Goal: Transaction & Acquisition: Obtain resource

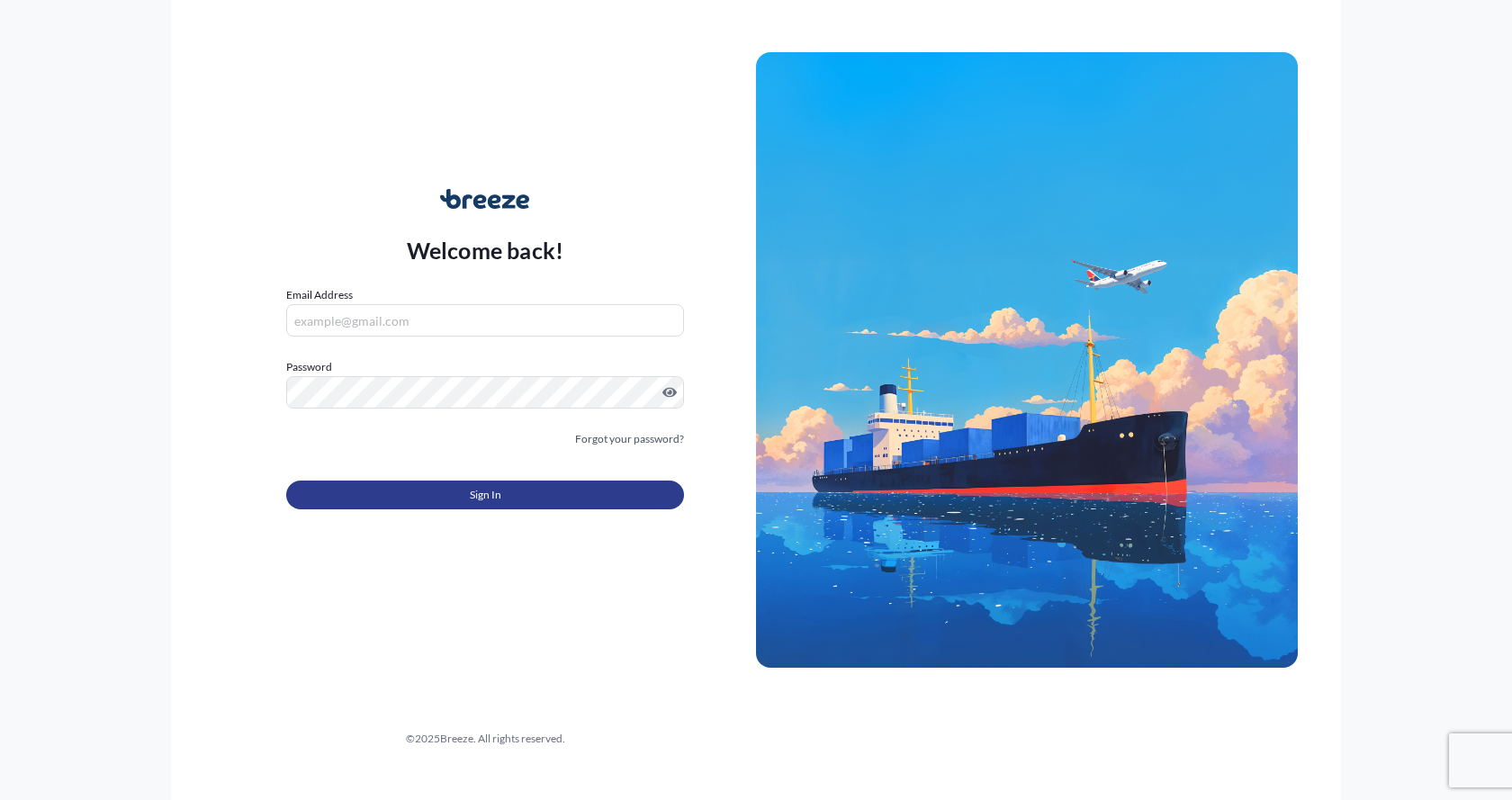
type input "[EMAIL_ADDRESS][DOMAIN_NAME]"
click at [399, 495] on button "Sign In" at bounding box center [484, 495] width 398 height 29
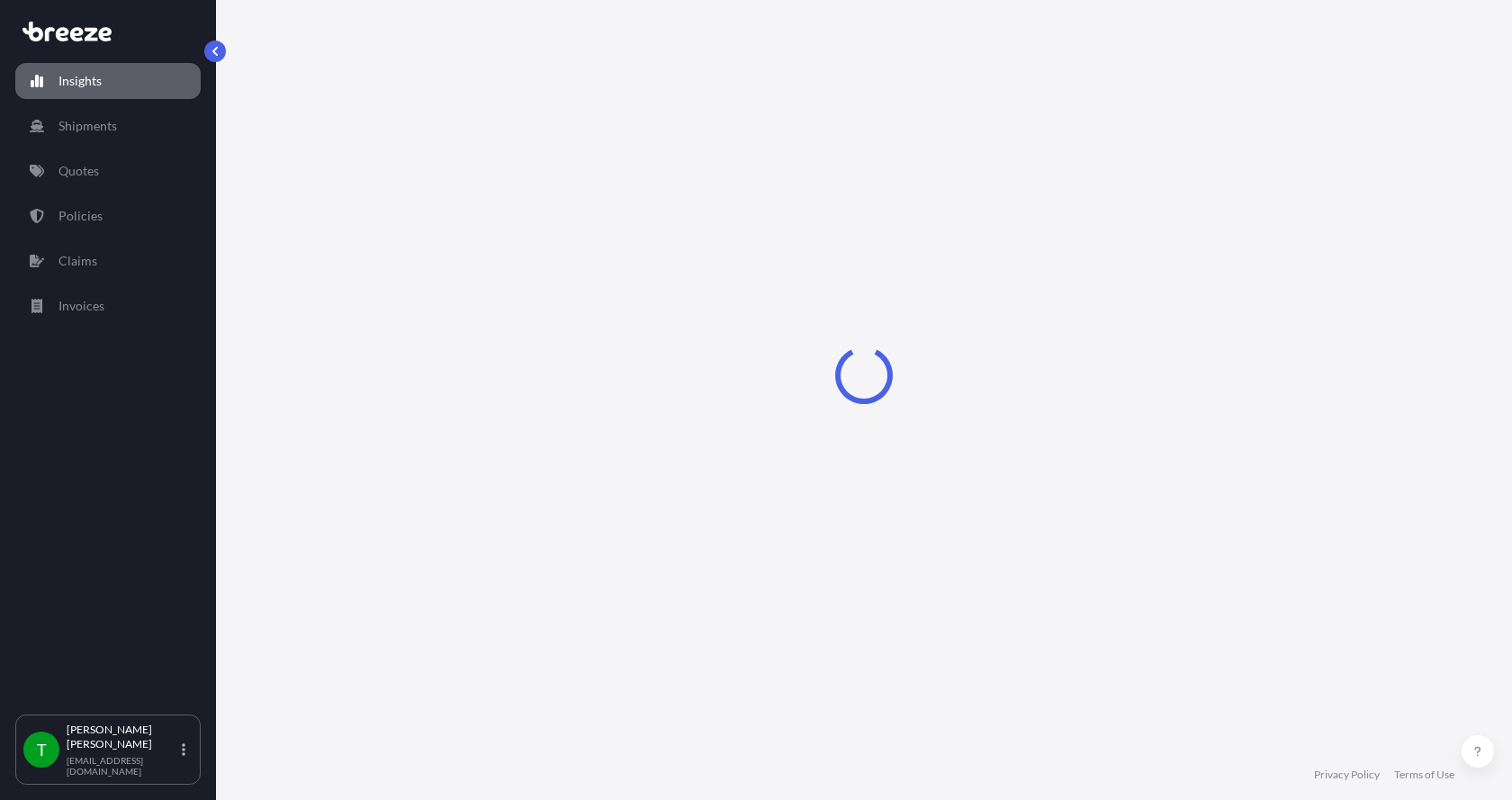
select select "2025"
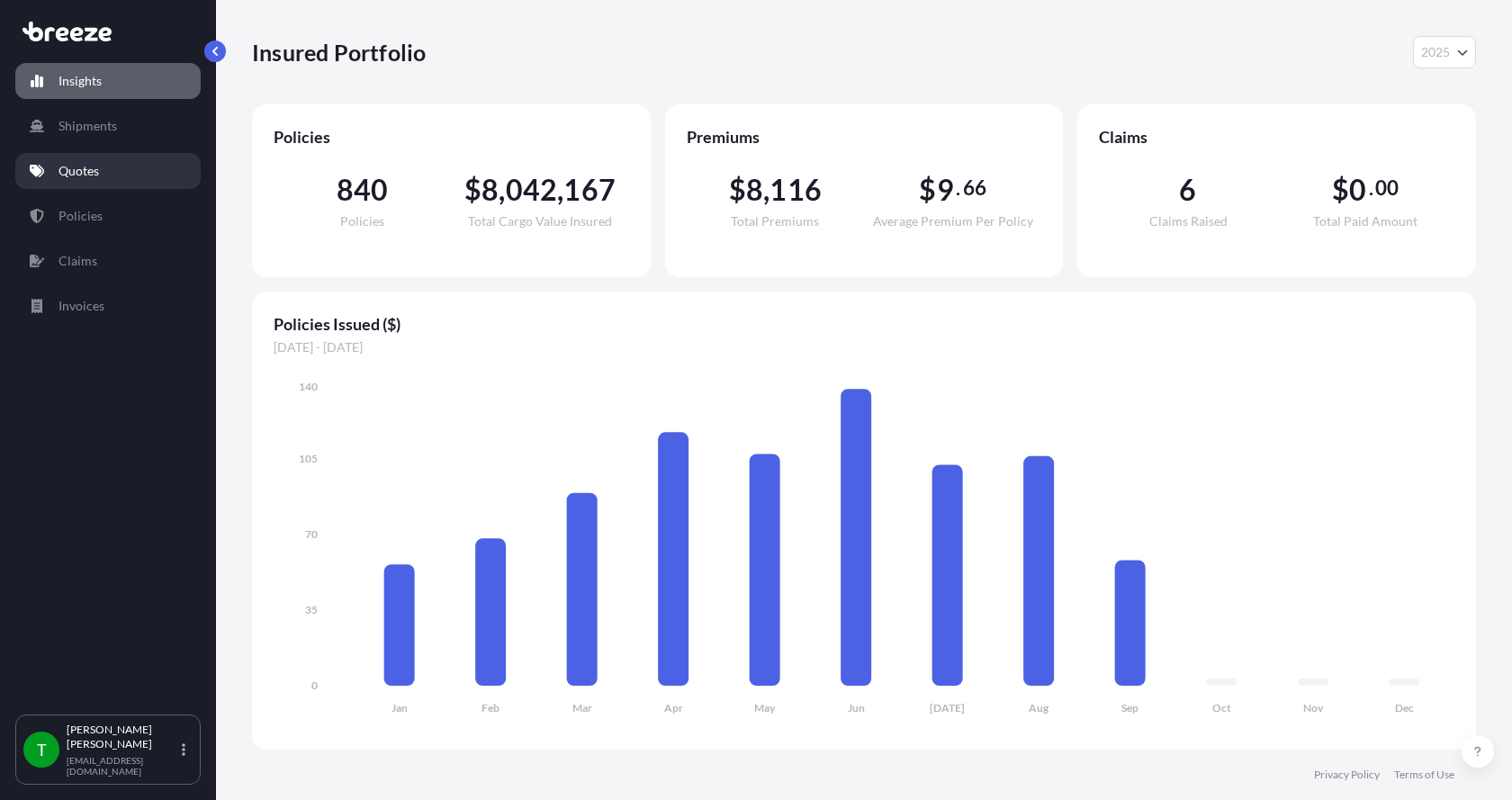
click at [87, 177] on p "Quotes" at bounding box center [78, 170] width 40 height 18
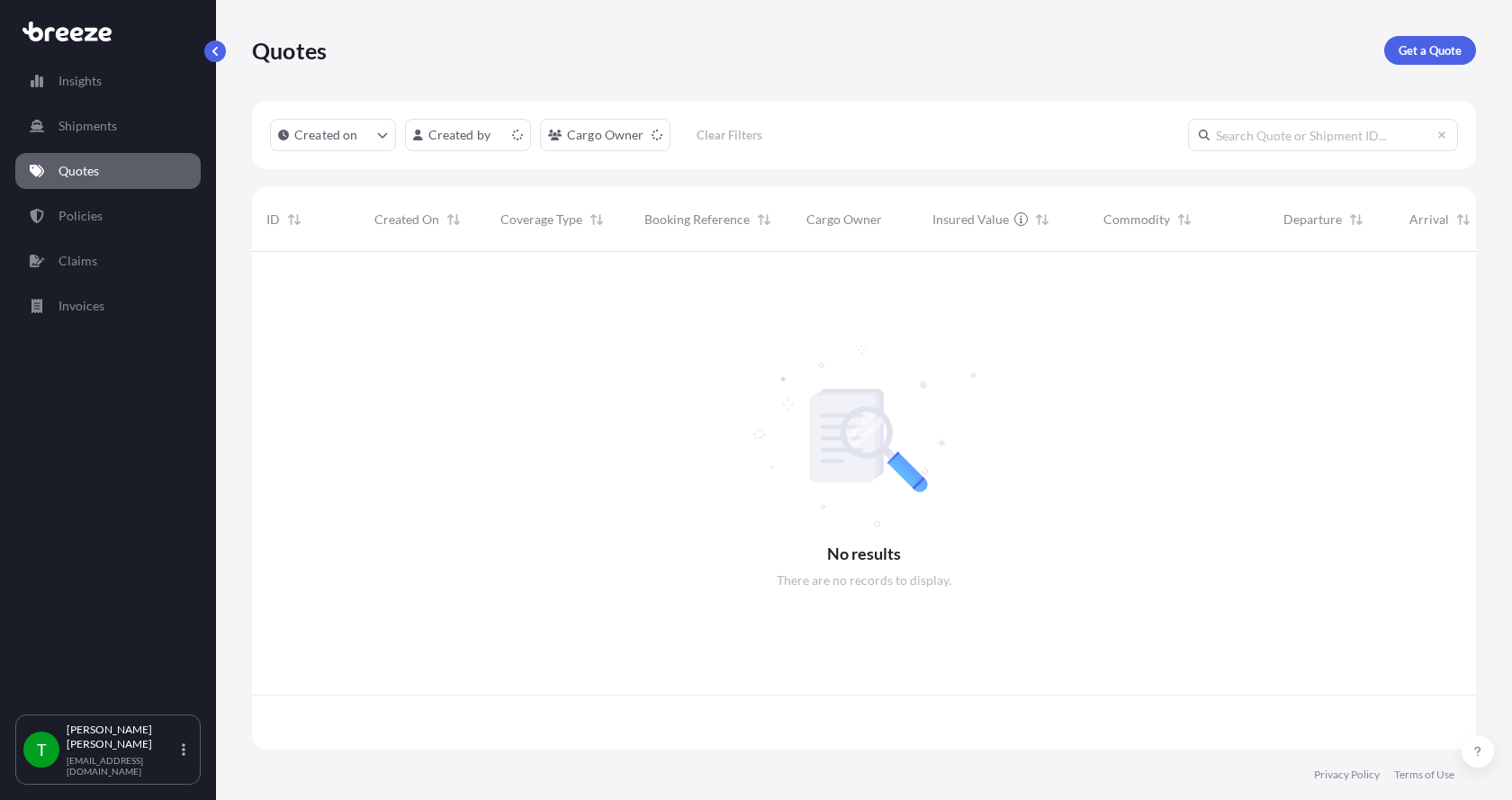
scroll to position [494, 1210]
click at [1411, 40] on link "Get a Quote" at bounding box center [1430, 50] width 92 height 29
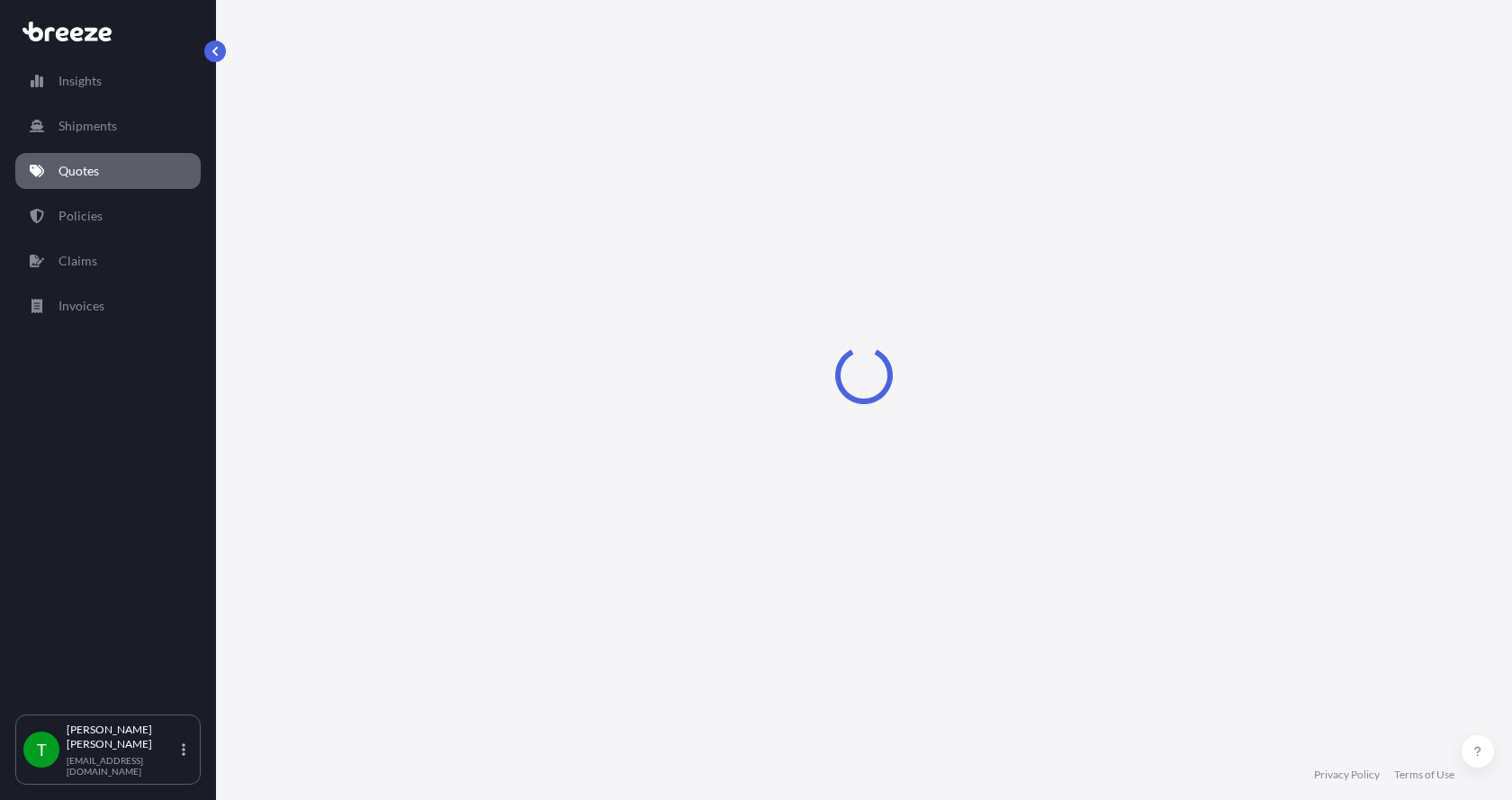
select select "Sea"
select select "1"
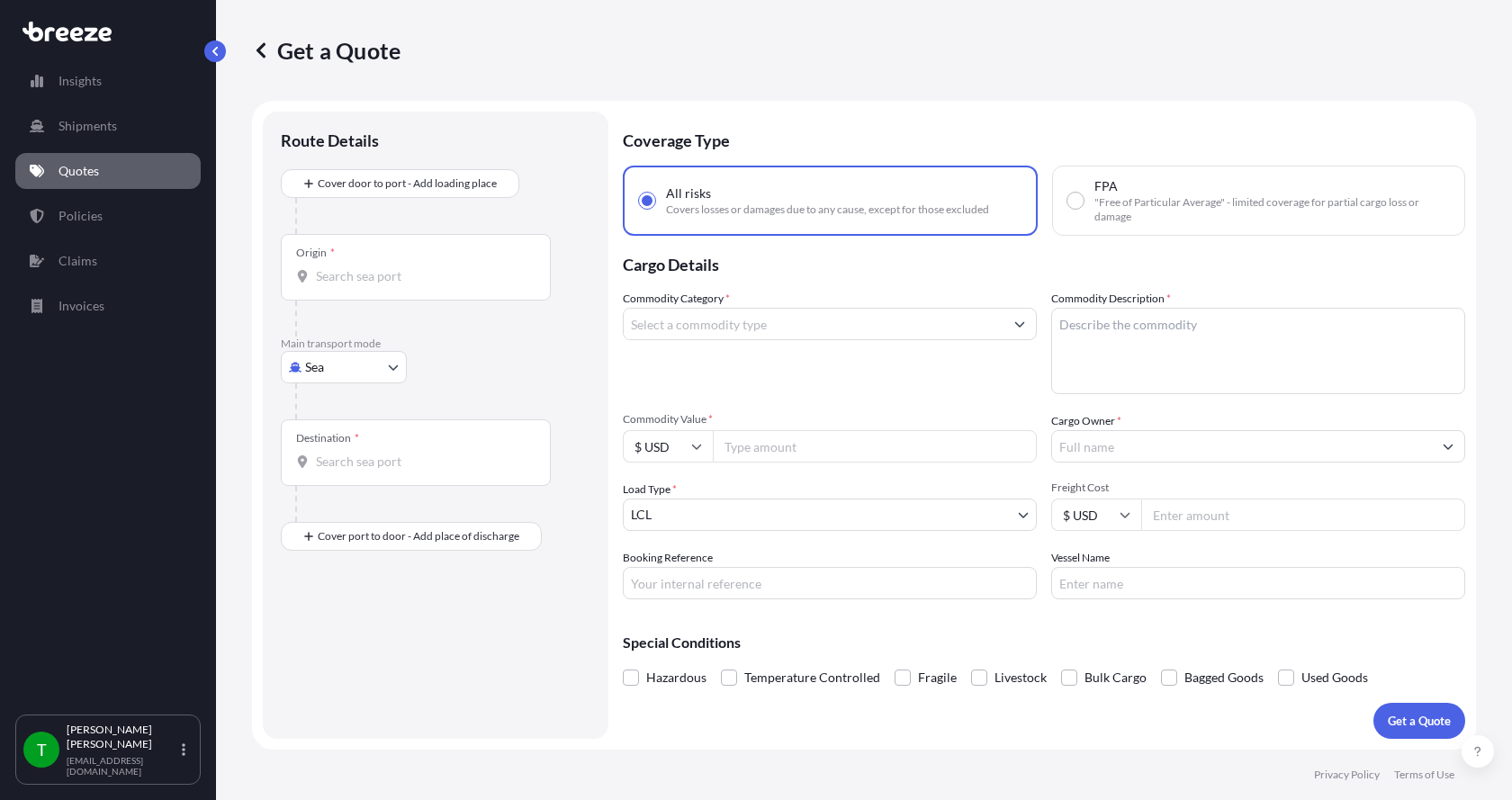
click at [323, 363] on body "Insights Shipments Quotes Policies Claims Invoices T [PERSON_NAME] [EMAIL_ADDRE…" at bounding box center [756, 400] width 1512 height 800
click at [316, 473] on span "Road" at bounding box center [329, 478] width 29 height 18
select select "Road"
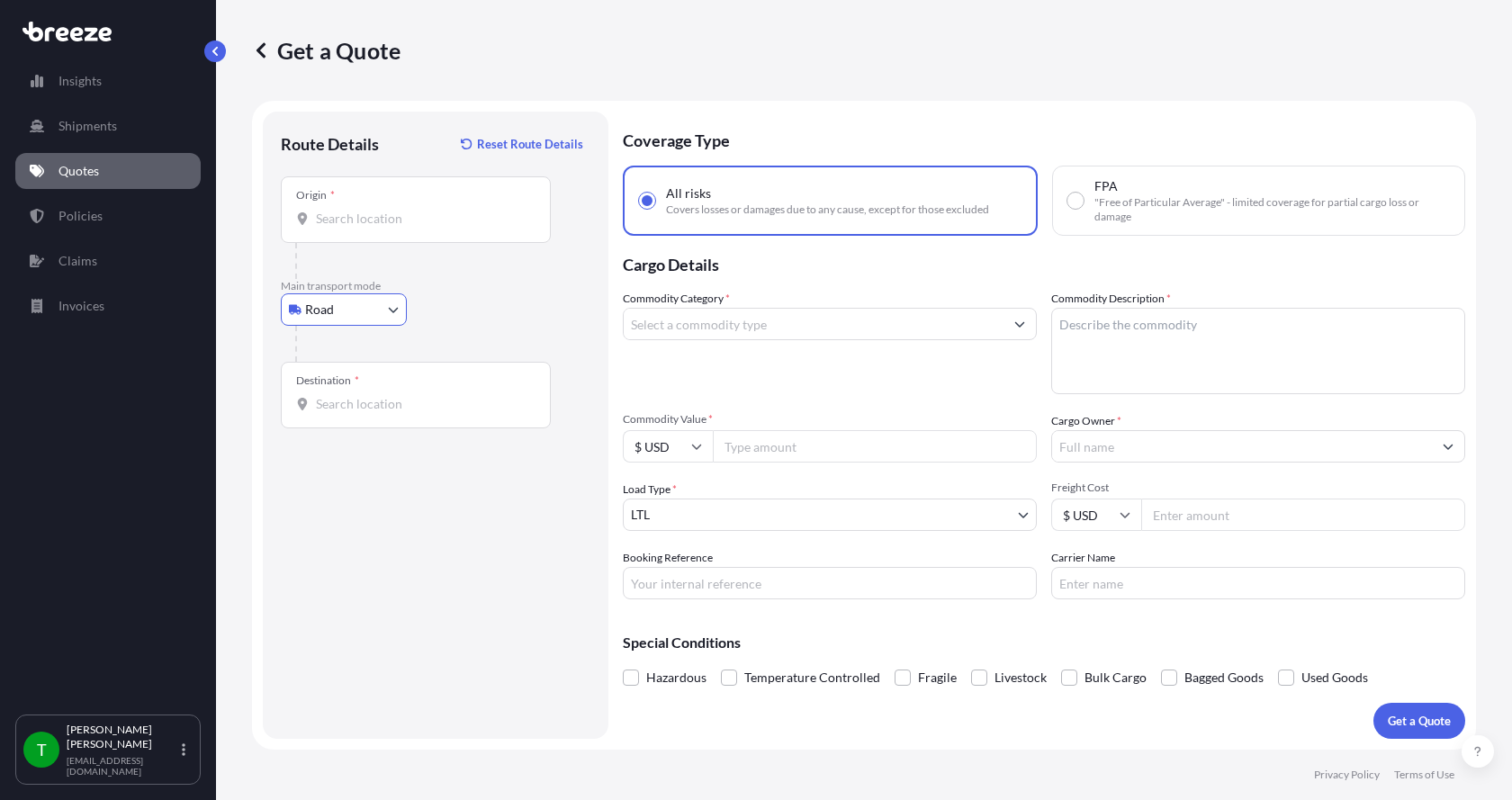
click at [330, 219] on input "Origin *" at bounding box center [422, 218] width 212 height 18
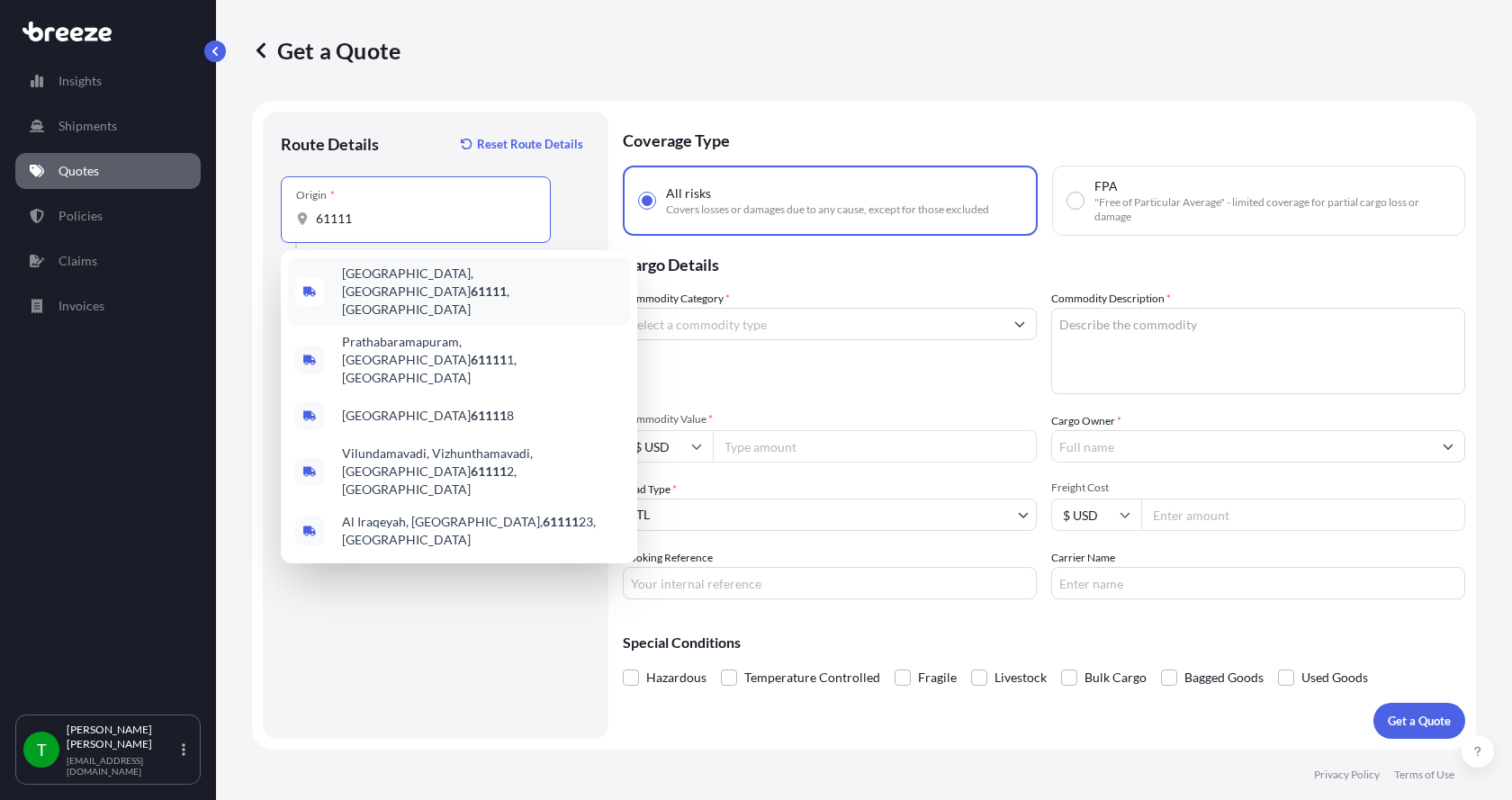
click at [361, 274] on span "[GEOGRAPHIC_DATA] , [GEOGRAPHIC_DATA]" at bounding box center [482, 292] width 280 height 54
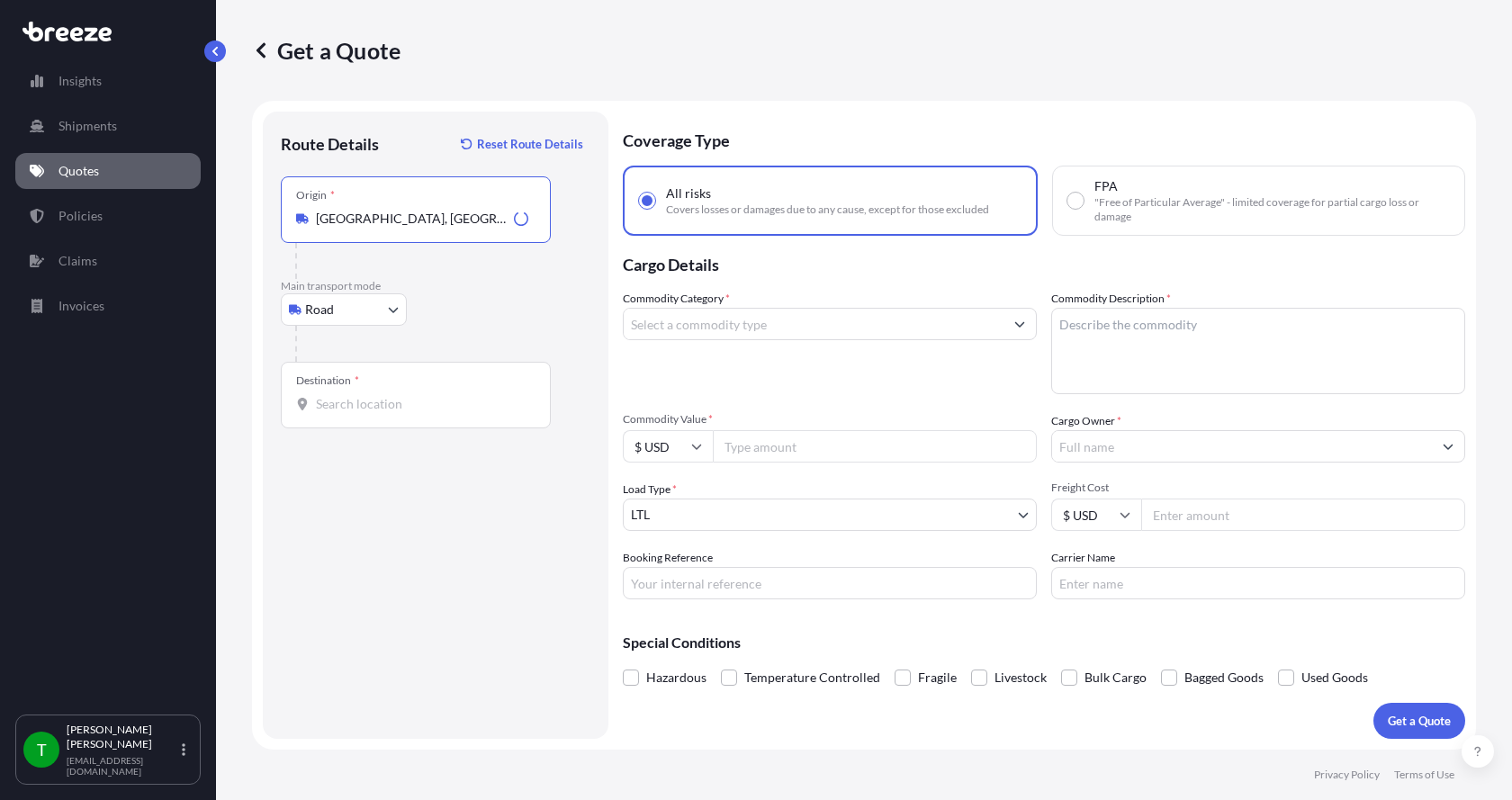
type input "[GEOGRAPHIC_DATA], [GEOGRAPHIC_DATA]"
click at [332, 400] on input "Destination *" at bounding box center [422, 403] width 212 height 18
click at [353, 406] on input "95776" at bounding box center [422, 403] width 212 height 18
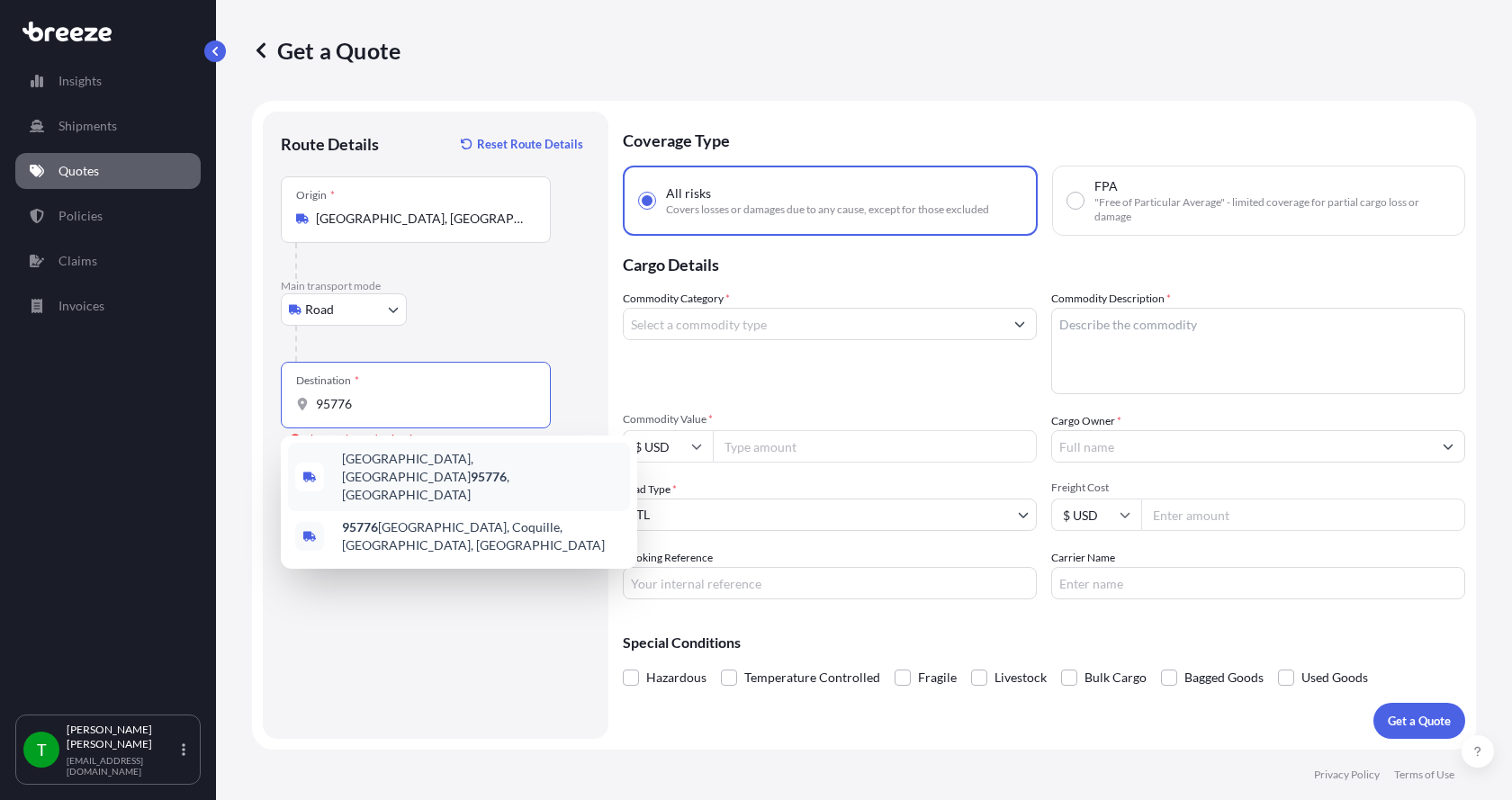
click at [366, 457] on span "[GEOGRAPHIC_DATA] , [GEOGRAPHIC_DATA]" at bounding box center [482, 477] width 280 height 54
type input "[GEOGRAPHIC_DATA], [GEOGRAPHIC_DATA]"
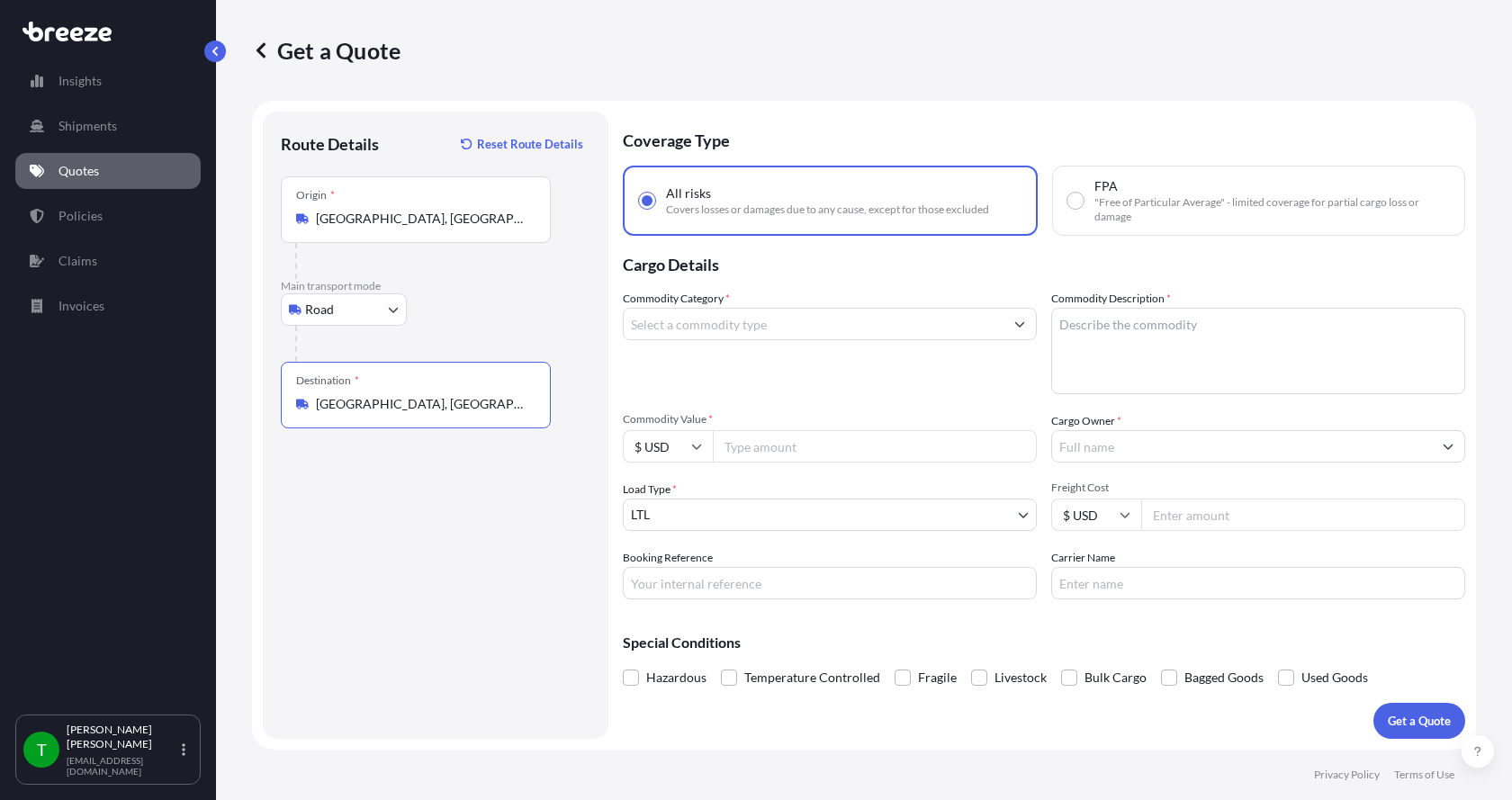
click at [748, 332] on input "Commodity Category *" at bounding box center [813, 323] width 380 height 33
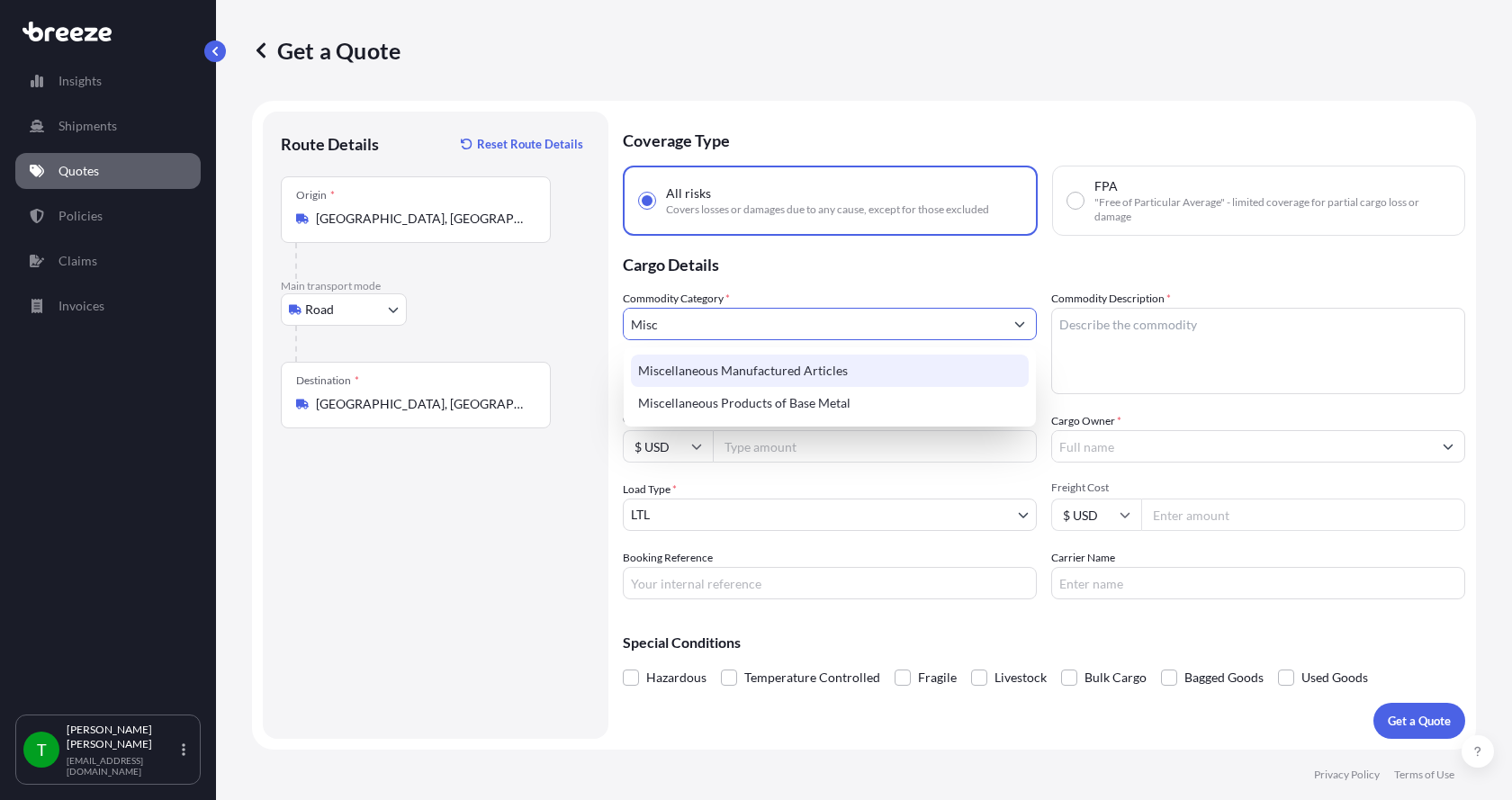
click at [759, 375] on div "Miscellaneous Manufactured Articles" at bounding box center [829, 371] width 398 height 33
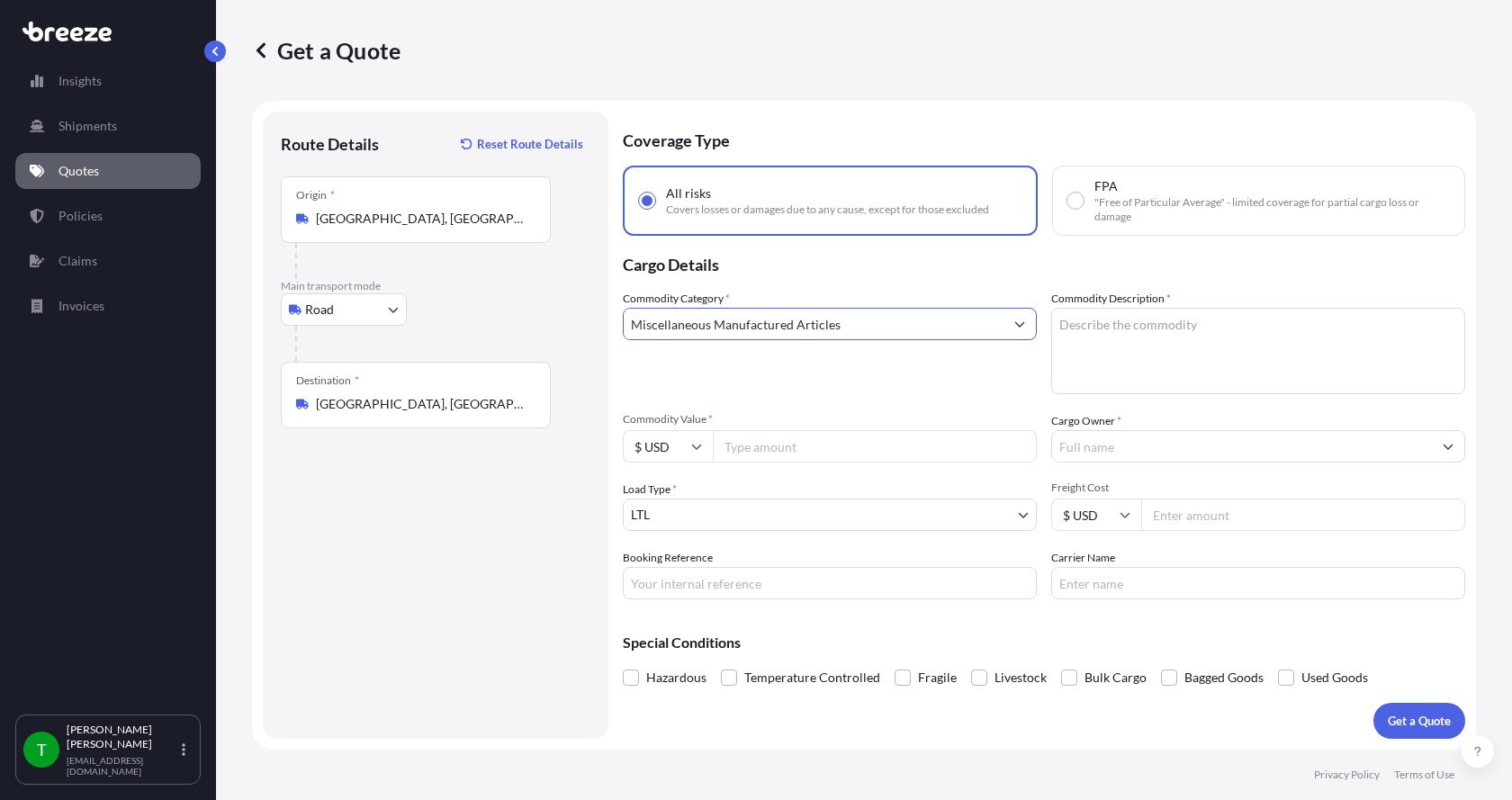
type input "Miscellaneous Manufactured Articles"
click at [1126, 330] on textarea "Commodity Description *" at bounding box center [1258, 350] width 414 height 87
type textarea "NIBCO to RCI ACTUATOR & VALVE RETROFIT KIT"
click at [770, 442] on input "Commodity Value *" at bounding box center [875, 446] width 324 height 33
click at [814, 450] on input "Commodity Value *" at bounding box center [875, 446] width 324 height 33
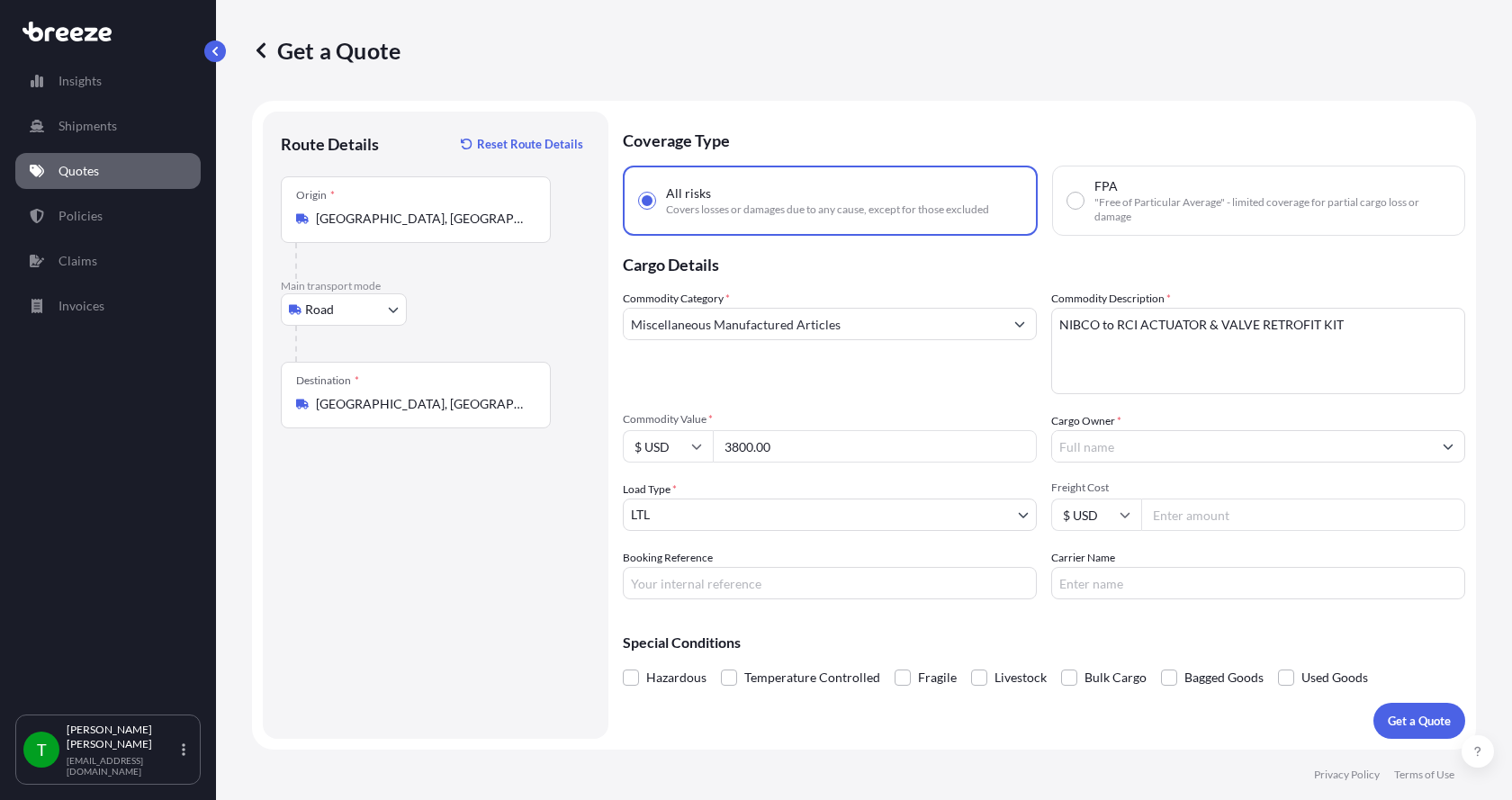
type input "3800.00"
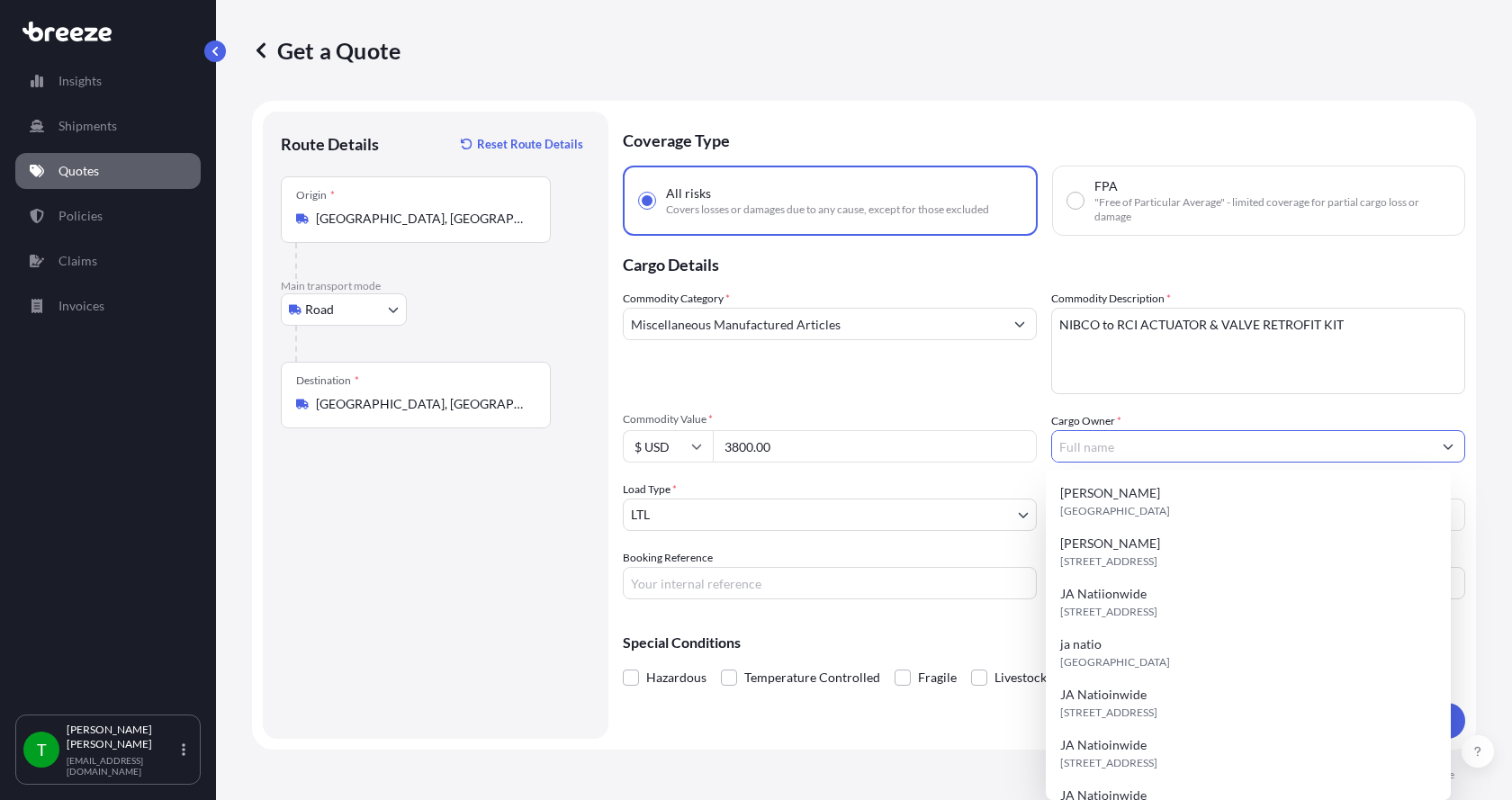
click at [1095, 441] on input "Cargo Owner *" at bounding box center [1242, 446] width 380 height 33
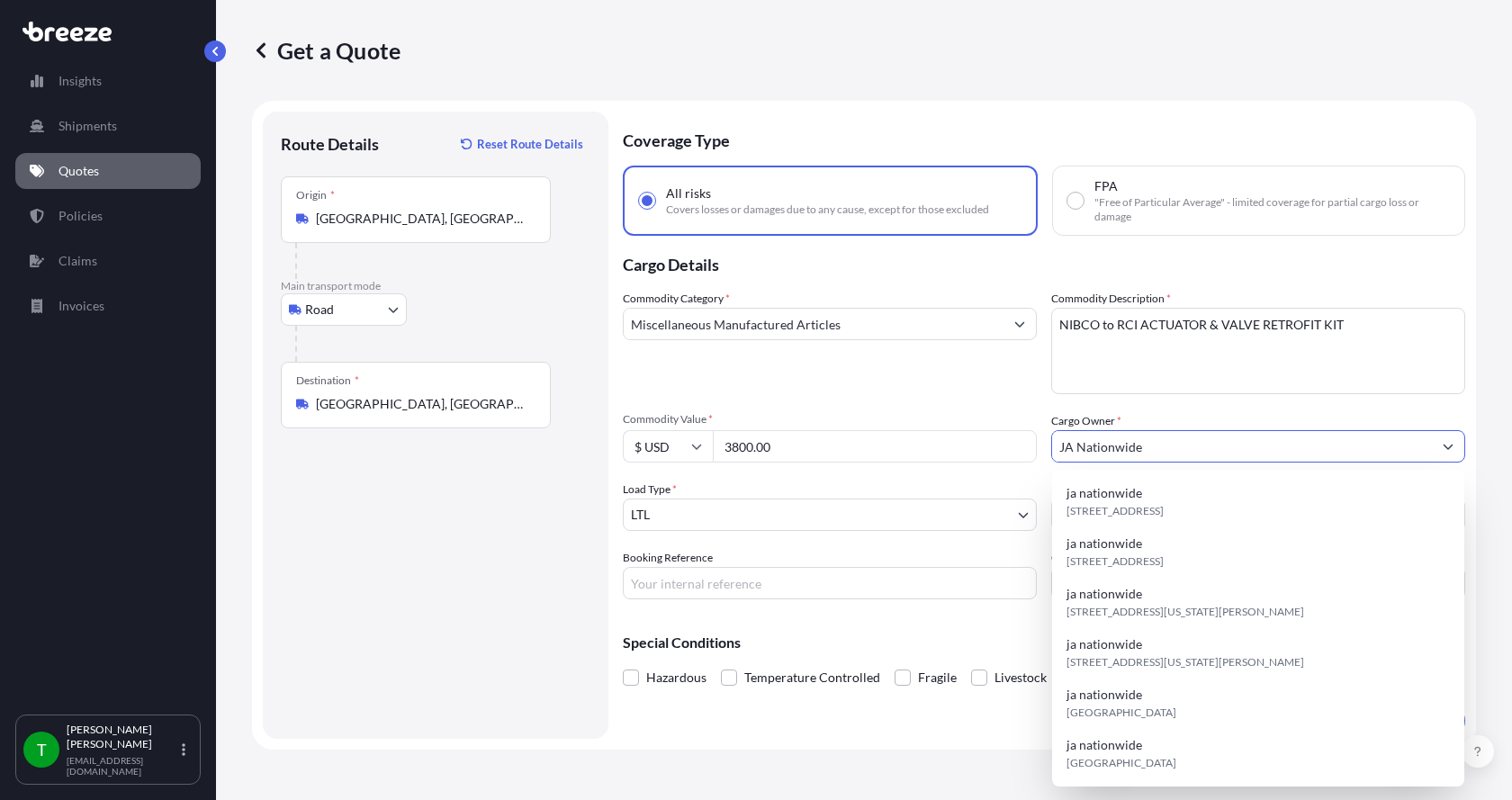
type input "JA Nationwide"
click at [701, 575] on input "Booking Reference" at bounding box center [829, 583] width 414 height 33
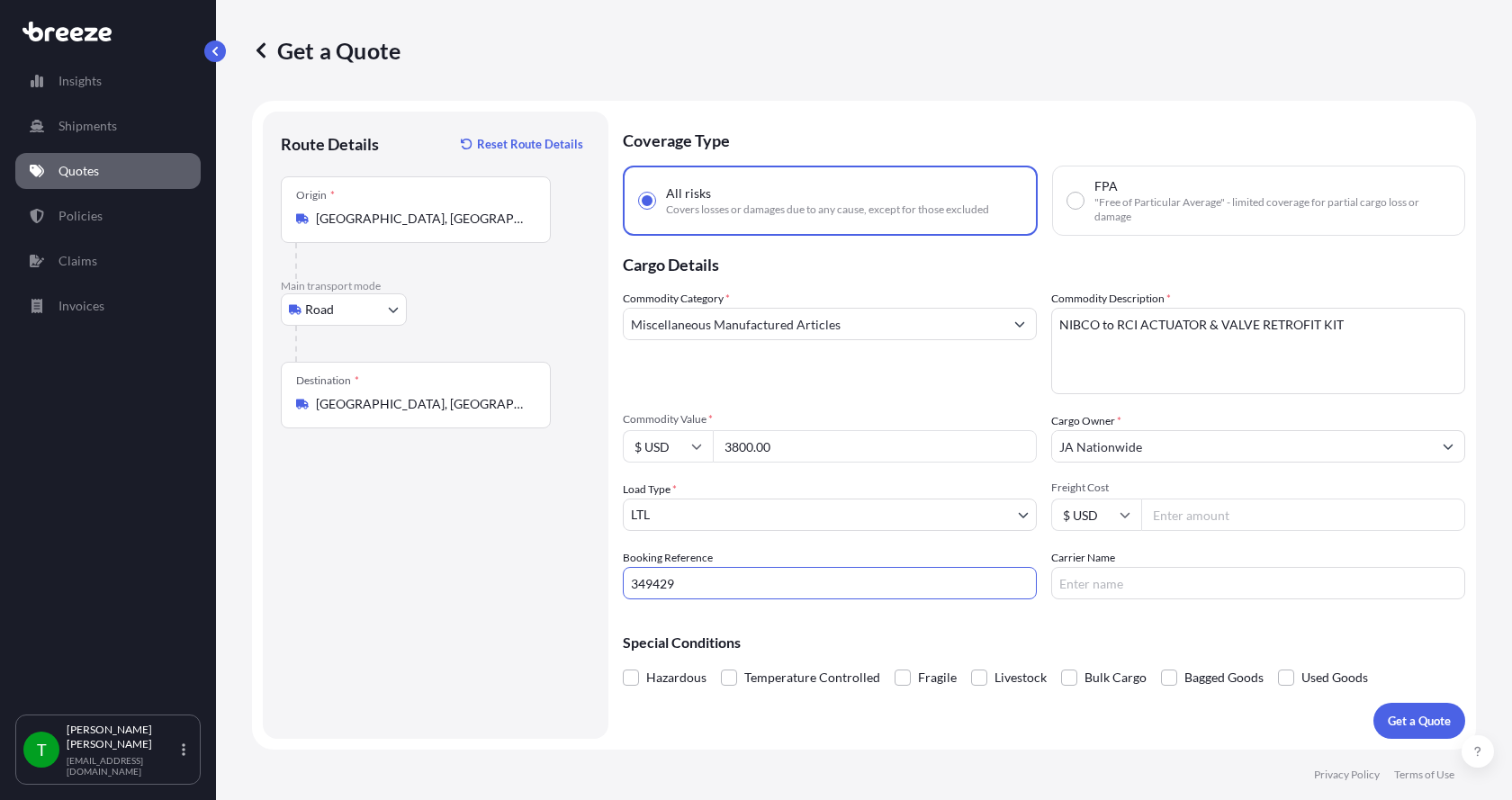
type input "349429"
click at [1187, 519] on input "Freight Cost" at bounding box center [1303, 514] width 324 height 33
type input "320.00"
click at [1165, 581] on input "Carrier Name" at bounding box center [1258, 583] width 414 height 33
type input "Roadrunner"
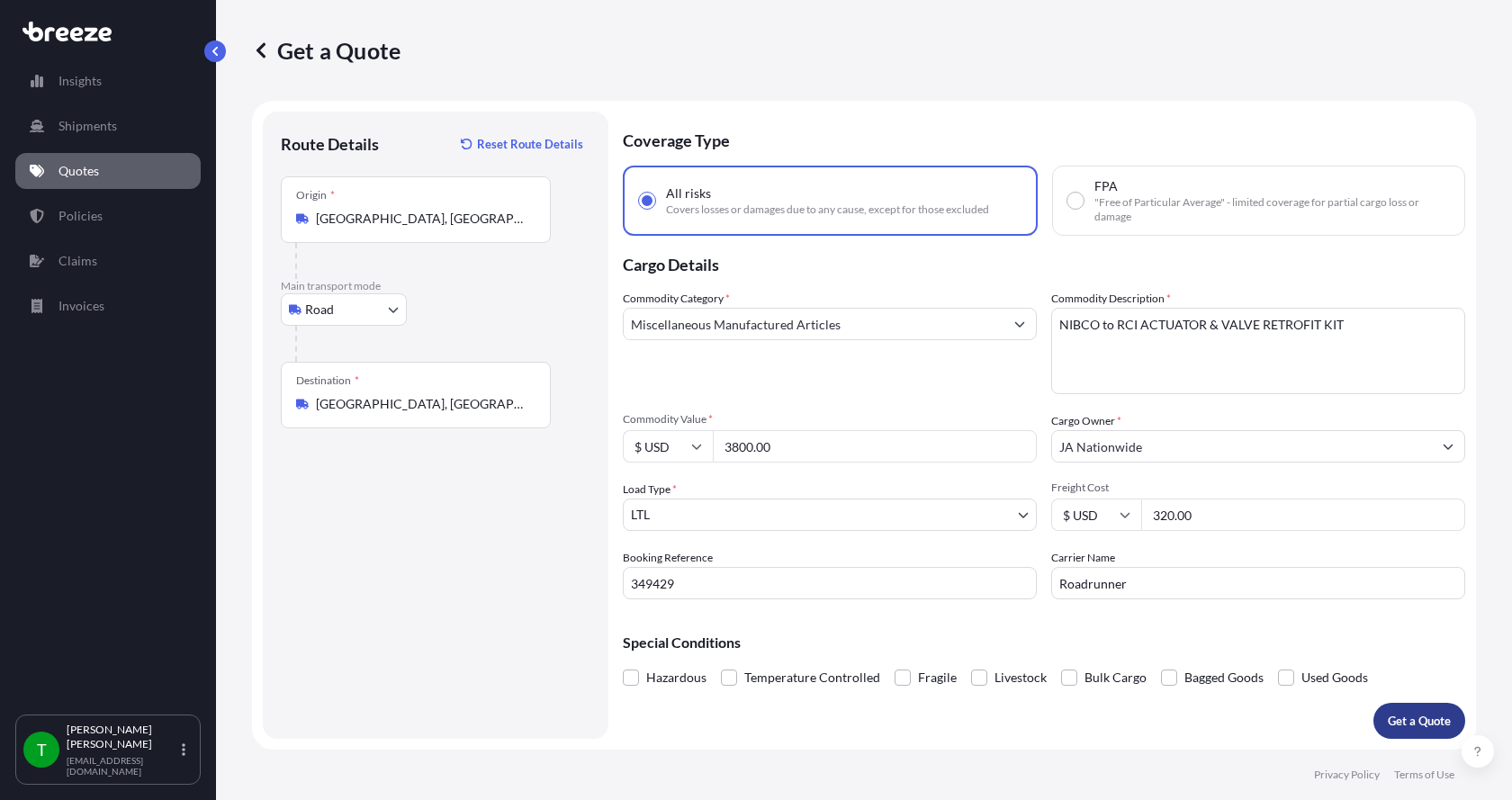
click at [1431, 706] on button "Get a Quote" at bounding box center [1419, 720] width 92 height 36
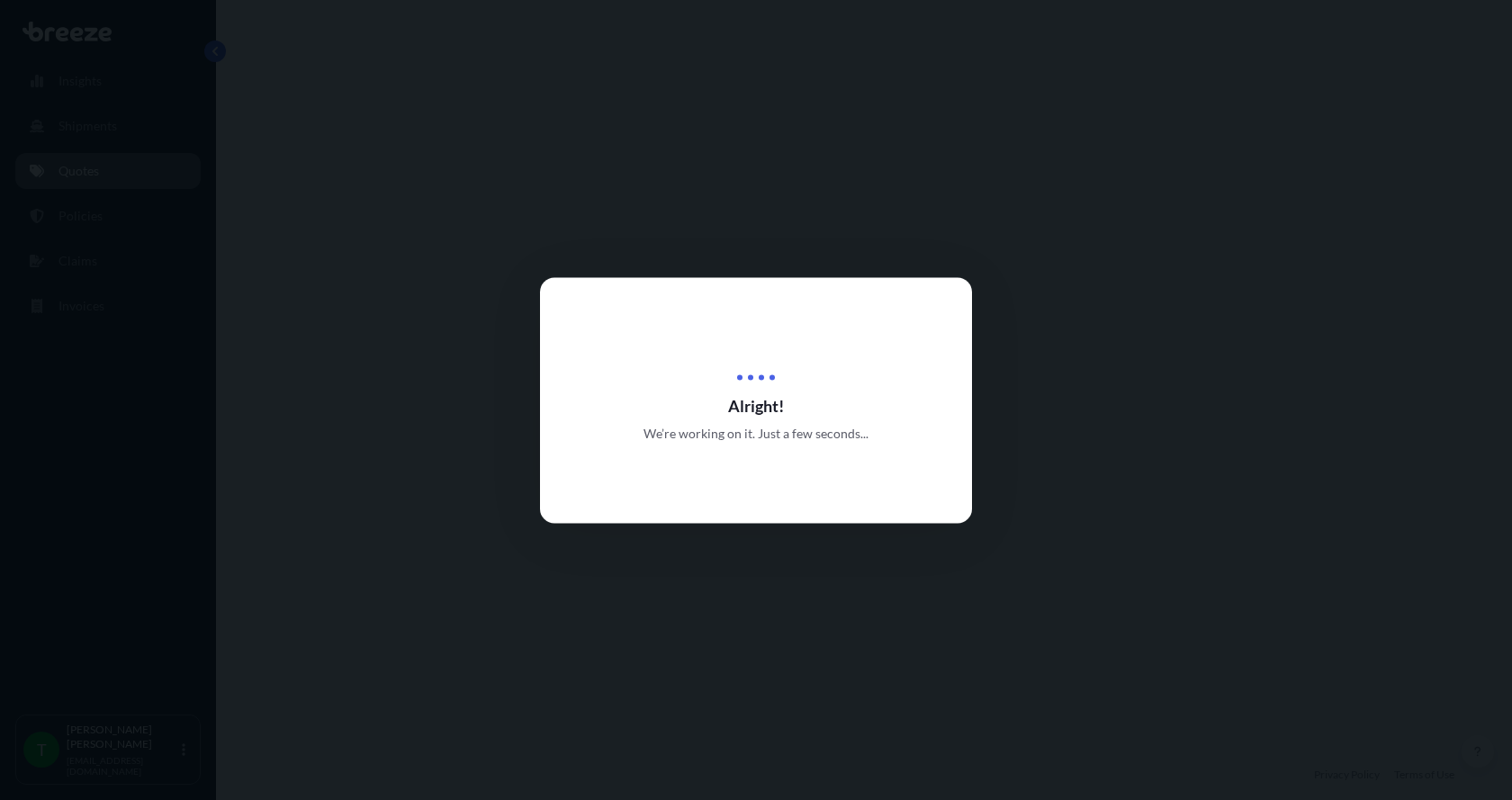
select select "Road"
select select "1"
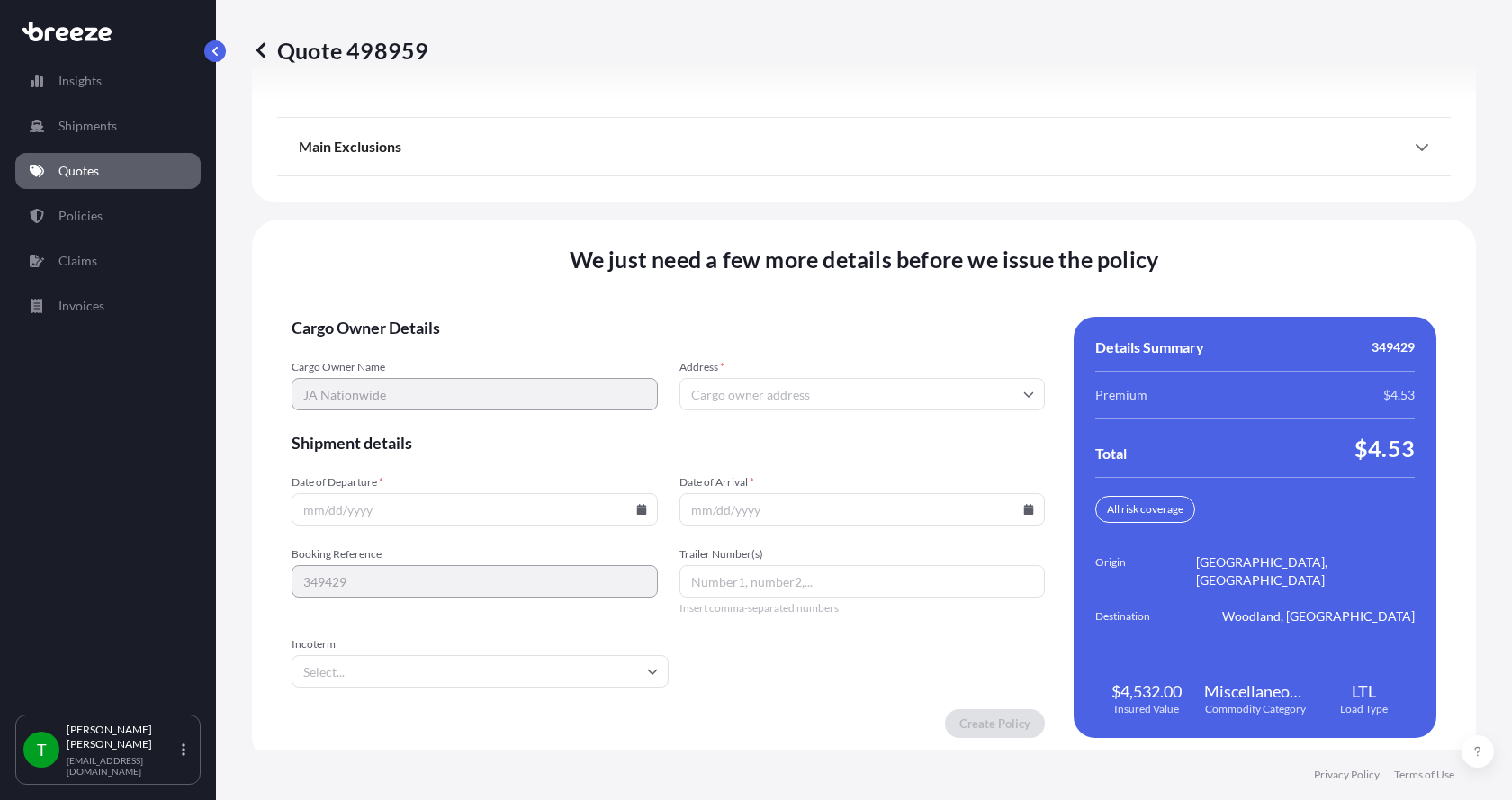
scroll to position [2366, 0]
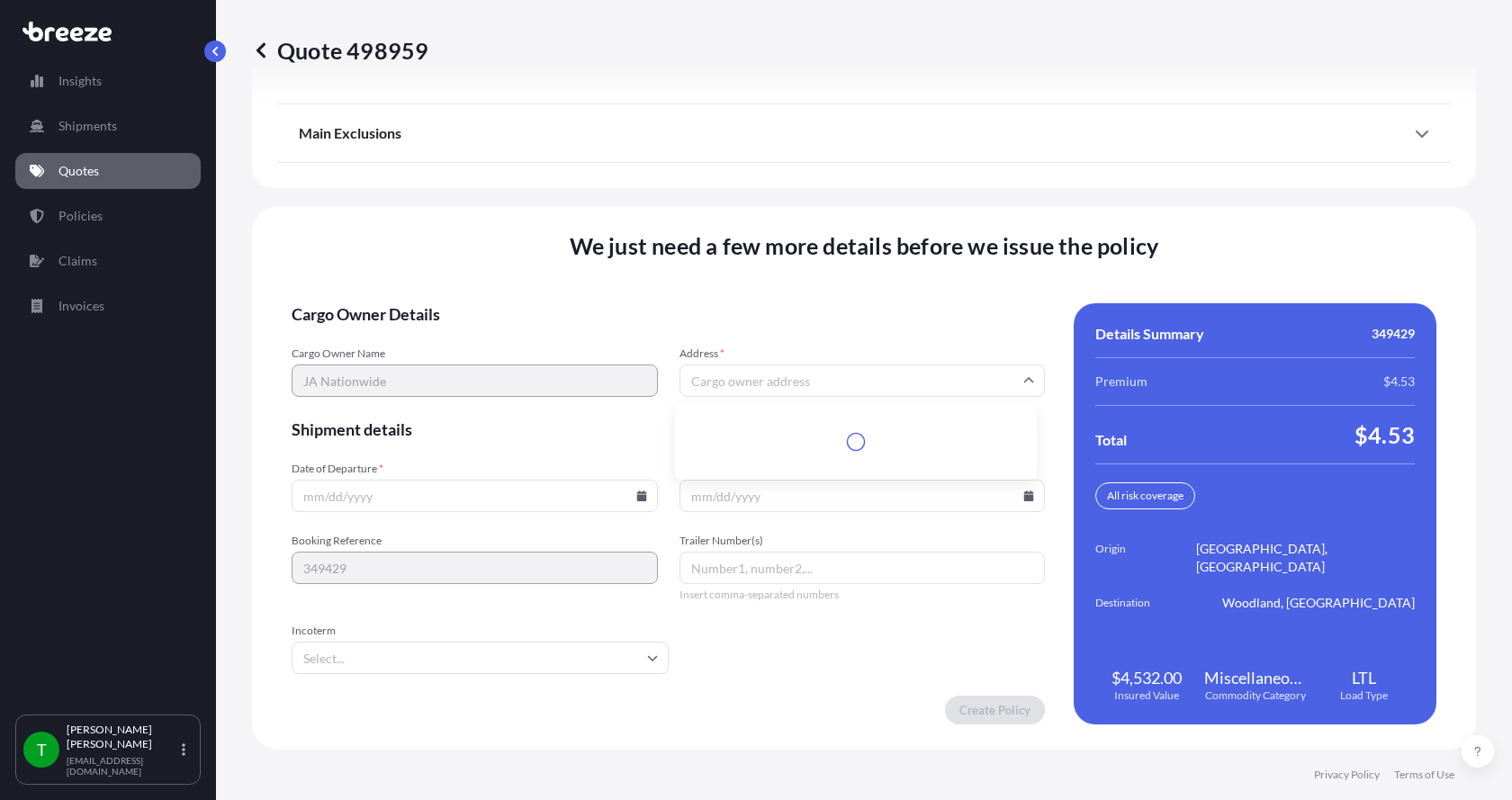
click at [784, 375] on input "Address *" at bounding box center [862, 380] width 366 height 33
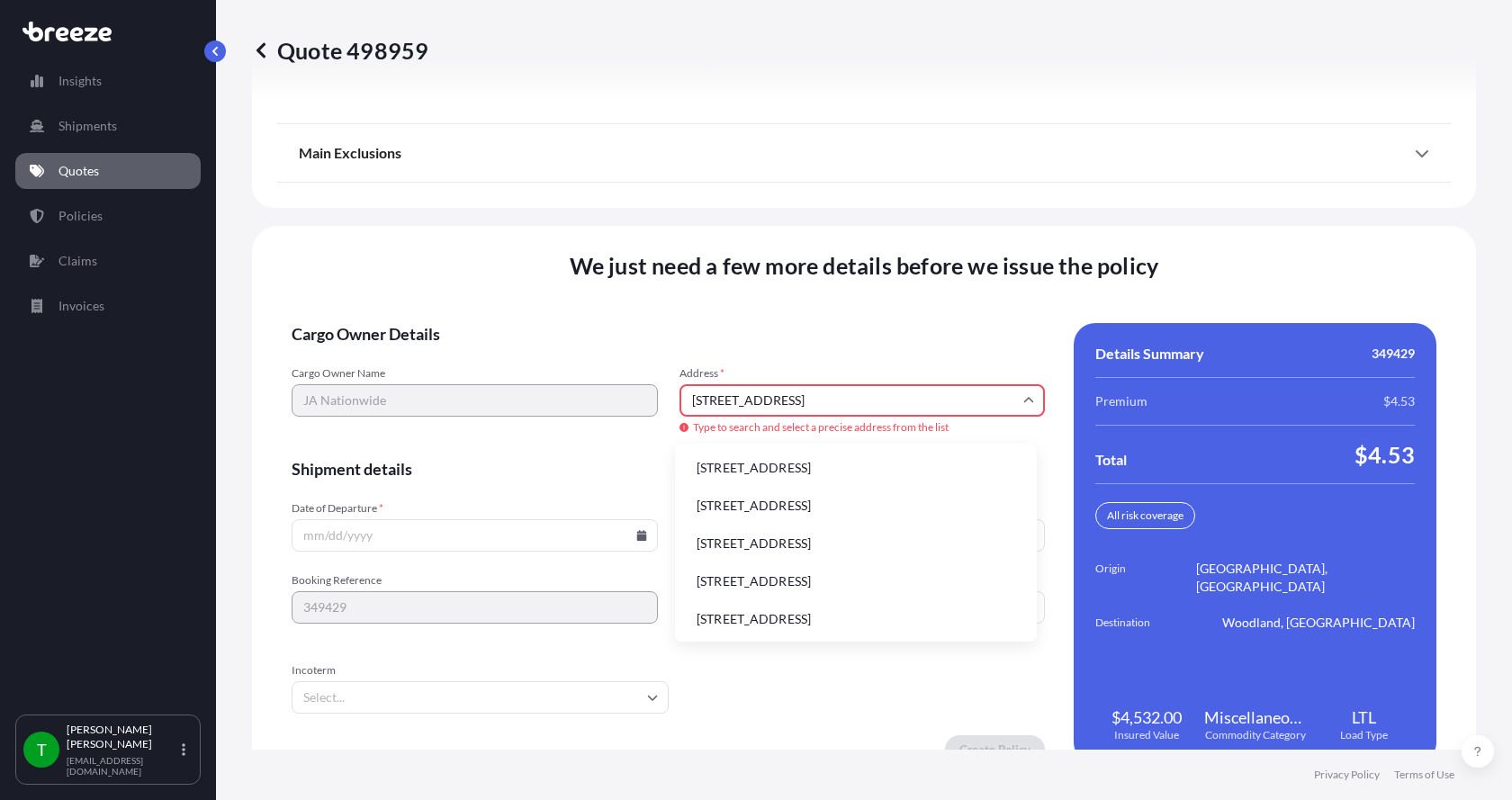
click at [750, 468] on li "[STREET_ADDRESS]" at bounding box center [855, 468] width 347 height 34
type input "[STREET_ADDRESS]"
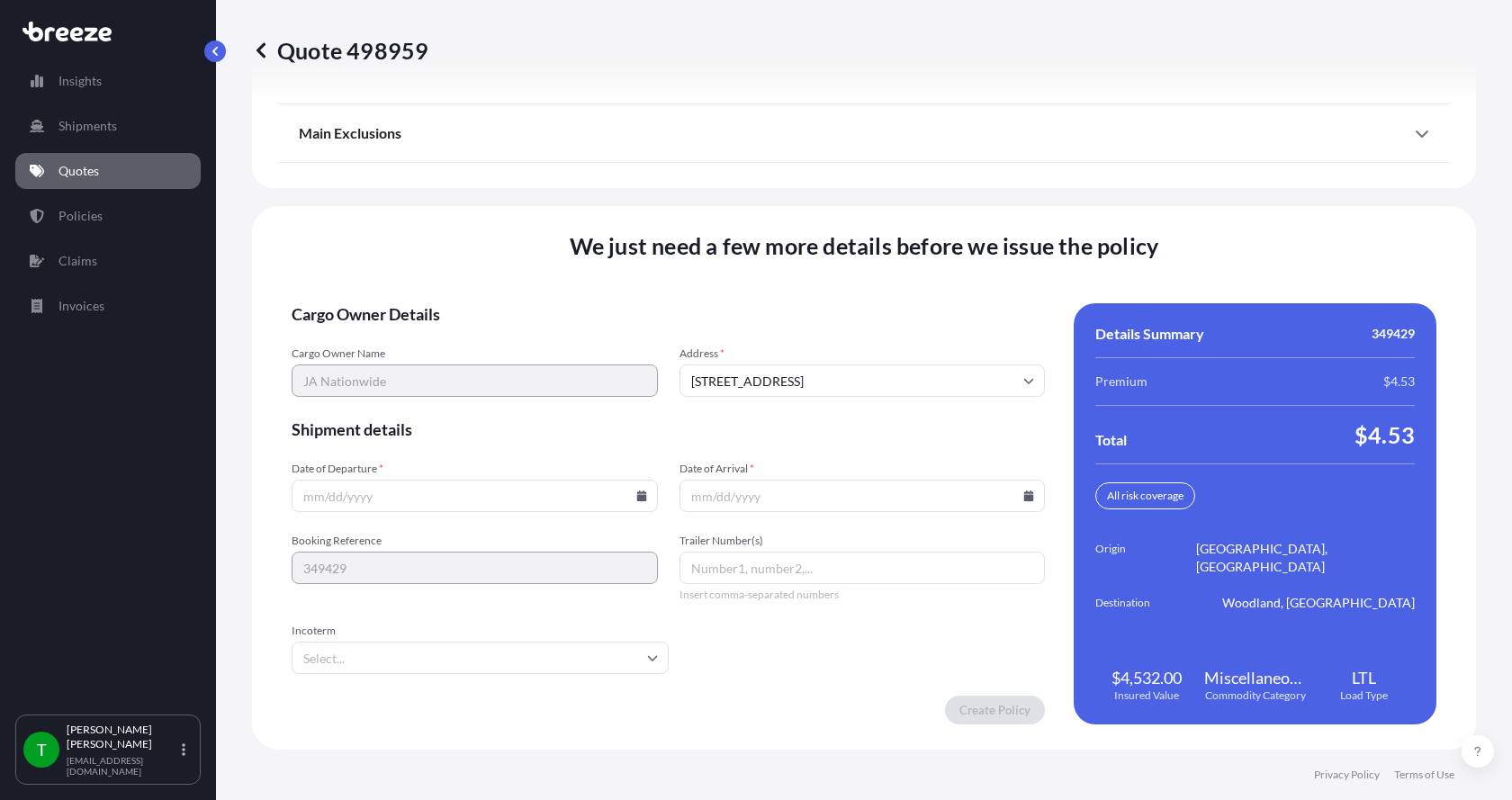
click at [636, 495] on icon at bounding box center [641, 495] width 10 height 11
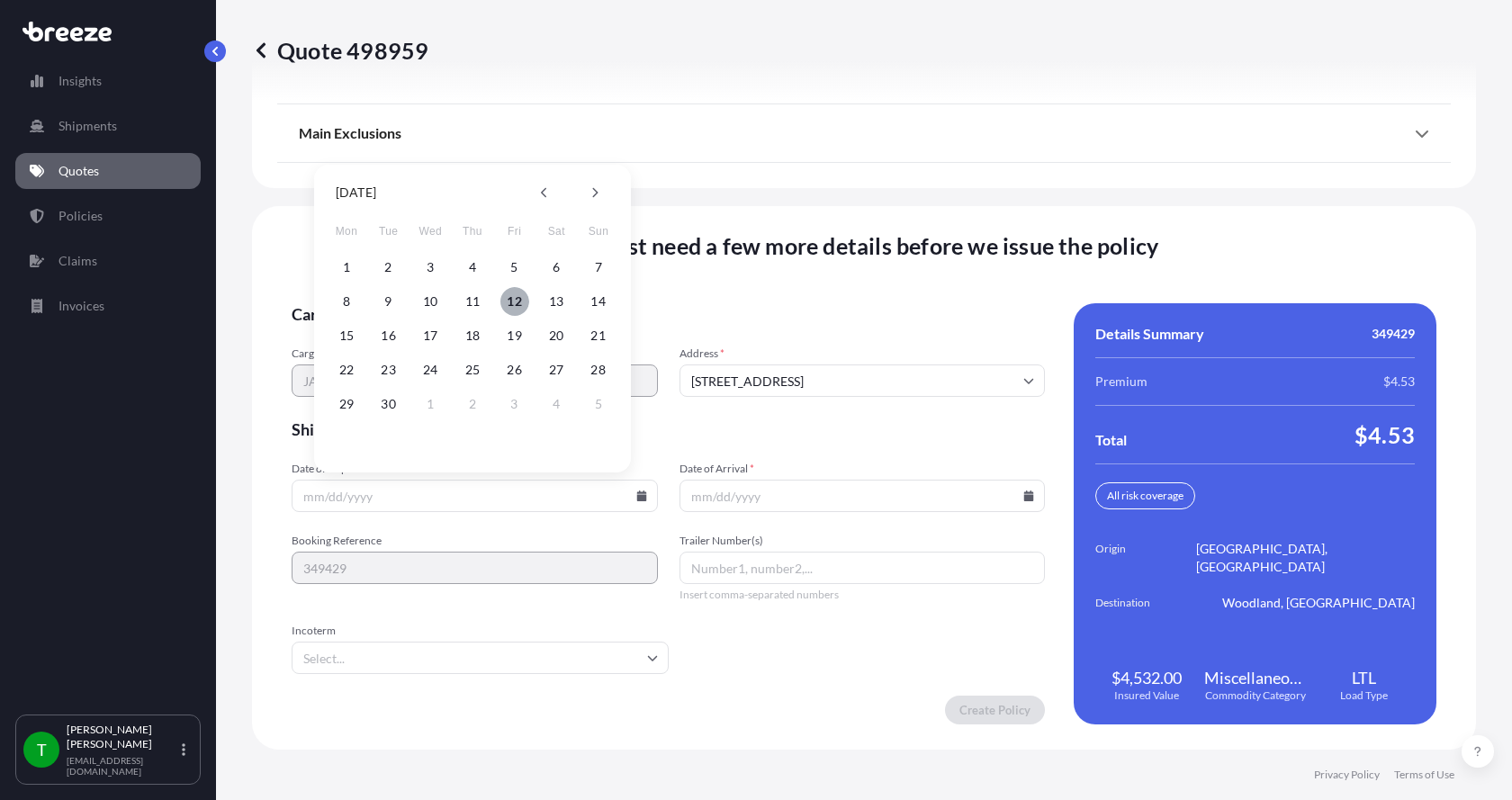
click at [517, 304] on button "12" at bounding box center [514, 301] width 29 height 29
type input "[DATE]"
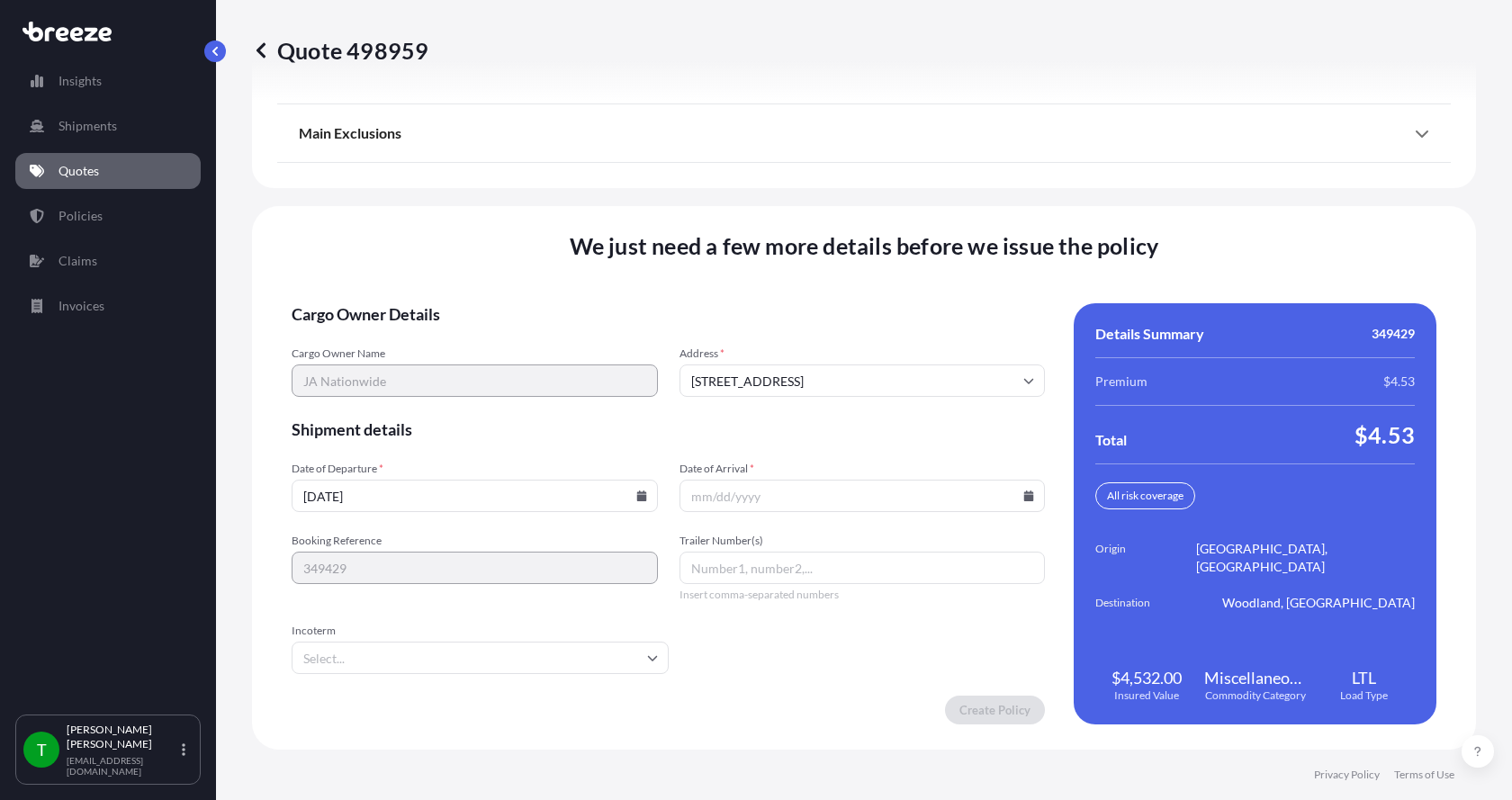
click at [1023, 490] on icon at bounding box center [1028, 495] width 11 height 11
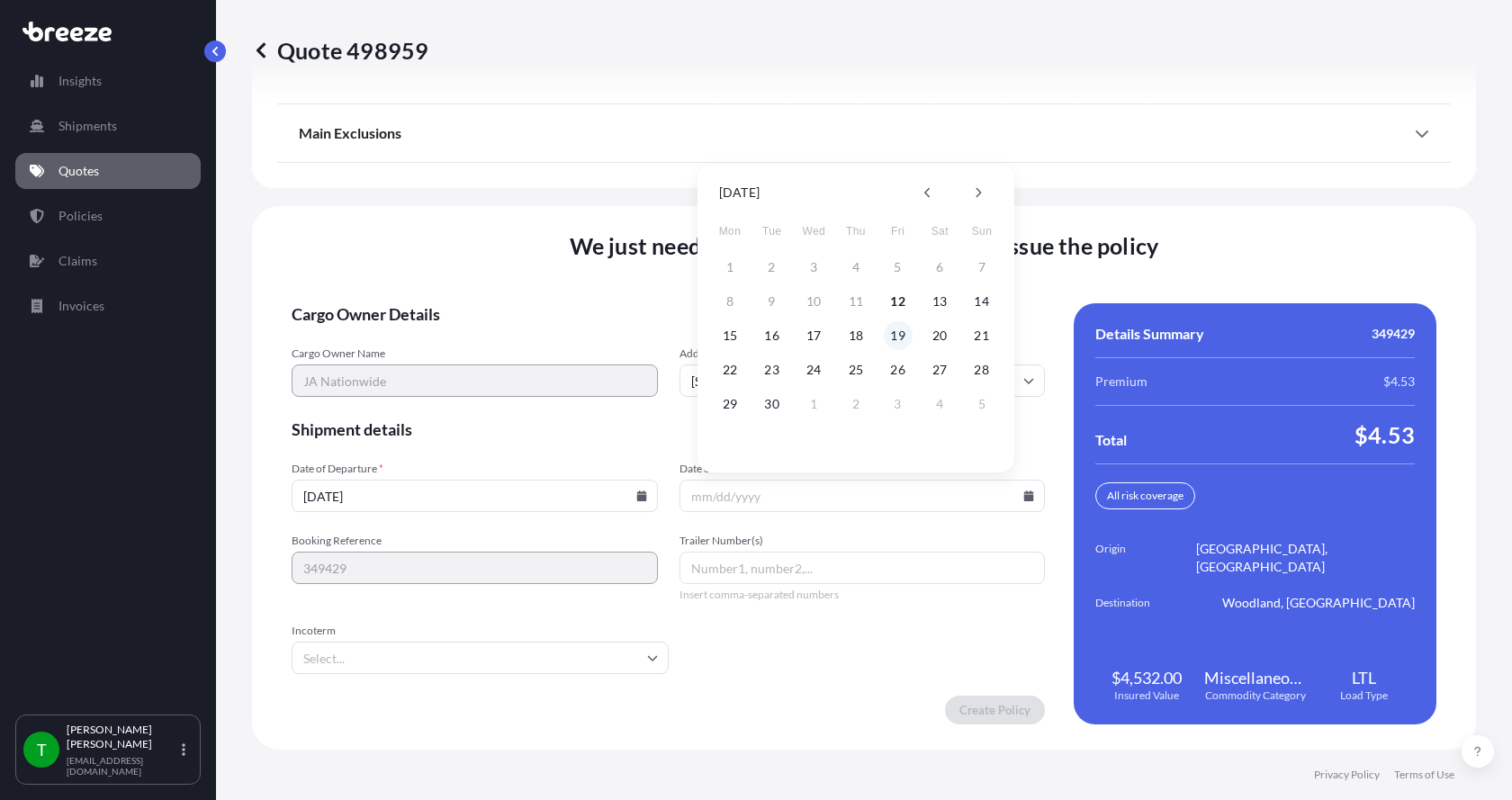
click at [892, 339] on button "19" at bounding box center [897, 335] width 29 height 29
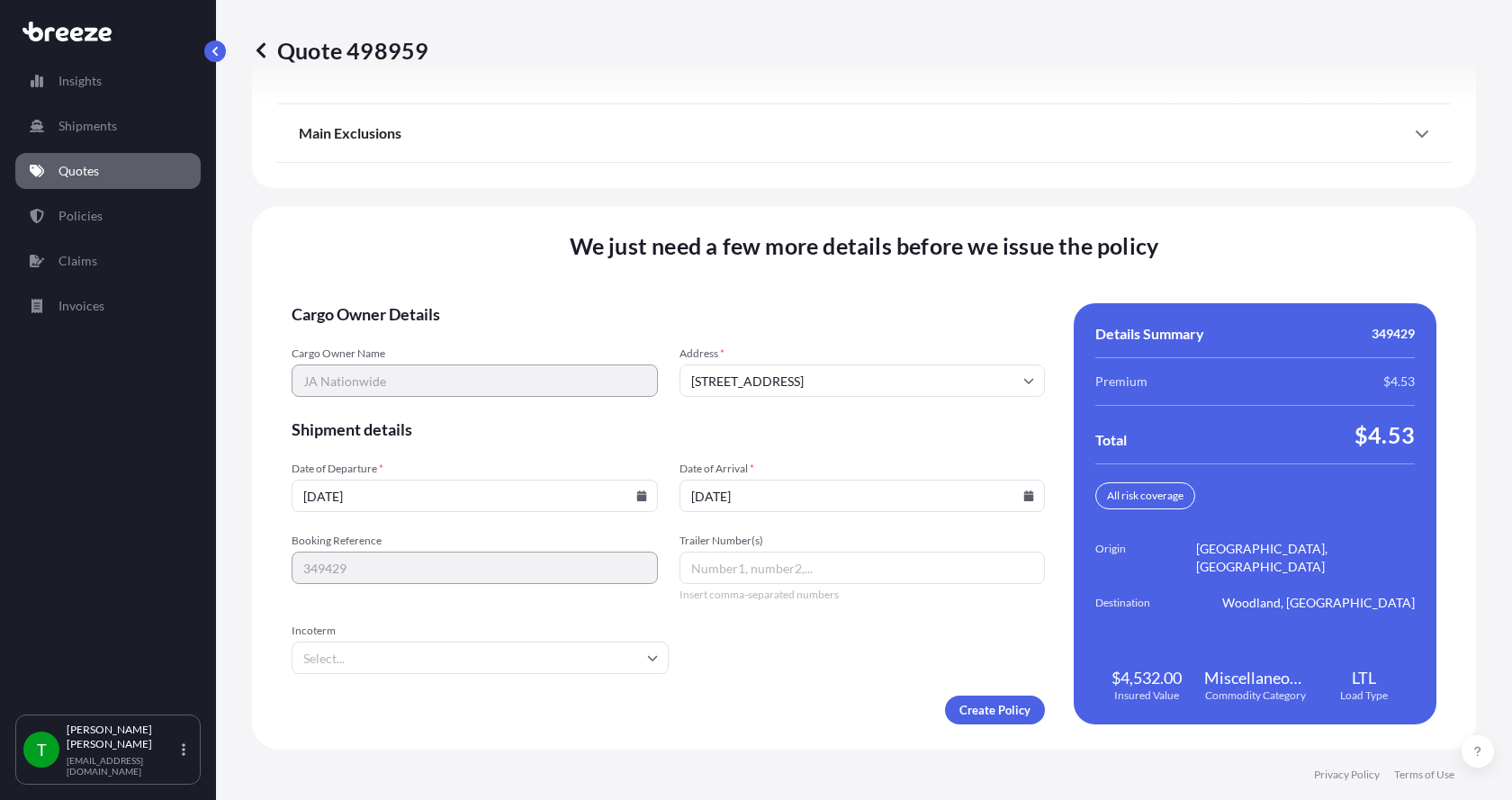
type input "[DATE]"
click at [892, 387] on button "19" at bounding box center [887, 395] width 21 height 16
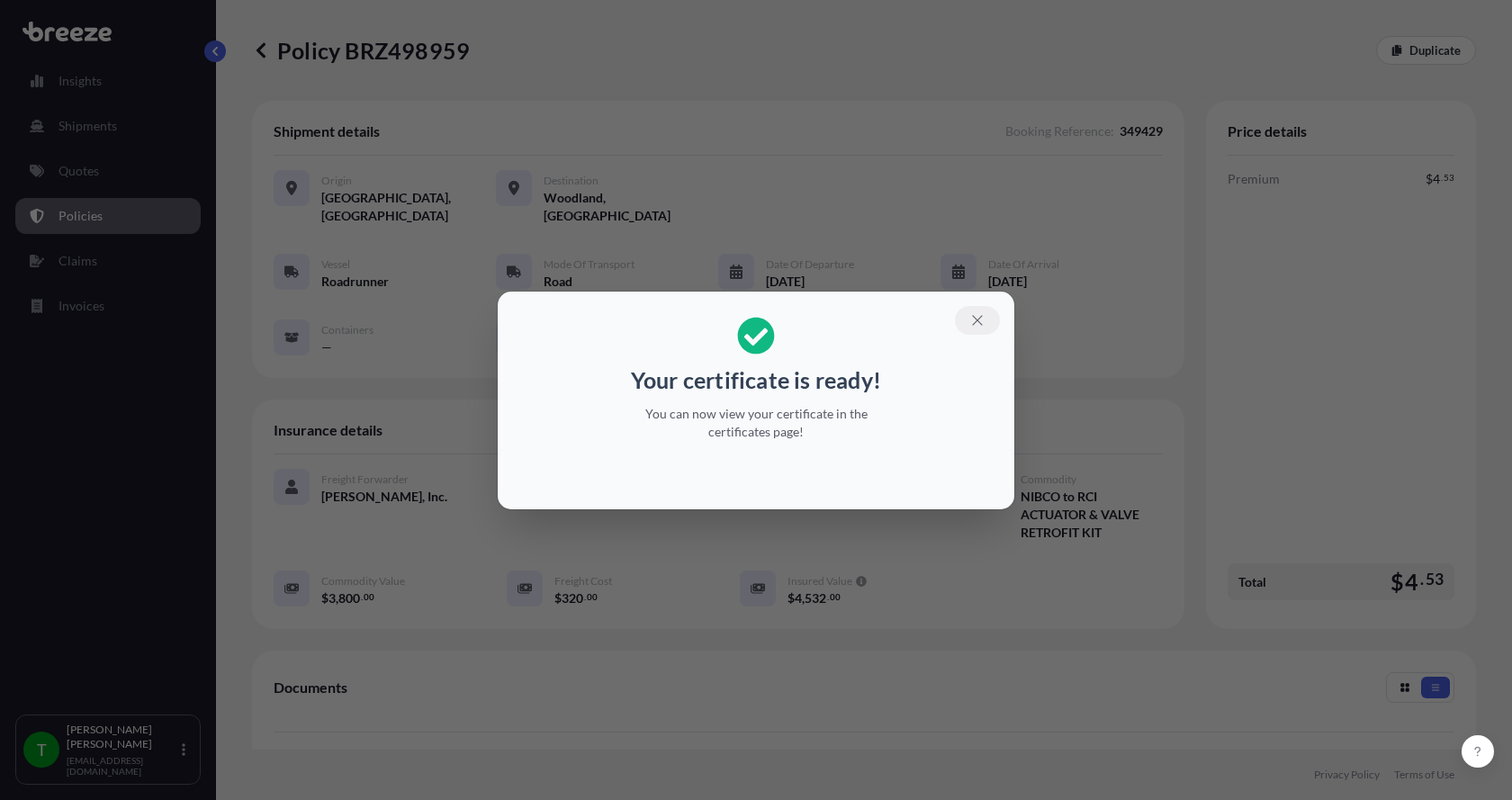
click at [974, 316] on icon "button" at bounding box center [976, 319] width 16 height 16
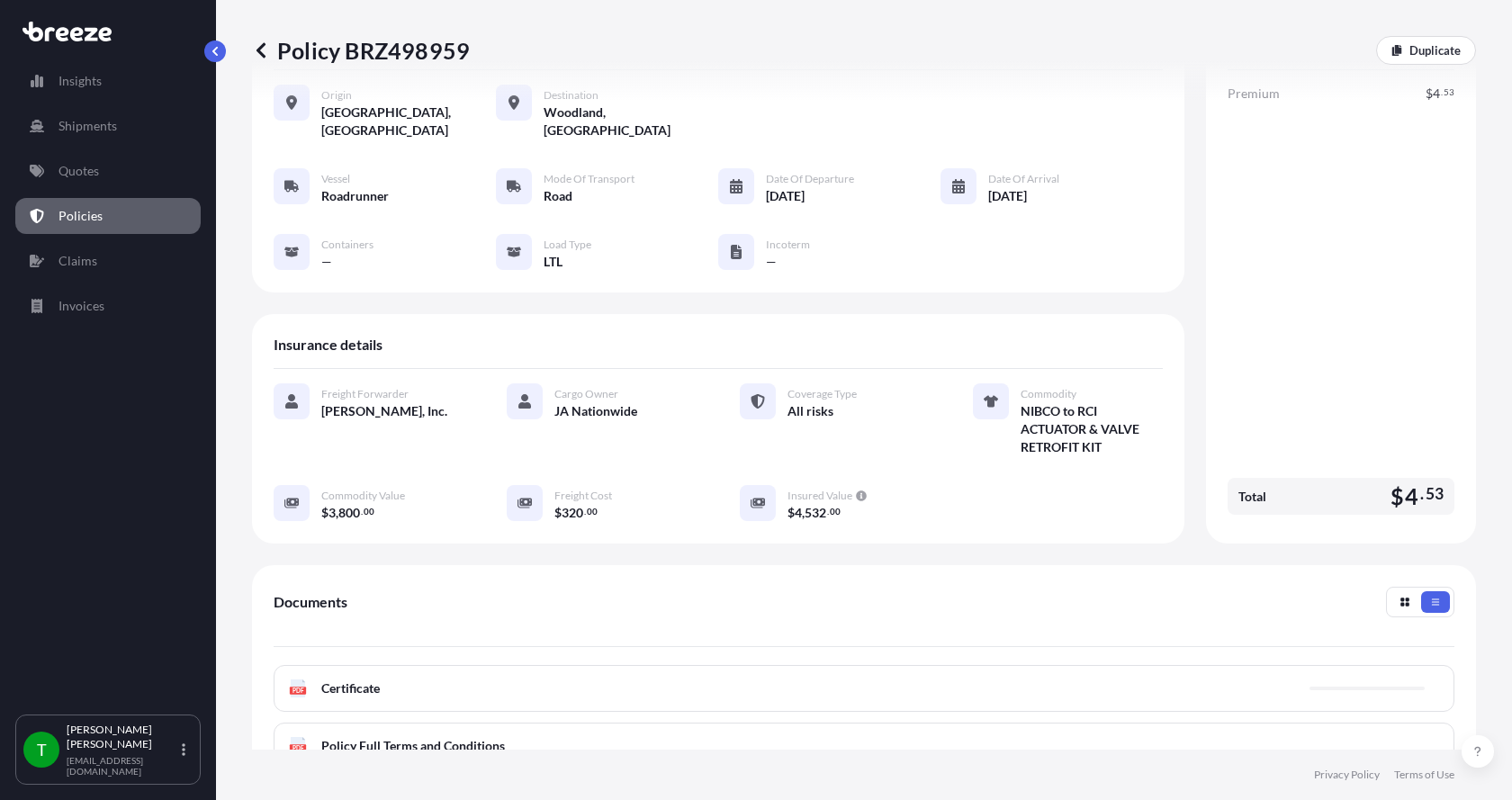
scroll to position [270, 0]
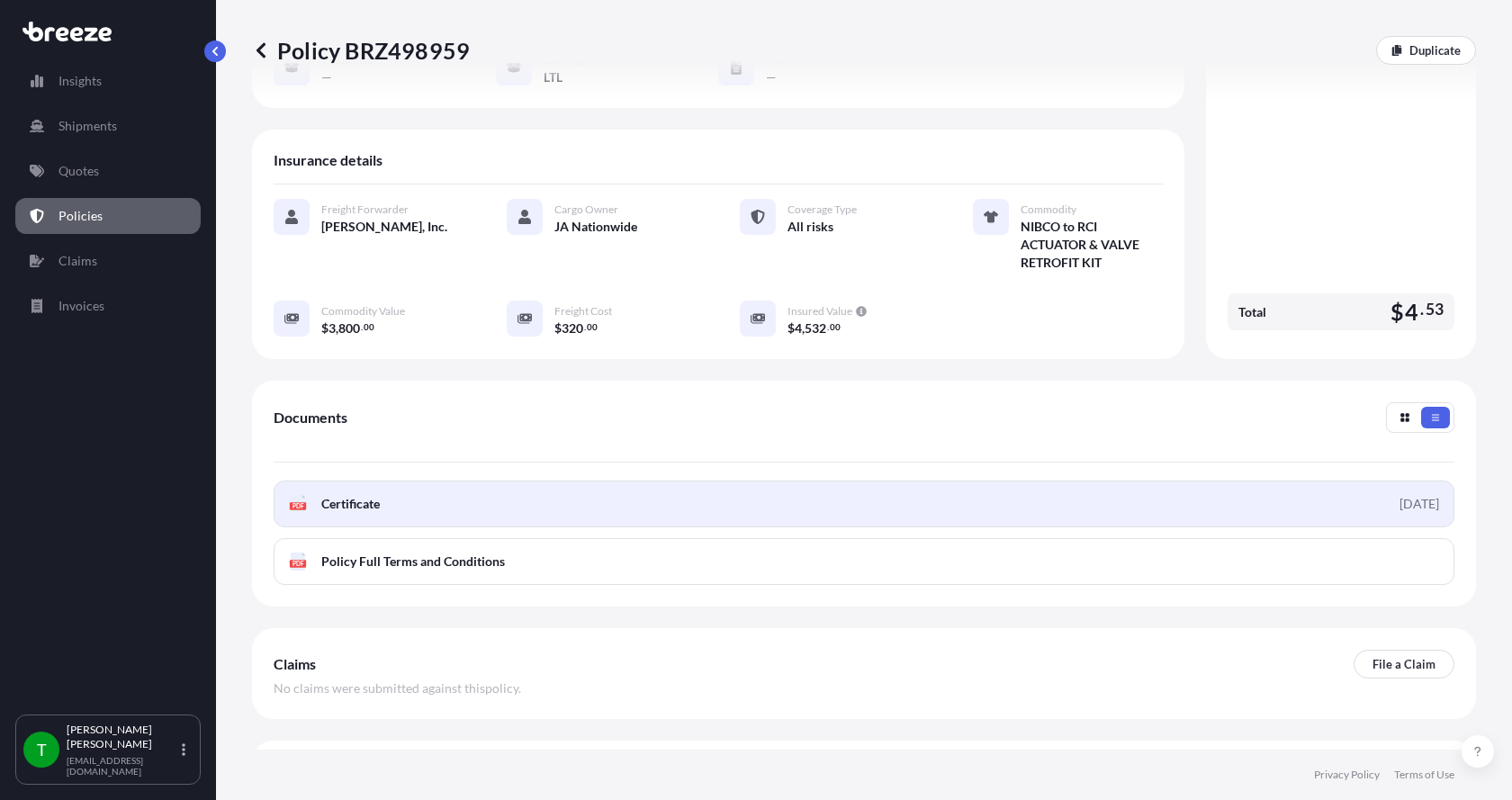
click at [313, 495] on div "PDF Certificate" at bounding box center [334, 503] width 91 height 18
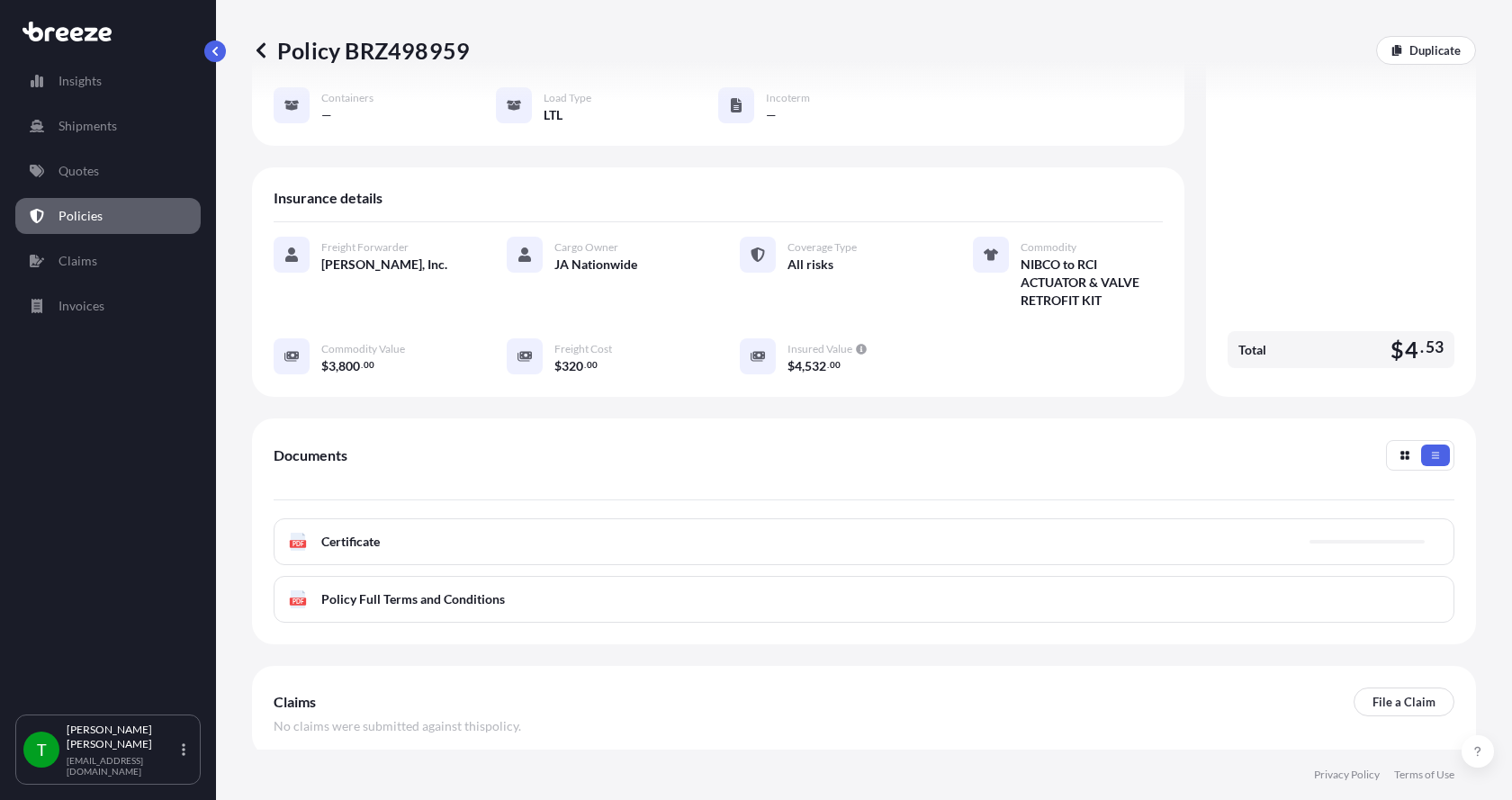
scroll to position [180, 0]
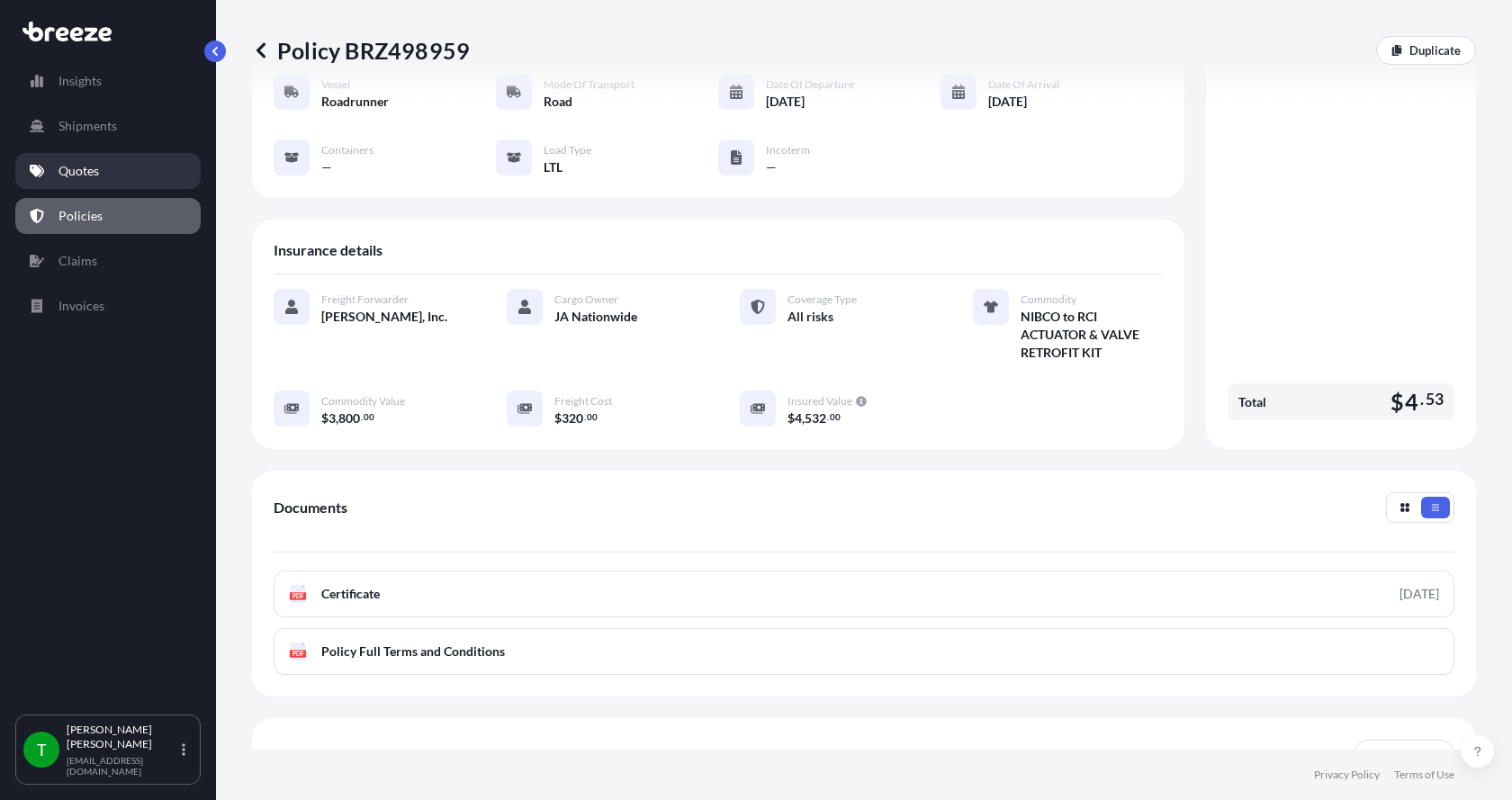
click at [73, 162] on p "Quotes" at bounding box center [78, 170] width 40 height 18
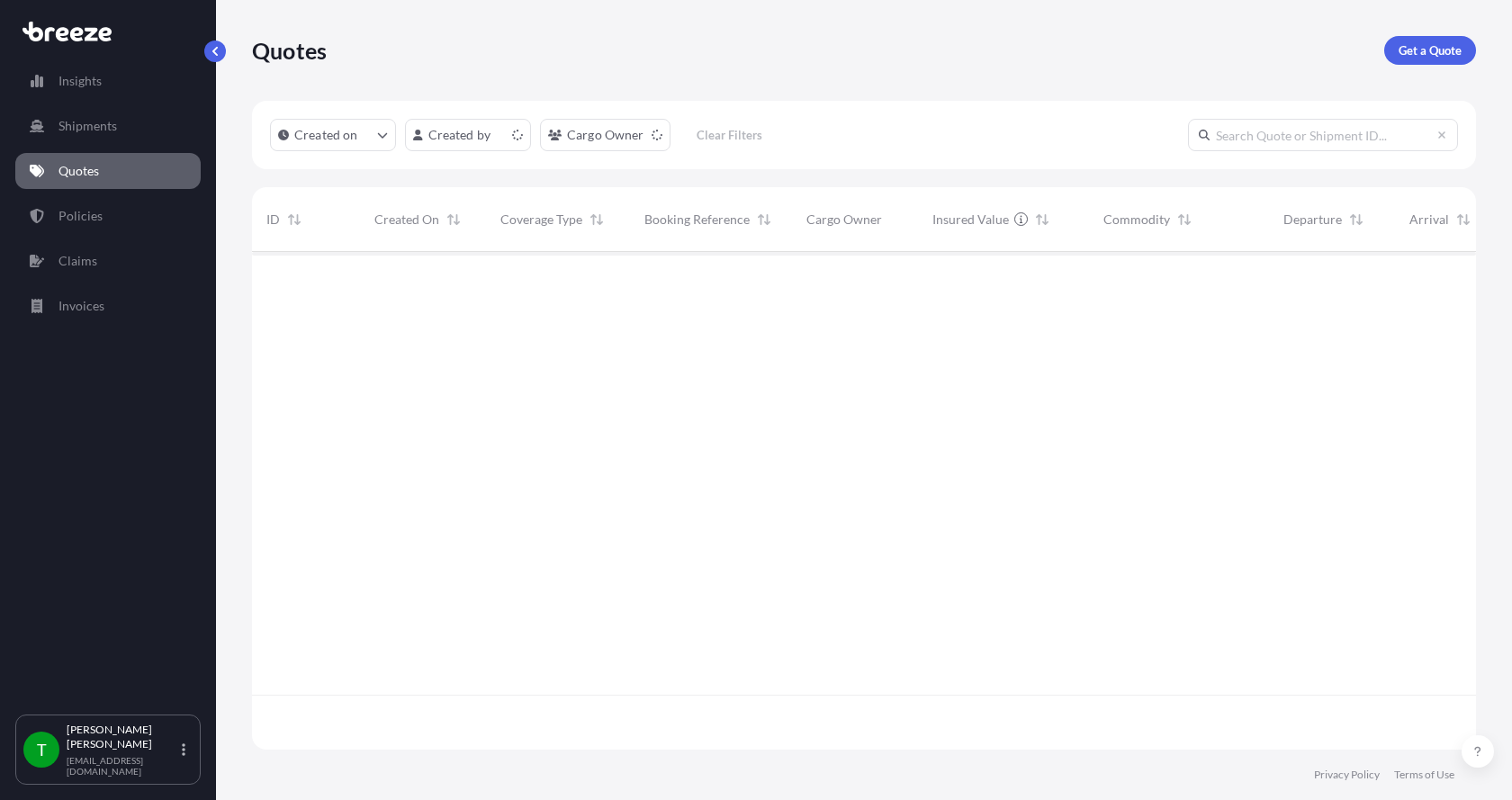
scroll to position [494, 1210]
click at [1434, 53] on p "Get a Quote" at bounding box center [1430, 49] width 63 height 18
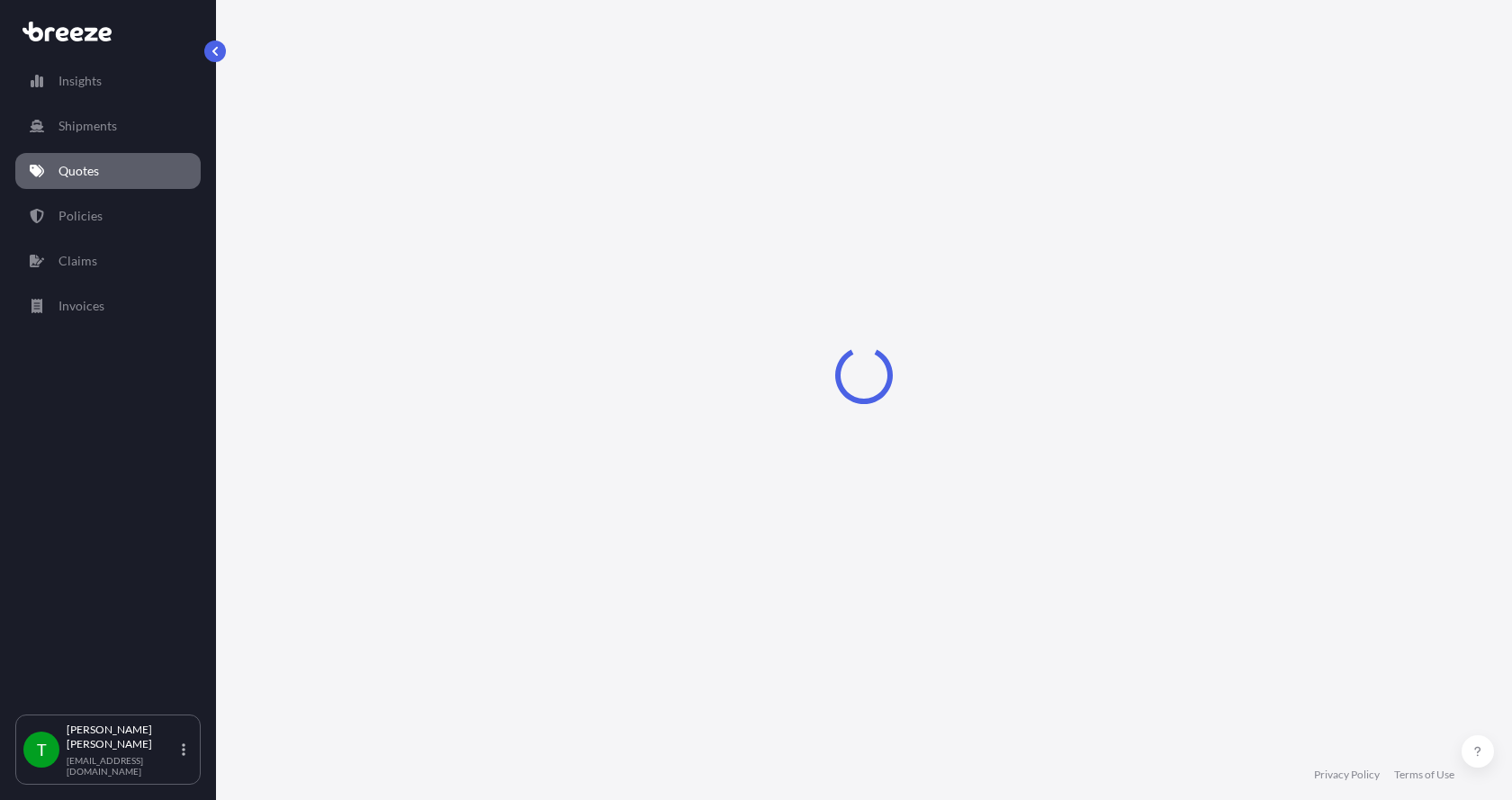
select select "Sea"
select select "1"
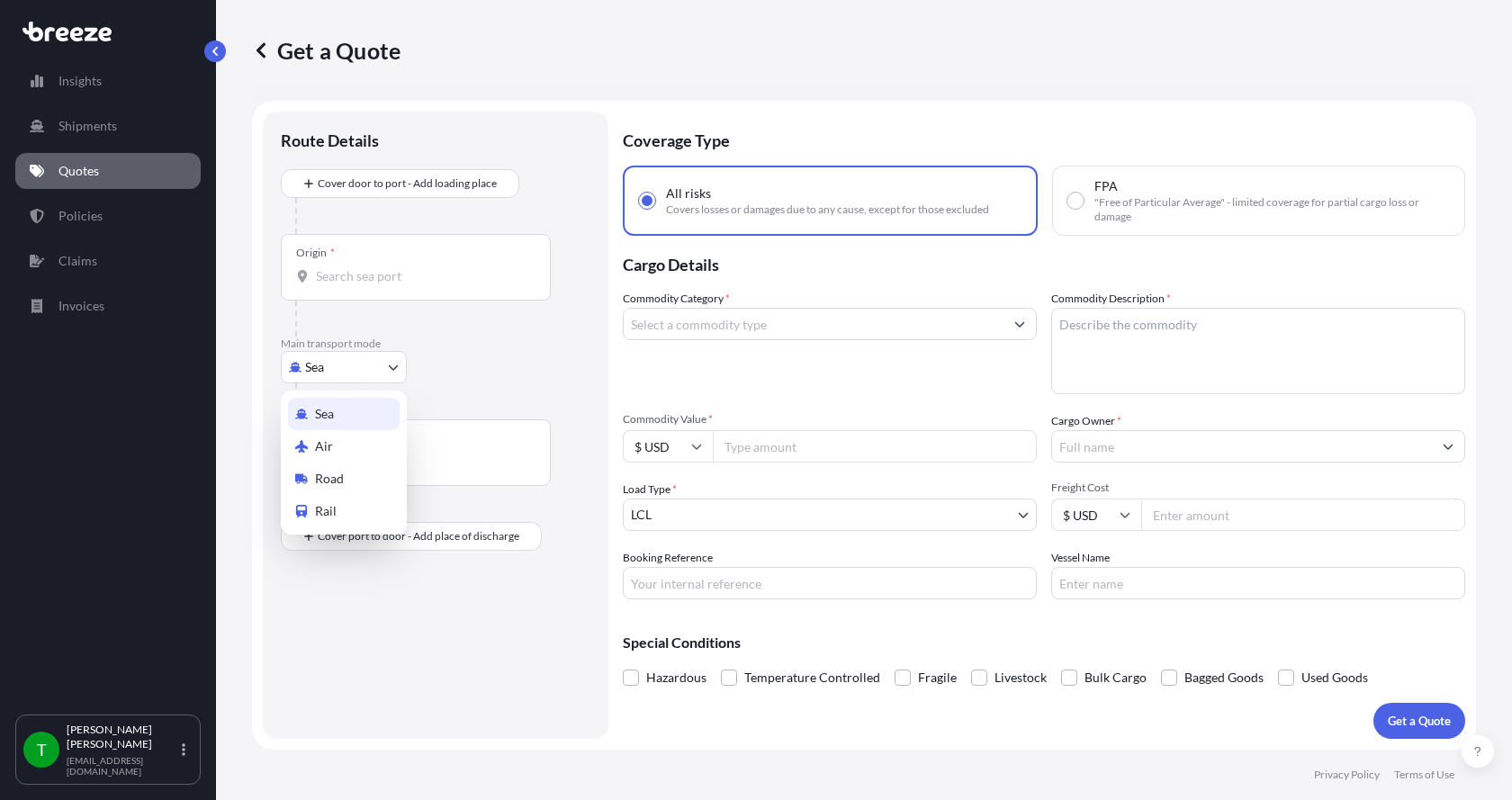
click at [345, 371] on body "Insights Shipments Quotes Policies Claims Invoices T [PERSON_NAME] [EMAIL_ADDRE…" at bounding box center [756, 400] width 1512 height 800
click at [320, 479] on span "Road" at bounding box center [329, 478] width 29 height 18
select select "Road"
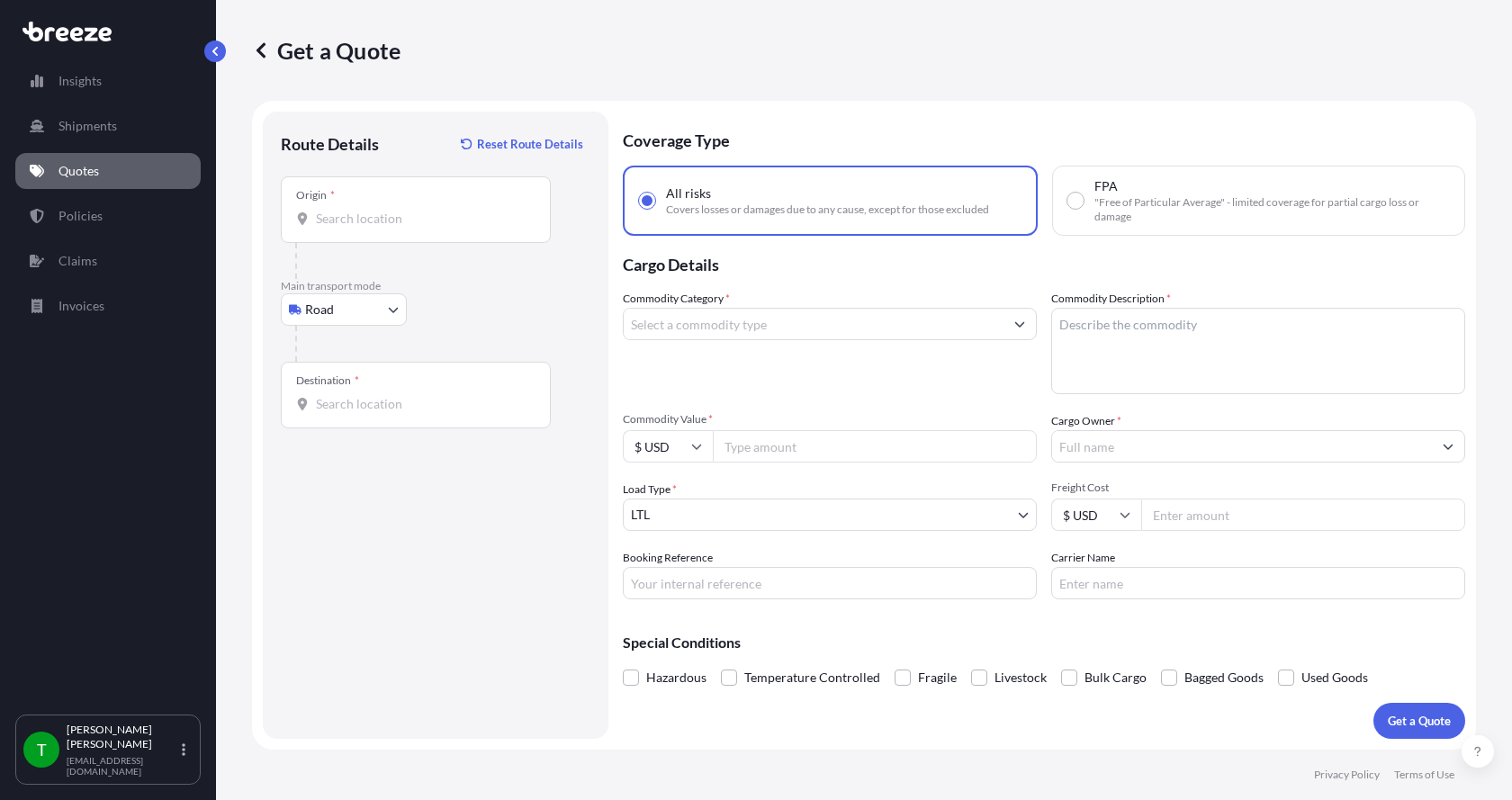
click at [364, 207] on div "Origin *" at bounding box center [415, 209] width 270 height 66
click at [364, 210] on input "Origin *" at bounding box center [422, 218] width 212 height 18
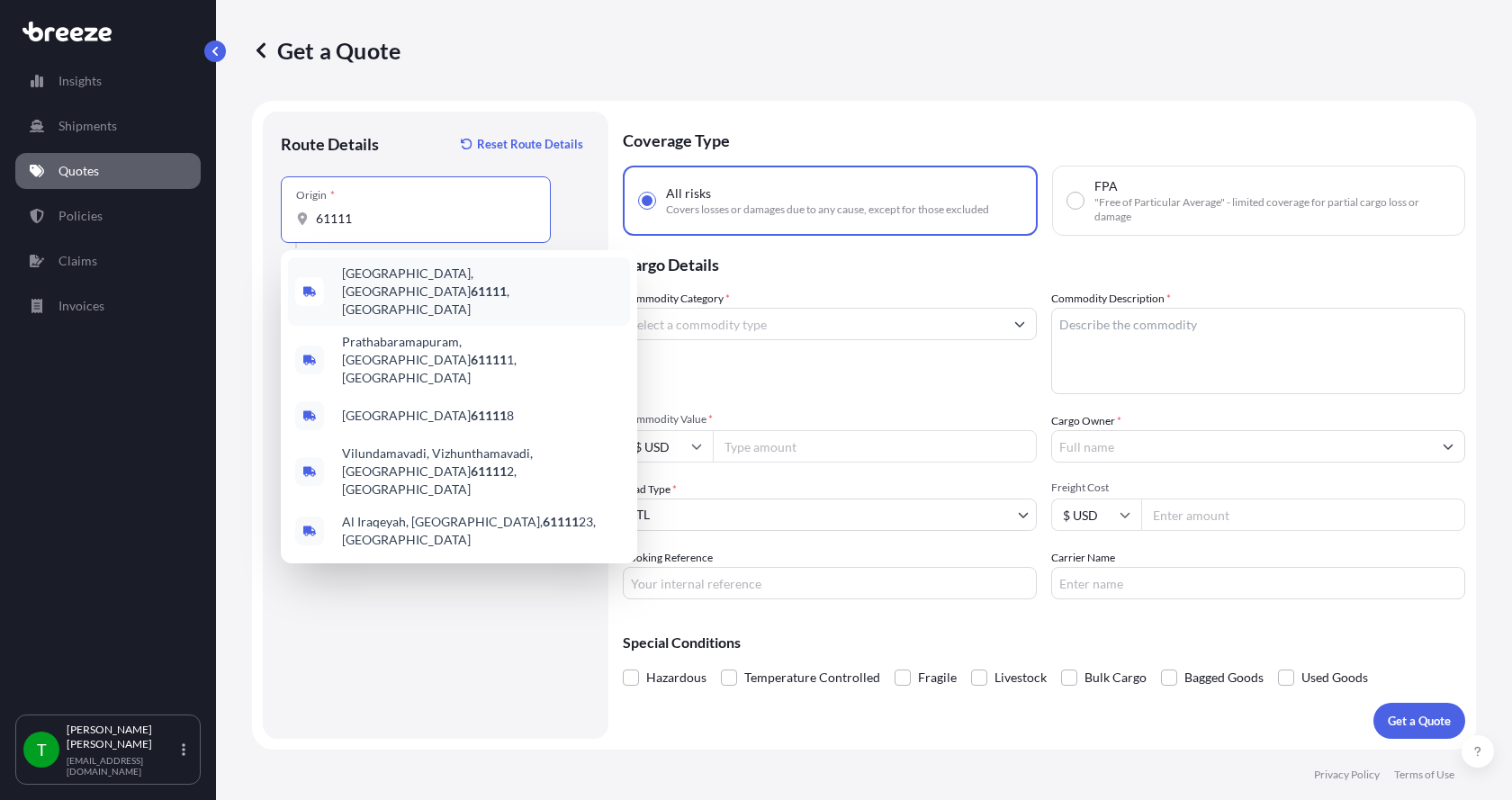
click at [396, 283] on span "[GEOGRAPHIC_DATA] , [GEOGRAPHIC_DATA]" at bounding box center [482, 292] width 280 height 54
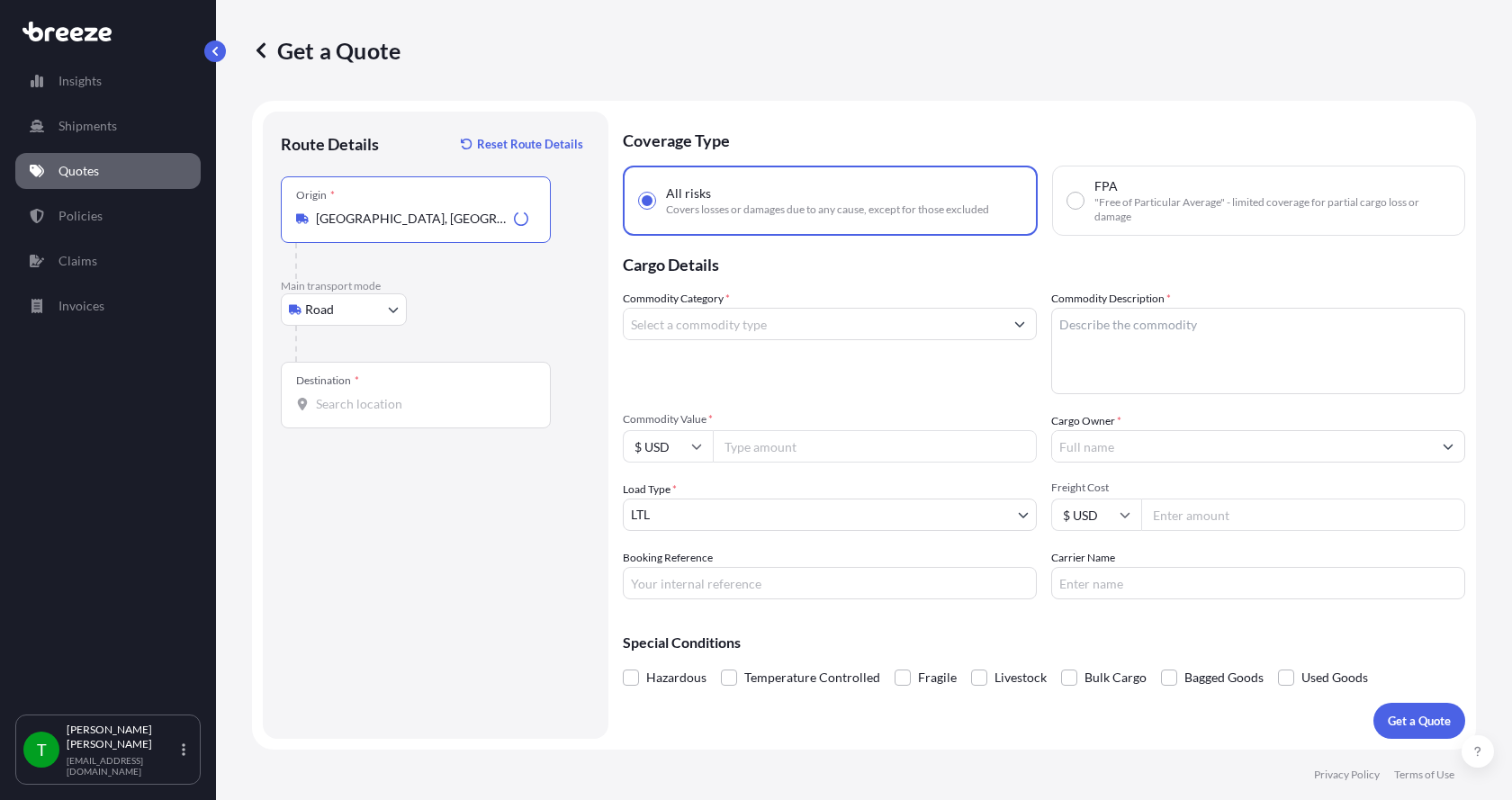
type input "[GEOGRAPHIC_DATA], [GEOGRAPHIC_DATA]"
click at [344, 407] on input "Destination *" at bounding box center [422, 403] width 212 height 18
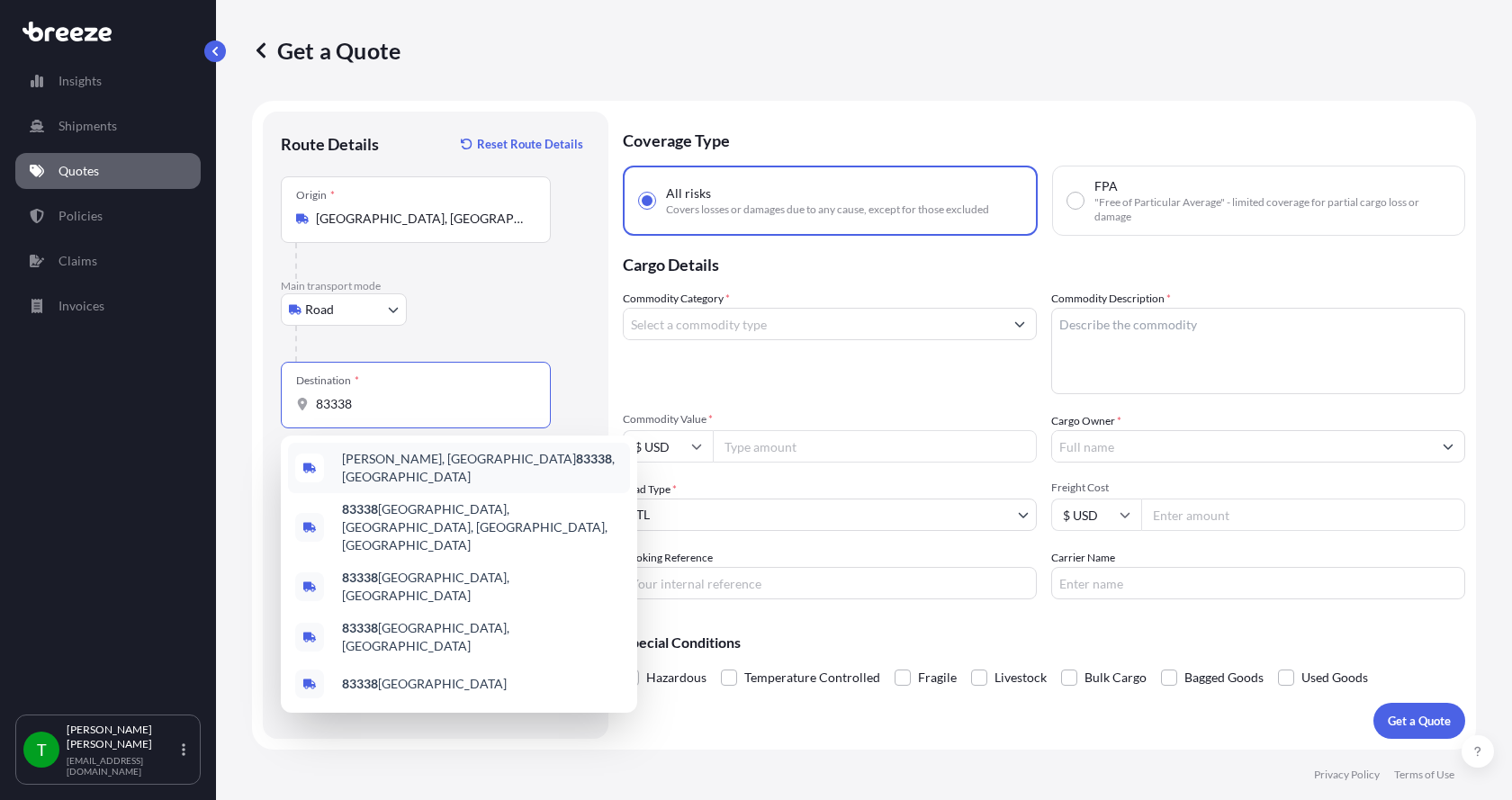
click at [352, 461] on span "[PERSON_NAME], ID 83338 , [GEOGRAPHIC_DATA]" at bounding box center [482, 468] width 280 height 36
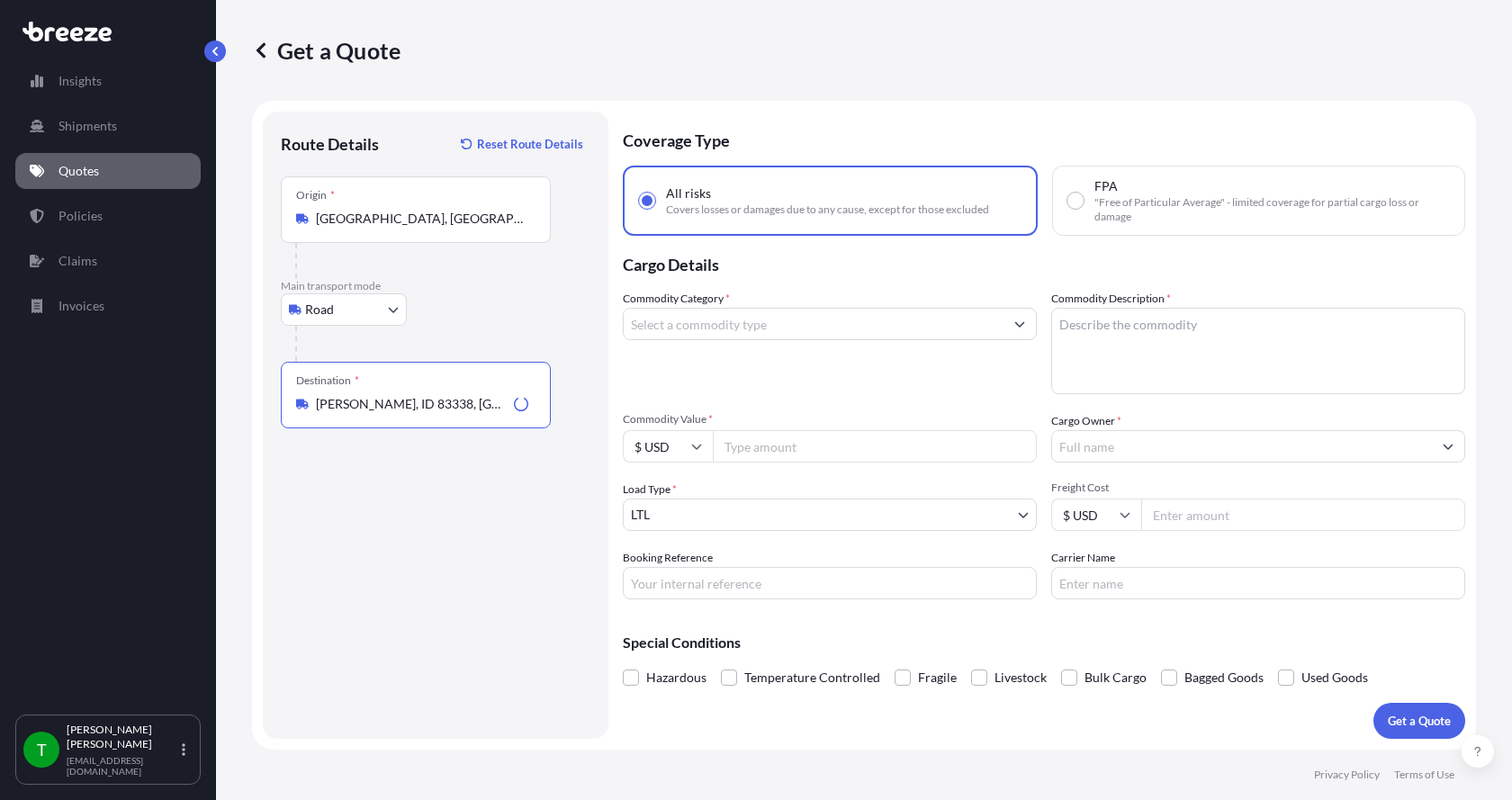
type input "[PERSON_NAME], ID 83338, [GEOGRAPHIC_DATA]"
click at [721, 327] on input "Commodity Category *" at bounding box center [813, 323] width 380 height 33
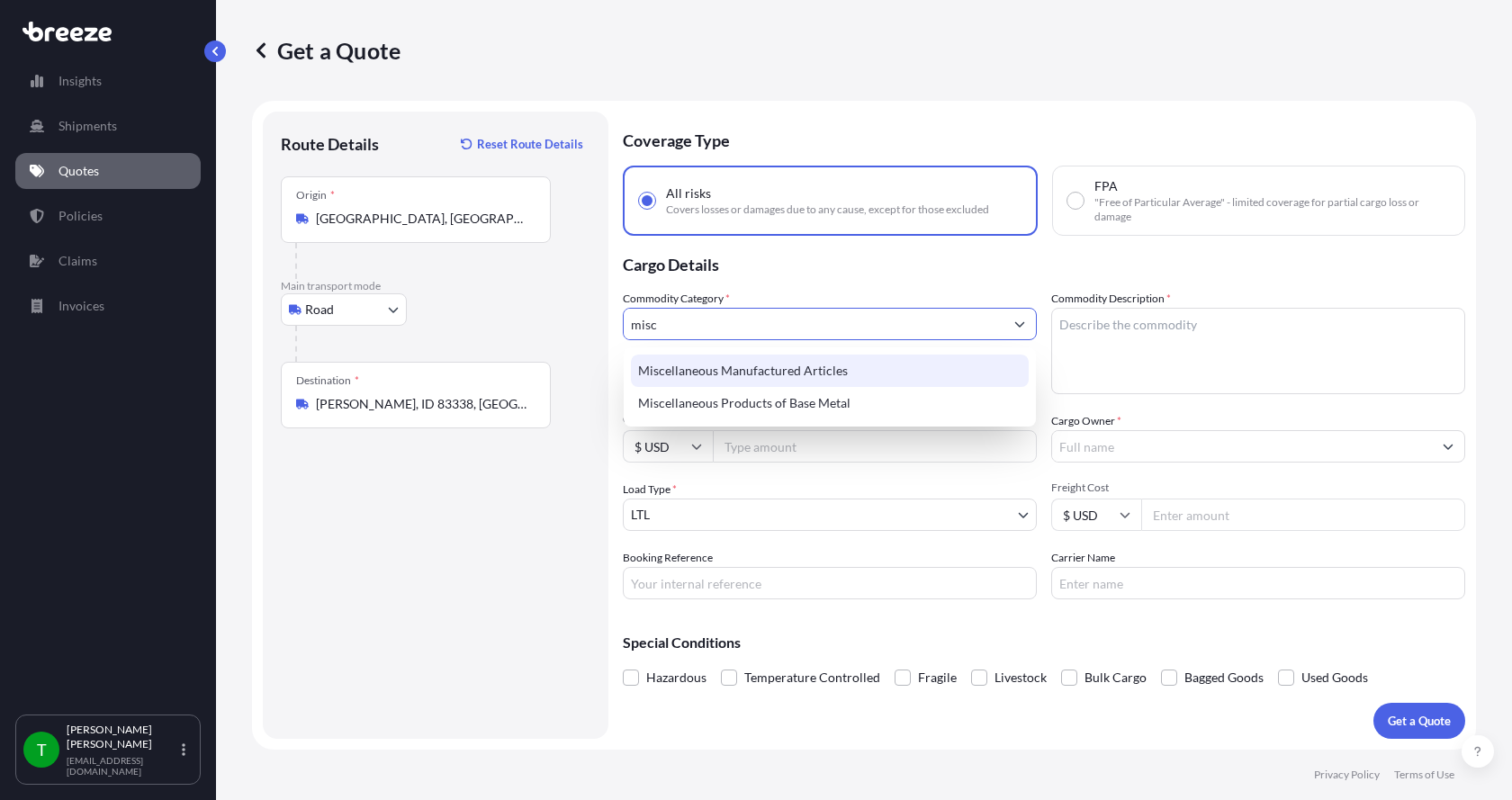
click at [710, 365] on div "Miscellaneous Manufactured Articles" at bounding box center [829, 371] width 398 height 33
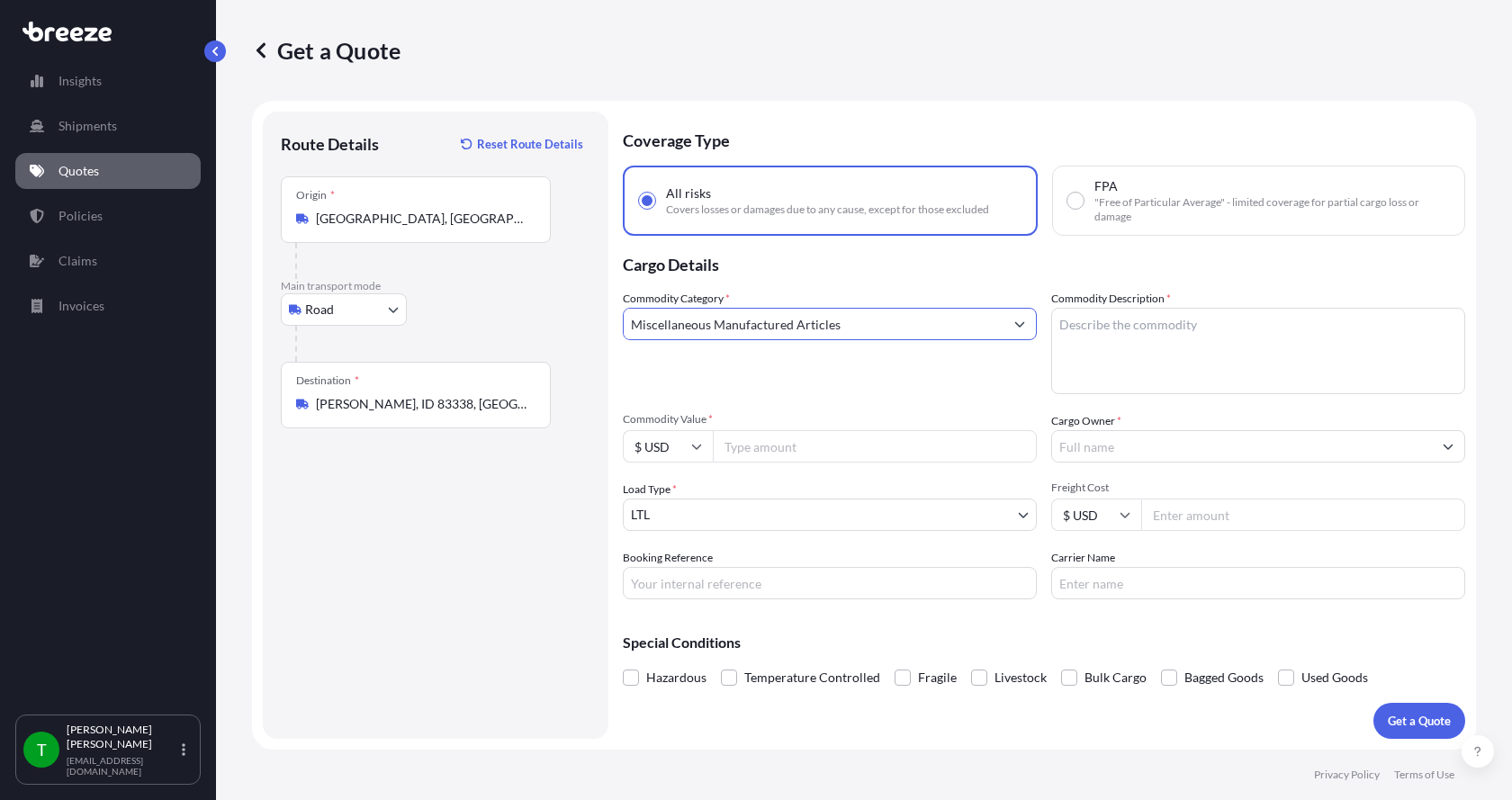
type input "Miscellaneous Manufactured Articles"
click at [1141, 338] on textarea "Commodity Description *" at bounding box center [1258, 350] width 414 height 87
type textarea "Winch, Elec, Thern 4771AC-P54"
click at [815, 450] on input "Commodity Value *" at bounding box center [875, 446] width 324 height 33
click at [737, 444] on input "Commodity Value *" at bounding box center [875, 446] width 324 height 33
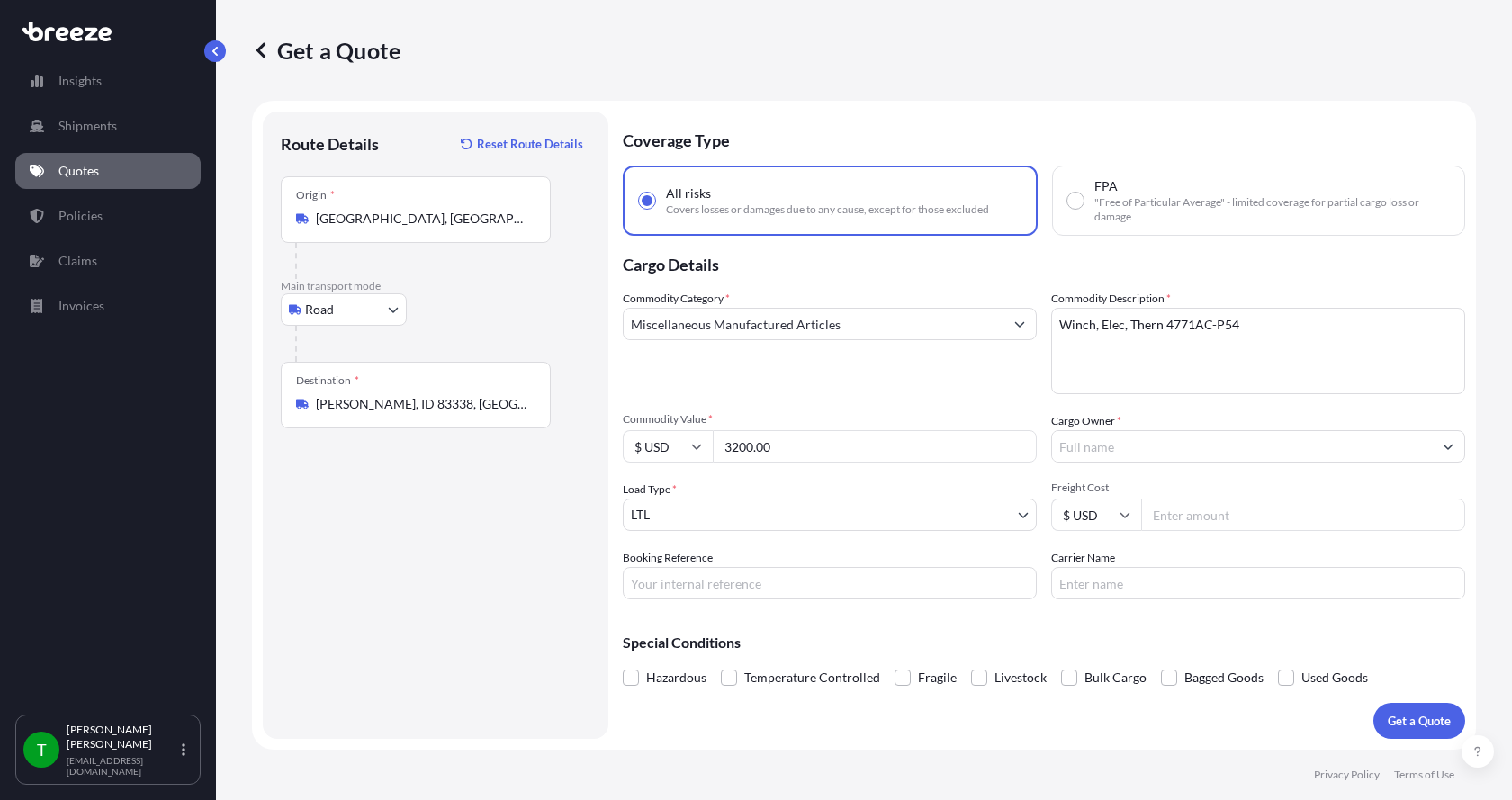
type input "3200.00"
click at [1084, 447] on input "Cargo Owner *" at bounding box center [1242, 446] width 380 height 33
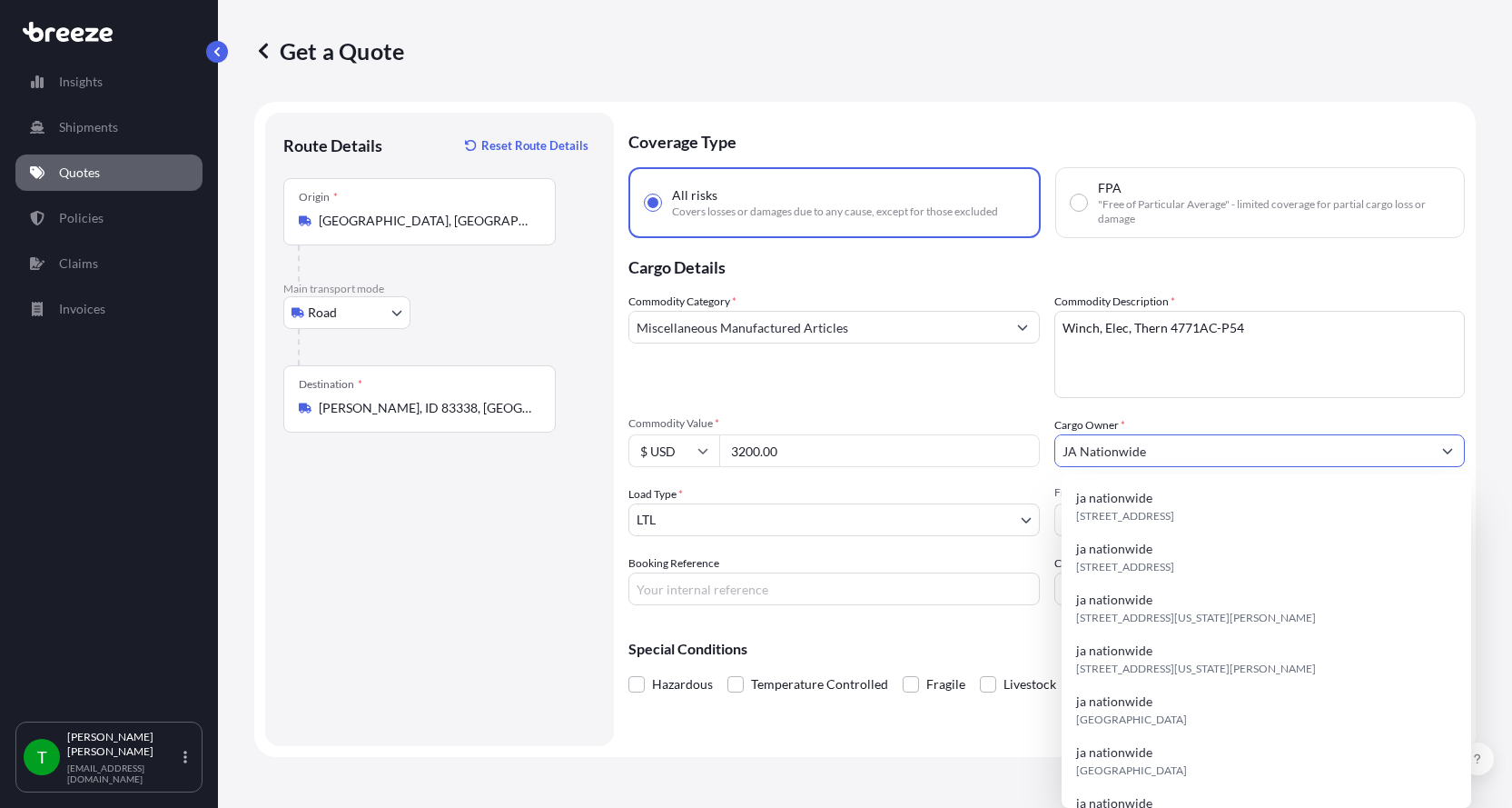
type input "JA Nationwide"
click at [746, 583] on input "Booking Reference" at bounding box center [834, 589] width 412 height 33
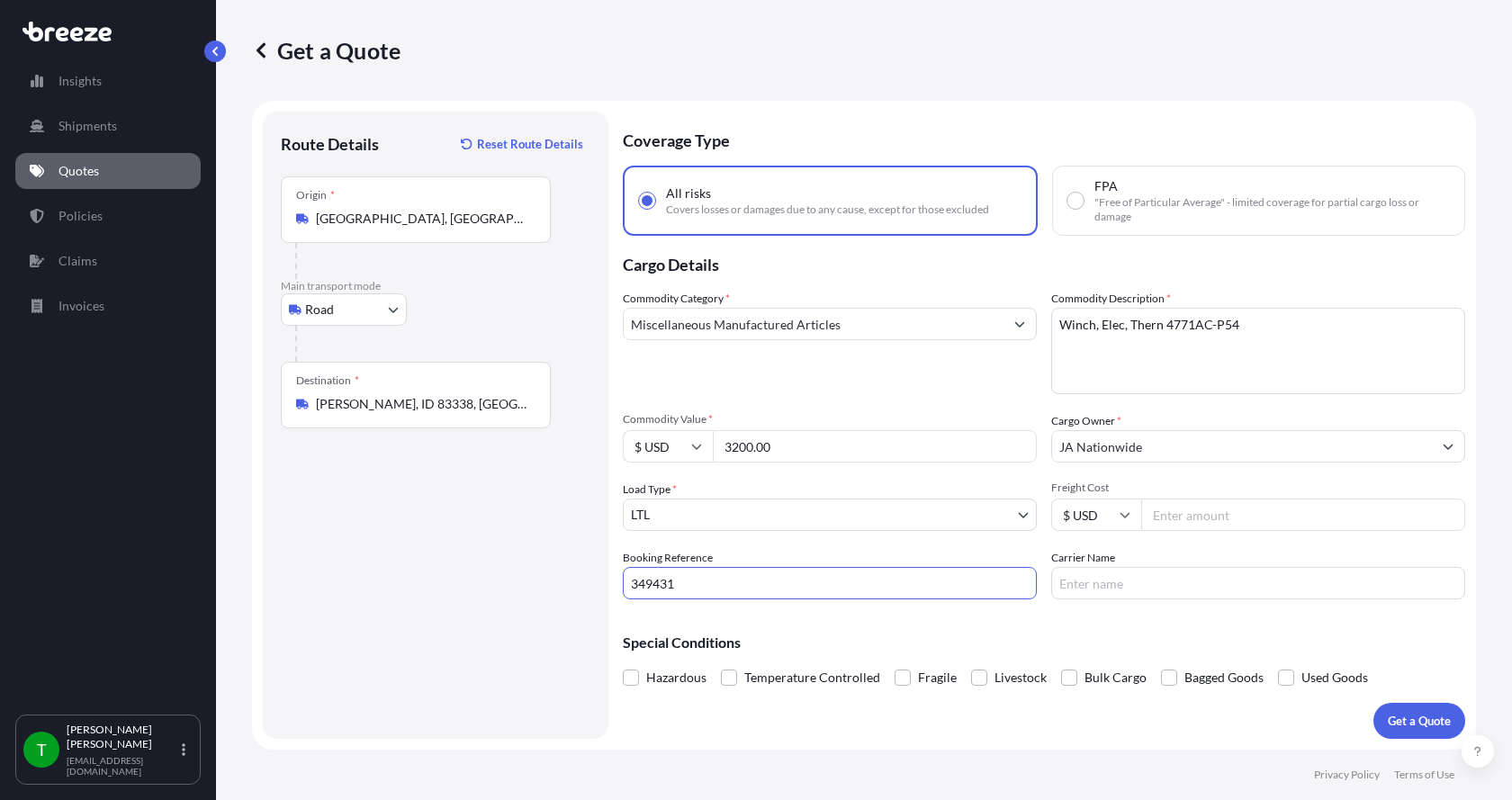
type input "349431"
click at [1202, 516] on input "Freight Cost" at bounding box center [1303, 514] width 324 height 33
type input "300.00"
click at [1186, 590] on input "Carrier Name" at bounding box center [1258, 583] width 414 height 33
type input "[PERSON_NAME] XPO"
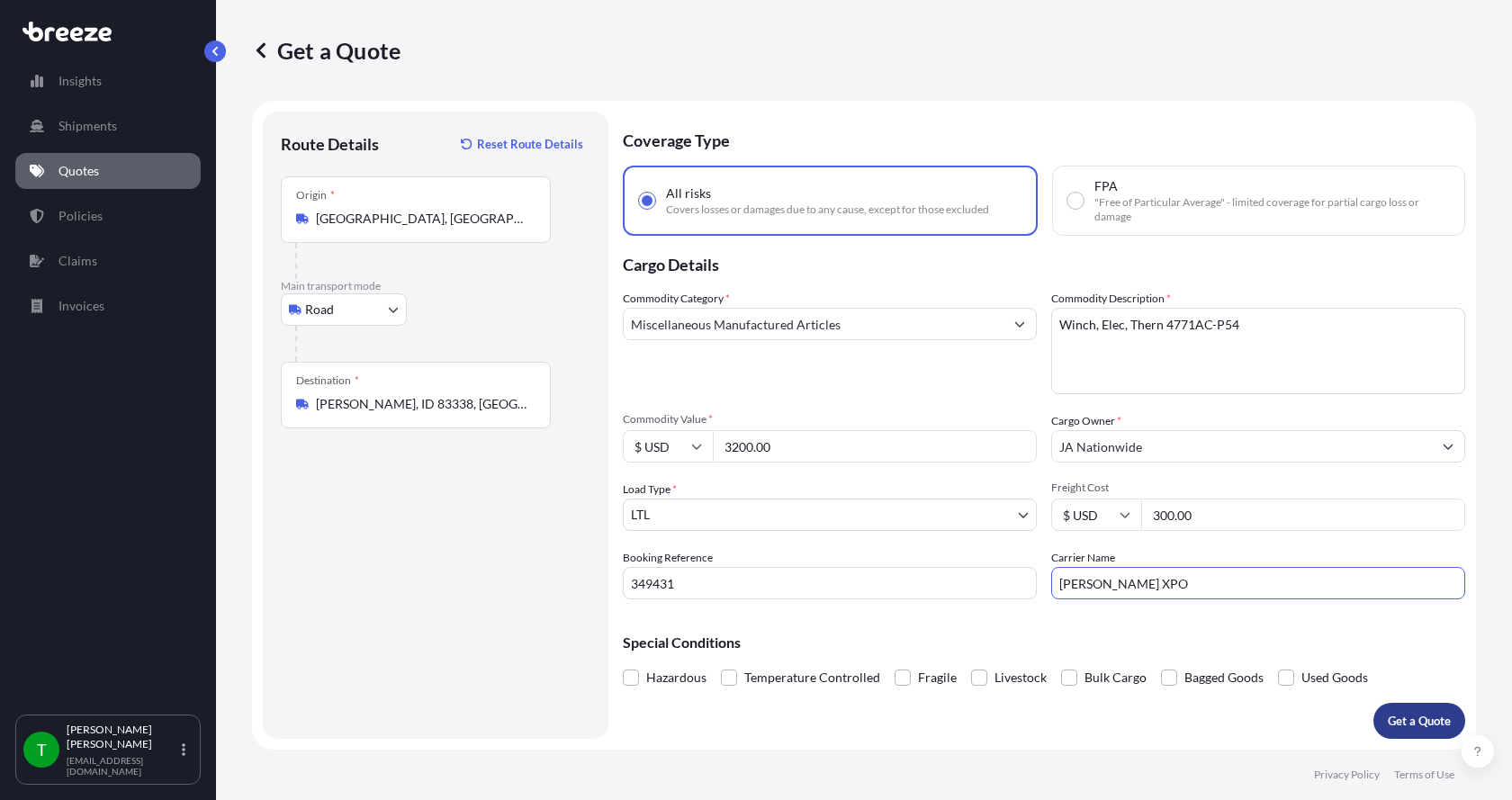
click at [1398, 720] on p "Get a Quote" at bounding box center [1419, 720] width 63 height 18
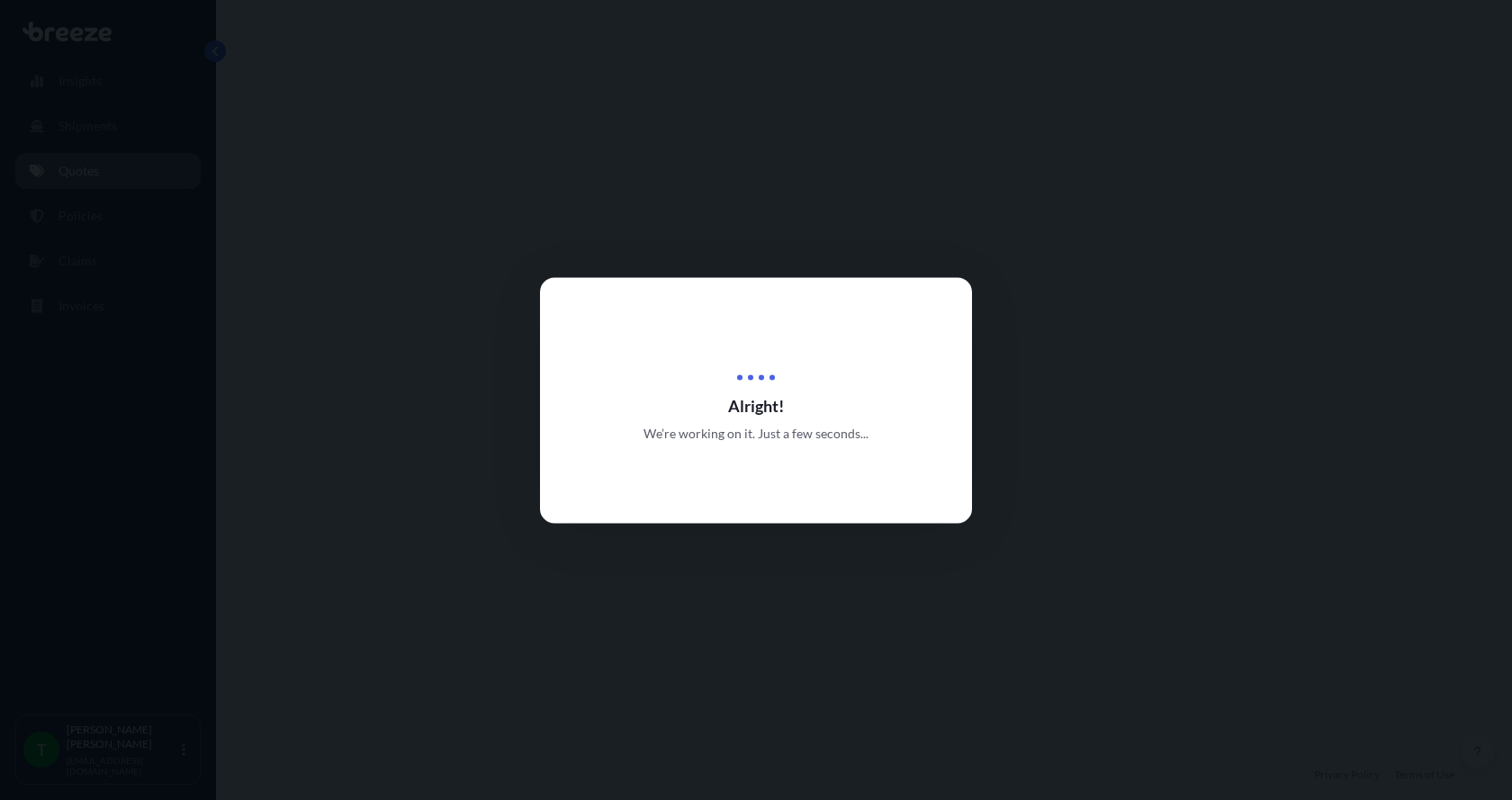
select select "Road"
select select "1"
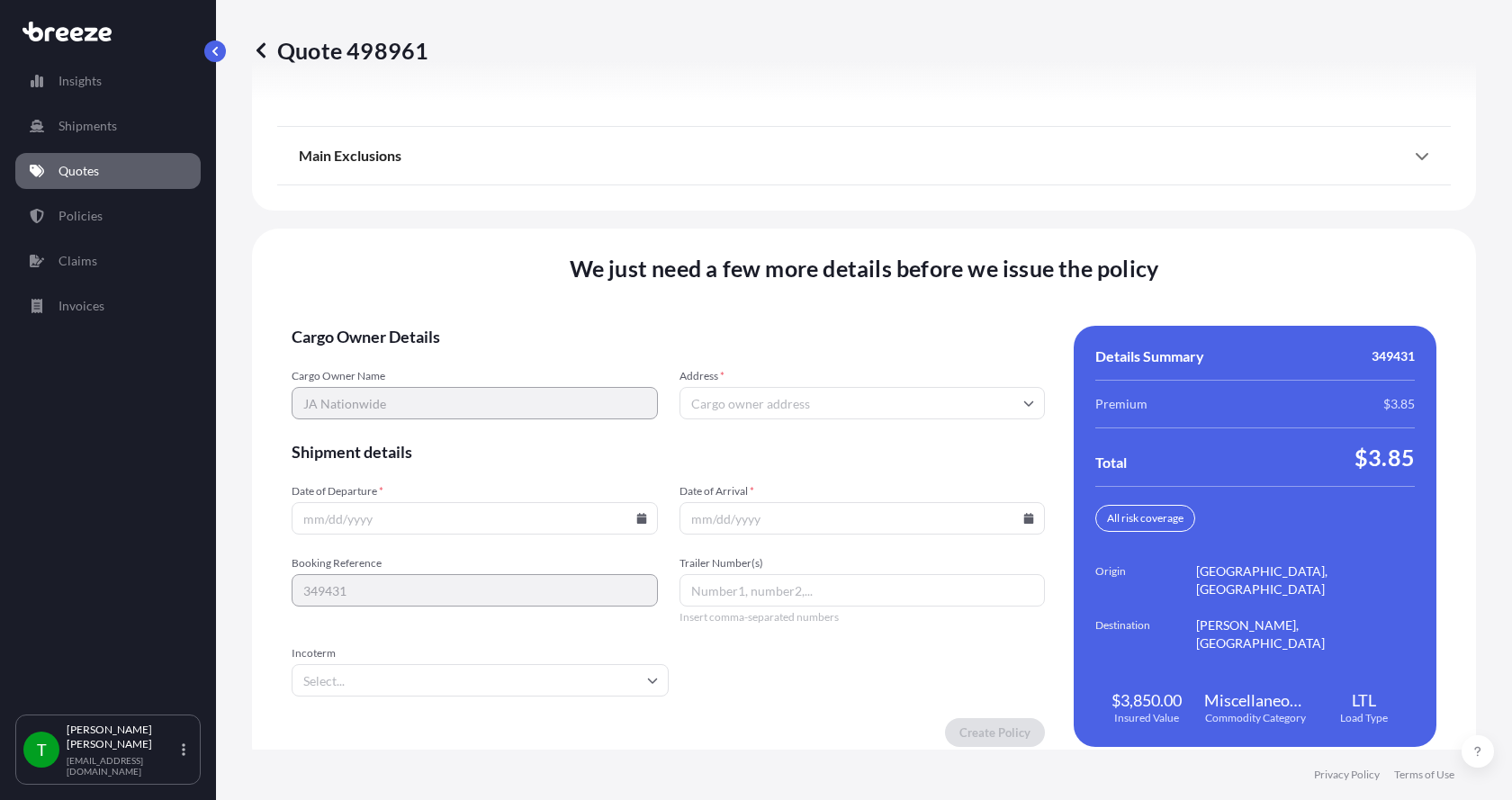
scroll to position [2366, 0]
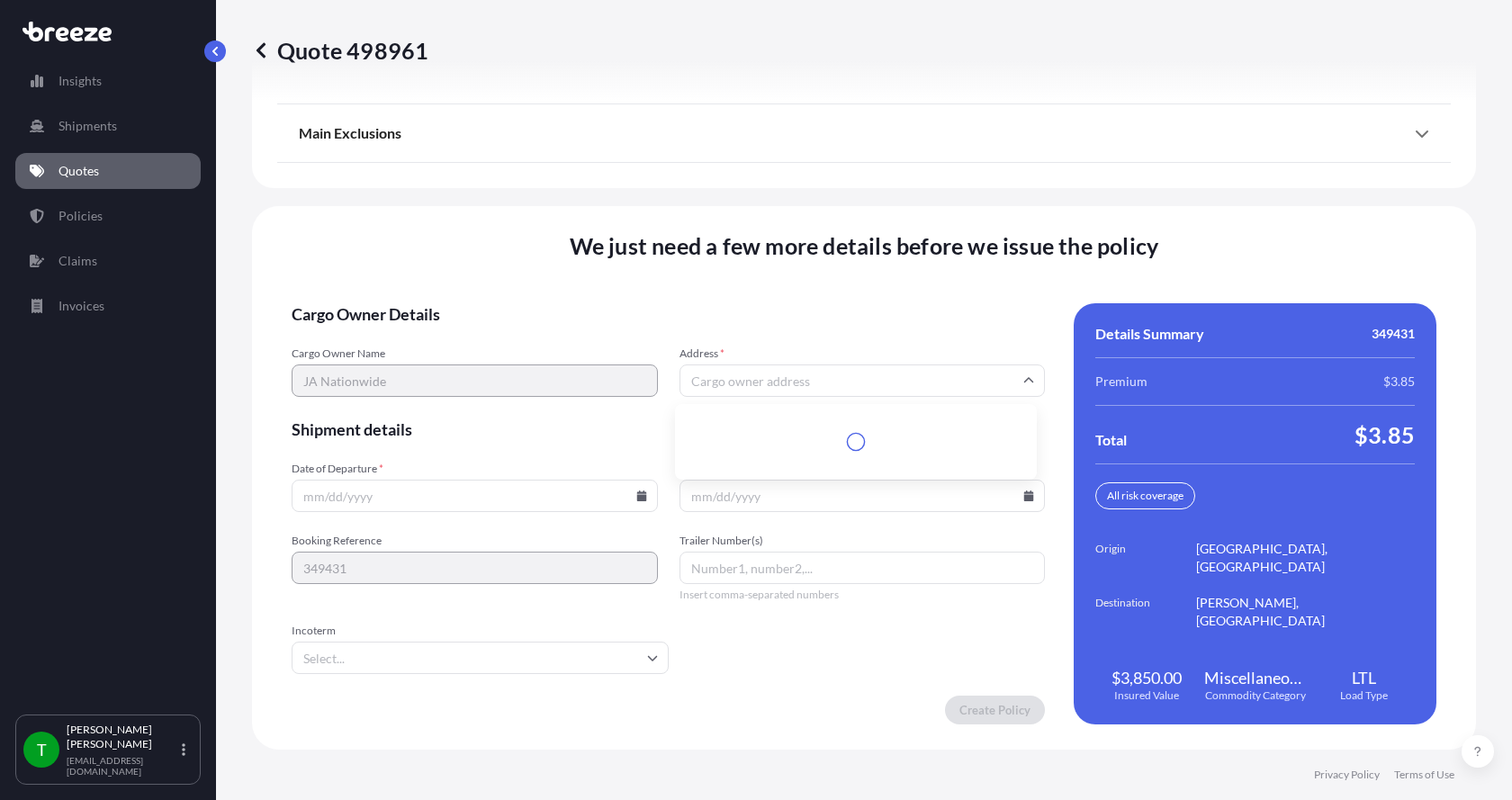
click at [716, 382] on input "Address *" at bounding box center [862, 380] width 366 height 33
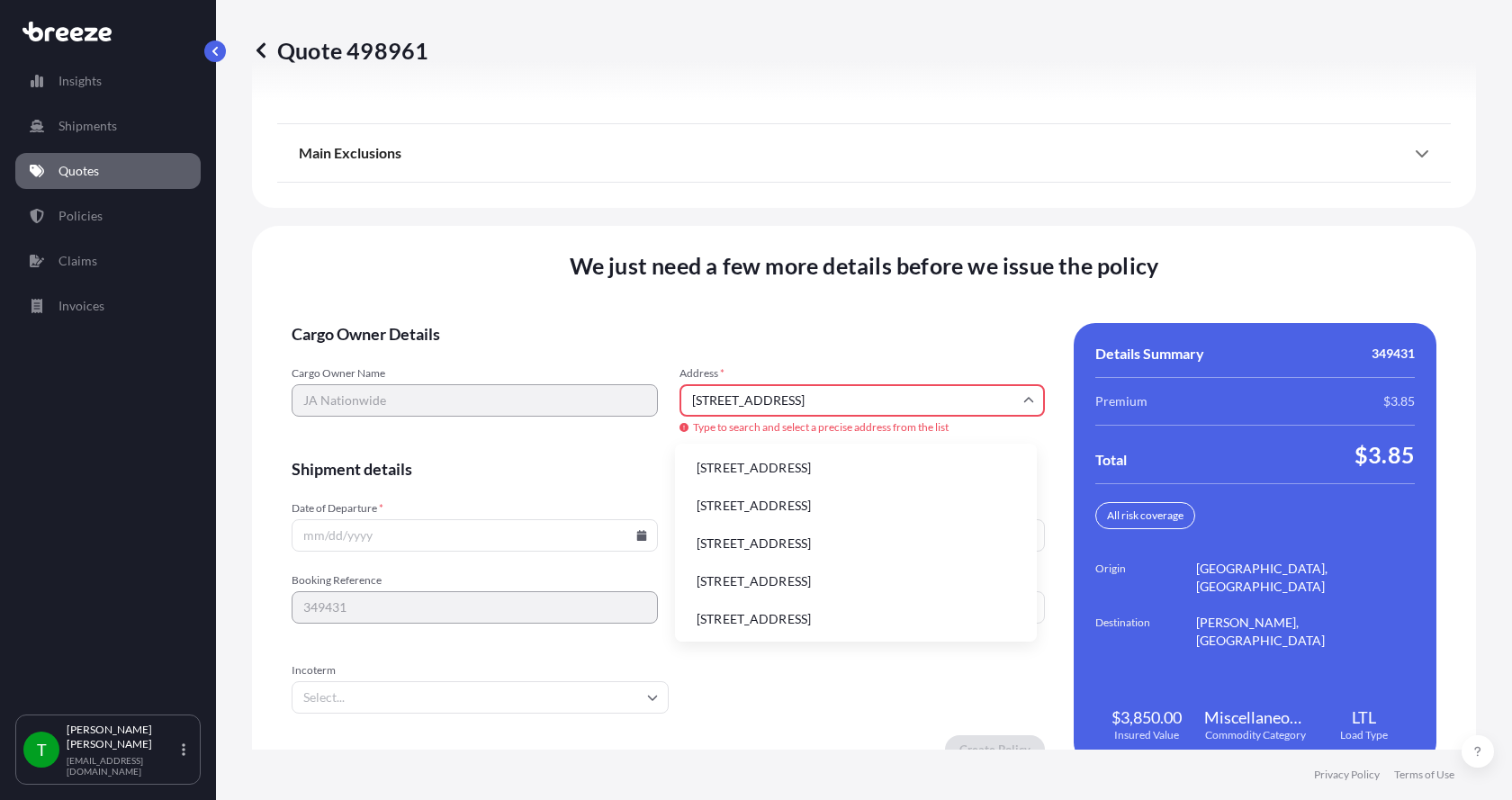
click at [774, 463] on li "[STREET_ADDRESS]" at bounding box center [855, 468] width 347 height 34
type input "[STREET_ADDRESS]"
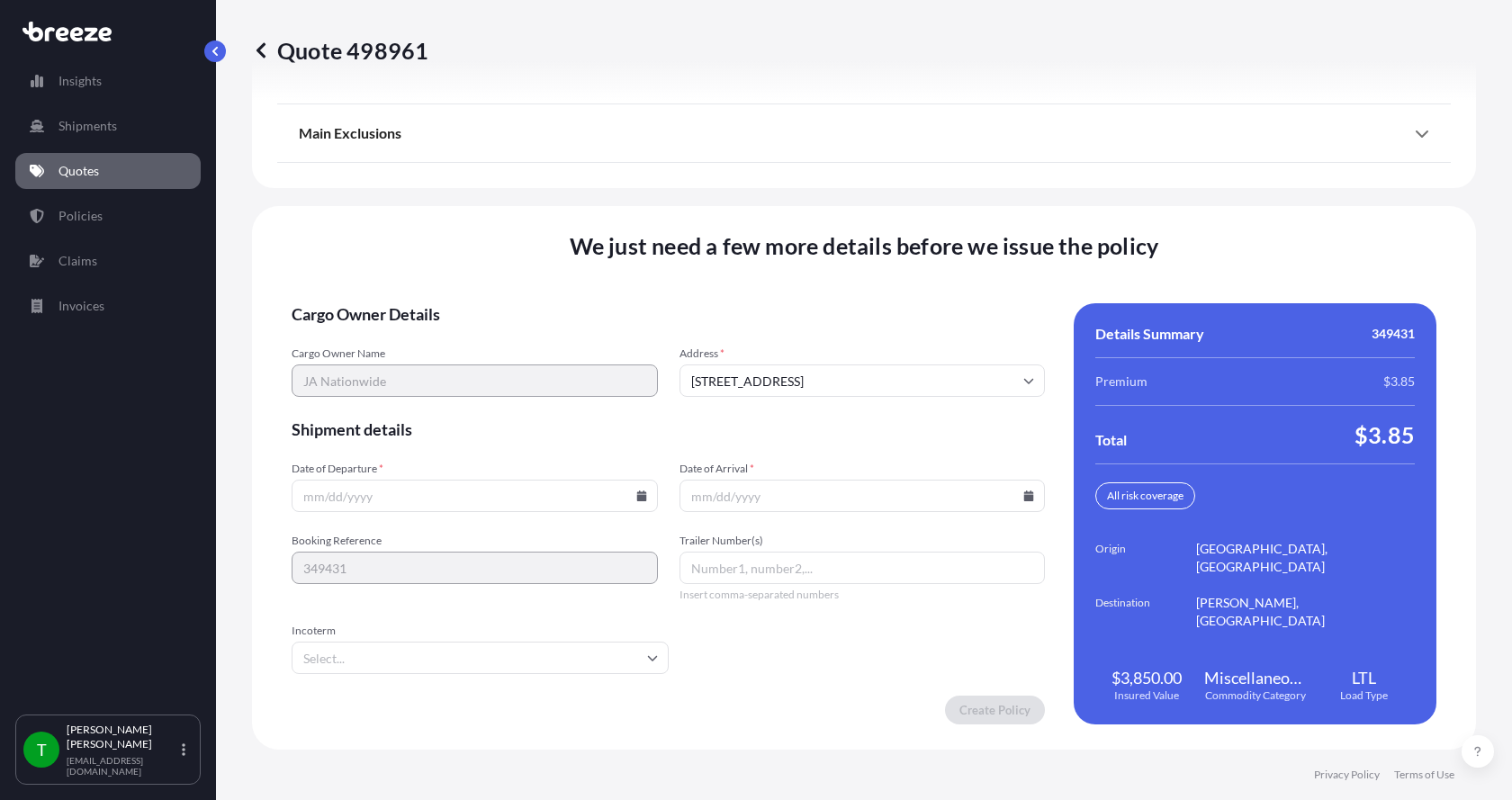
click at [637, 492] on icon at bounding box center [641, 495] width 10 height 11
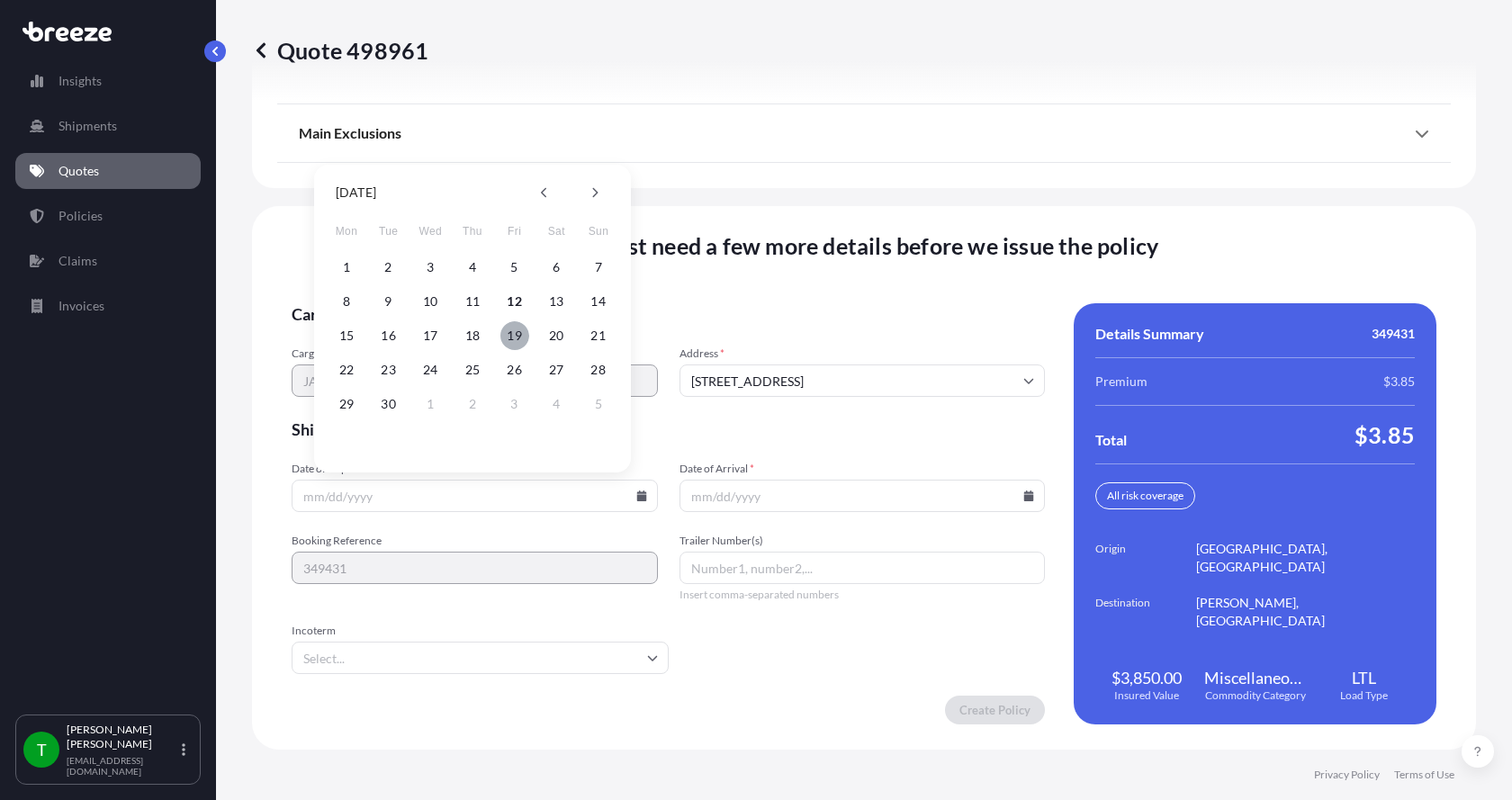
click at [511, 335] on button "19" at bounding box center [514, 335] width 29 height 29
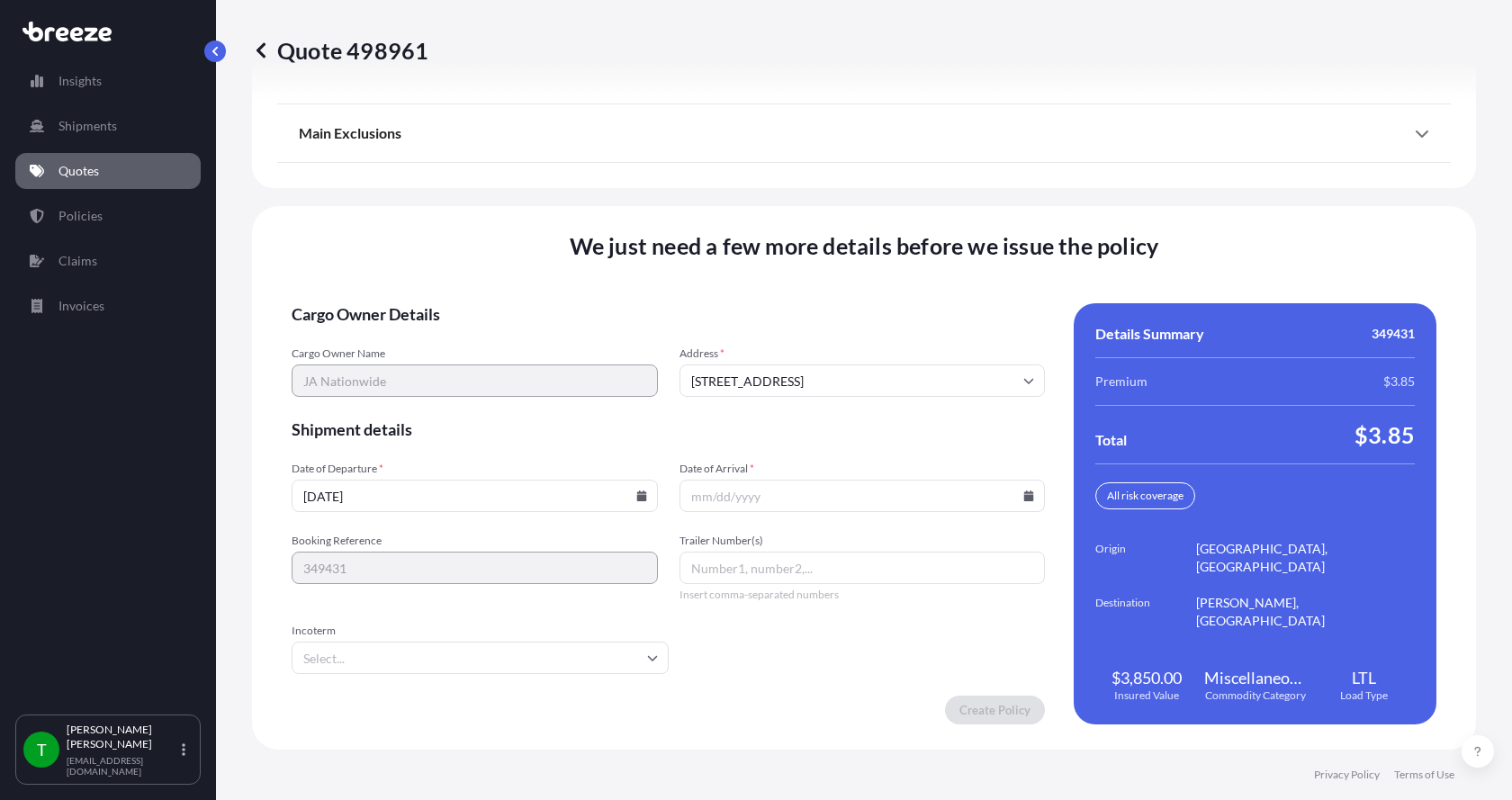
click at [511, 387] on button "19" at bounding box center [503, 395] width 21 height 16
click at [1024, 492] on icon at bounding box center [1028, 495] width 10 height 11
click at [637, 491] on icon at bounding box center [642, 495] width 11 height 11
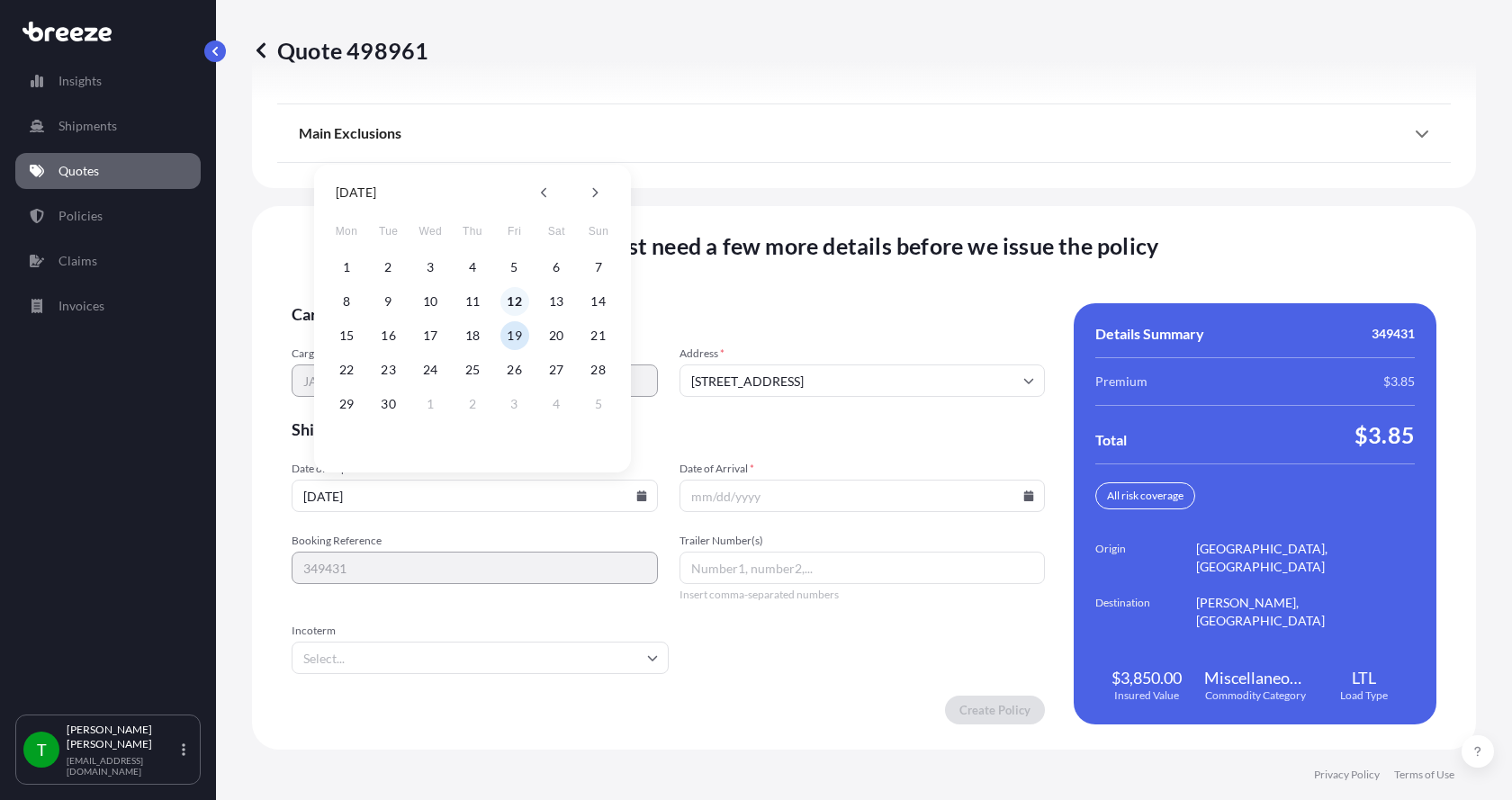
click at [521, 305] on button "12" at bounding box center [514, 301] width 29 height 29
type input "[DATE]"
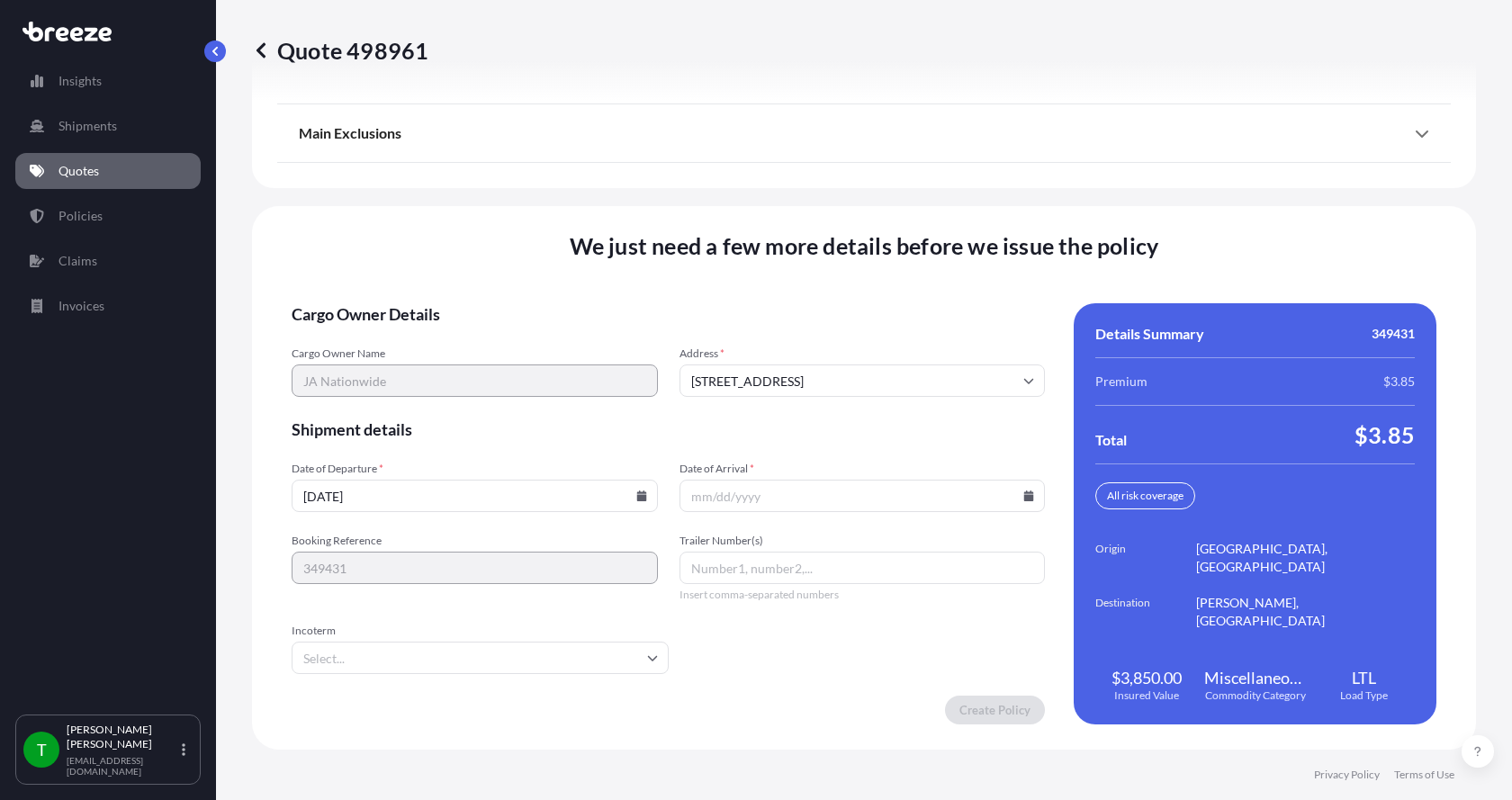
click at [1023, 494] on icon at bounding box center [1028, 495] width 11 height 11
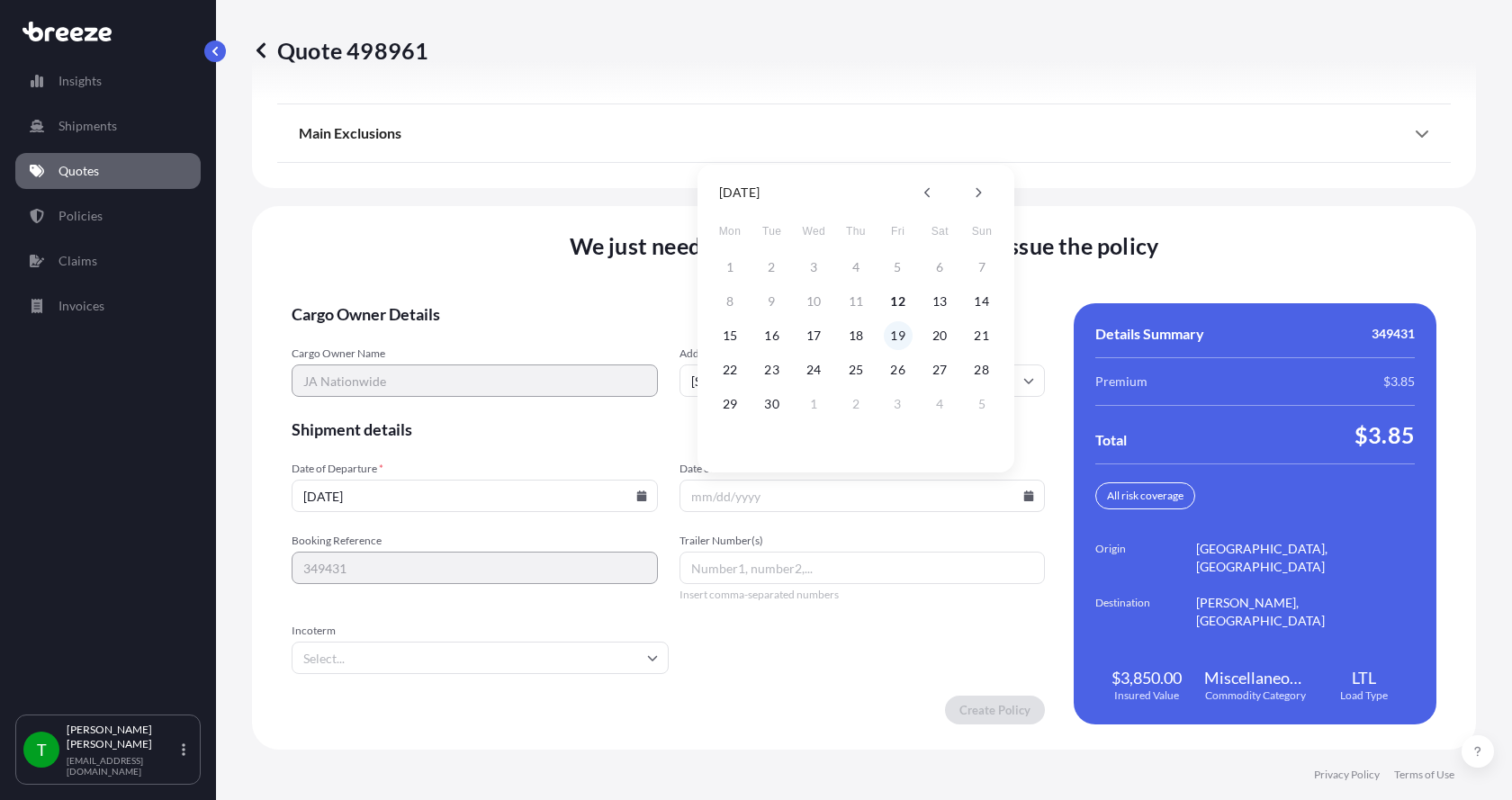
click at [898, 335] on button "19" at bounding box center [897, 335] width 29 height 29
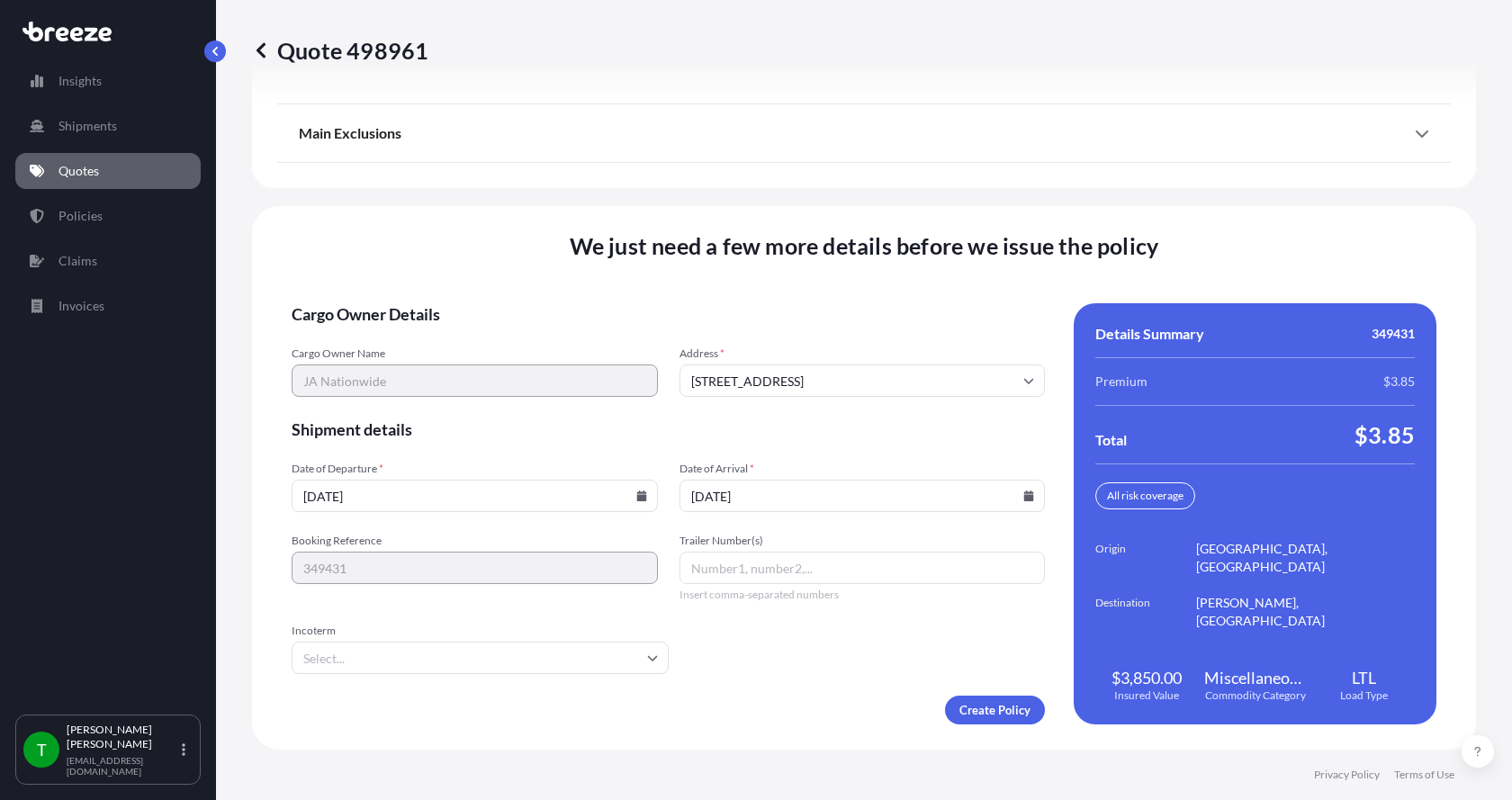
type input "[DATE]"
click at [898, 387] on button "19" at bounding box center [887, 395] width 21 height 16
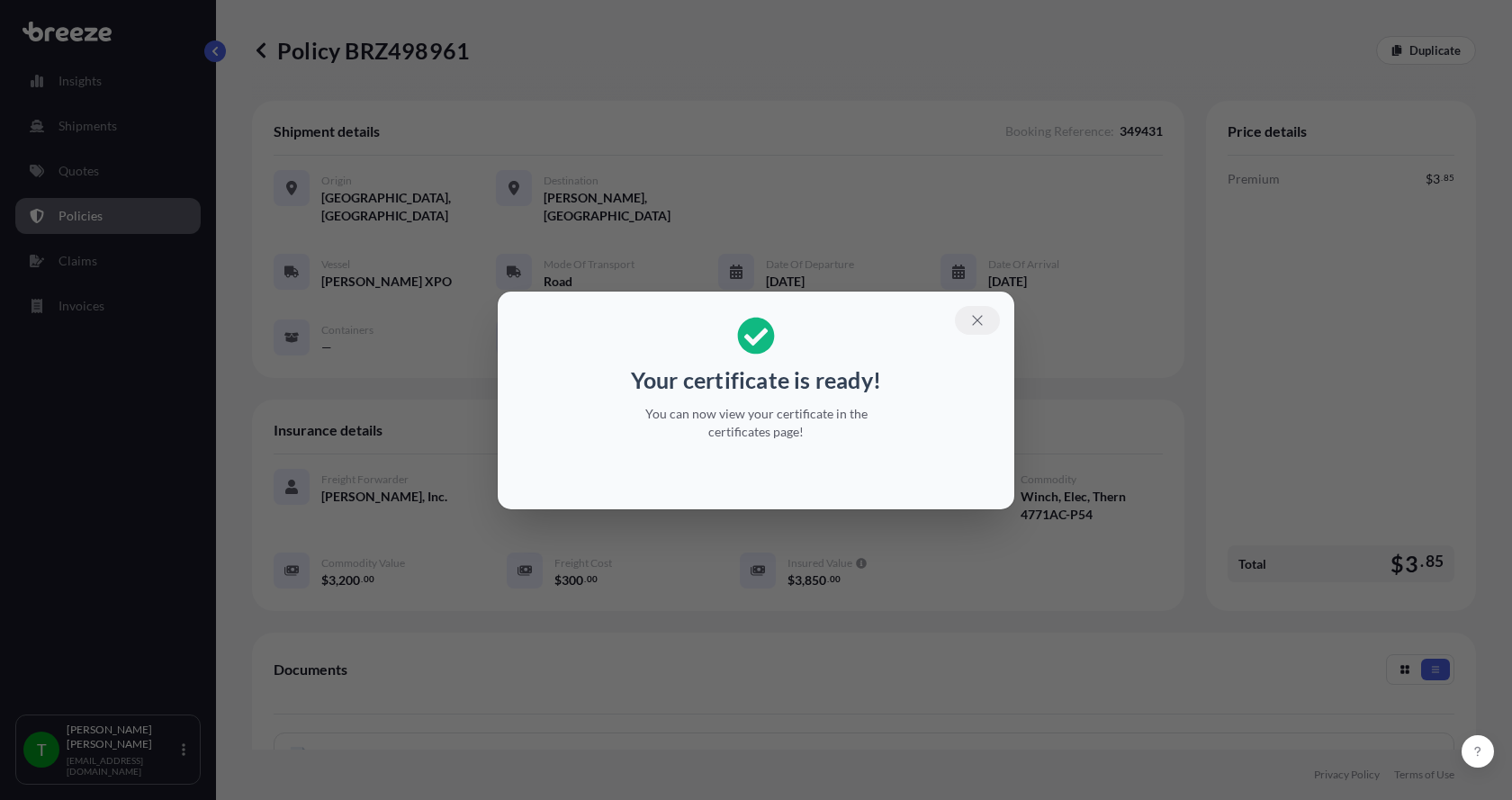
click at [980, 319] on icon "button" at bounding box center [976, 319] width 16 height 16
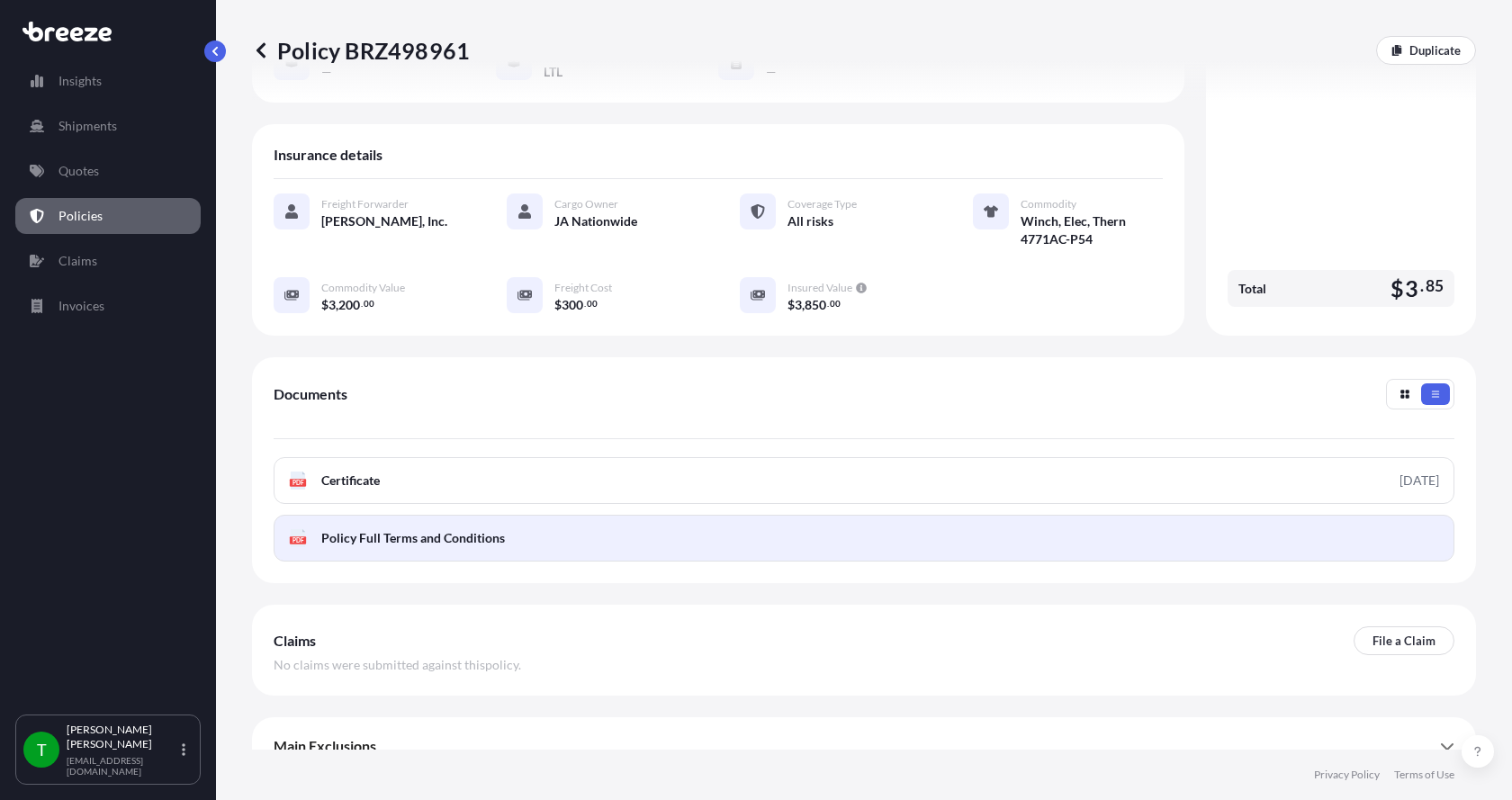
scroll to position [282, 0]
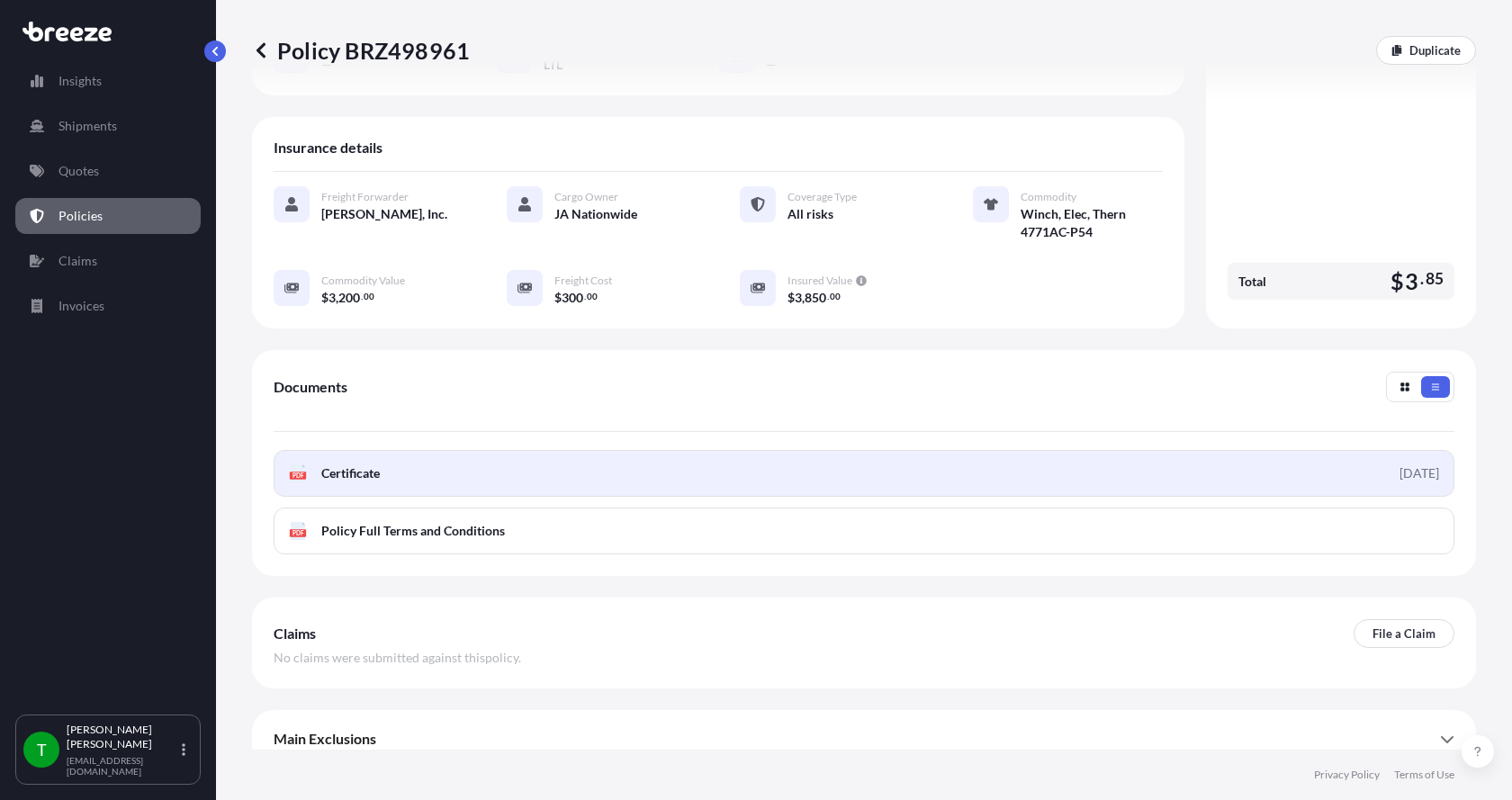
click at [295, 464] on icon at bounding box center [298, 472] width 15 height 18
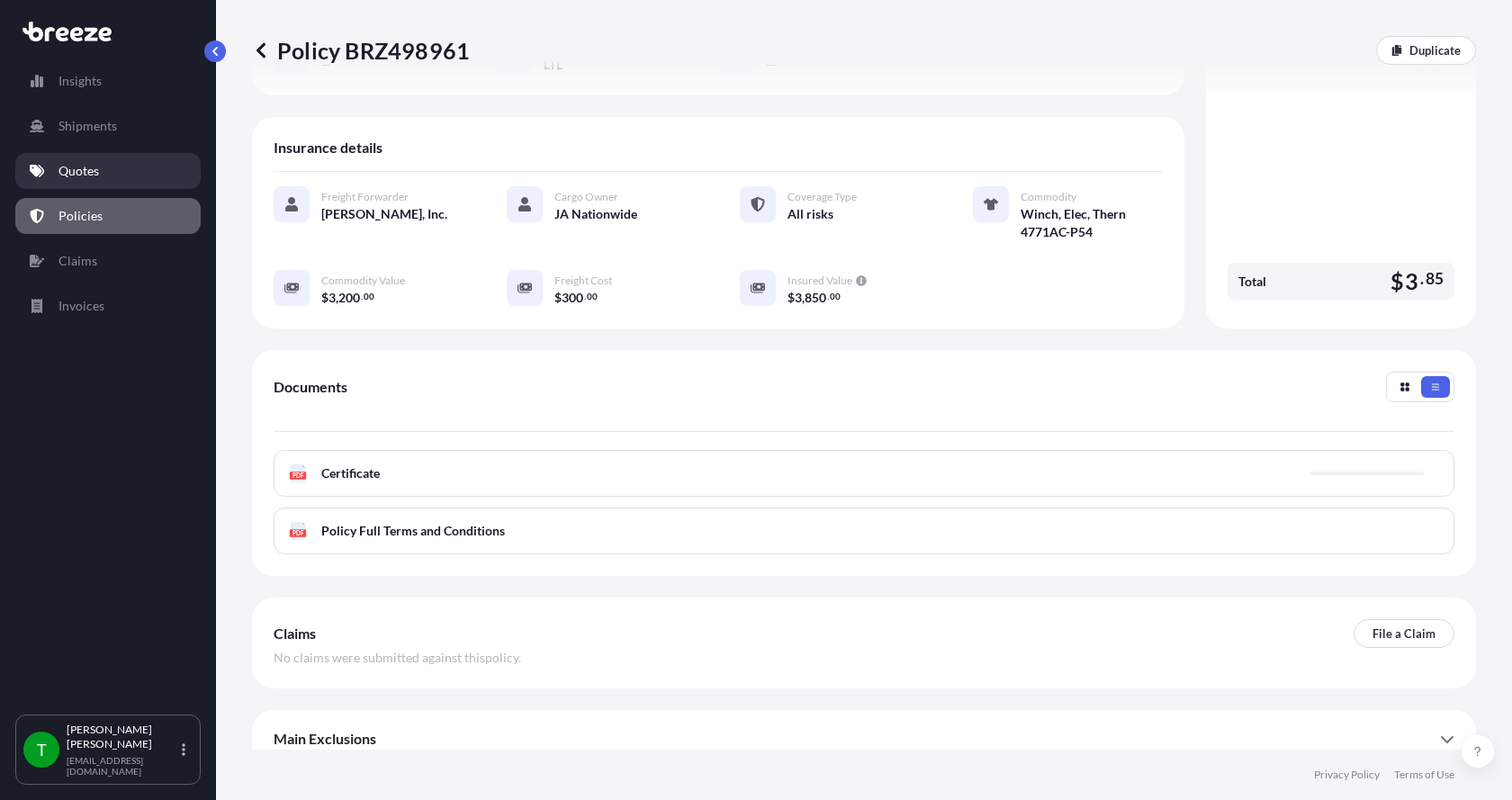
click at [81, 169] on p "Quotes" at bounding box center [78, 170] width 40 height 18
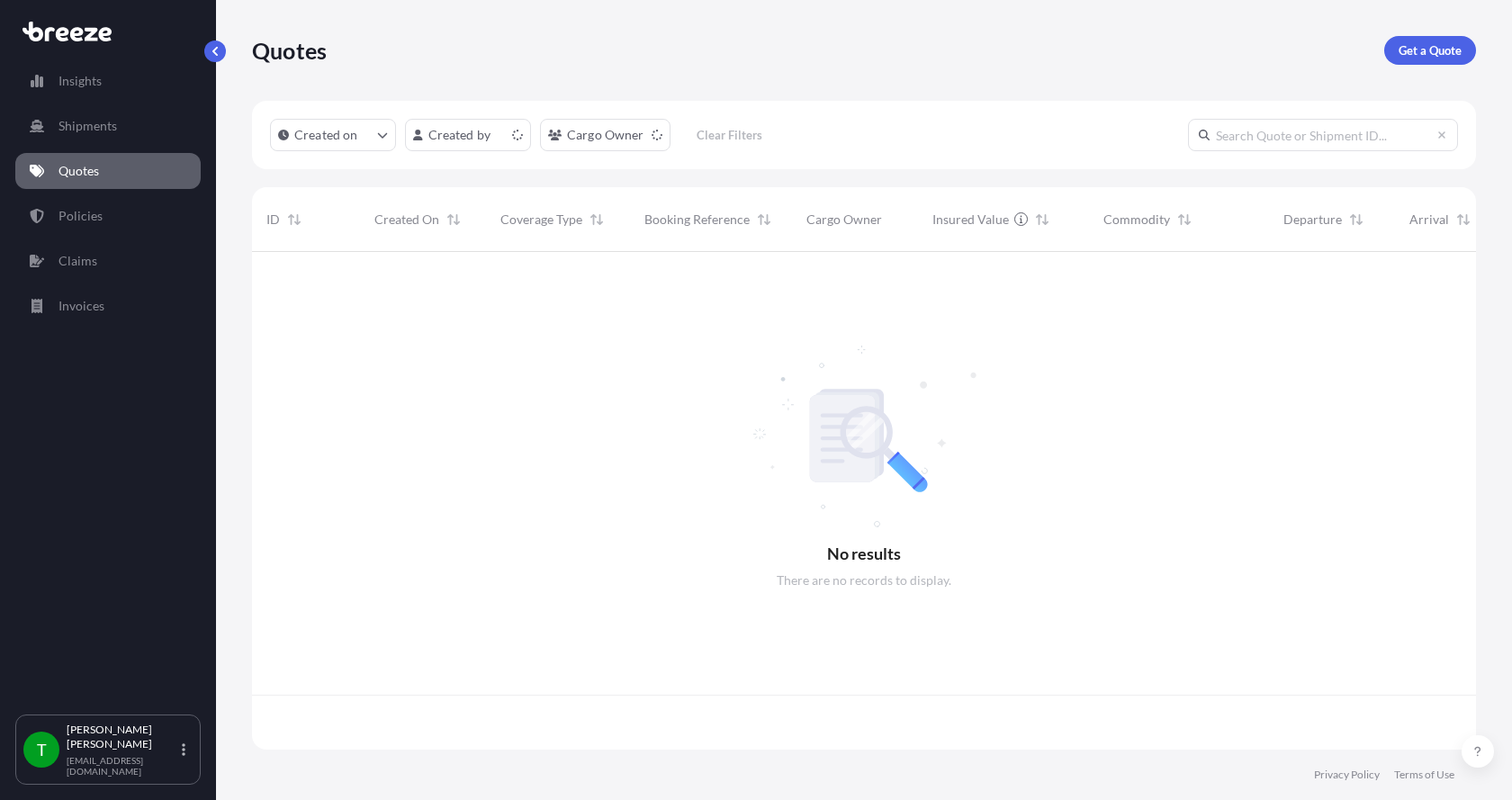
scroll to position [494, 1210]
click at [1431, 50] on p "Get a Quote" at bounding box center [1430, 49] width 63 height 18
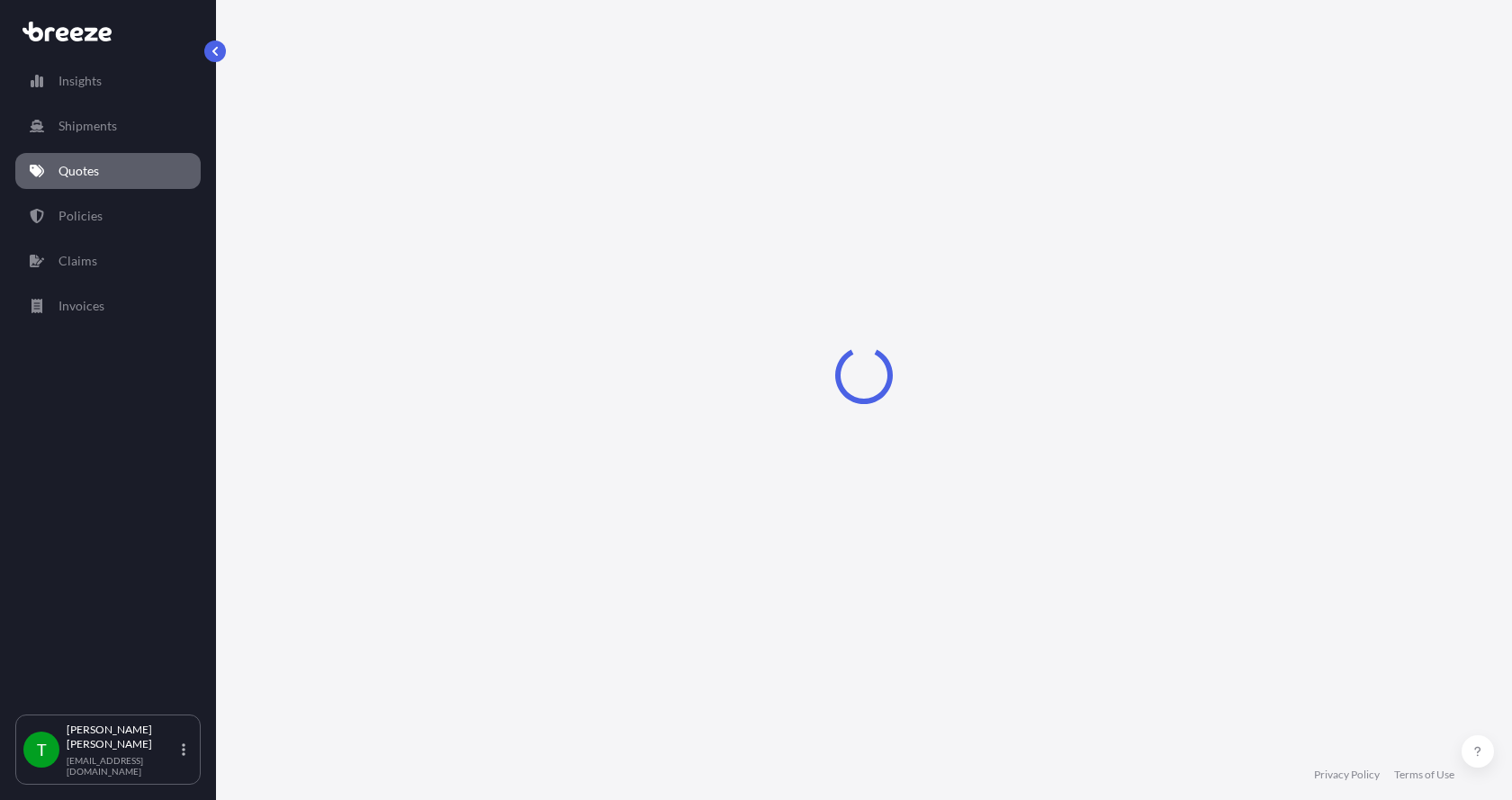
select select "Sea"
select select "1"
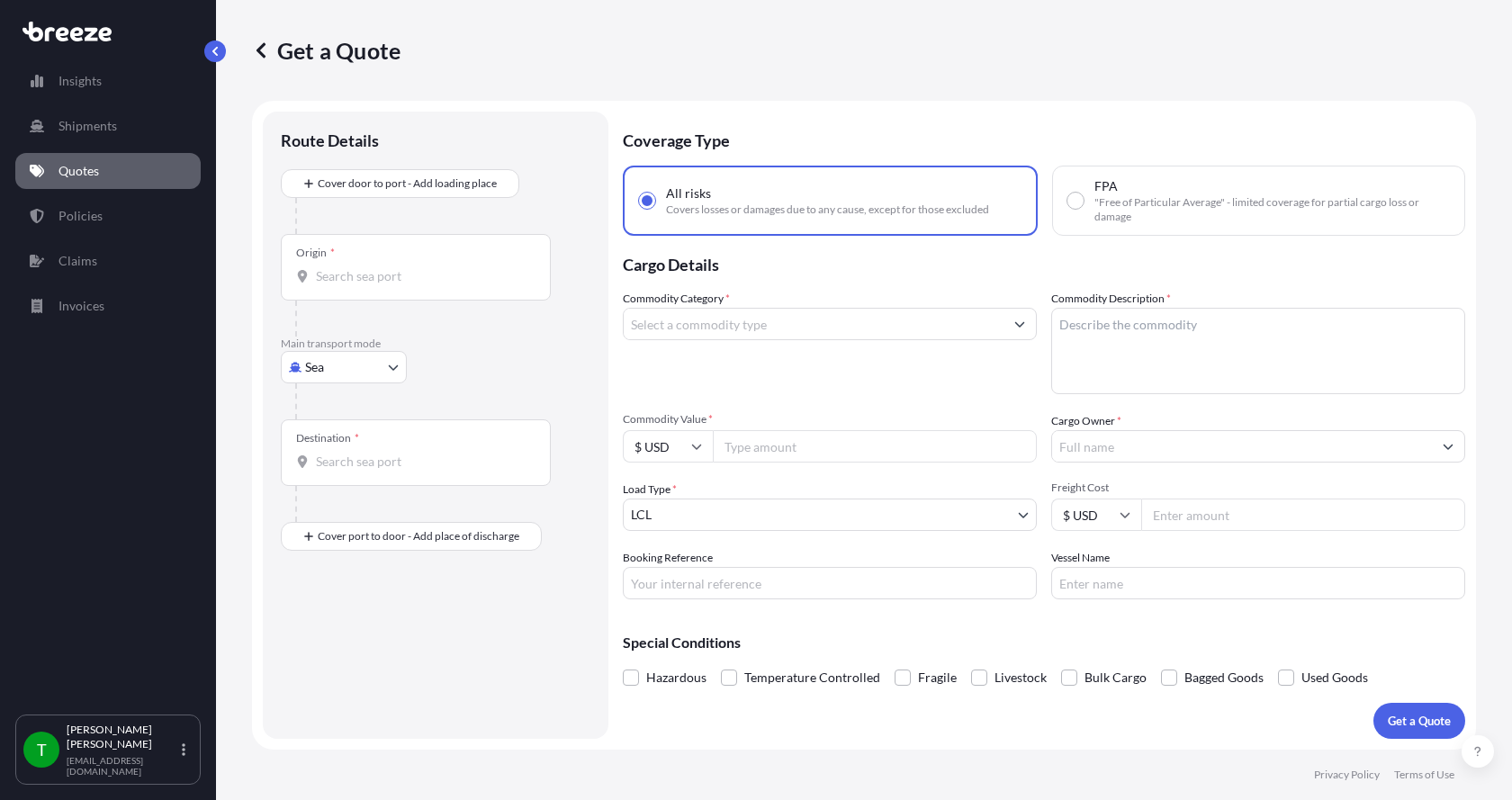
click at [320, 371] on body "Insights Shipments Quotes Policies Claims Invoices T [PERSON_NAME] [EMAIL_ADDRE…" at bounding box center [756, 400] width 1512 height 800
click at [347, 480] on div "Road" at bounding box center [344, 478] width 112 height 33
select select "Road"
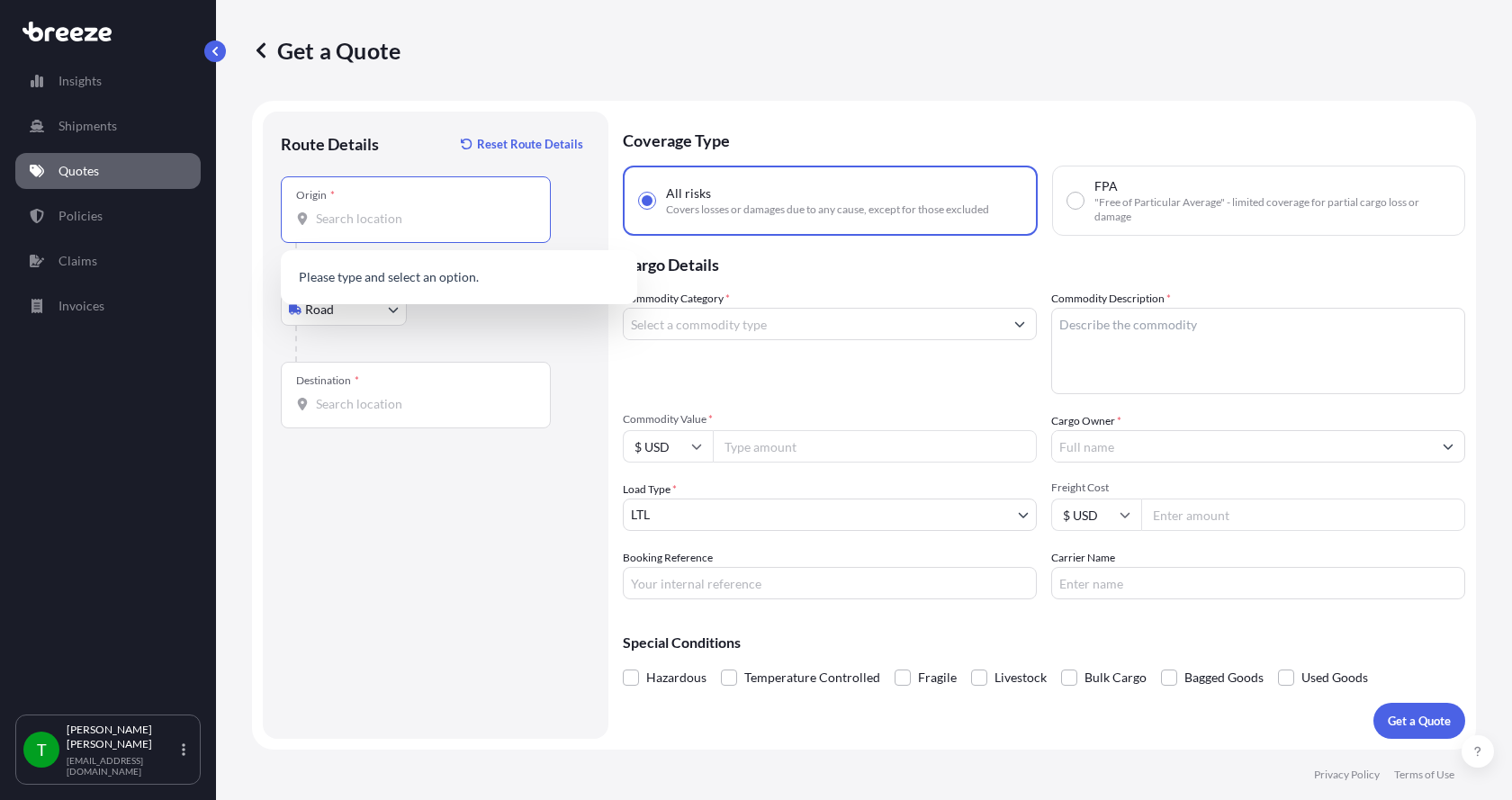
click at [321, 216] on input "Origin *" at bounding box center [422, 218] width 212 height 18
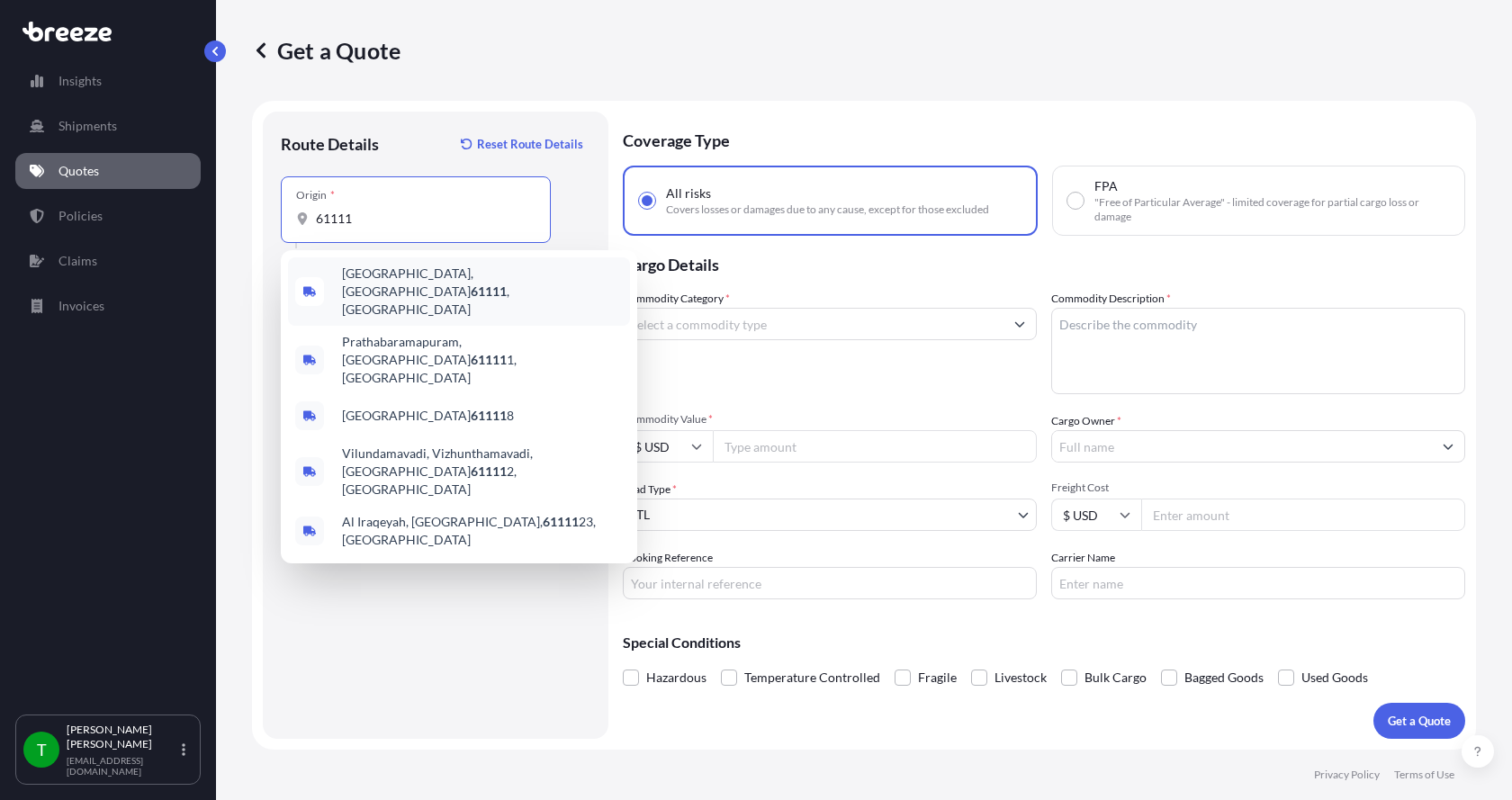
click at [375, 273] on span "[GEOGRAPHIC_DATA] , [GEOGRAPHIC_DATA]" at bounding box center [482, 292] width 280 height 54
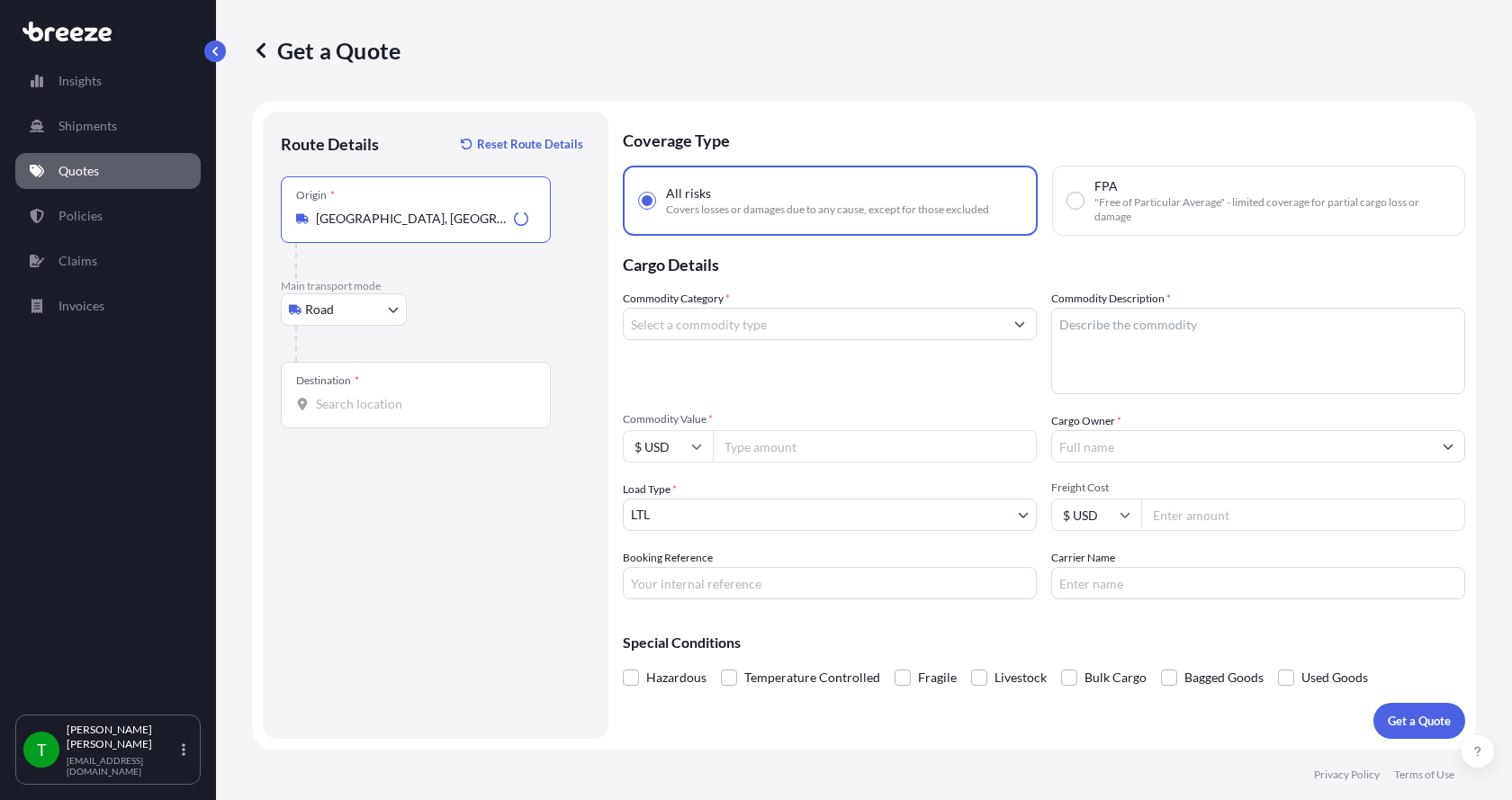
type input "[GEOGRAPHIC_DATA], [GEOGRAPHIC_DATA]"
click at [348, 400] on input "Destination *" at bounding box center [422, 403] width 212 height 18
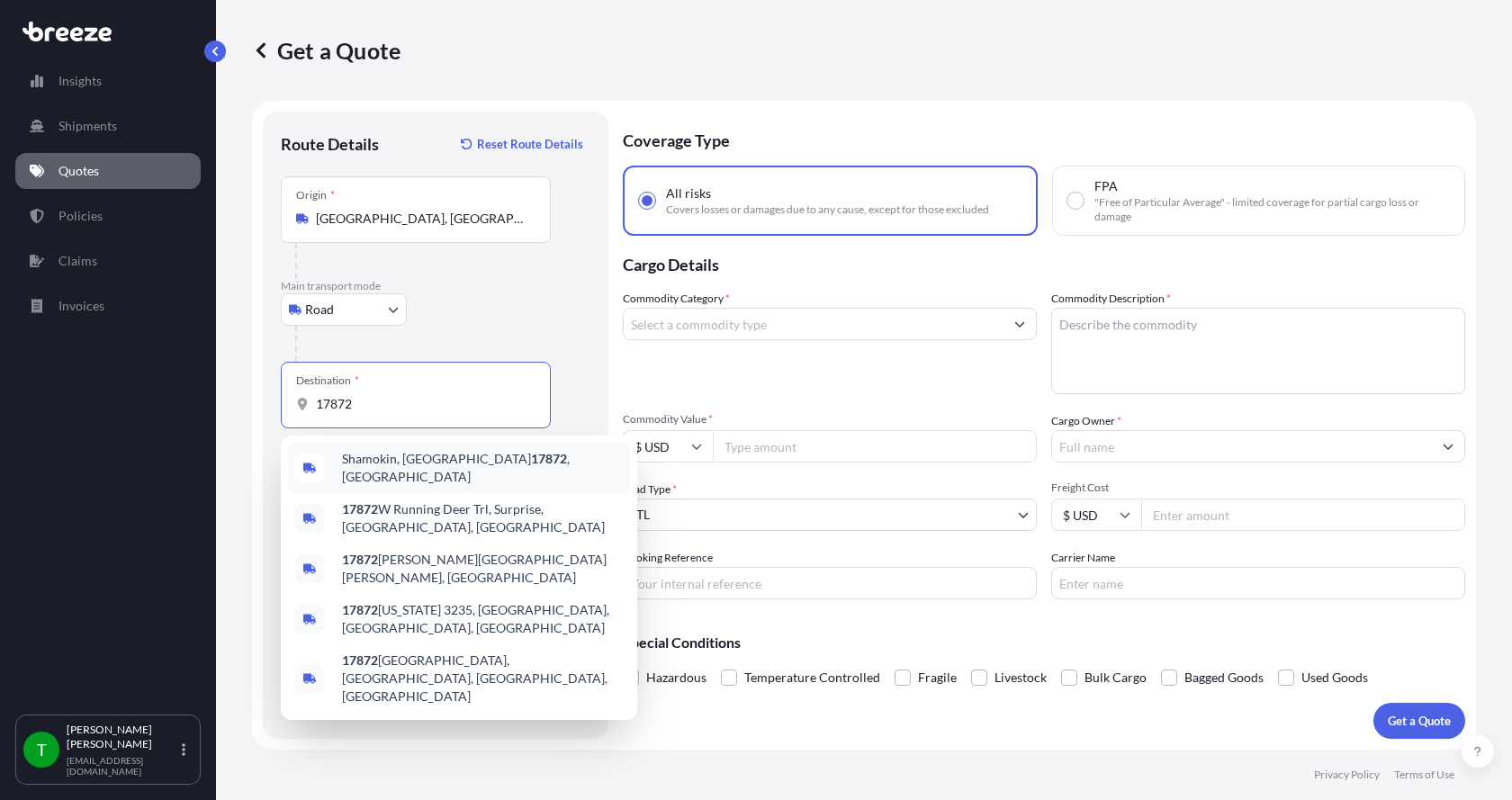
click at [367, 463] on span "Shamokin, [GEOGRAPHIC_DATA] 17872 , [GEOGRAPHIC_DATA]" at bounding box center [482, 468] width 280 height 36
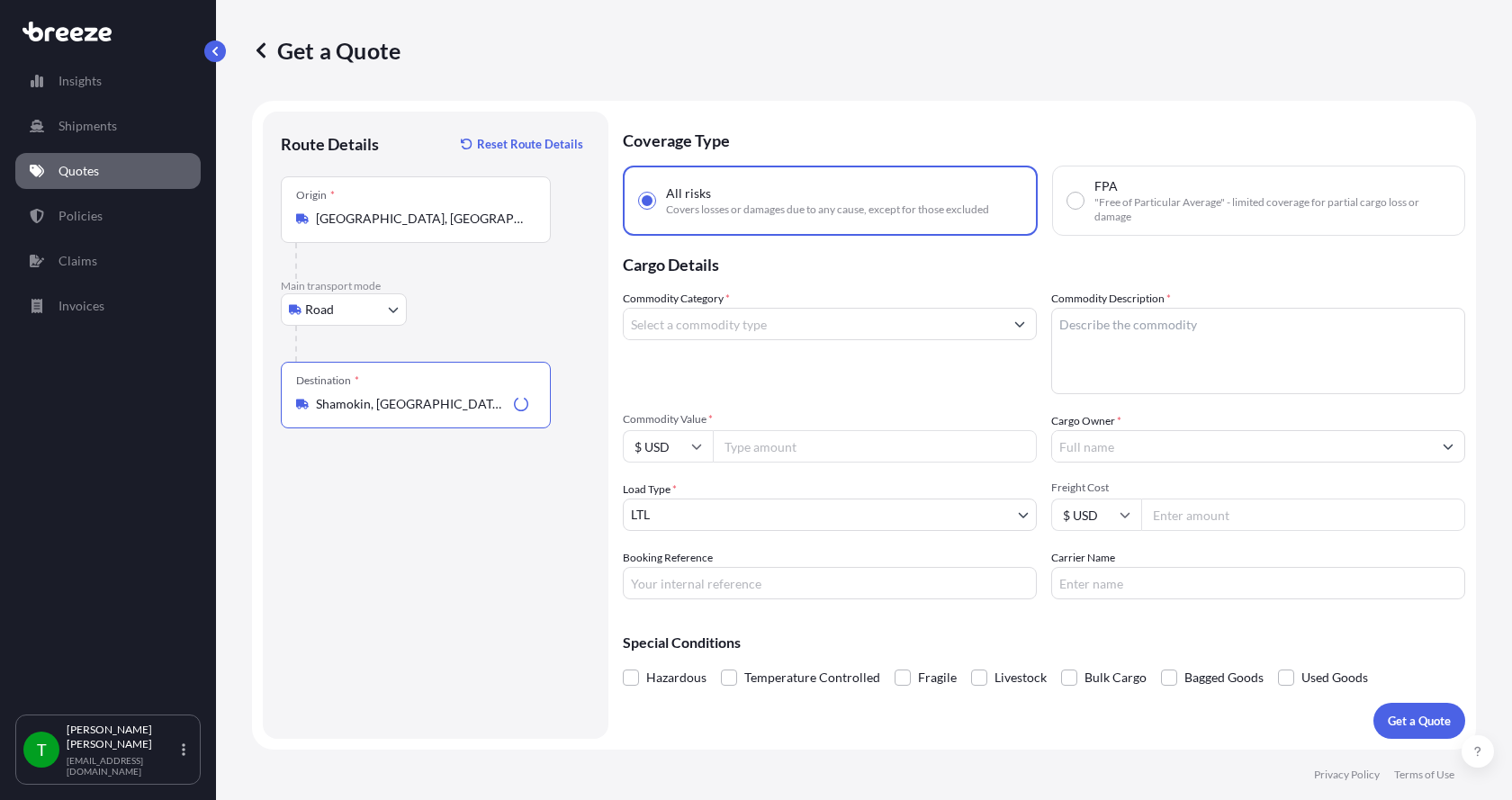
type input "Shamokin, [GEOGRAPHIC_DATA] 17872, [GEOGRAPHIC_DATA]"
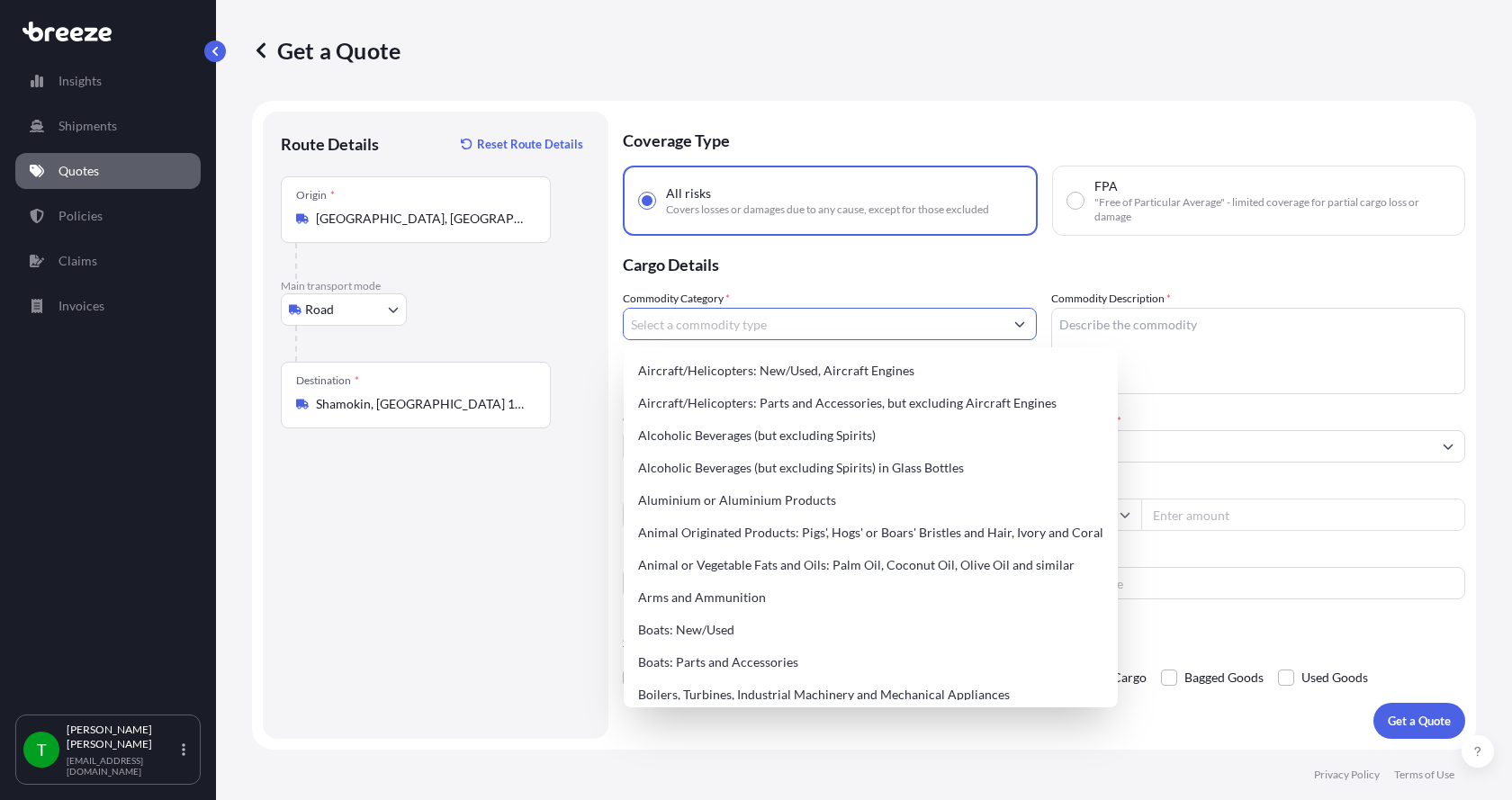
click at [692, 327] on input "Commodity Category *" at bounding box center [813, 323] width 380 height 33
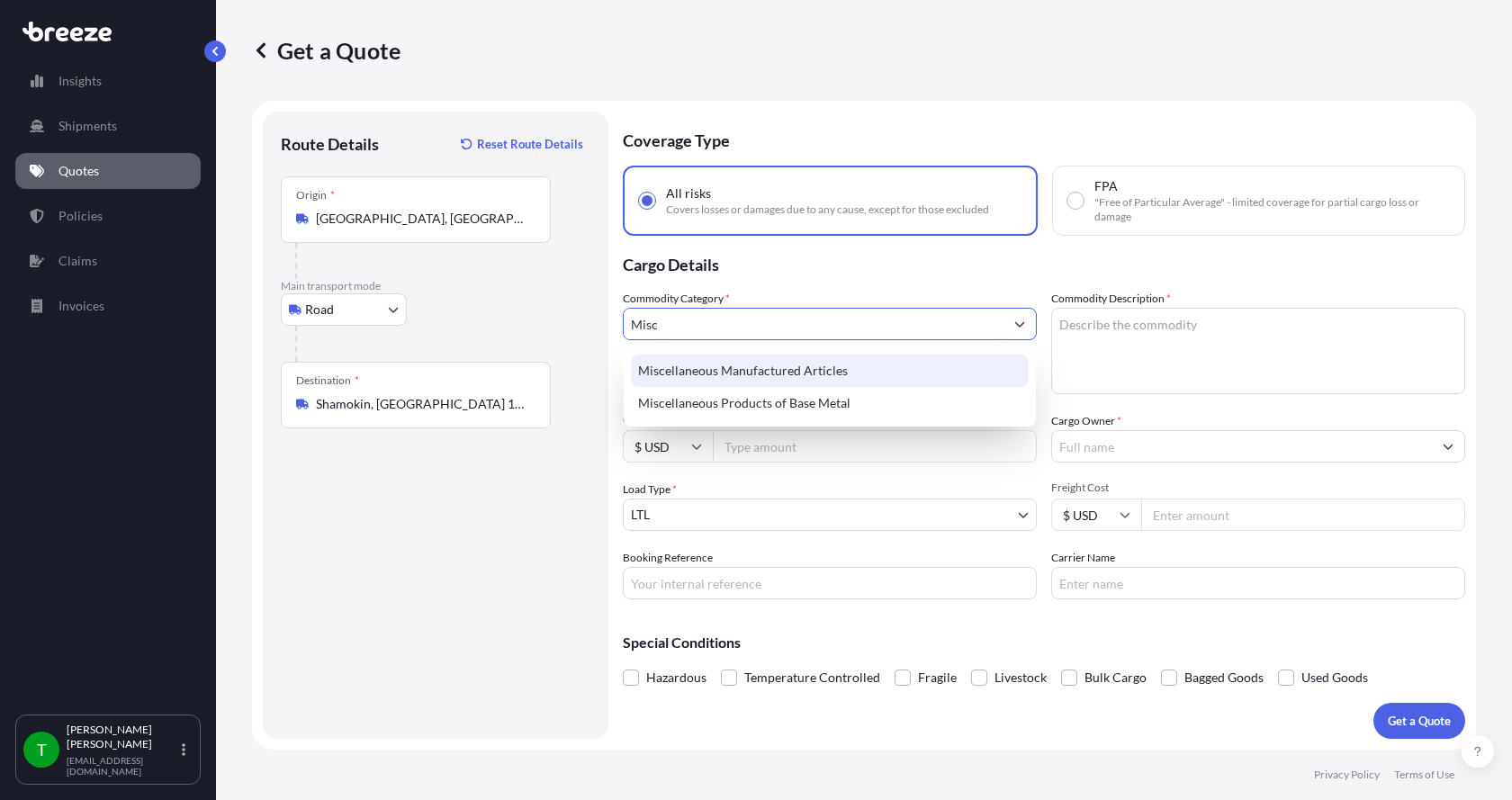
click at [713, 366] on div "Miscellaneous Manufactured Articles" at bounding box center [829, 371] width 398 height 33
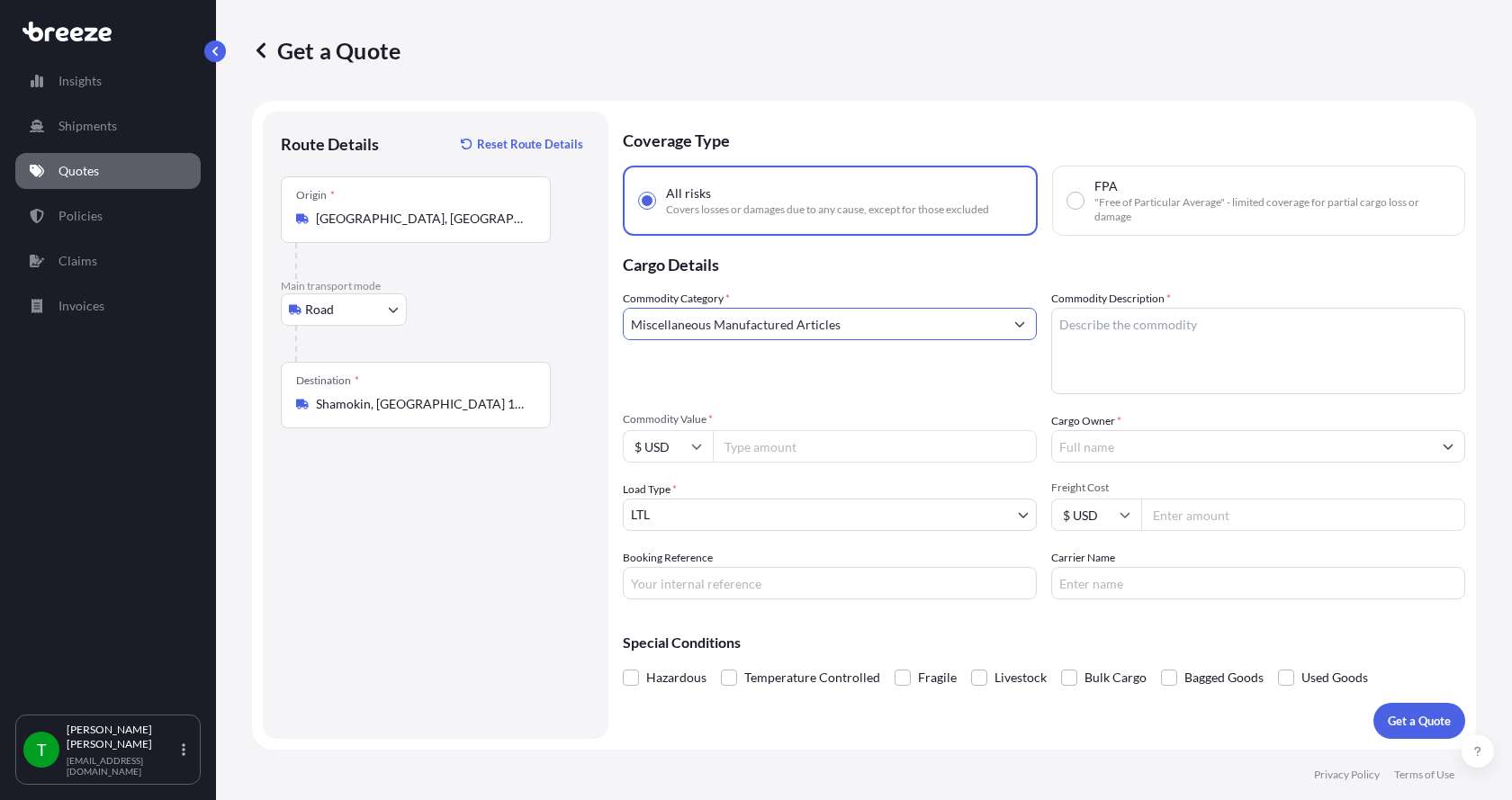
type input "Miscellaneous Manufactured Articles"
click at [1091, 320] on textarea "Commodity Description *" at bounding box center [1258, 350] width 414 height 87
type textarea "Valve, 18" BFLY"
click at [868, 451] on input "Commodity Value *" at bounding box center [875, 446] width 324 height 33
click at [752, 450] on input "Commodity Value *" at bounding box center [875, 446] width 324 height 33
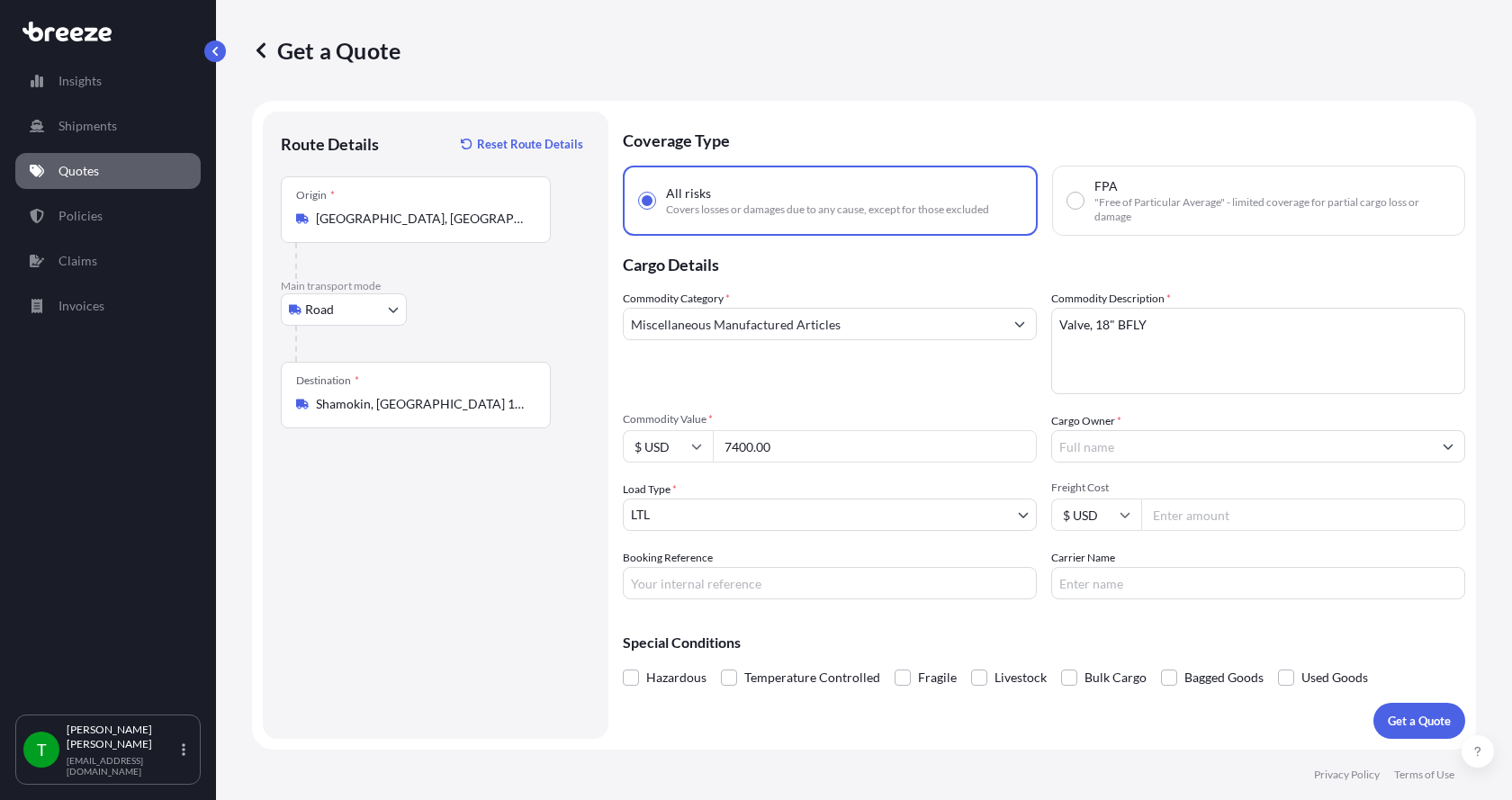
type input "7400.00"
click at [1081, 454] on input "Cargo Owner *" at bounding box center [1242, 446] width 380 height 33
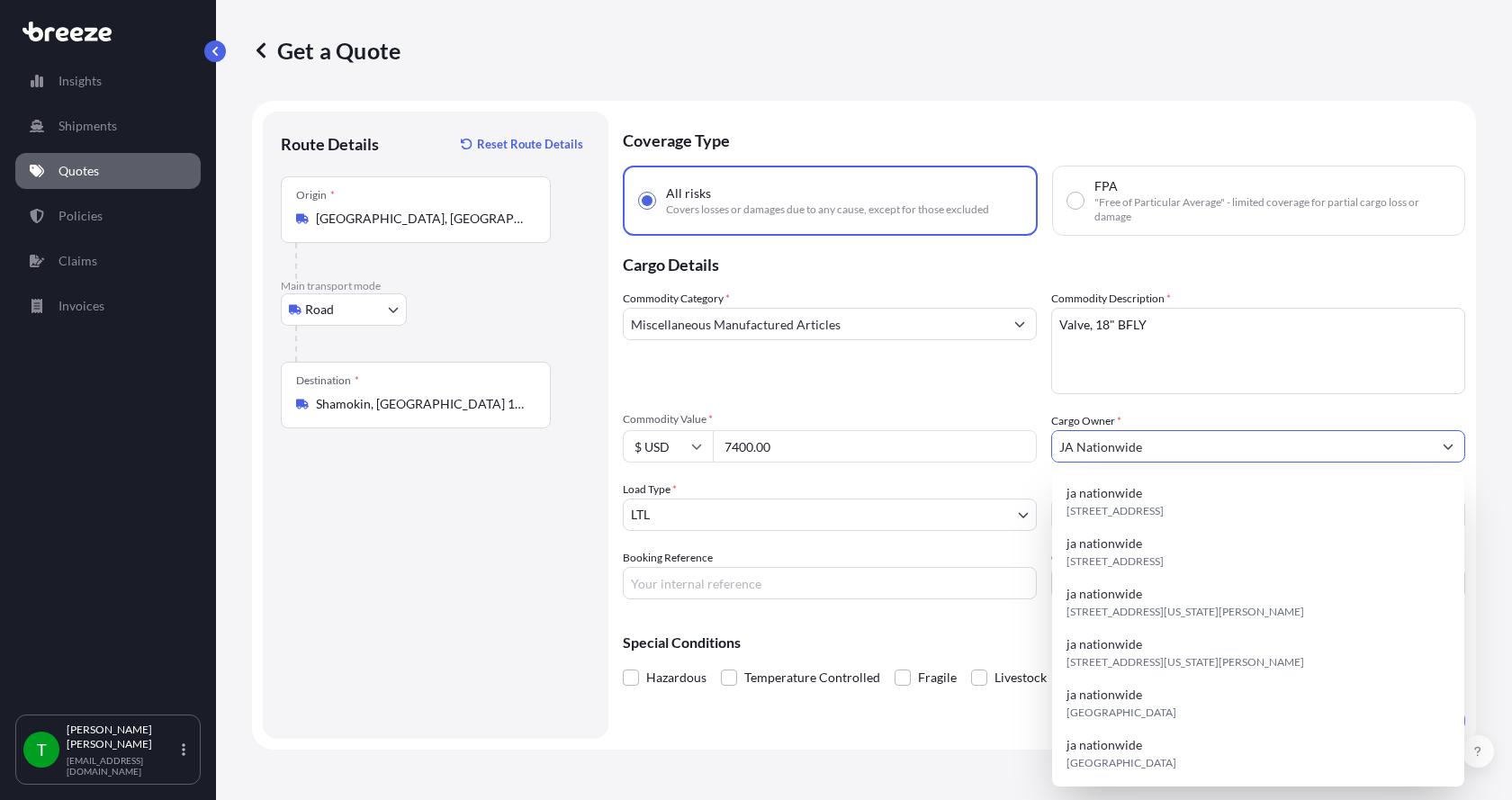
type input "JA Nationwide"
click at [740, 584] on input "Booking Reference" at bounding box center [829, 583] width 414 height 33
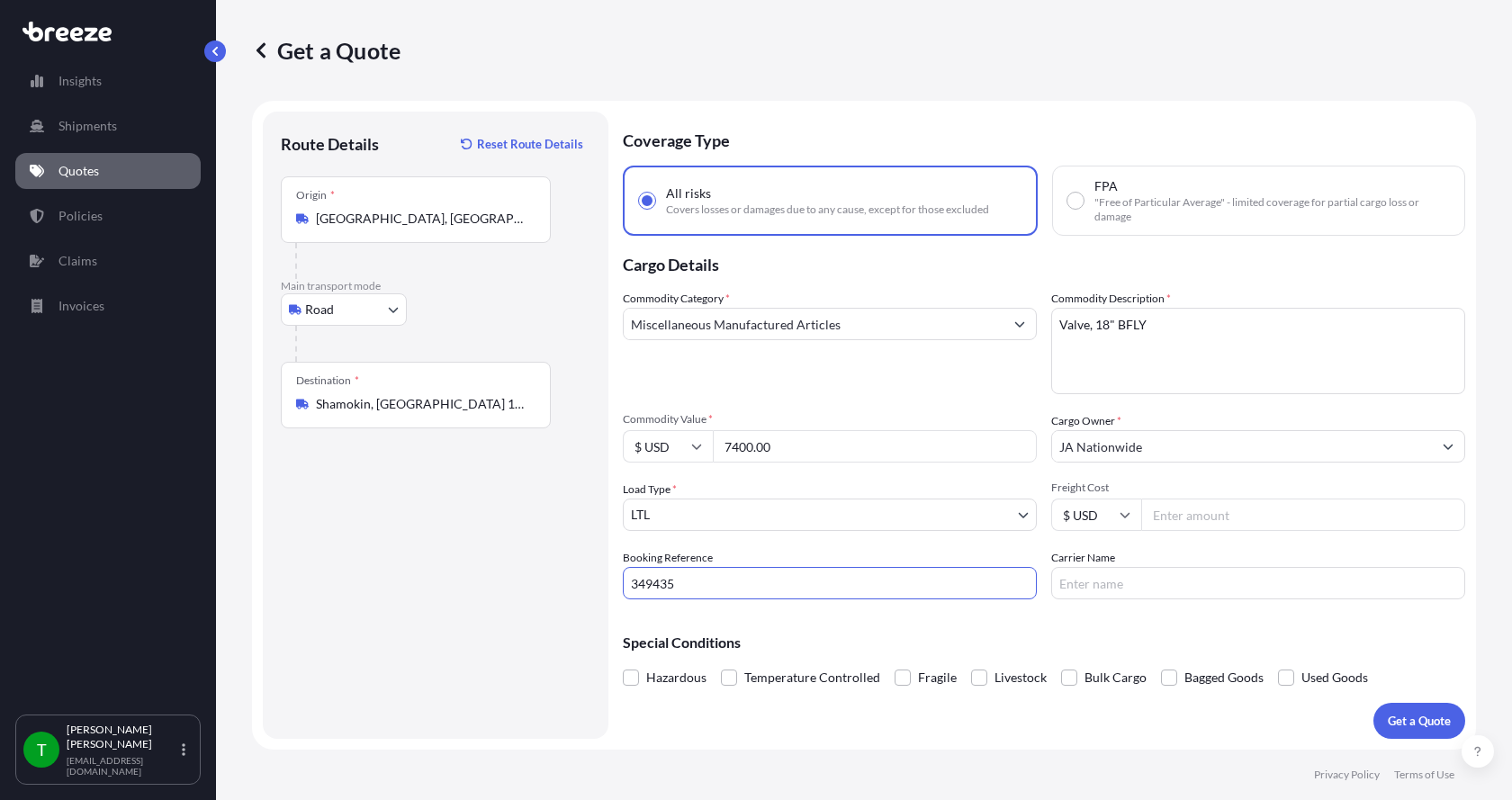
type input "349435"
click at [1166, 514] on input "Freight Cost" at bounding box center [1303, 514] width 324 height 33
type input "305.00"
click at [1112, 585] on input "Carrier Name" at bounding box center [1258, 583] width 414 height 33
type input "[PERSON_NAME] XPO"
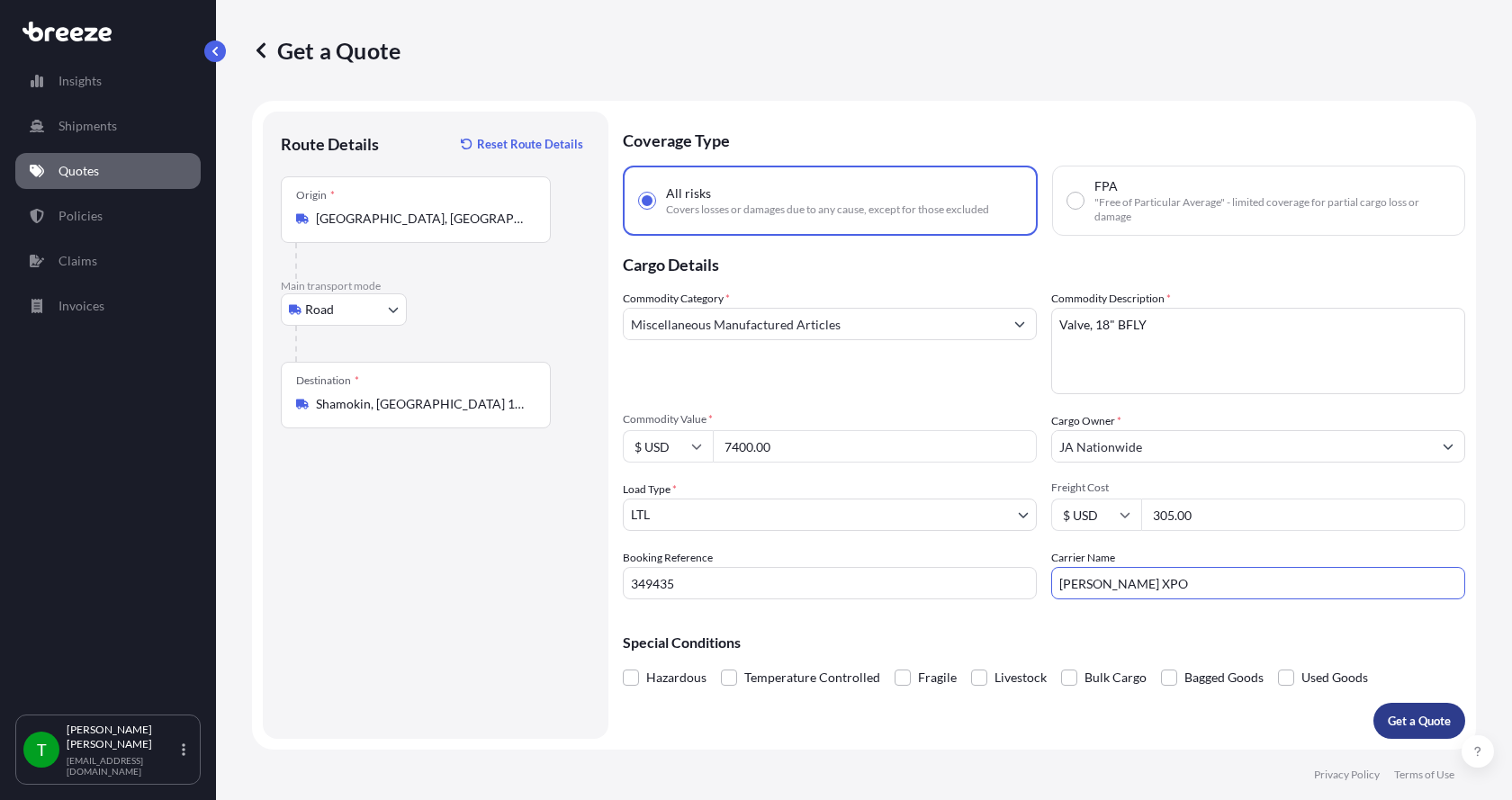
click at [1410, 725] on p "Get a Quote" at bounding box center [1419, 720] width 63 height 18
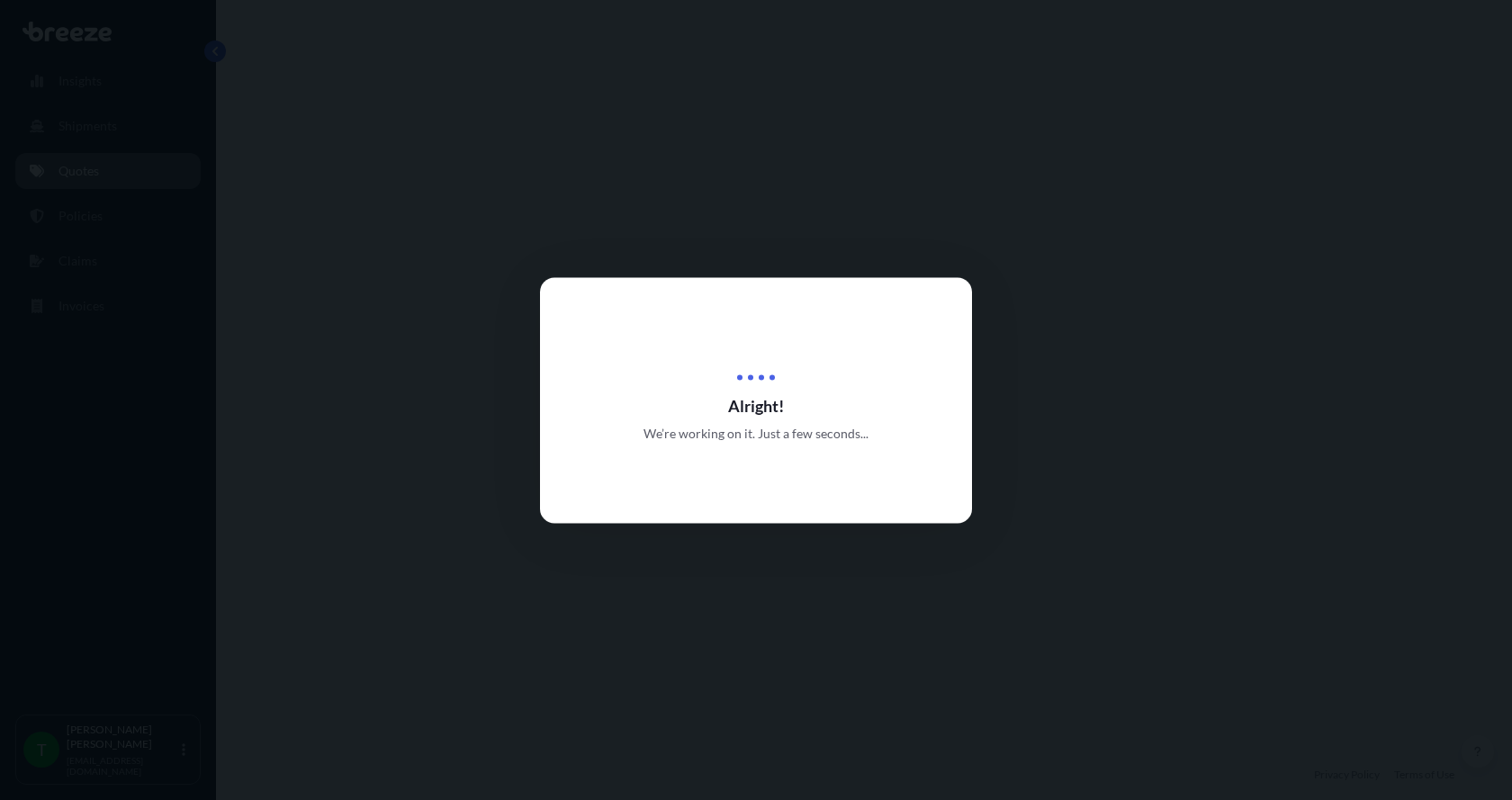
select select "Road"
select select "1"
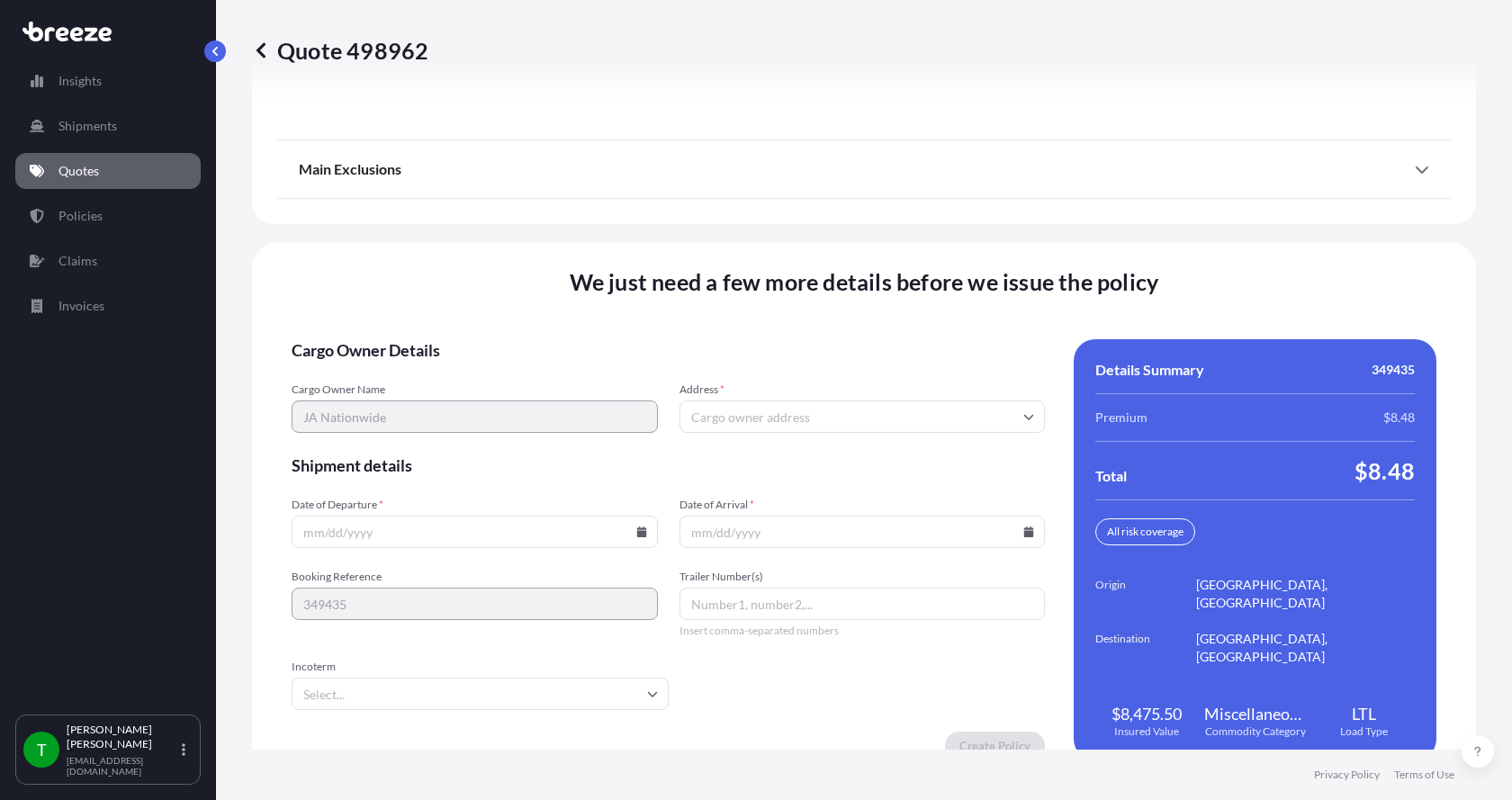
scroll to position [2366, 0]
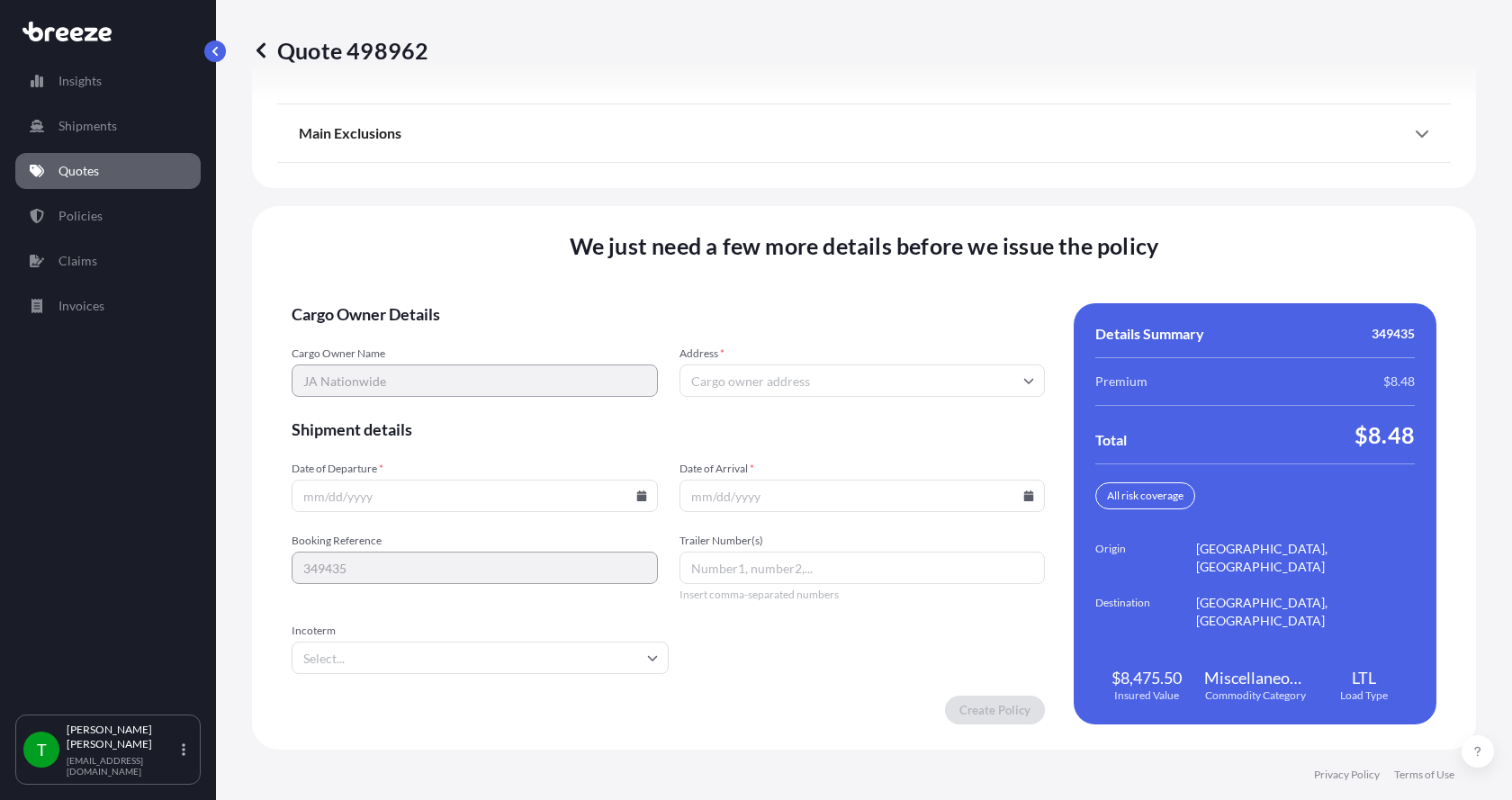
click at [831, 378] on input "Address *" at bounding box center [862, 380] width 366 height 33
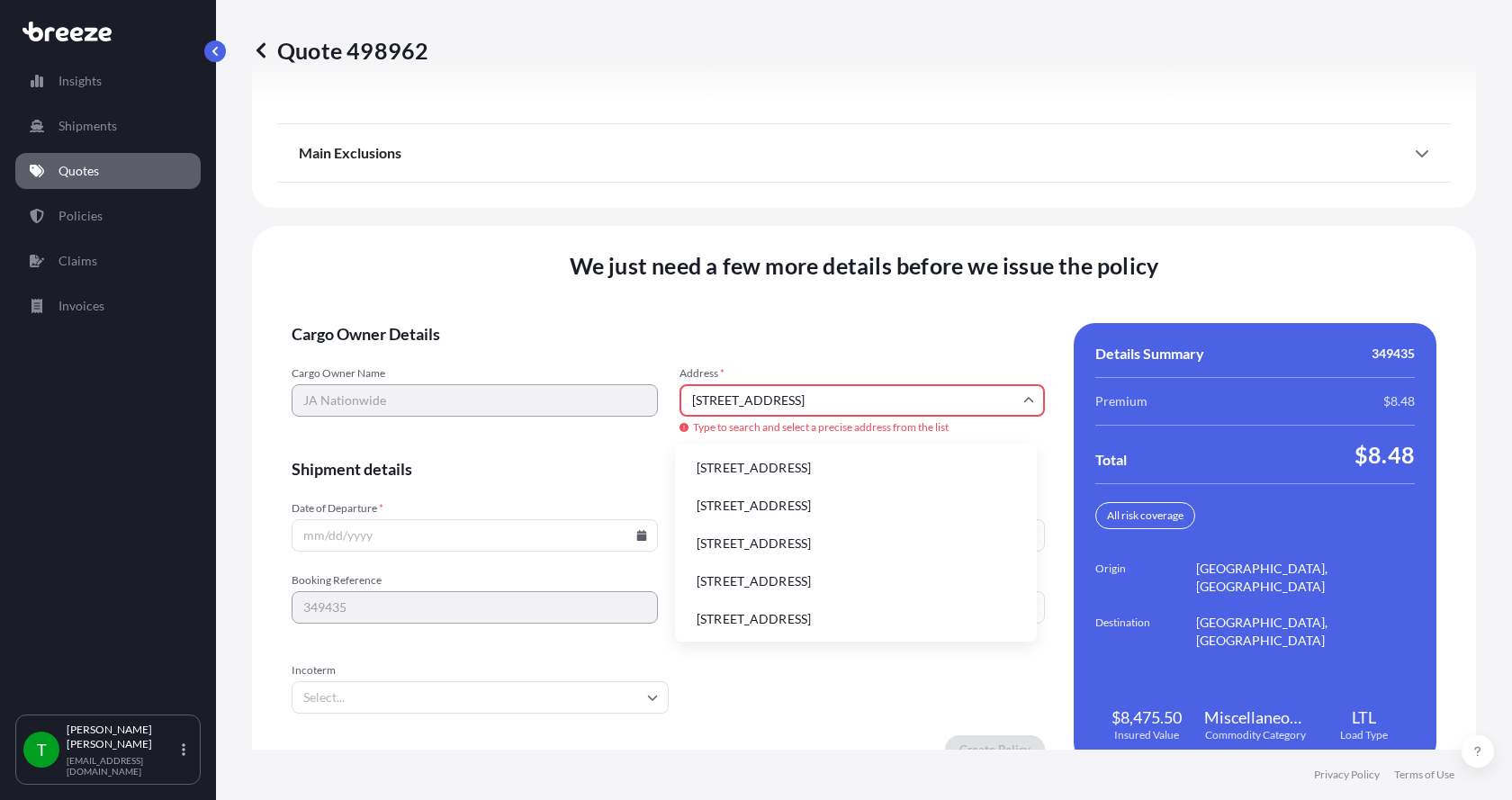
click at [767, 462] on li "[STREET_ADDRESS]" at bounding box center [855, 468] width 347 height 34
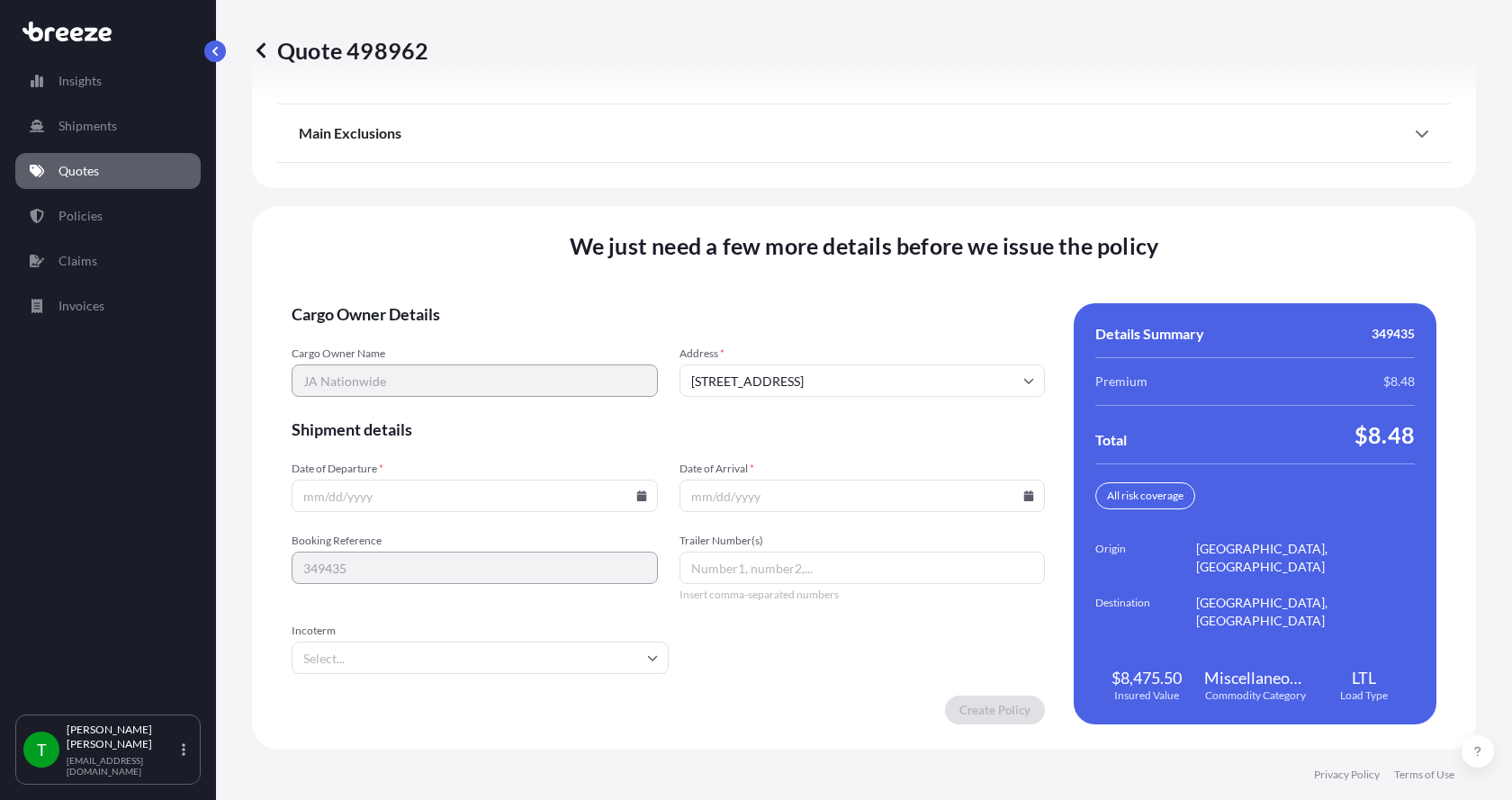
type input "[STREET_ADDRESS]"
click at [637, 496] on icon at bounding box center [641, 495] width 10 height 11
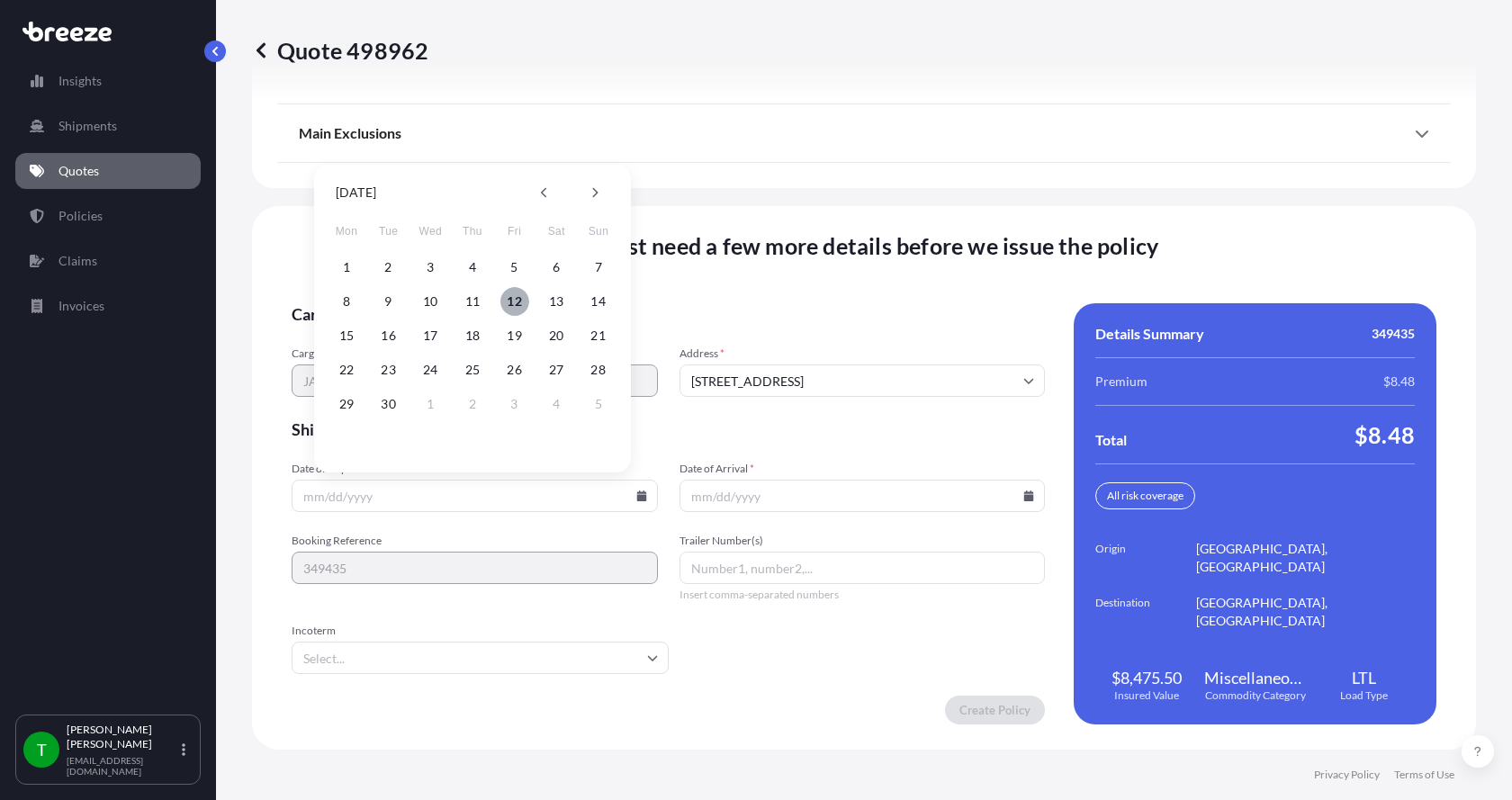
click at [514, 298] on button "12" at bounding box center [514, 301] width 29 height 29
type input "[DATE]"
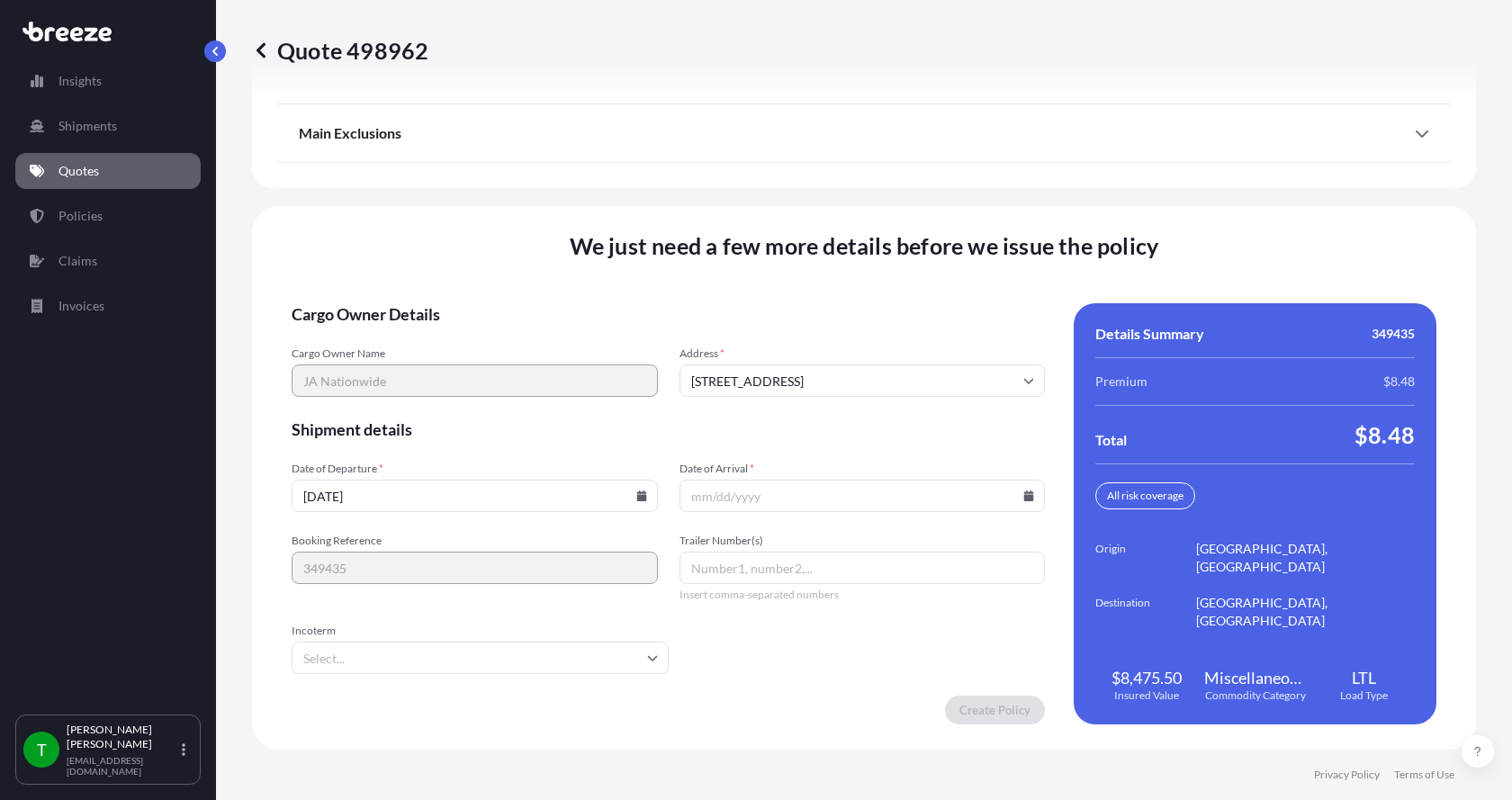
click at [1024, 495] on icon at bounding box center [1028, 495] width 10 height 11
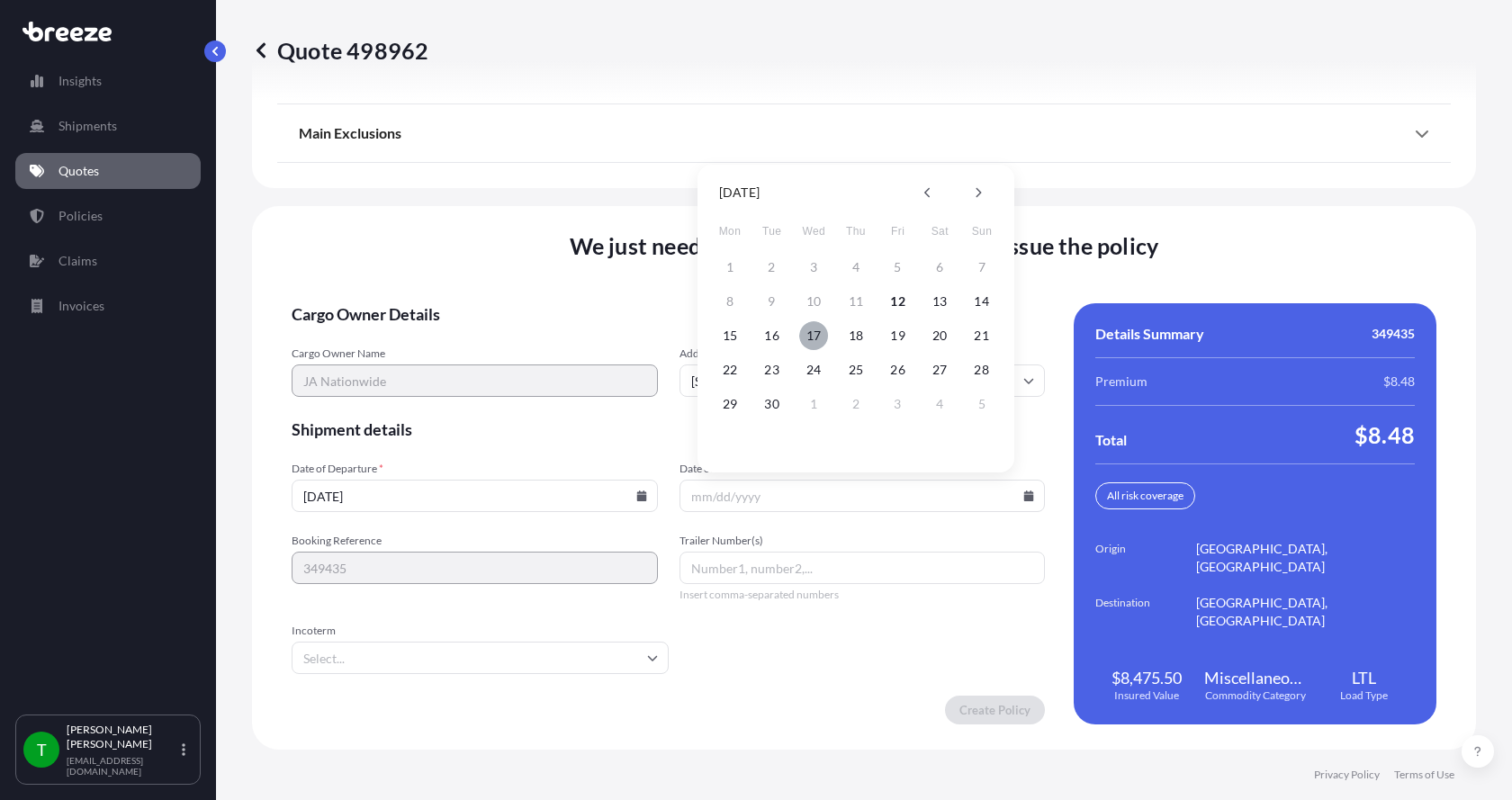
click at [811, 339] on button "17" at bounding box center [813, 335] width 29 height 29
type input "[DATE]"
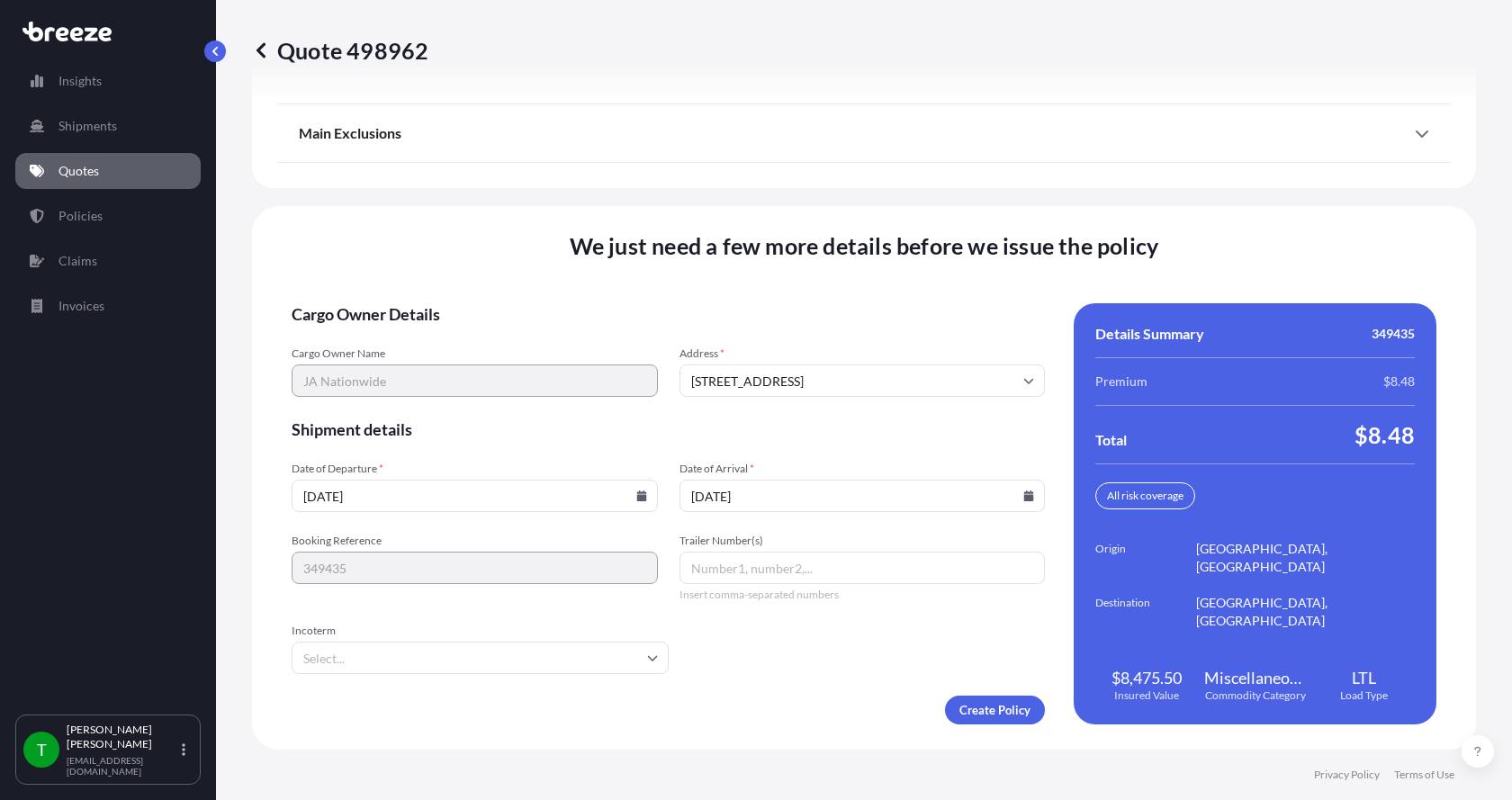
click at [813, 387] on button "17" at bounding box center [824, 395] width 21 height 16
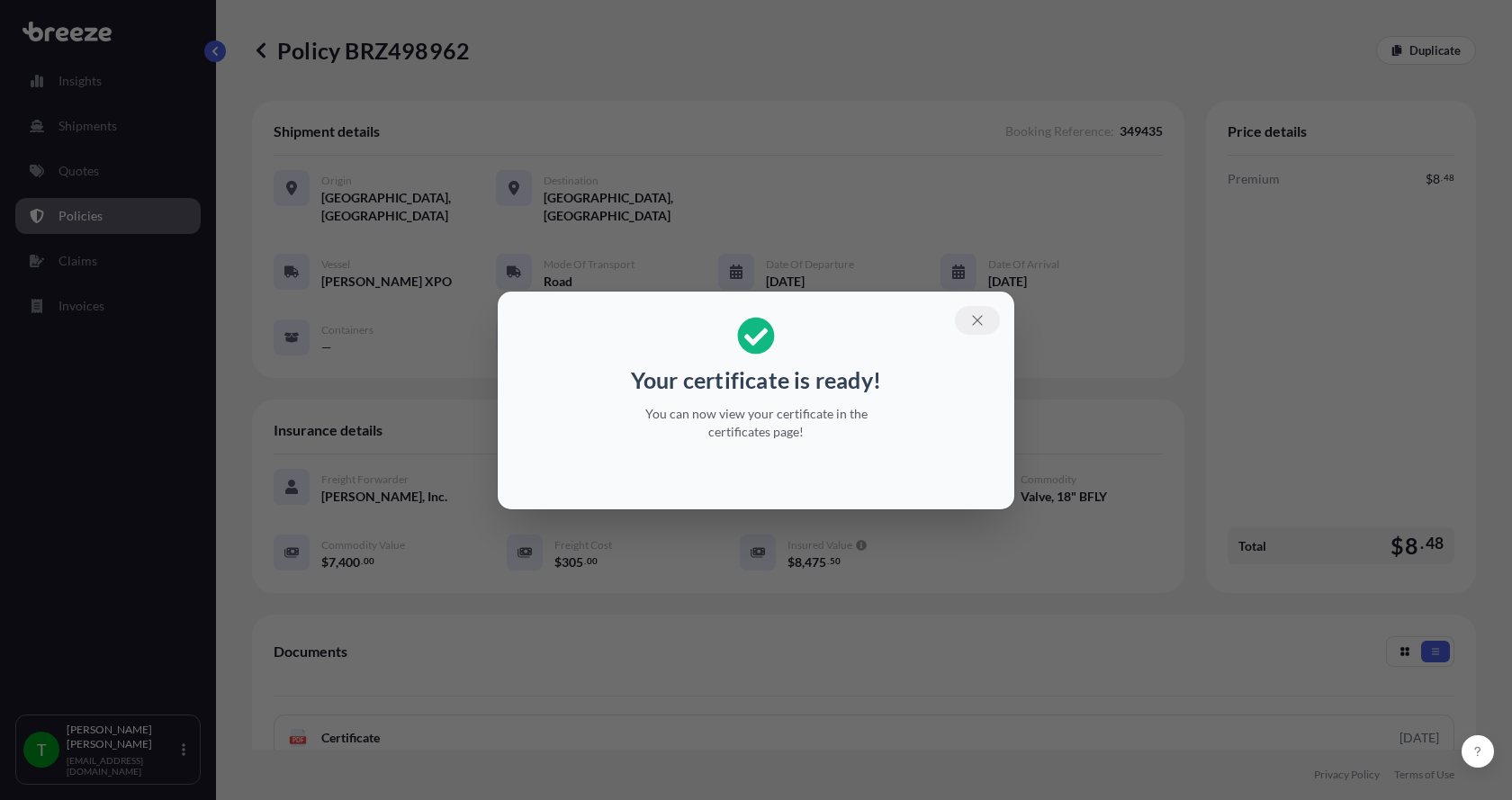
click at [977, 317] on icon "button" at bounding box center [976, 319] width 16 height 16
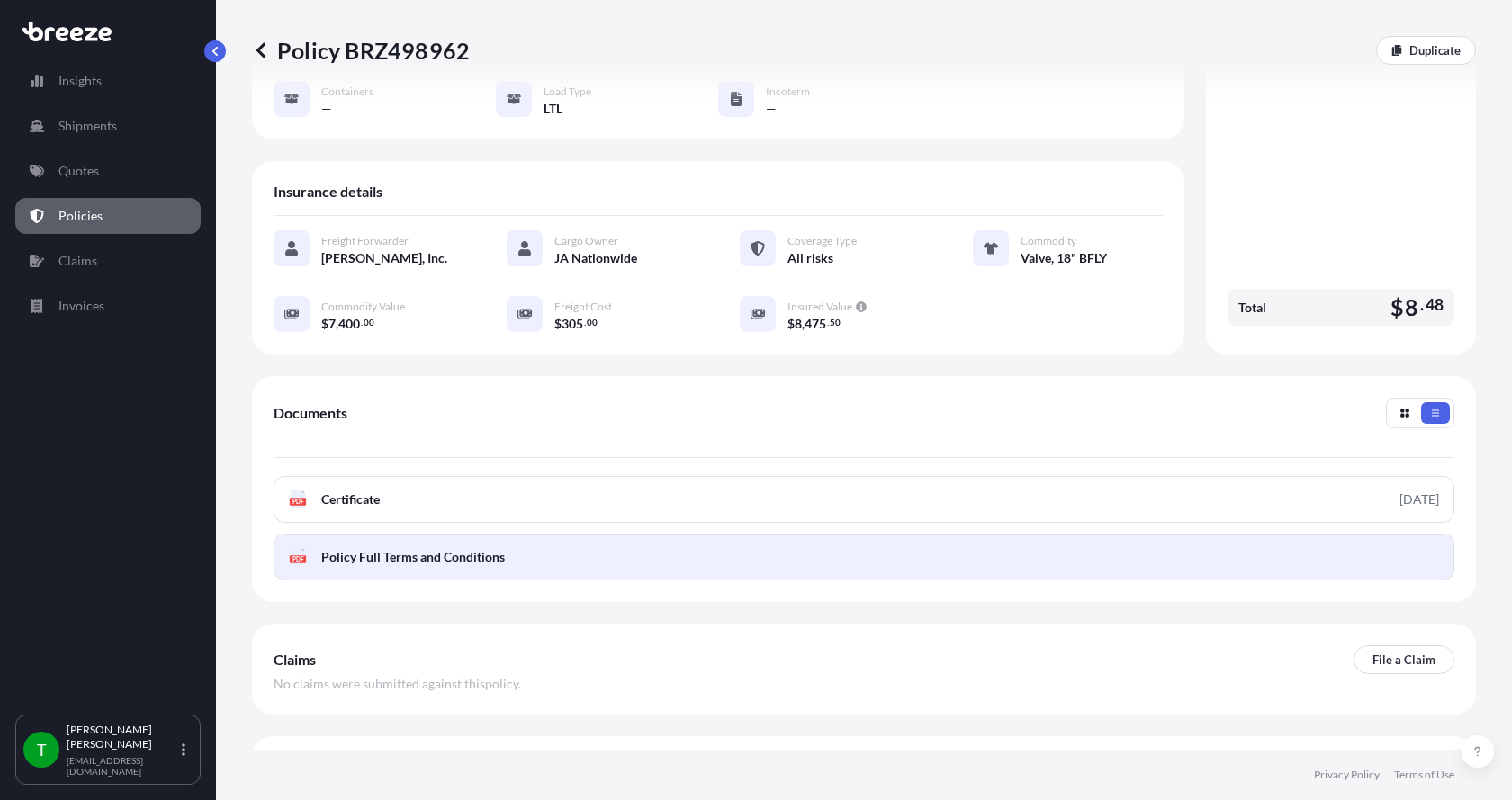
scroll to position [264, 0]
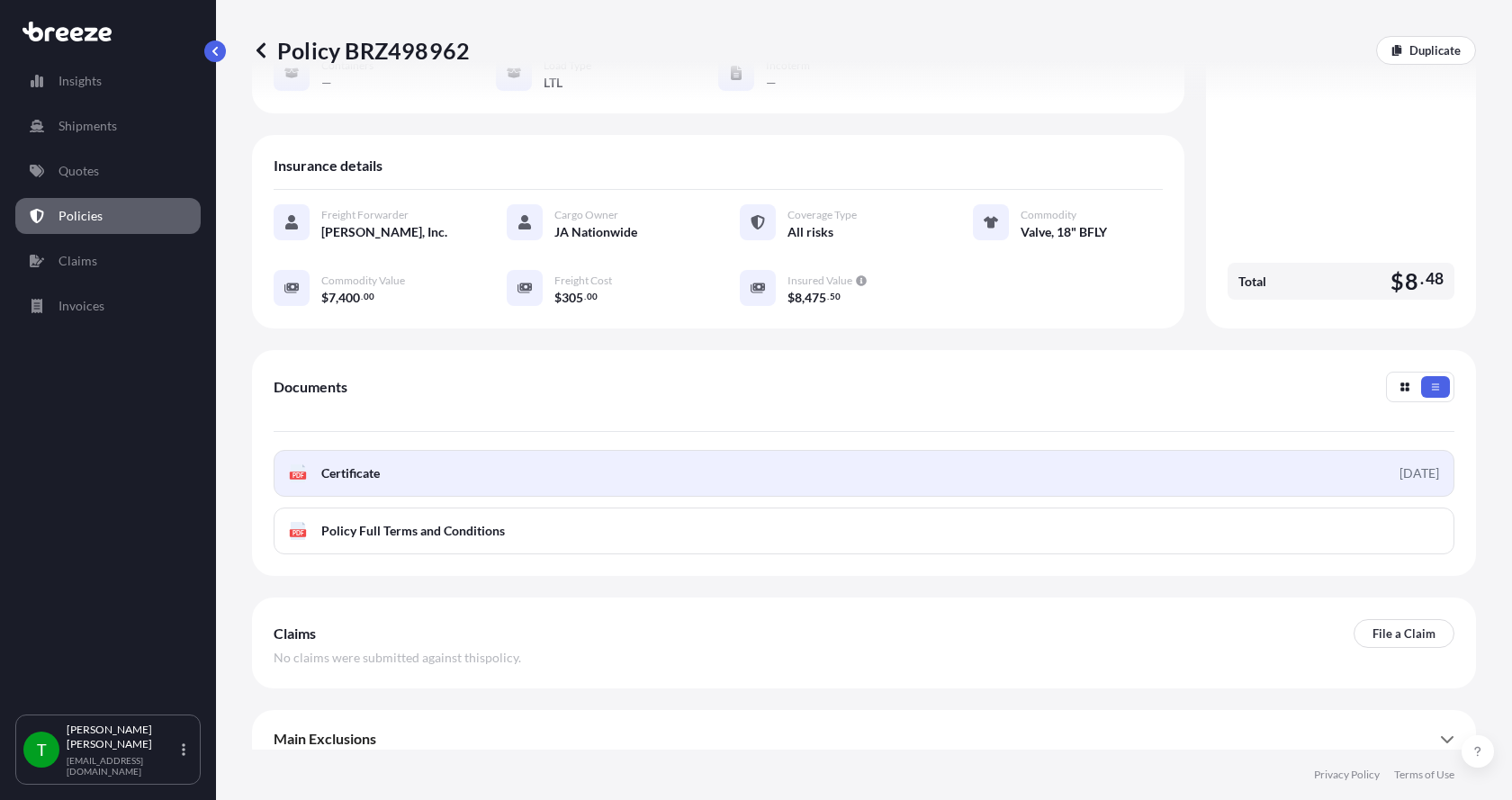
click at [303, 472] on text "PDF" at bounding box center [298, 475] width 12 height 7
click at [352, 464] on span "Certificate" at bounding box center [350, 472] width 59 height 18
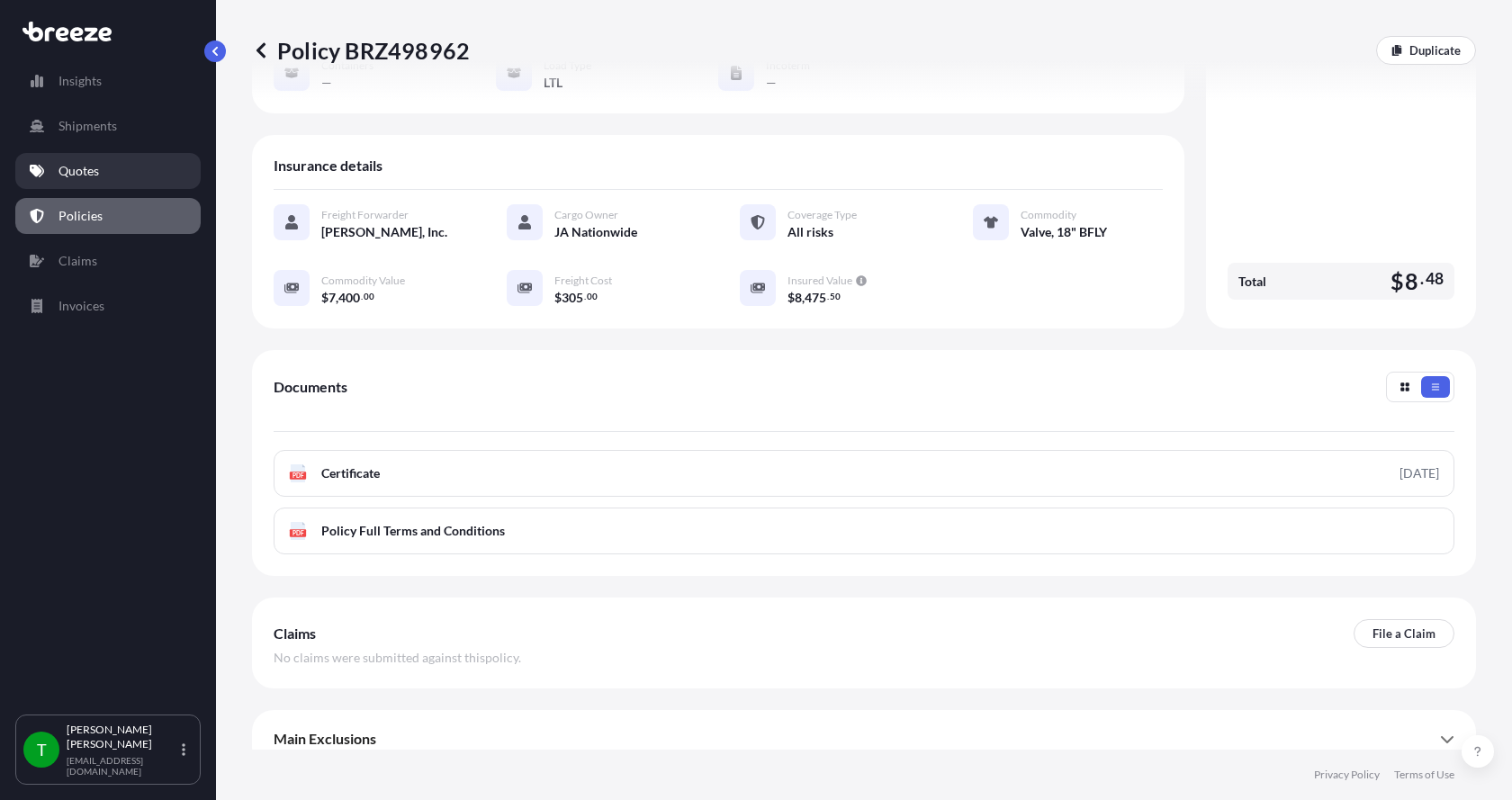
click at [94, 174] on p "Quotes" at bounding box center [78, 170] width 40 height 18
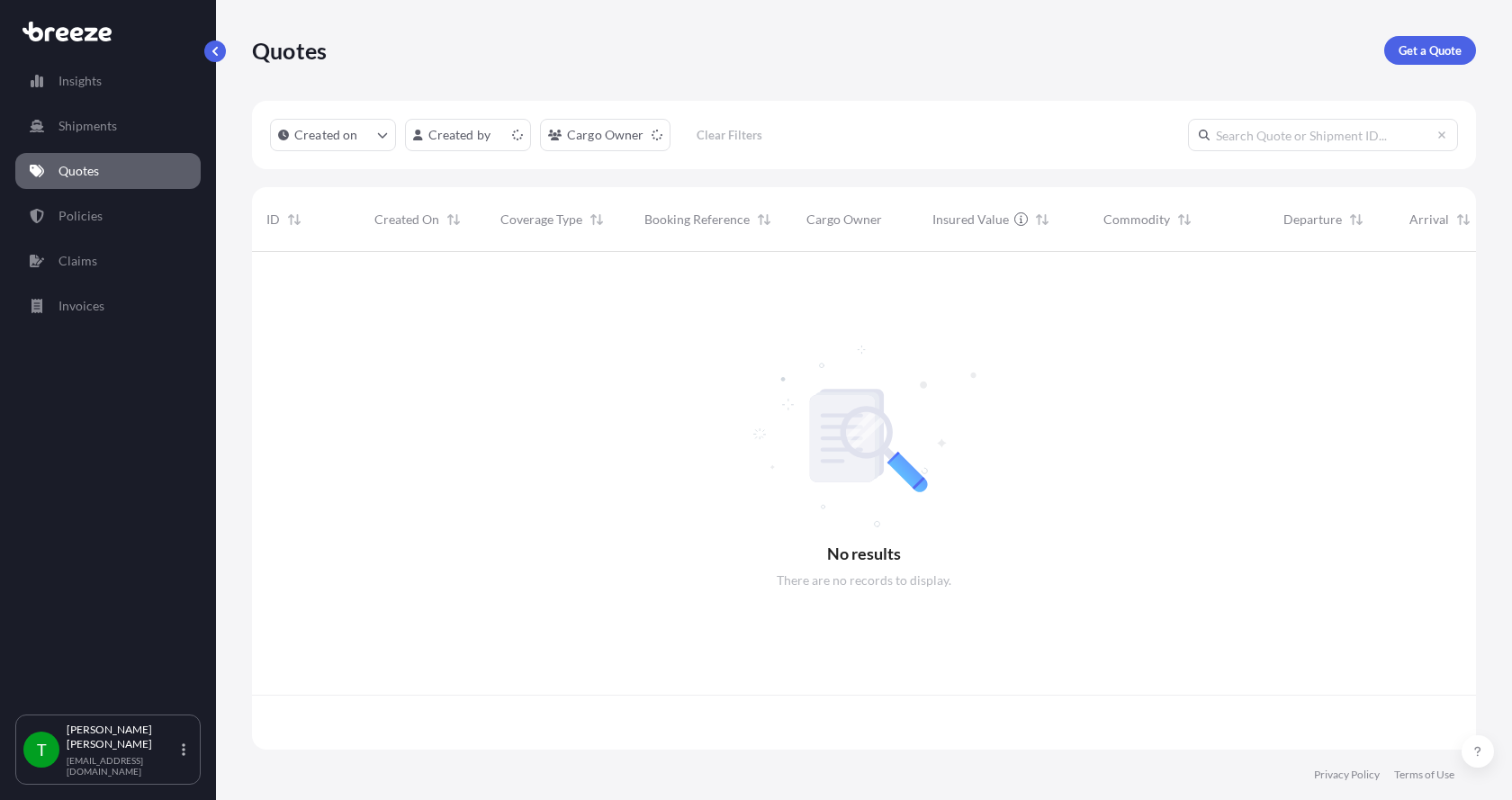
scroll to position [494, 1210]
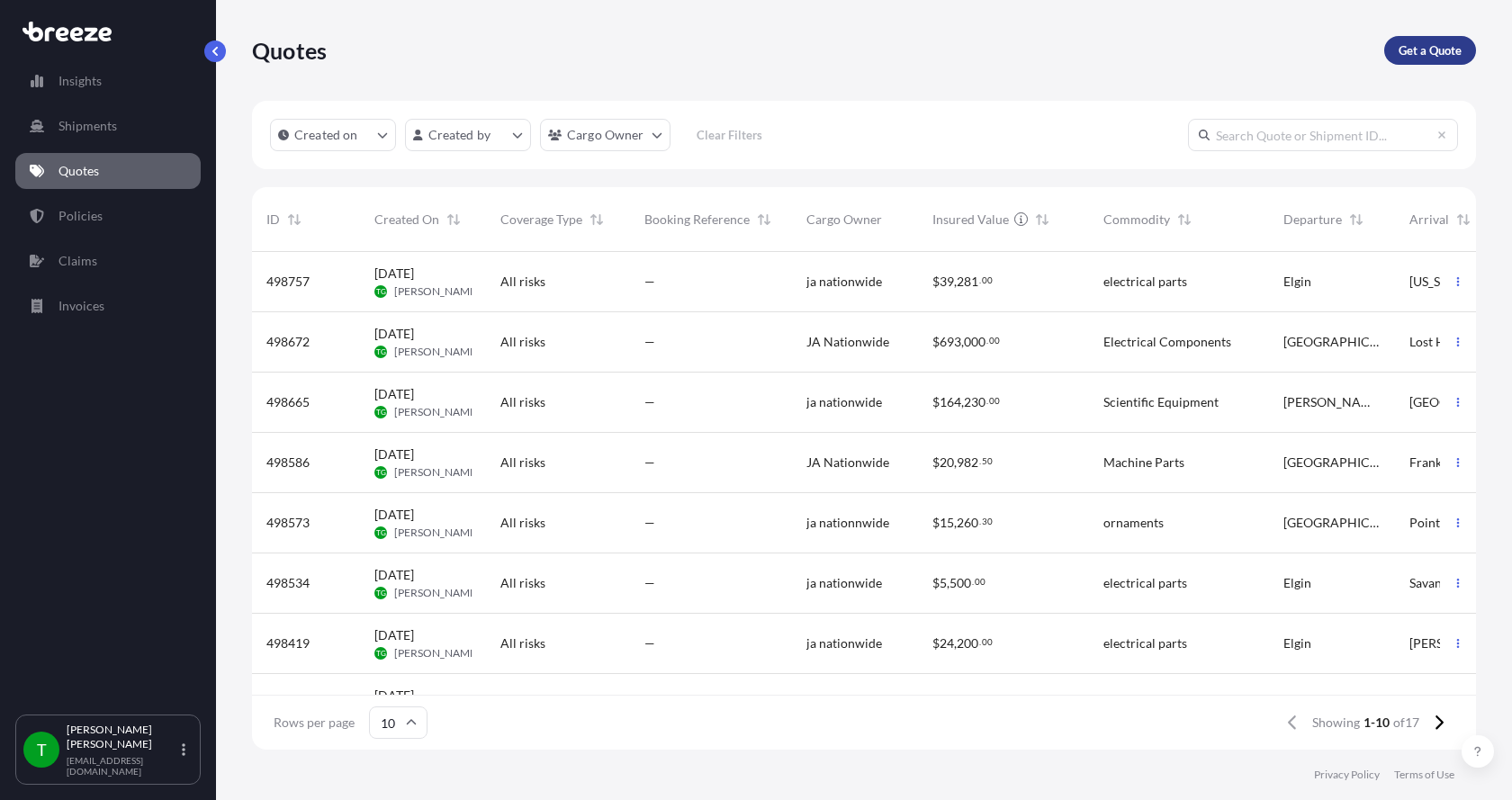
click at [1430, 54] on p "Get a Quote" at bounding box center [1430, 49] width 63 height 18
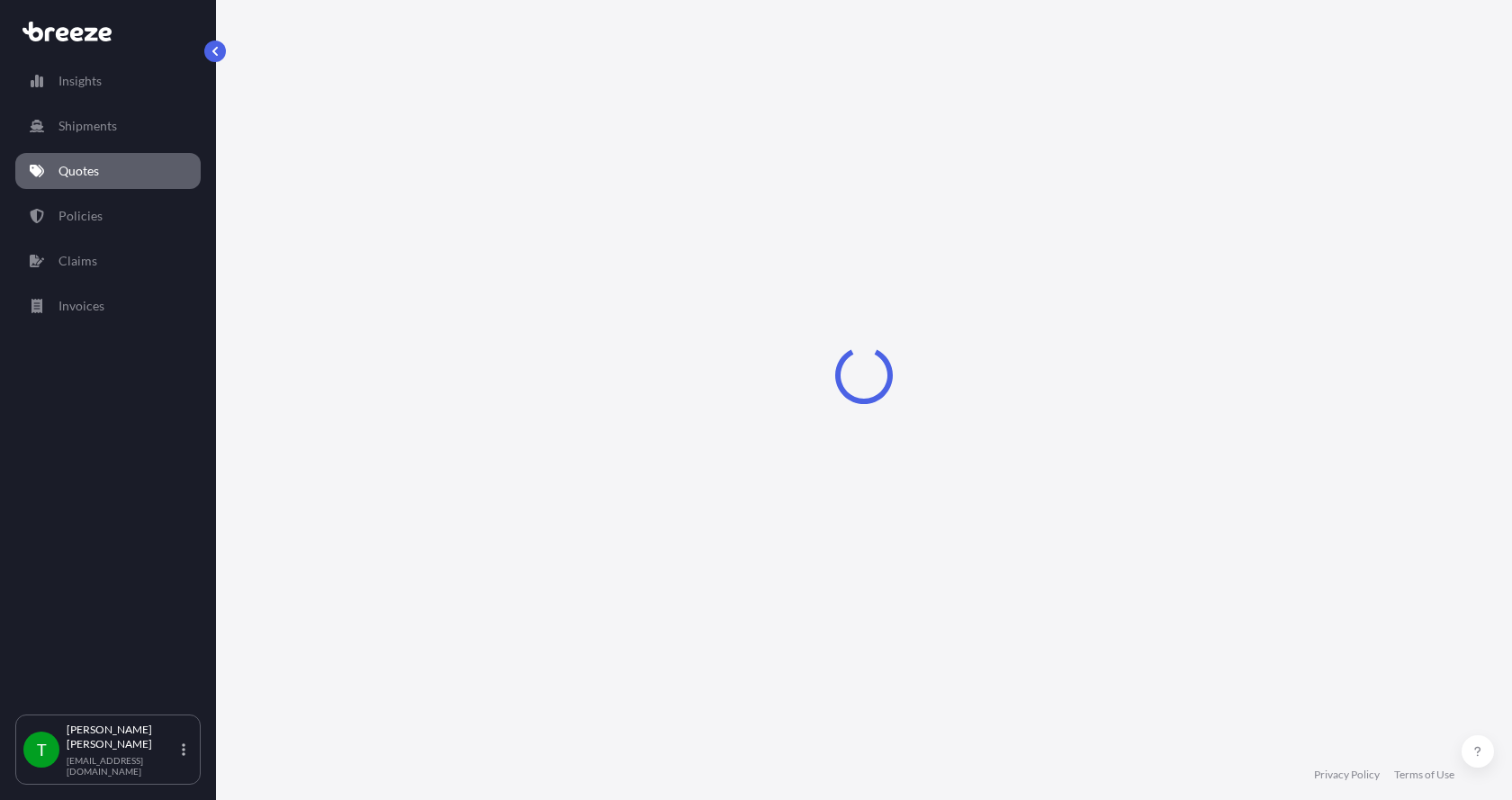
select select "Sea"
select select "1"
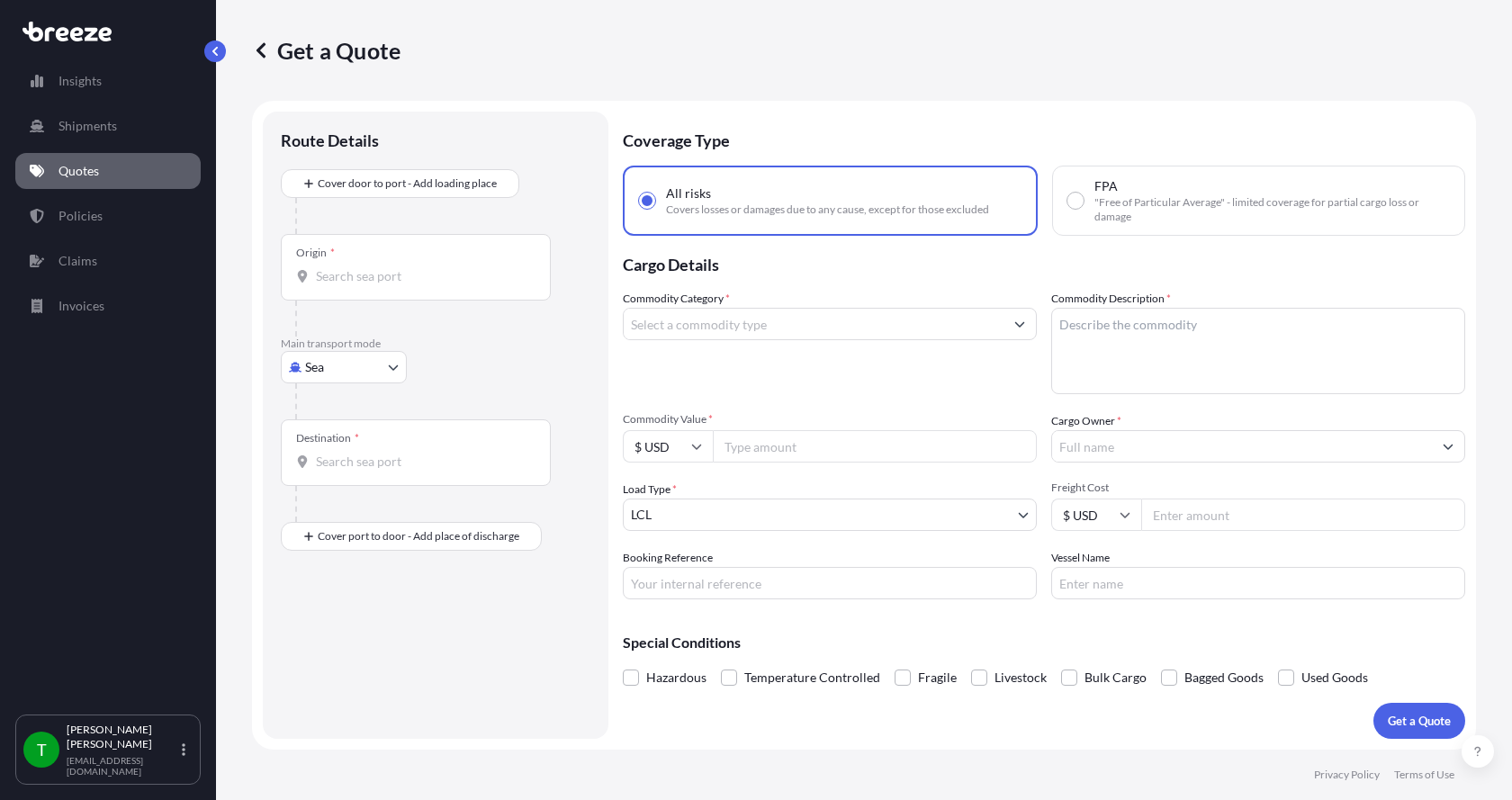
click at [329, 363] on body "Insights Shipments Quotes Policies Claims Invoices T [PERSON_NAME] [EMAIL_ADDRE…" at bounding box center [756, 400] width 1512 height 800
click at [312, 478] on div "Road" at bounding box center [344, 478] width 112 height 33
select select "Road"
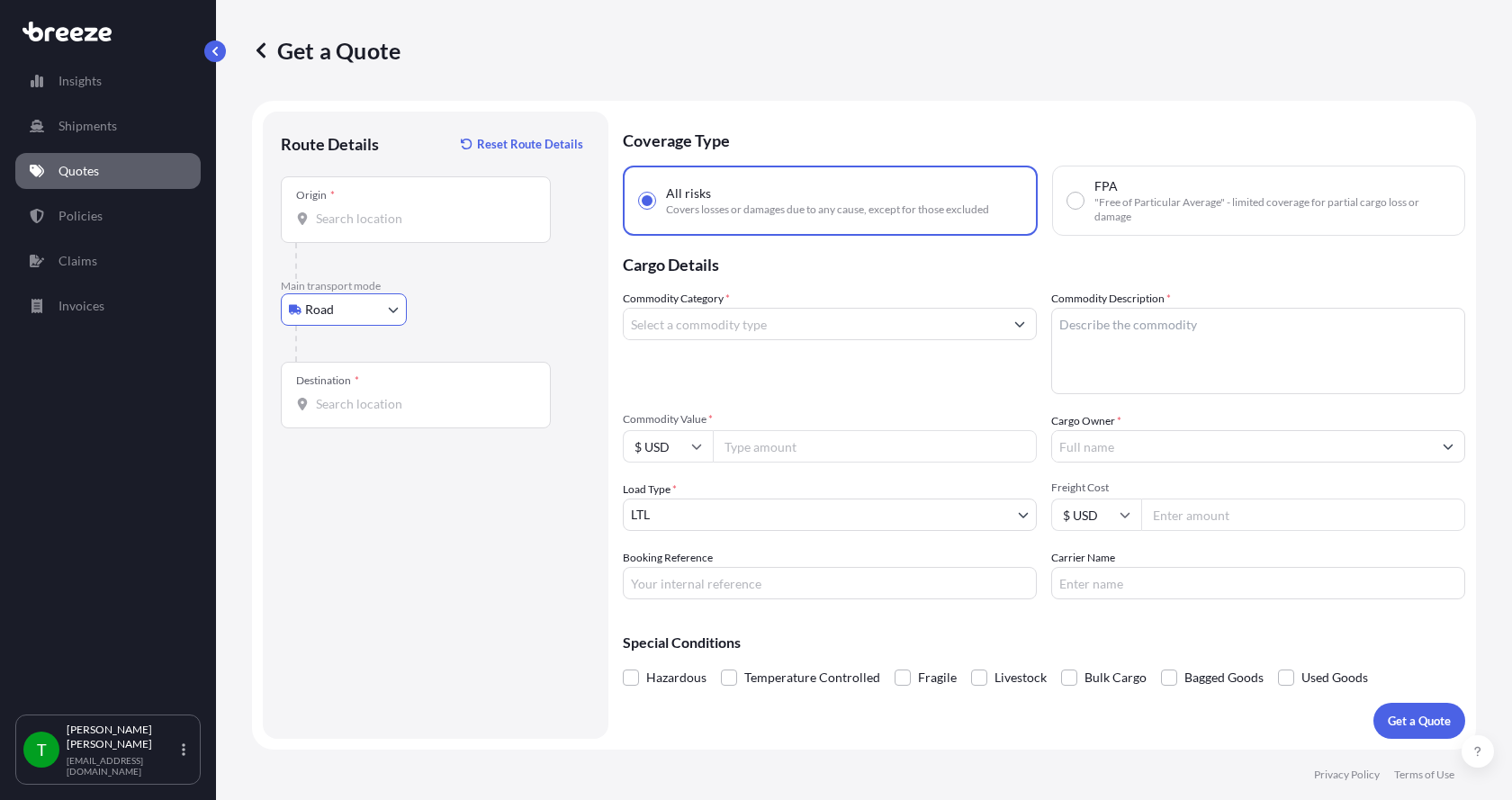
click at [325, 219] on input "Origin *" at bounding box center [422, 218] width 212 height 18
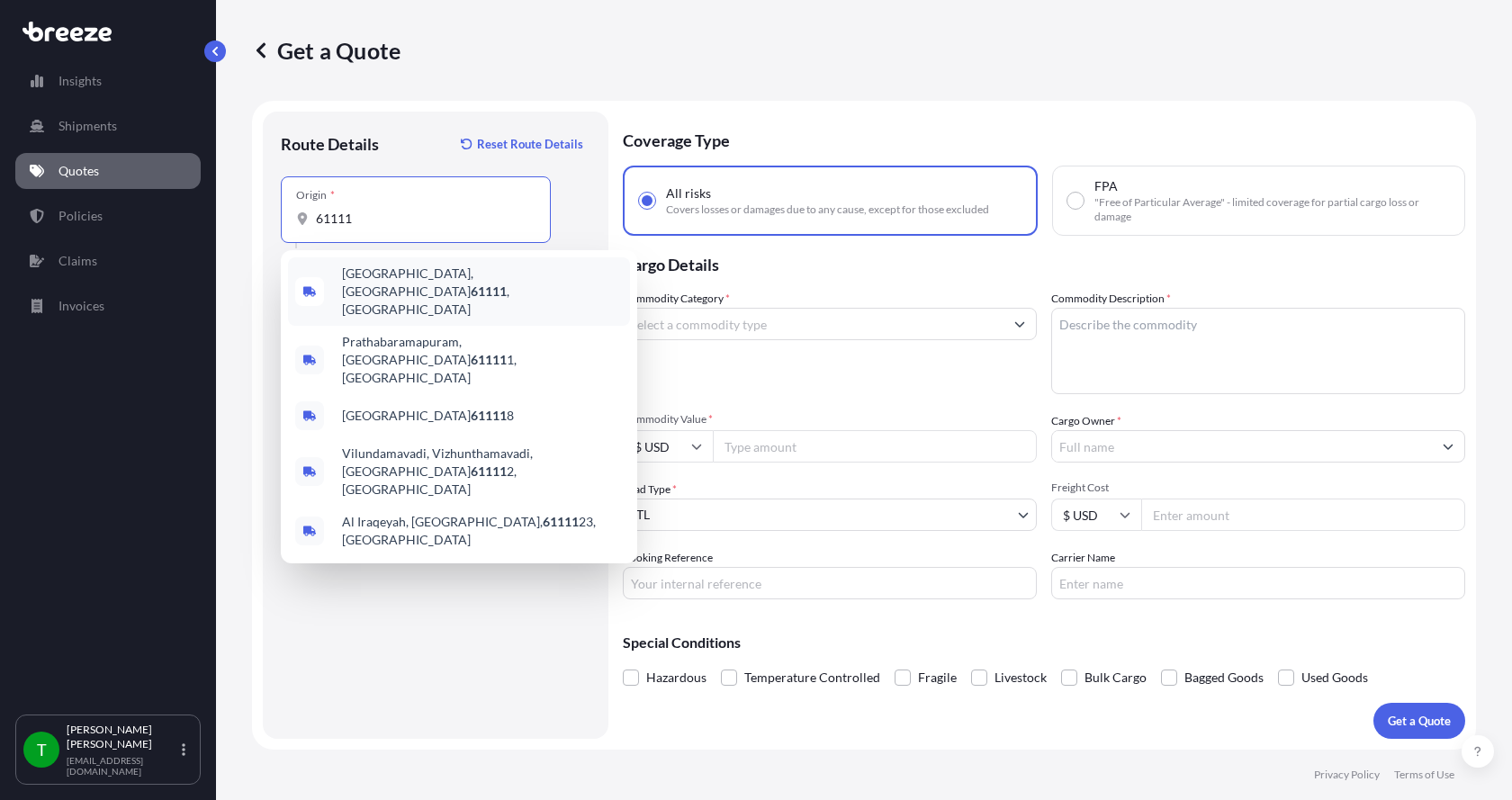
click at [360, 279] on span "[GEOGRAPHIC_DATA] , [GEOGRAPHIC_DATA]" at bounding box center [482, 292] width 280 height 54
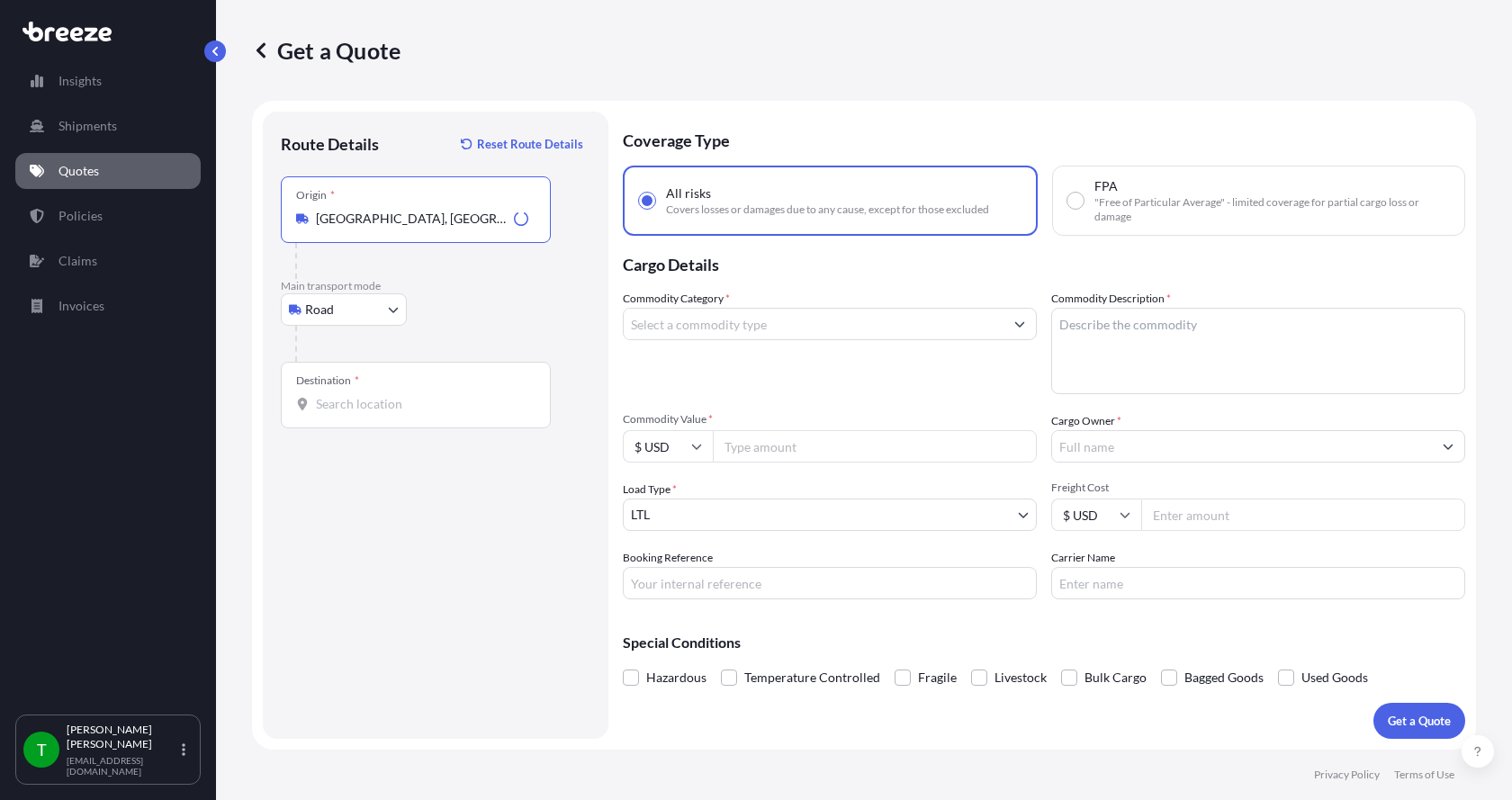
type input "[GEOGRAPHIC_DATA], [GEOGRAPHIC_DATA]"
click at [332, 396] on input "Destination *" at bounding box center [422, 403] width 212 height 18
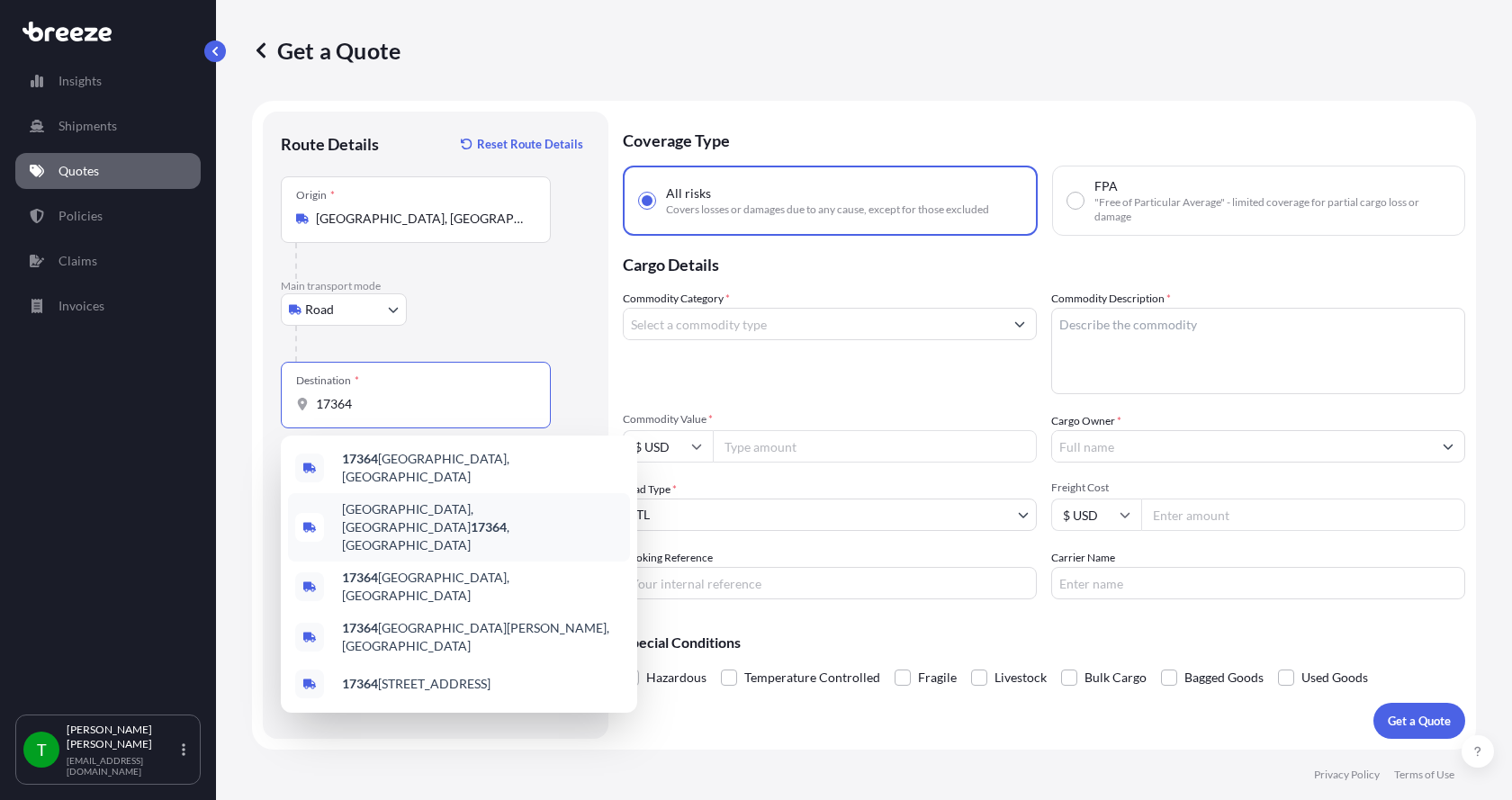
click at [390, 508] on span "[GEOGRAPHIC_DATA], [GEOGRAPHIC_DATA] 17364 , [GEOGRAPHIC_DATA]" at bounding box center [482, 527] width 280 height 54
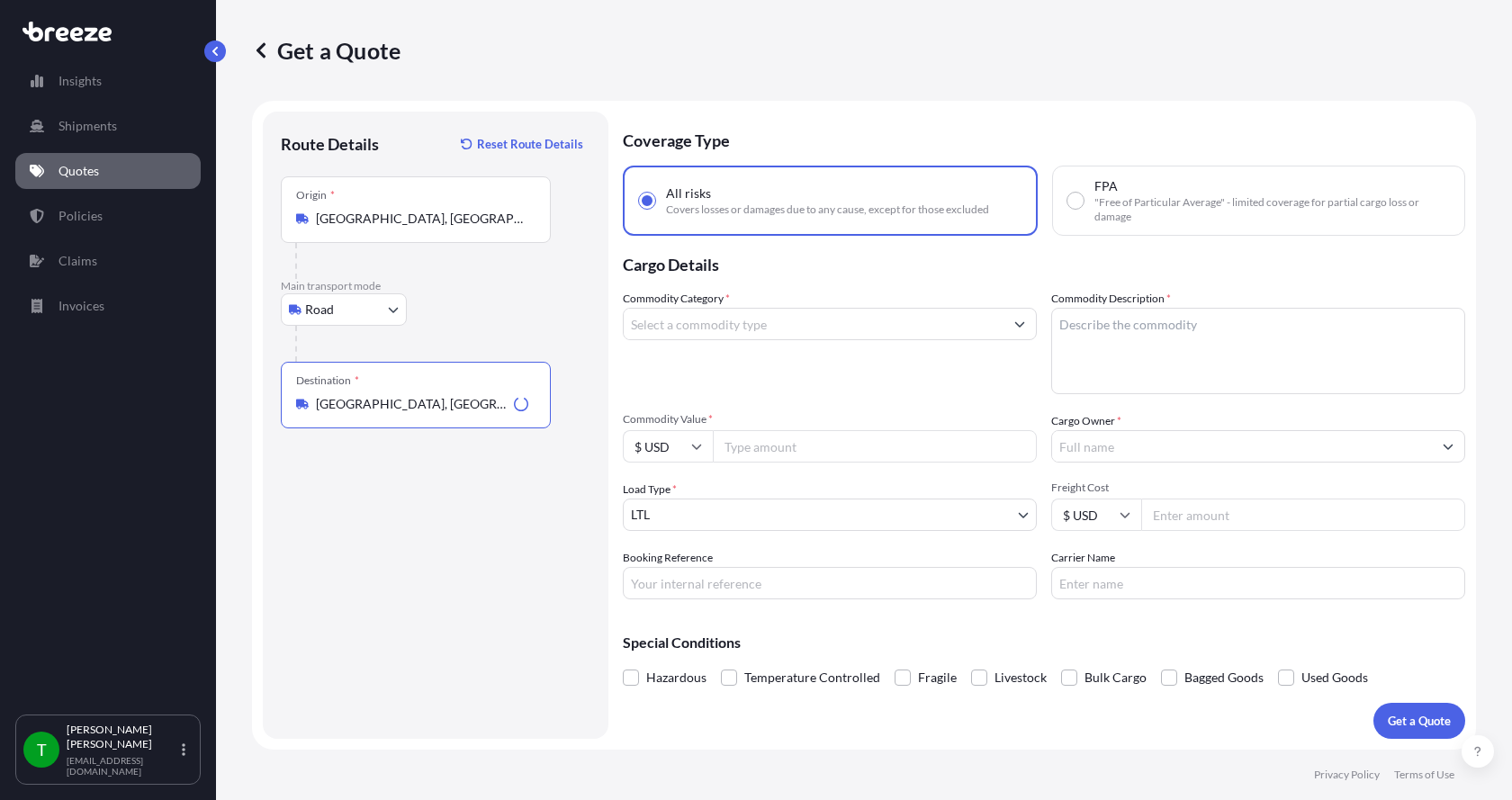
type input "[GEOGRAPHIC_DATA], [GEOGRAPHIC_DATA] 17364, [GEOGRAPHIC_DATA]"
click at [726, 324] on input "Commodity Category *" at bounding box center [813, 323] width 380 height 33
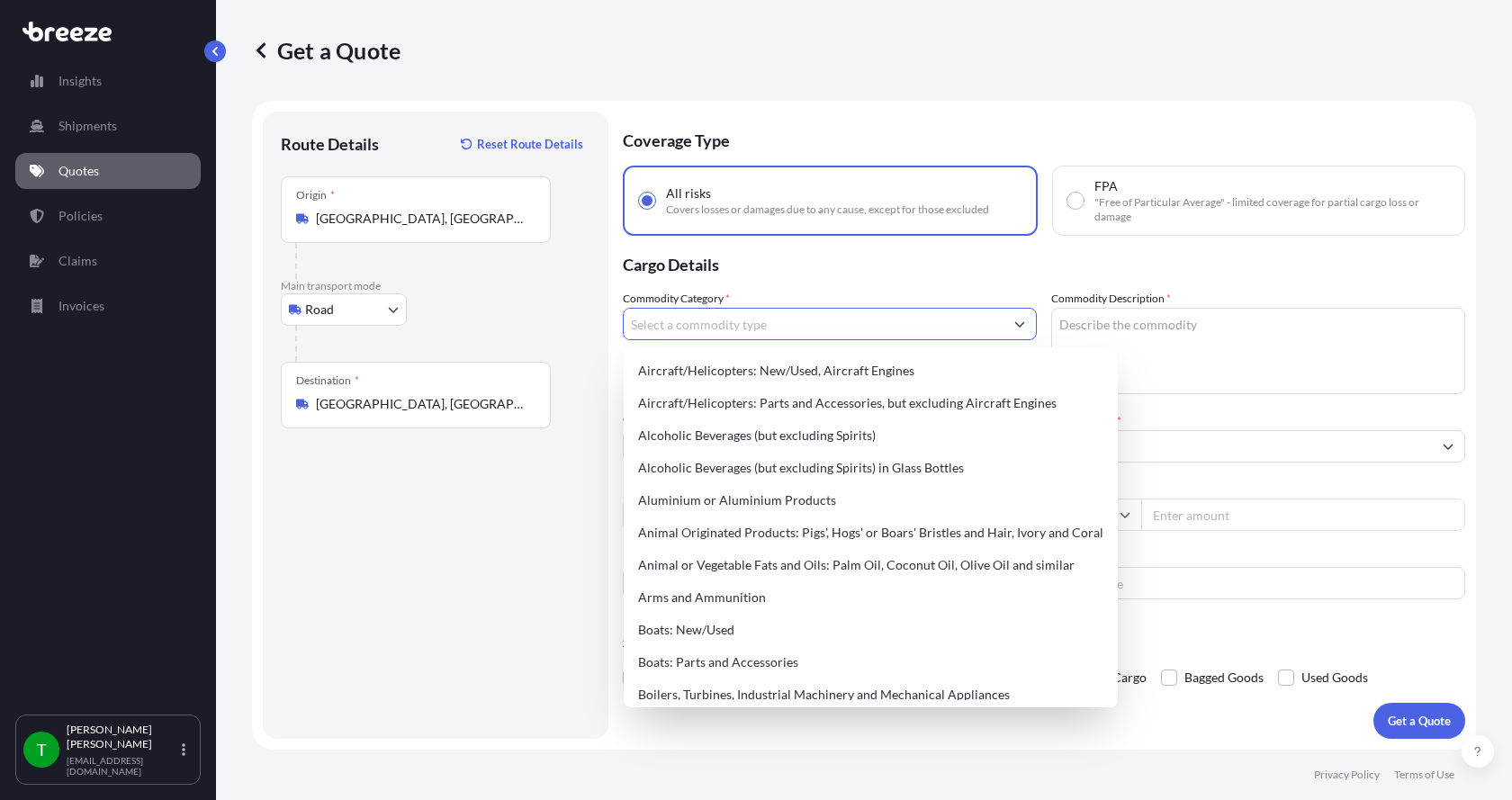
type input "<"
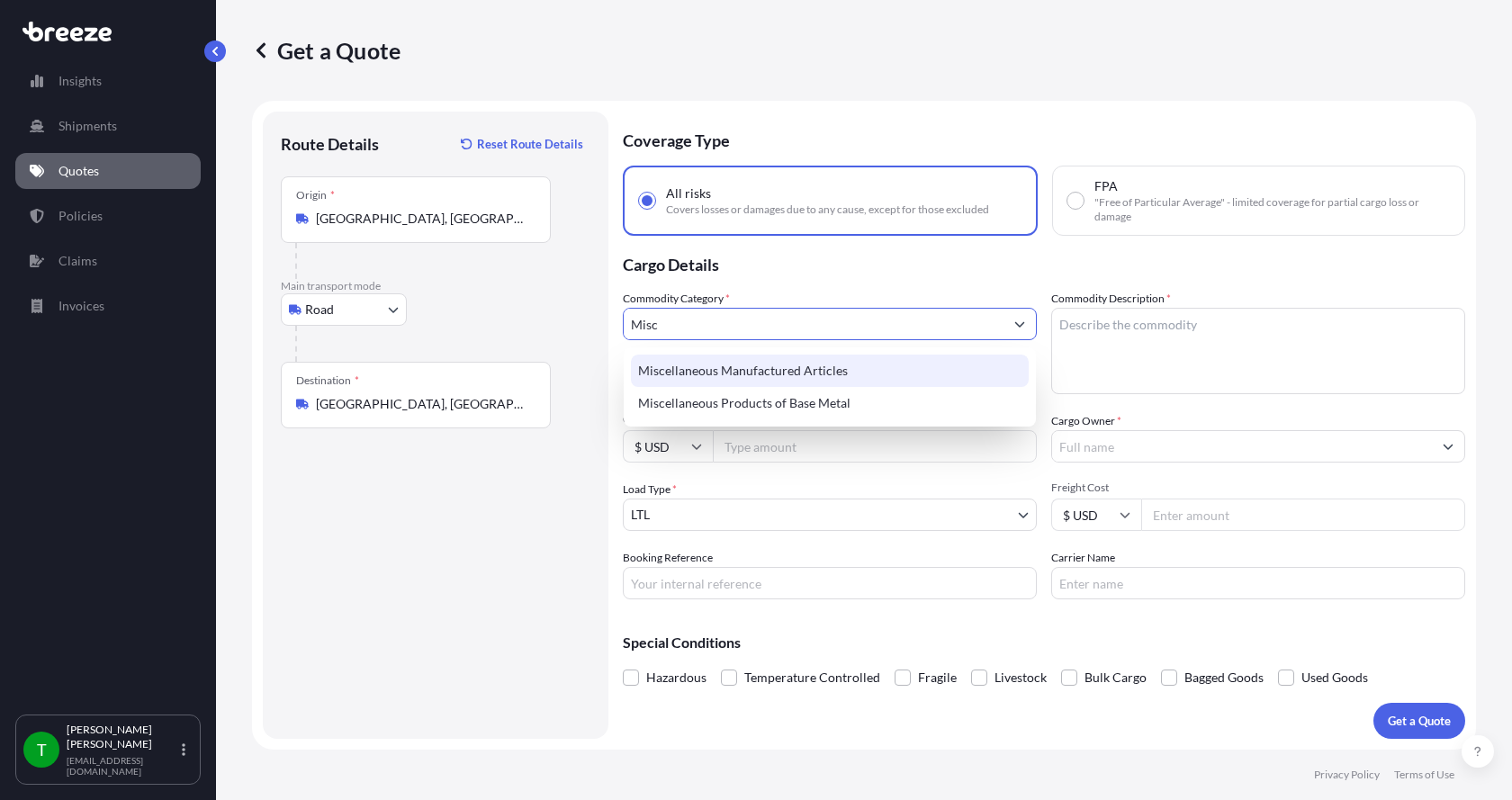
click at [735, 373] on div "Miscellaneous Manufactured Articles" at bounding box center [829, 371] width 398 height 33
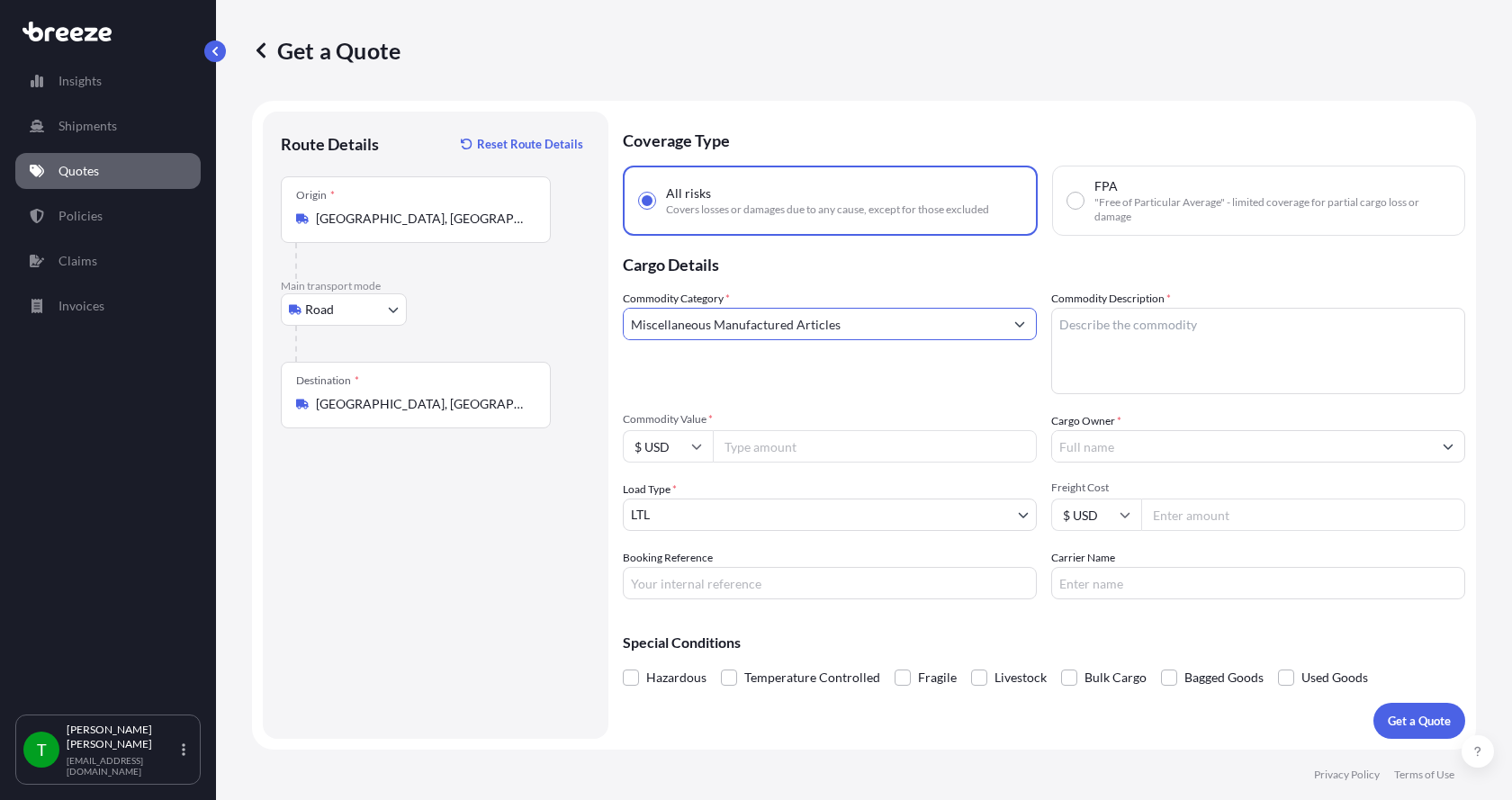
type input "Miscellaneous Manufactured Articles"
click at [1072, 325] on textarea "Commodity Description *" at bounding box center [1258, 350] width 414 height 87
type textarea "Motor AER 10HP PE"
click at [854, 453] on input "Commodity Value *" at bounding box center [875, 446] width 324 height 33
click at [742, 450] on input "Commodity Value *" at bounding box center [875, 446] width 324 height 33
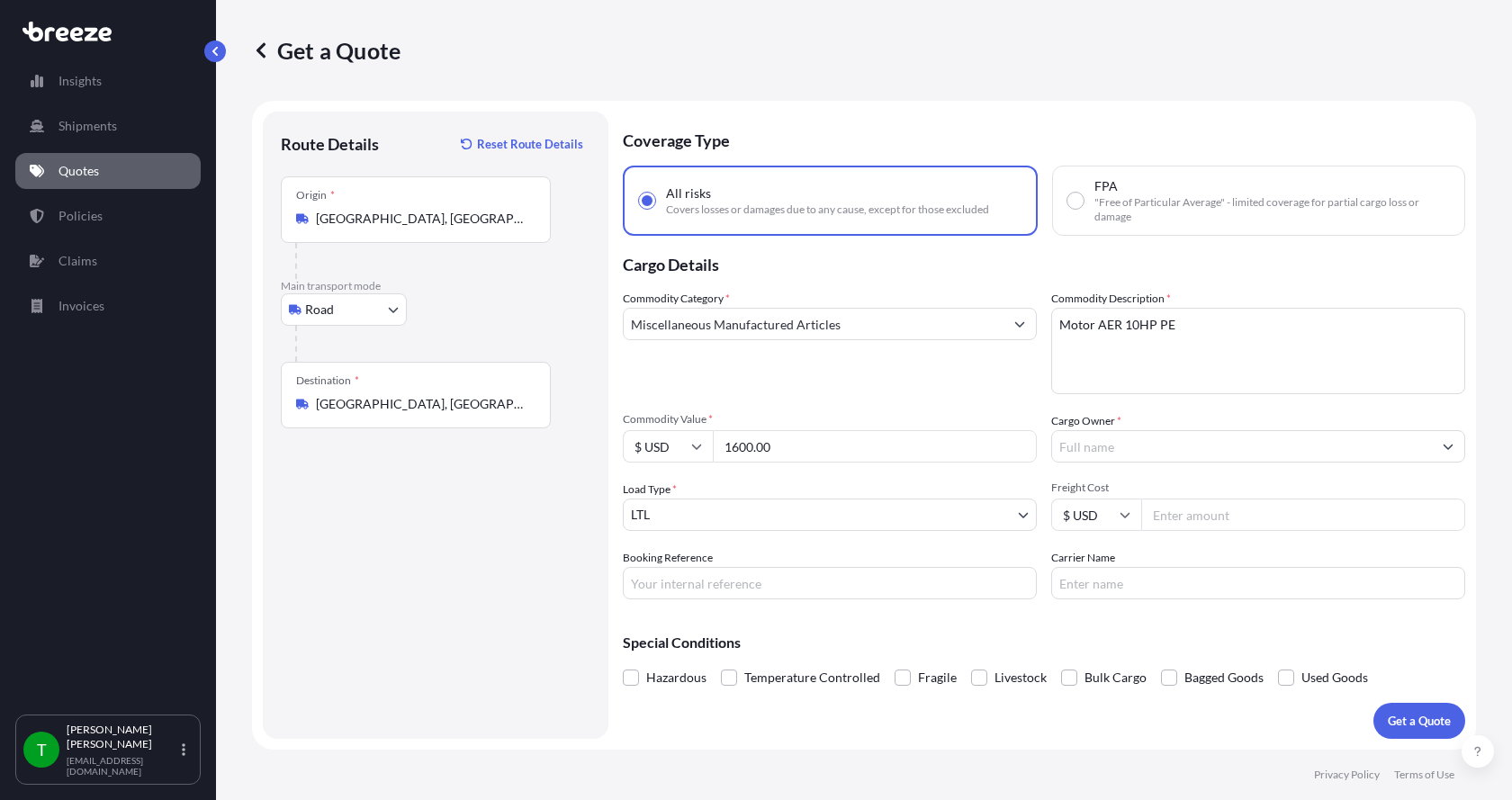
type input "1600.00"
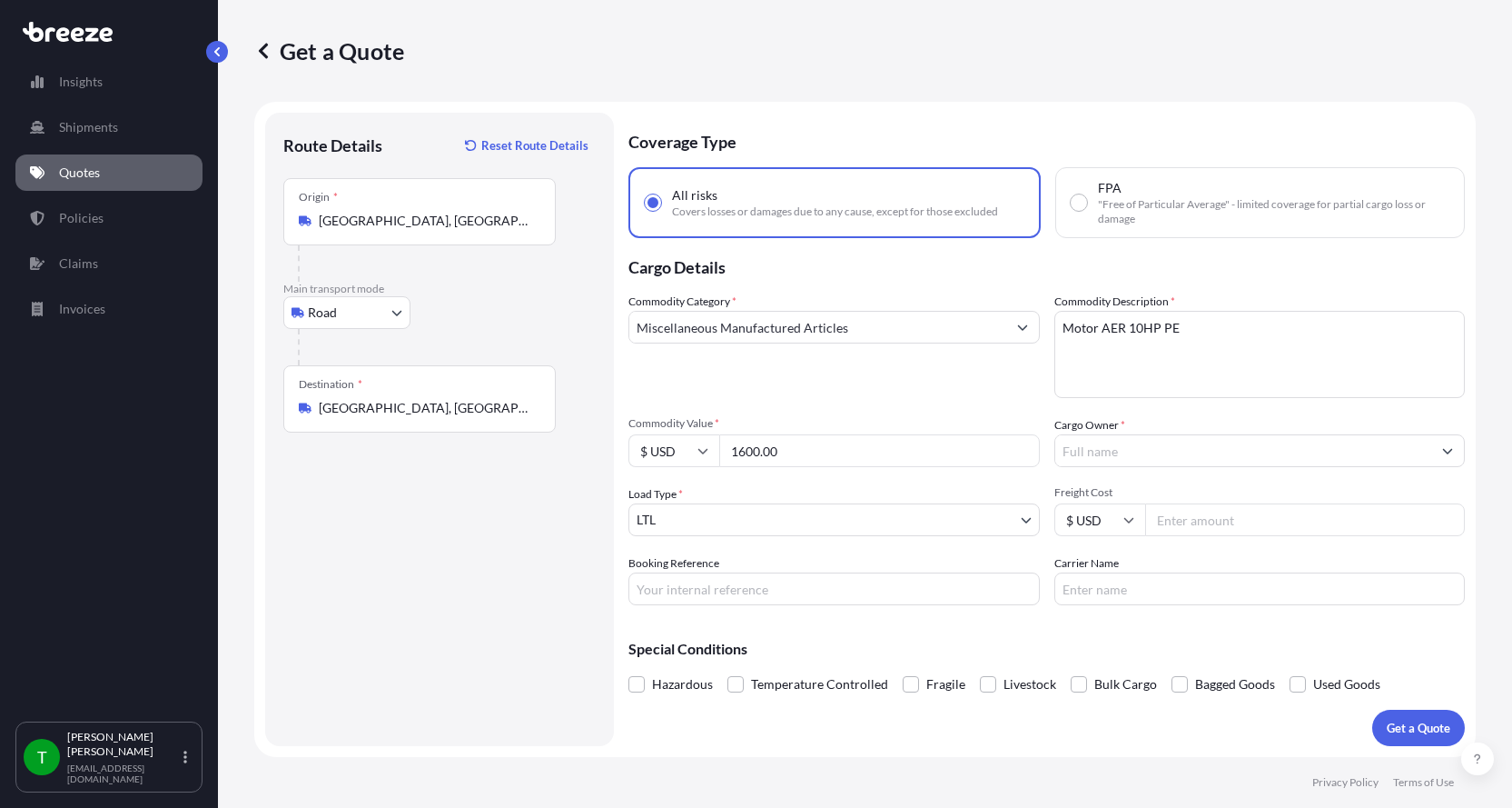
click at [1089, 443] on input "Cargo Owner *" at bounding box center [1243, 451] width 377 height 33
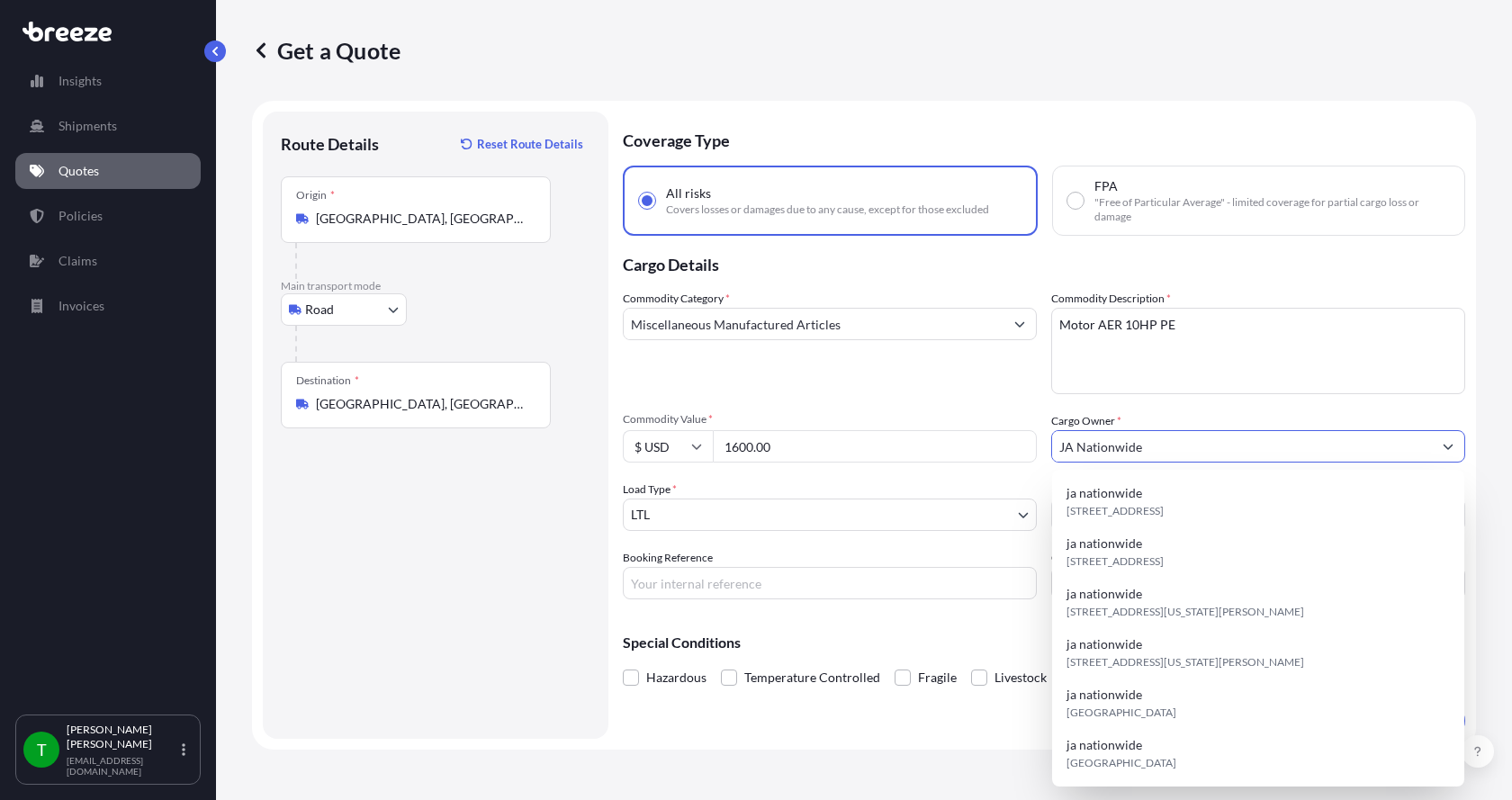
type input "JA Nationwide"
click at [724, 579] on input "Booking Reference" at bounding box center [829, 583] width 414 height 33
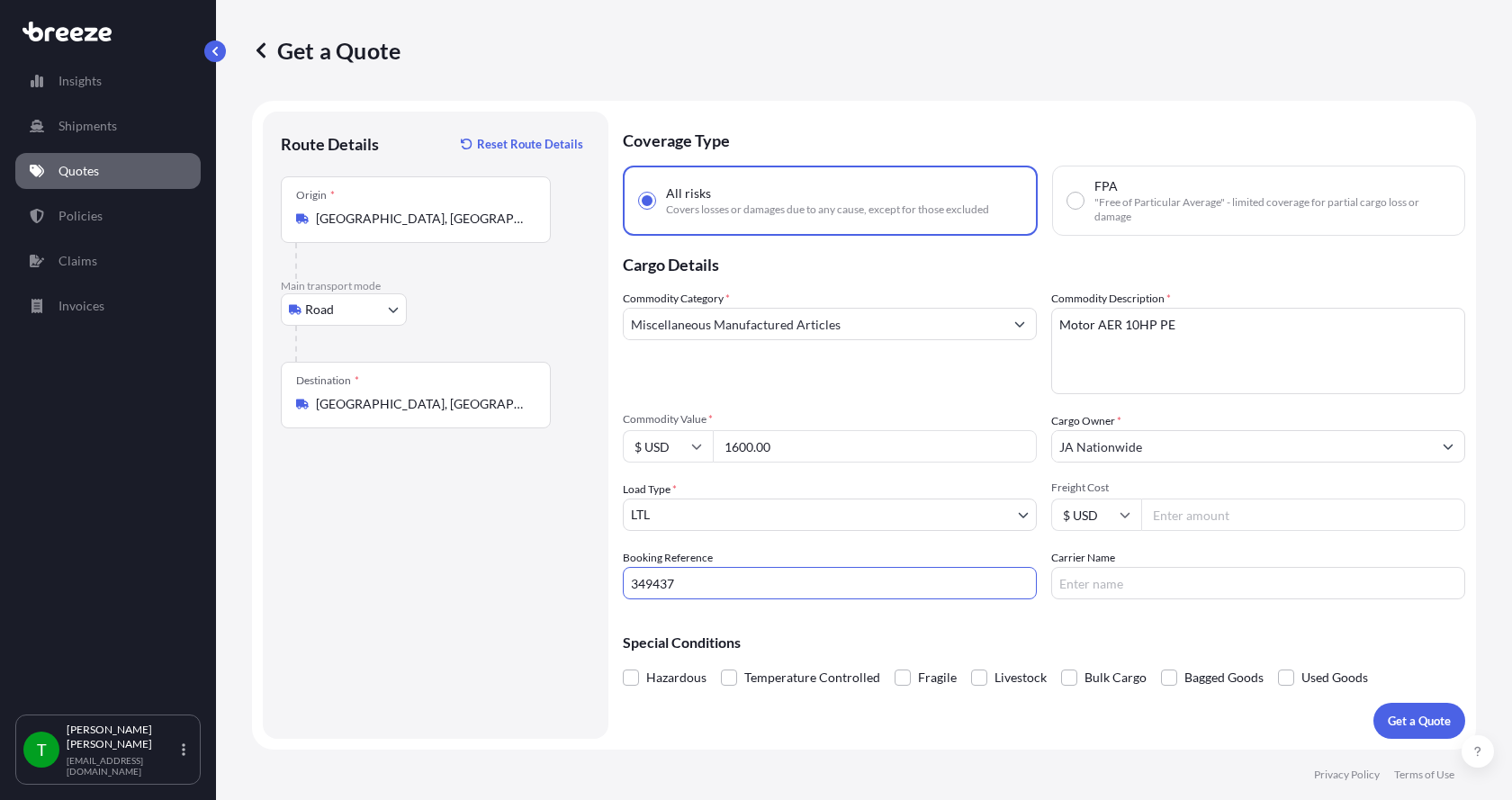
type input "349437"
click at [1212, 516] on input "Freight Cost" at bounding box center [1303, 514] width 324 height 33
type input "310.00"
click at [1181, 570] on input "Carrier Name" at bounding box center [1258, 583] width 414 height 33
type input "[PERSON_NAME] Express"
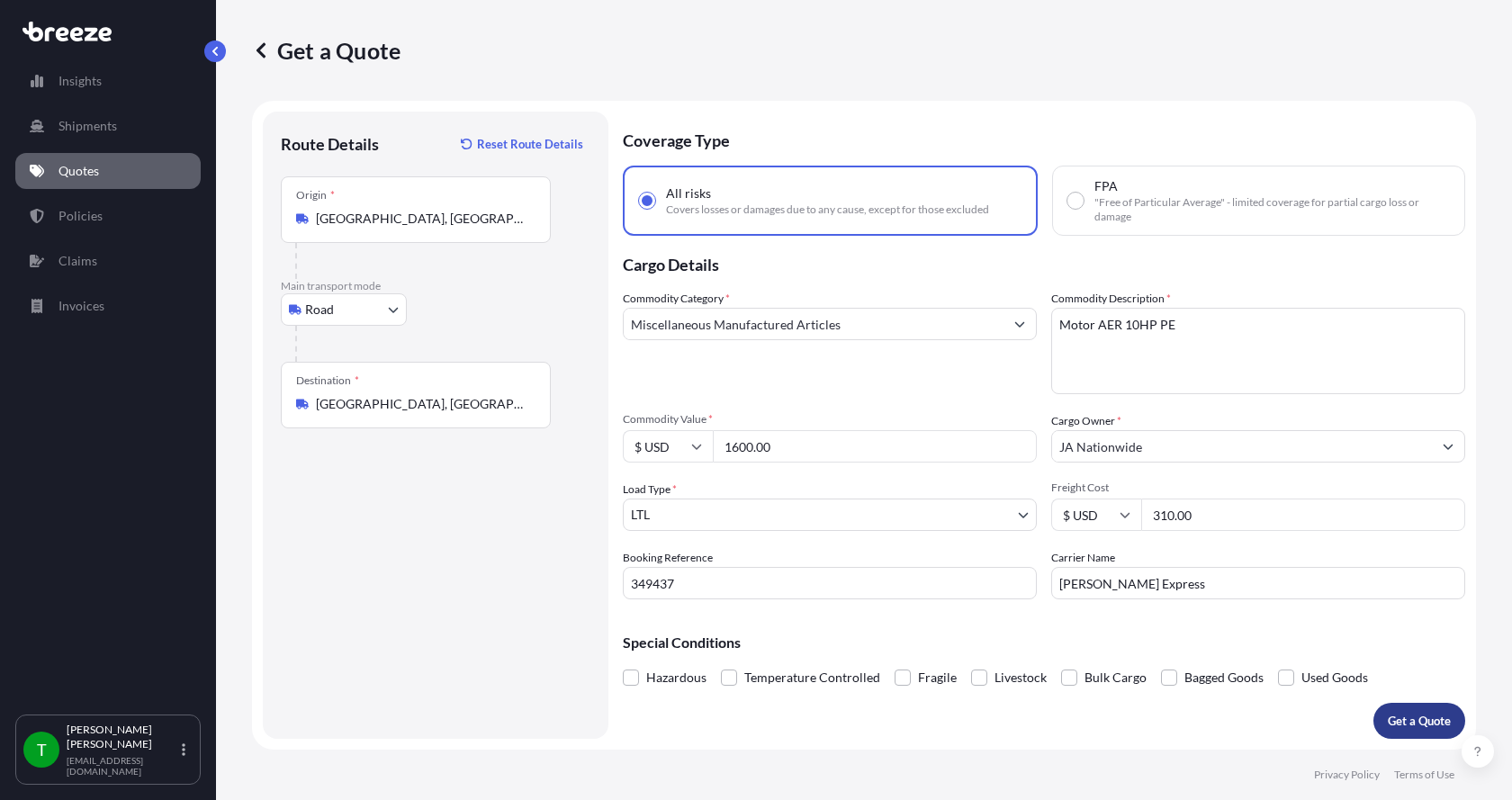
click at [1411, 712] on p "Get a Quote" at bounding box center [1419, 720] width 63 height 18
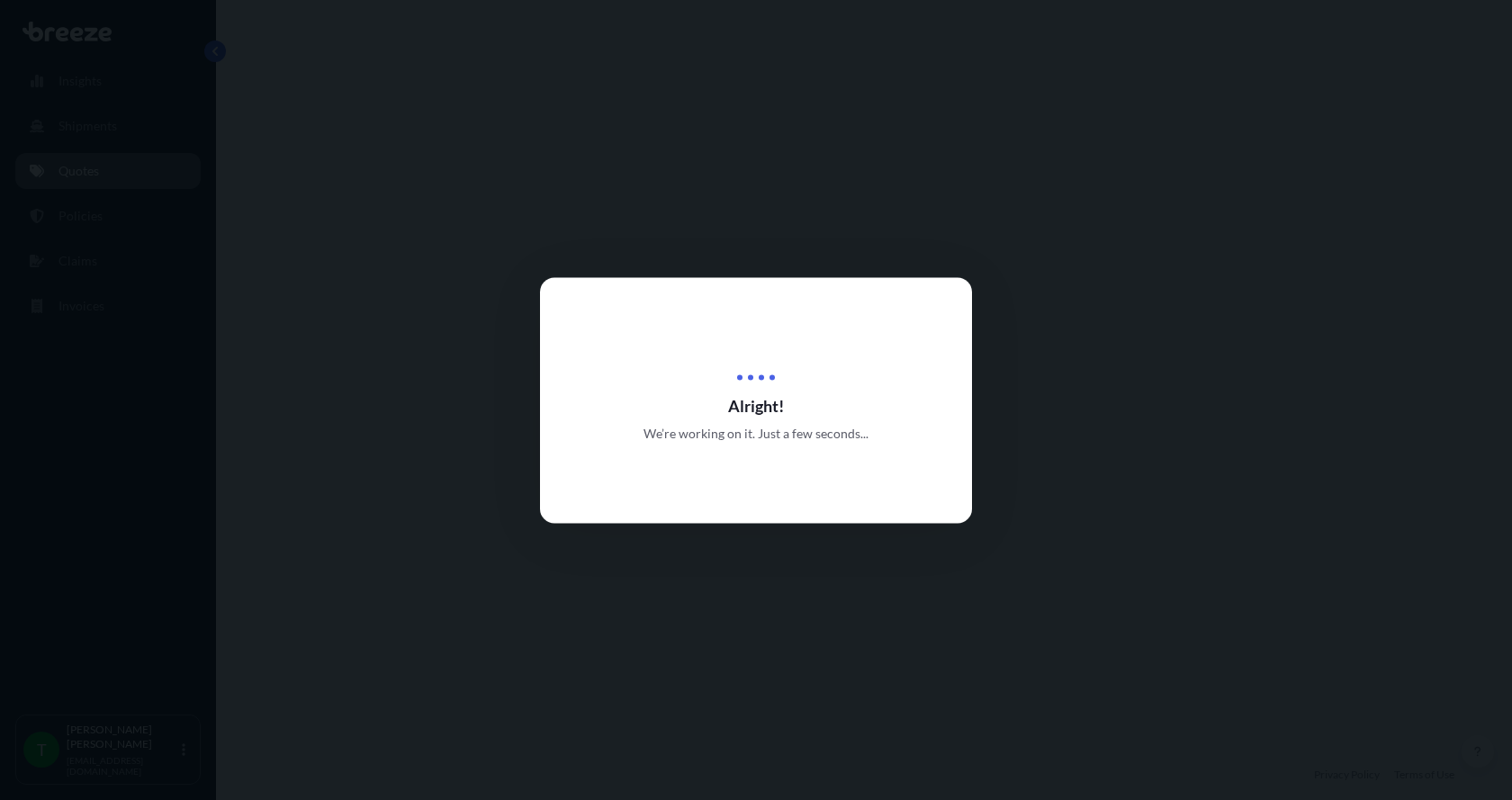
select select "Road"
select select "1"
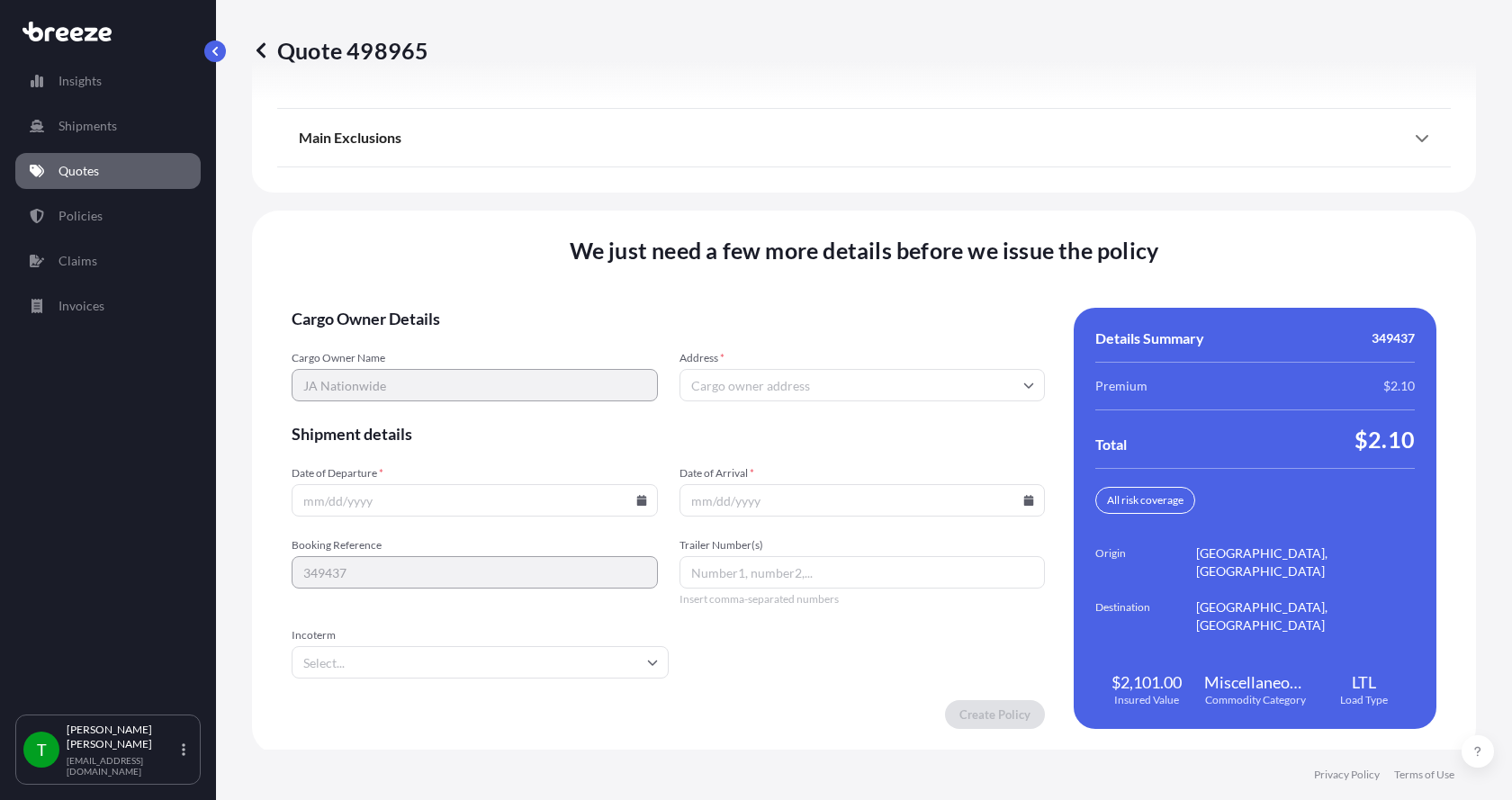
scroll to position [2366, 0]
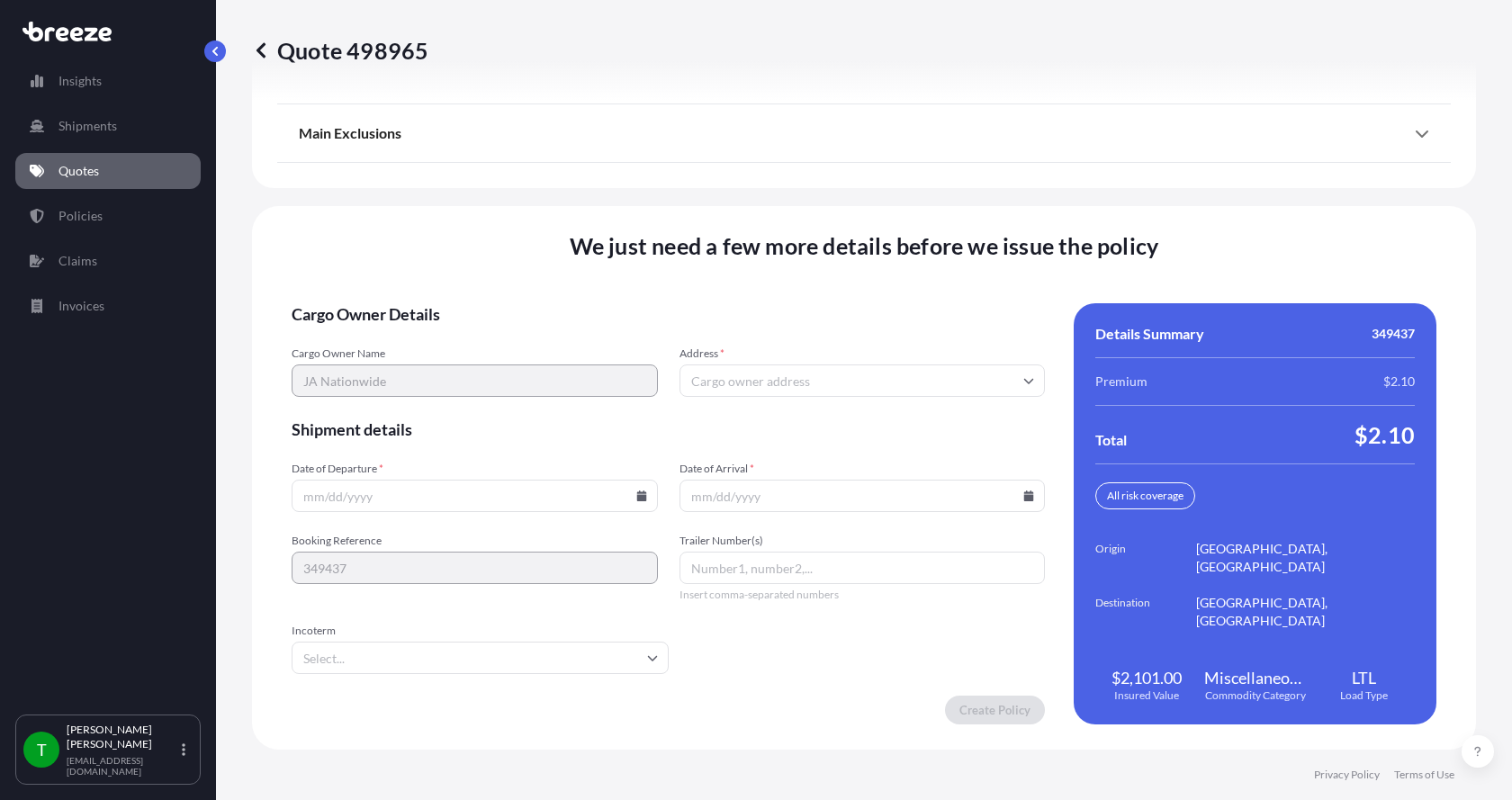
click at [735, 383] on input "Address *" at bounding box center [862, 380] width 366 height 33
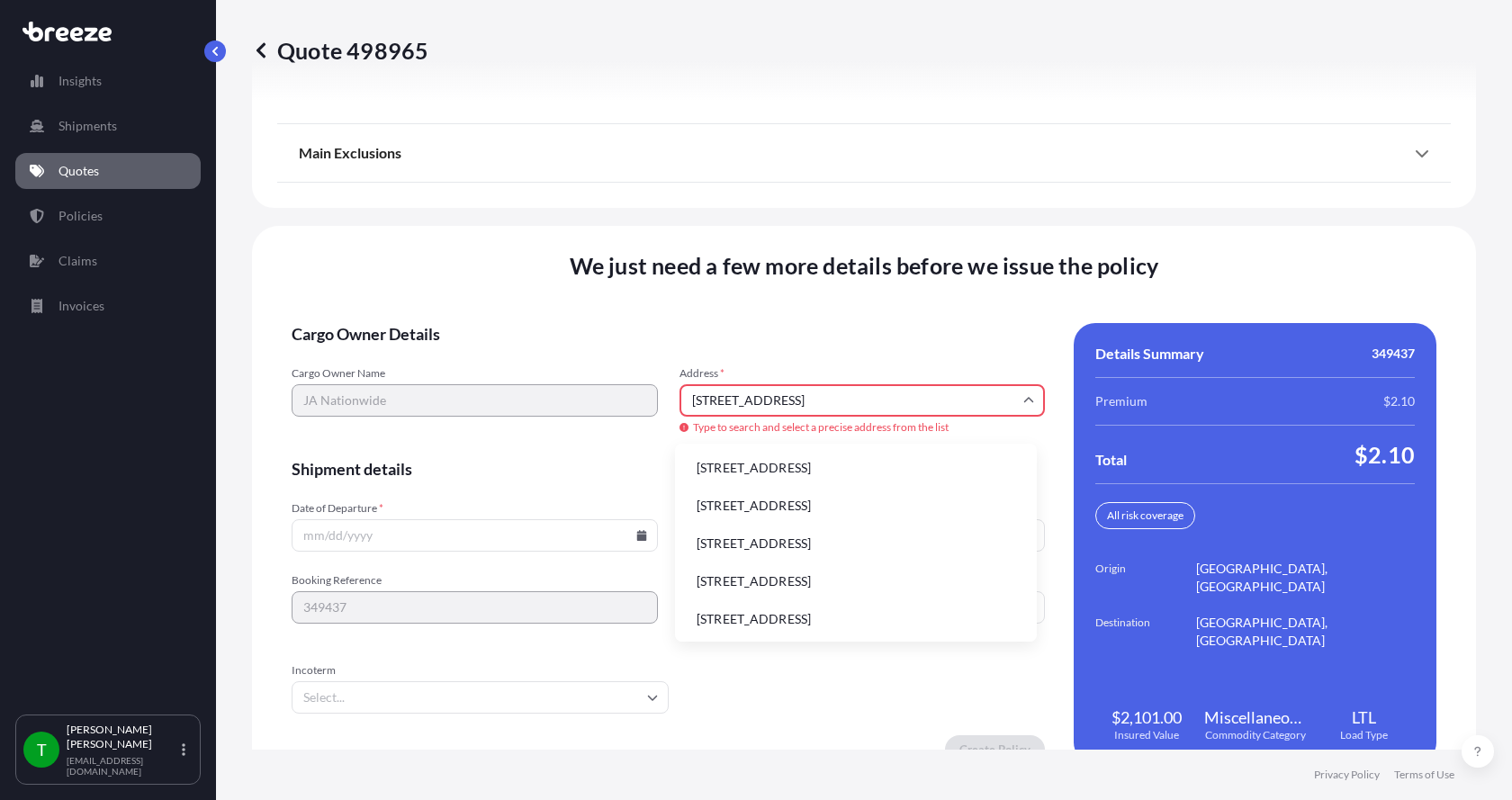
click at [732, 467] on li "[STREET_ADDRESS]" at bounding box center [855, 468] width 347 height 34
type input "[STREET_ADDRESS]"
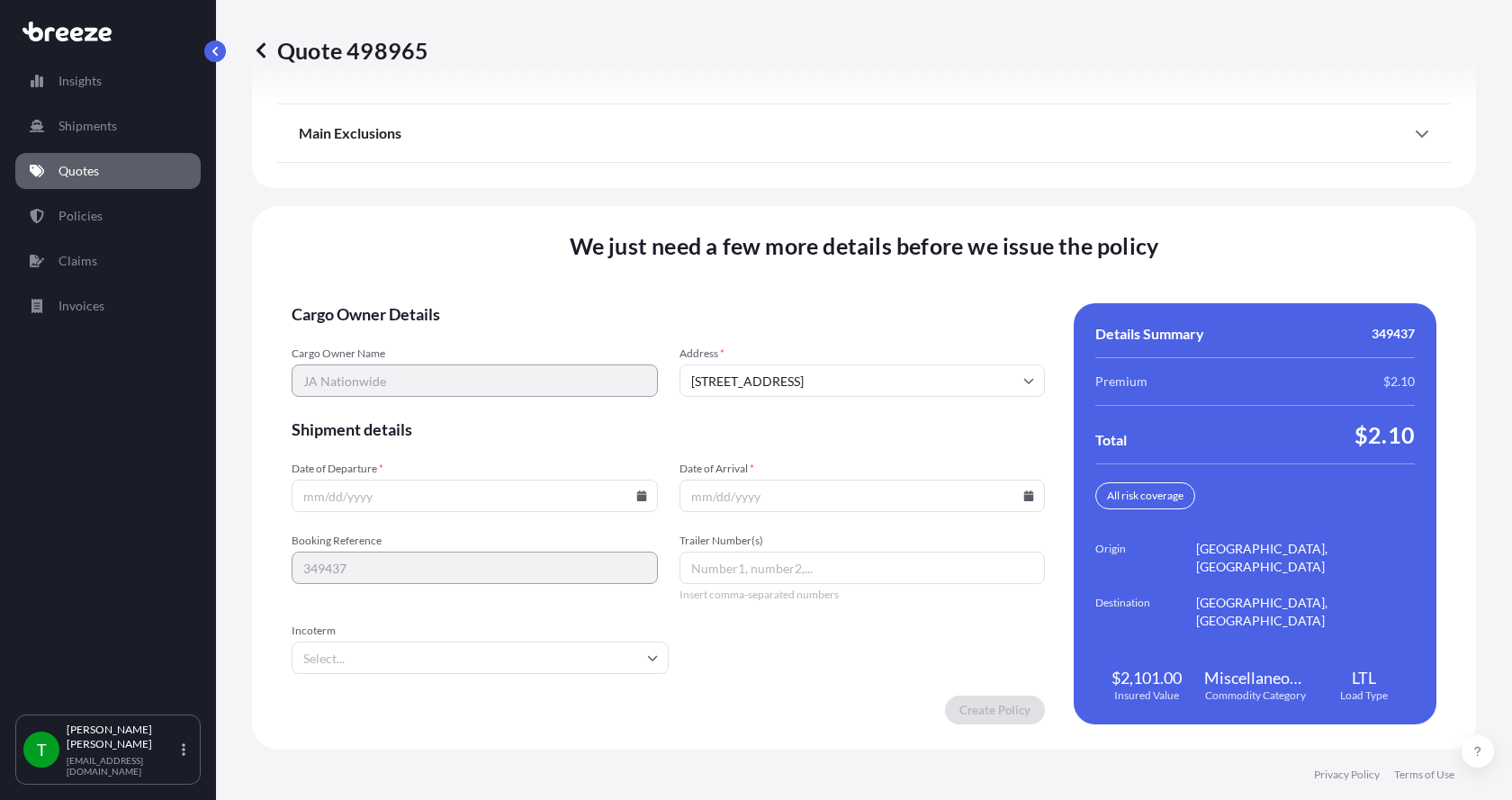
click at [636, 495] on icon at bounding box center [641, 495] width 10 height 11
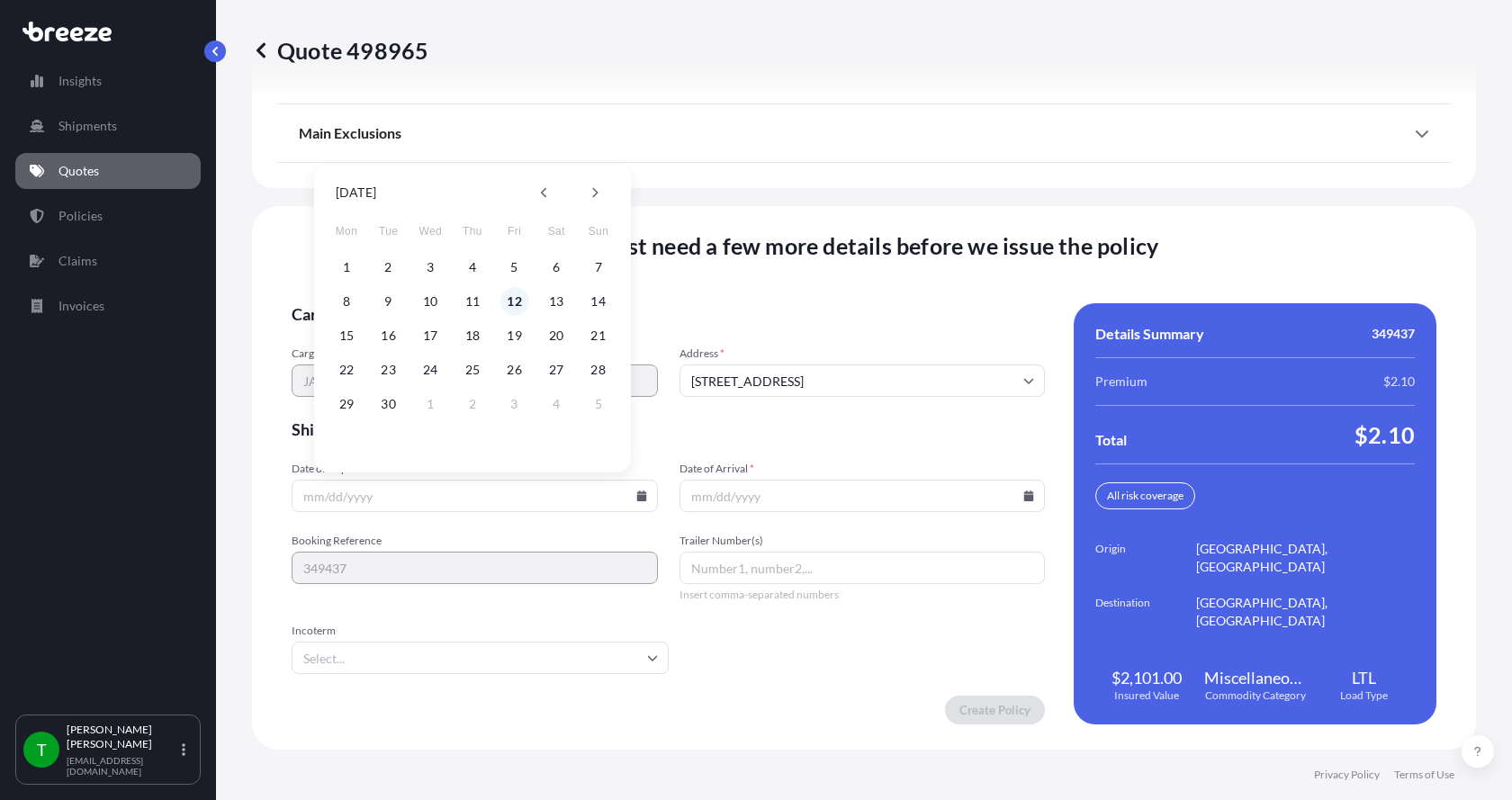
click at [512, 304] on button "12" at bounding box center [514, 301] width 29 height 29
type input "[DATE]"
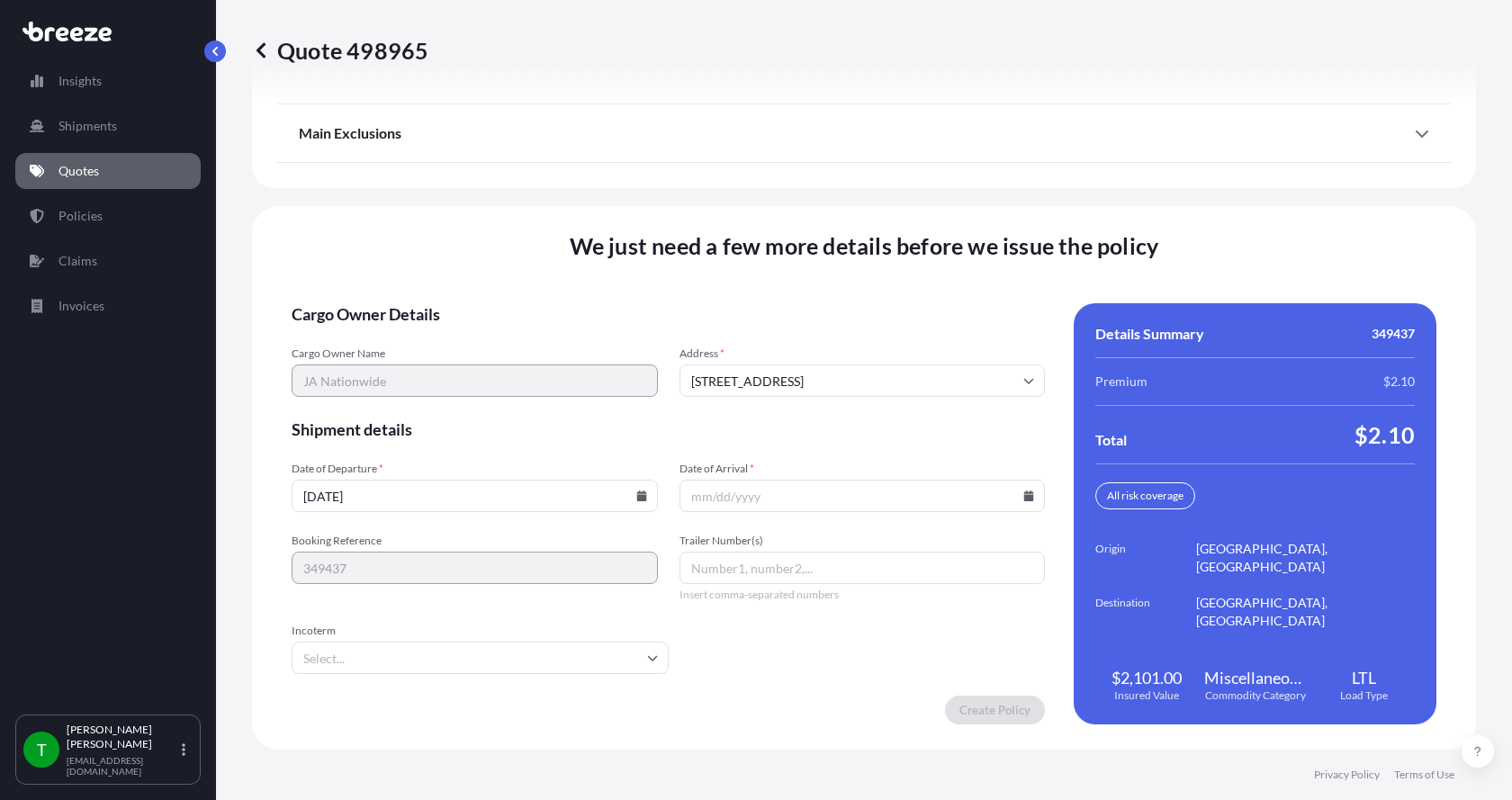
click at [512, 368] on button "12" at bounding box center [503, 375] width 21 height 16
click at [1024, 492] on icon at bounding box center [1028, 495] width 10 height 11
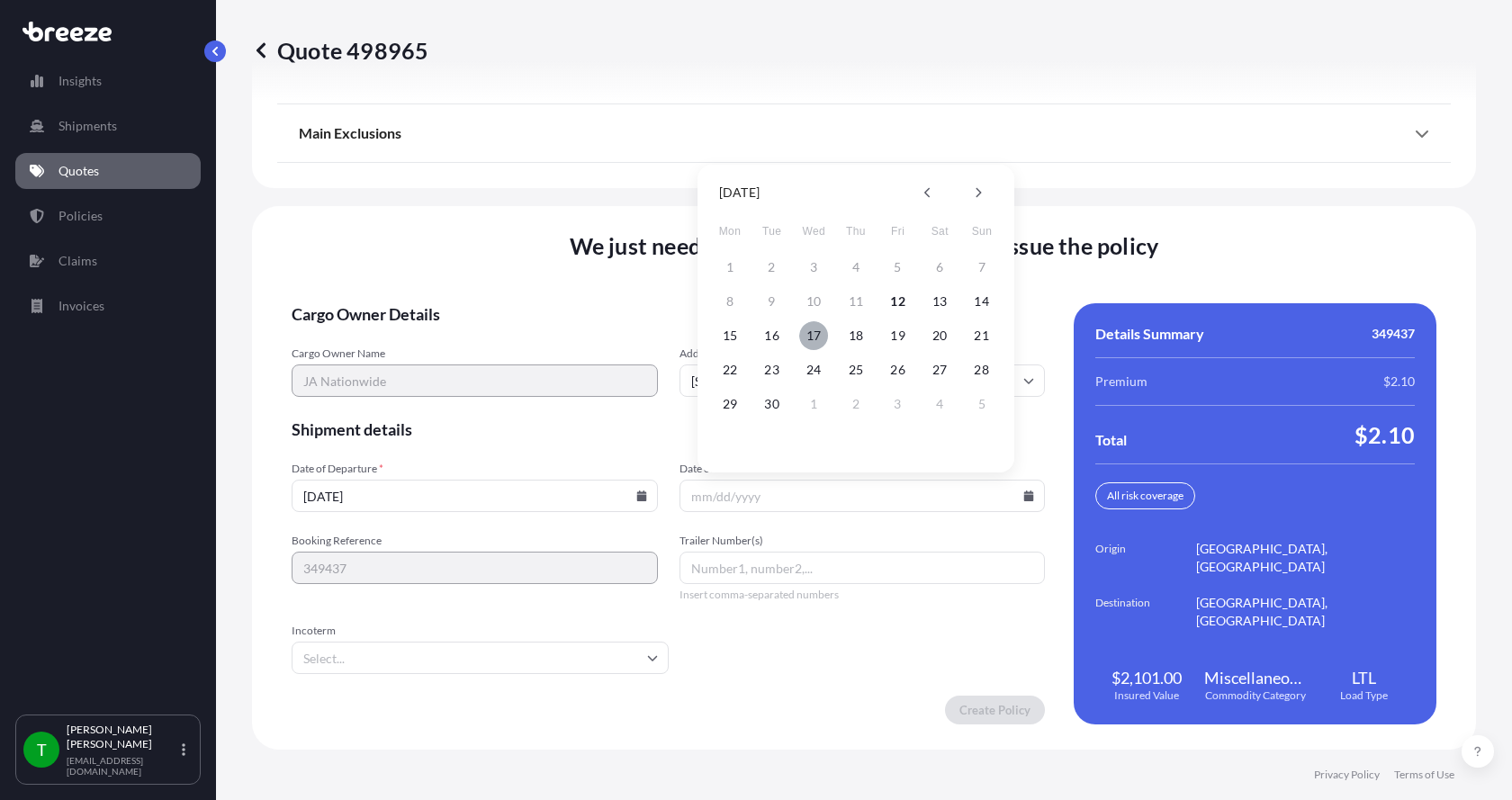
click at [808, 333] on button "17" at bounding box center [813, 335] width 29 height 29
type input "[DATE]"
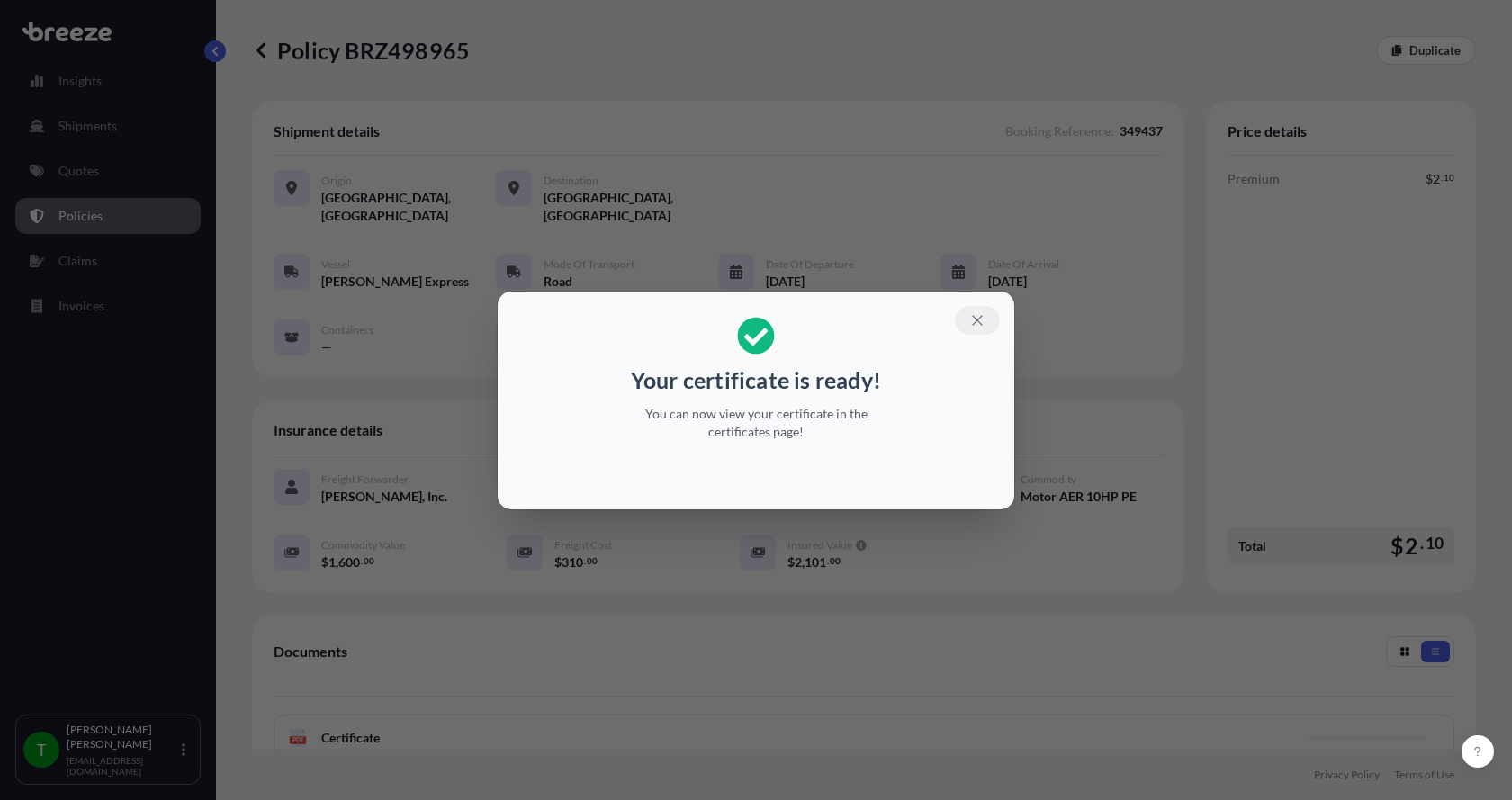
click at [978, 319] on icon "button" at bounding box center [976, 319] width 10 height 10
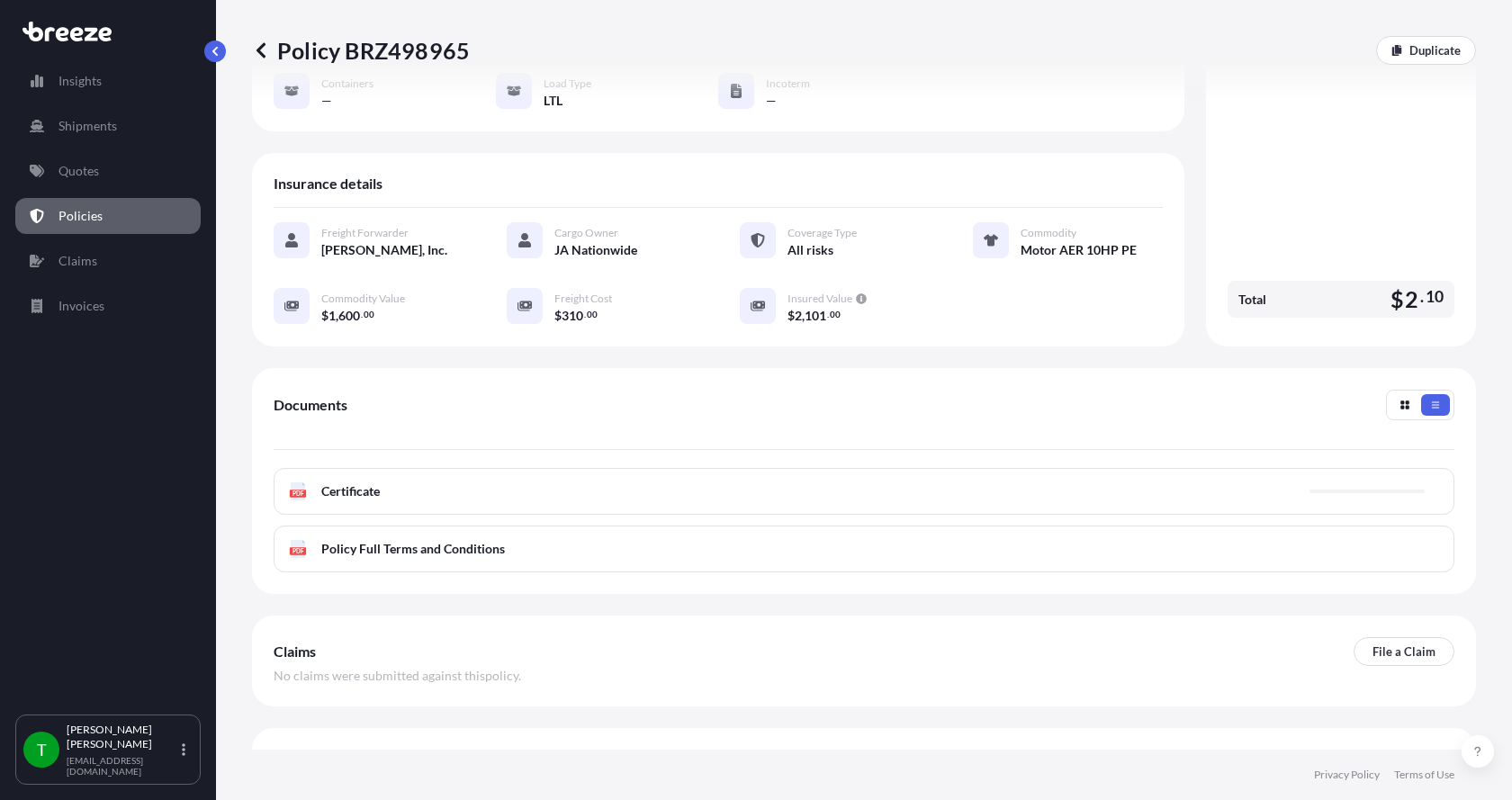
scroll to position [264, 0]
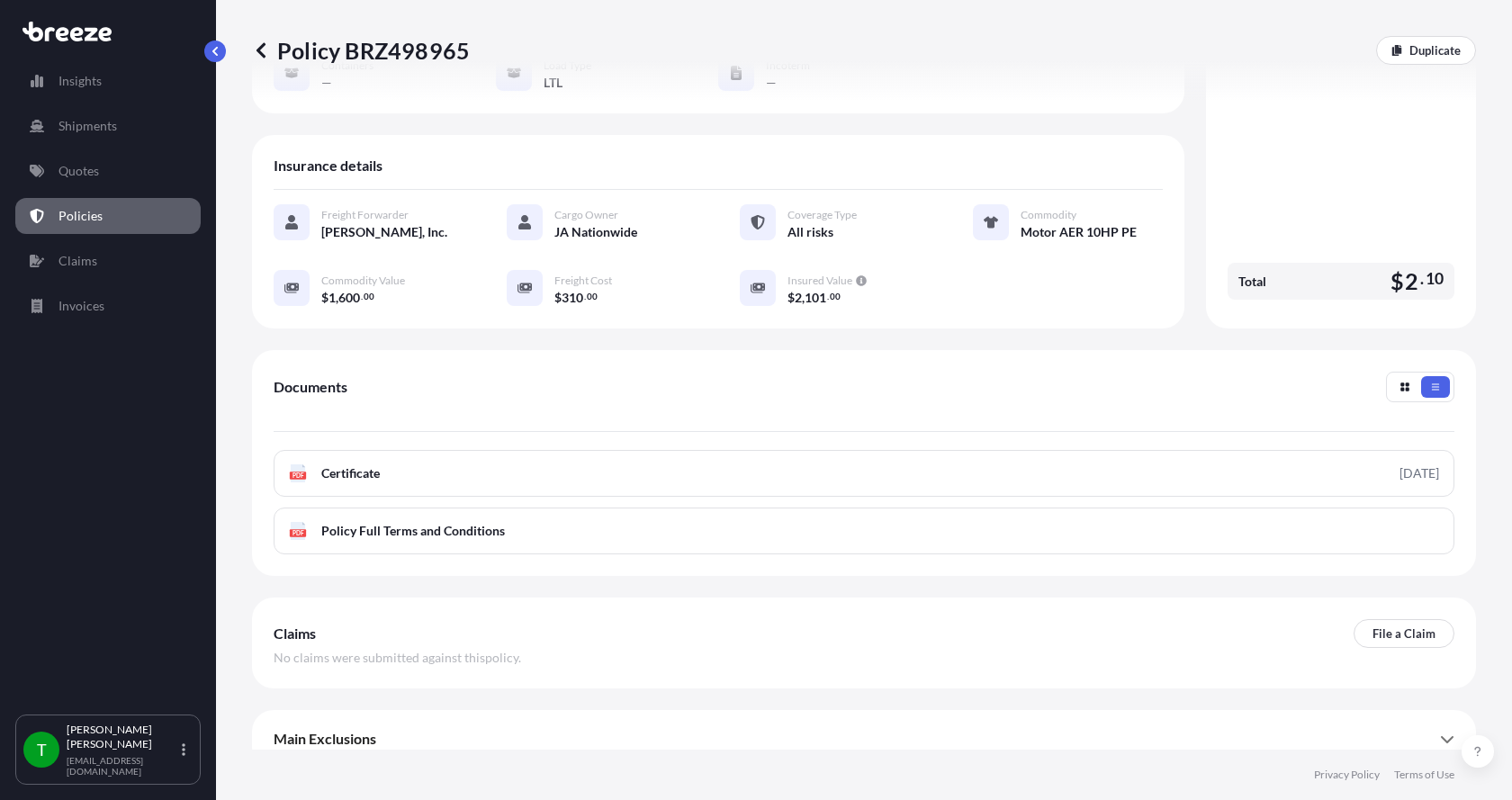
click at [292, 464] on icon at bounding box center [298, 472] width 15 height 18
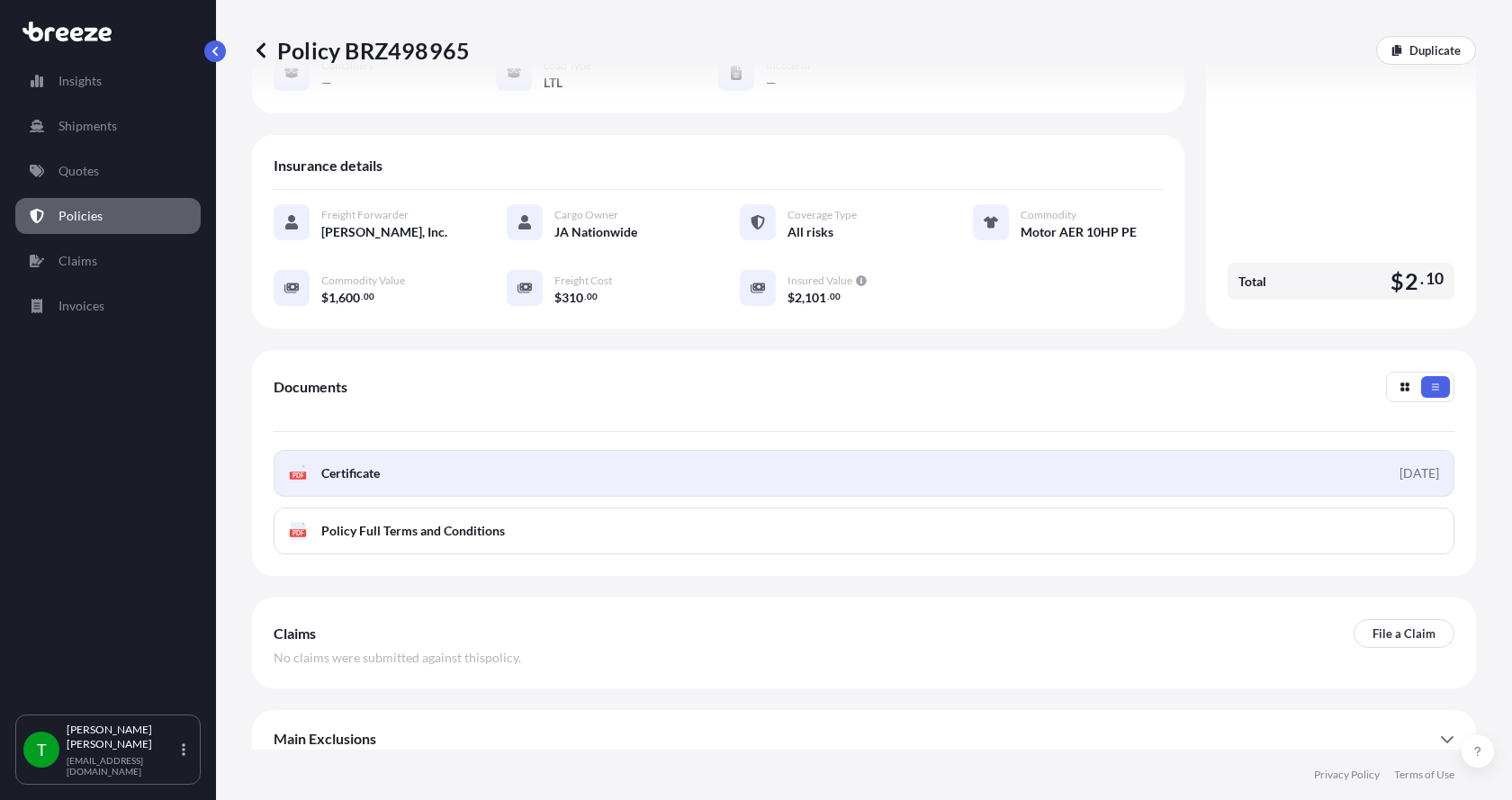
click at [329, 464] on span "Certificate" at bounding box center [350, 472] width 59 height 18
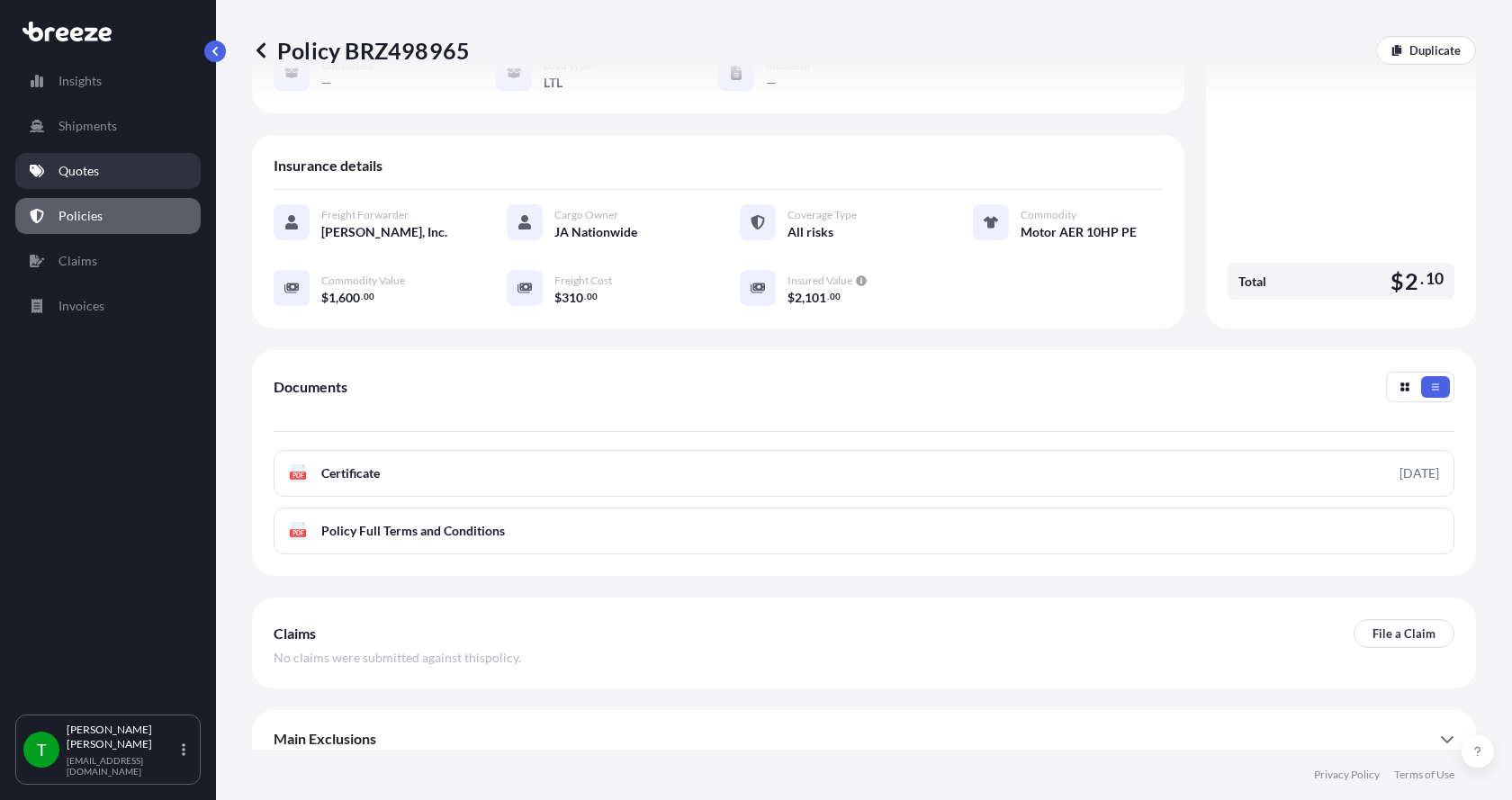
click at [73, 168] on p "Quotes" at bounding box center [78, 170] width 40 height 18
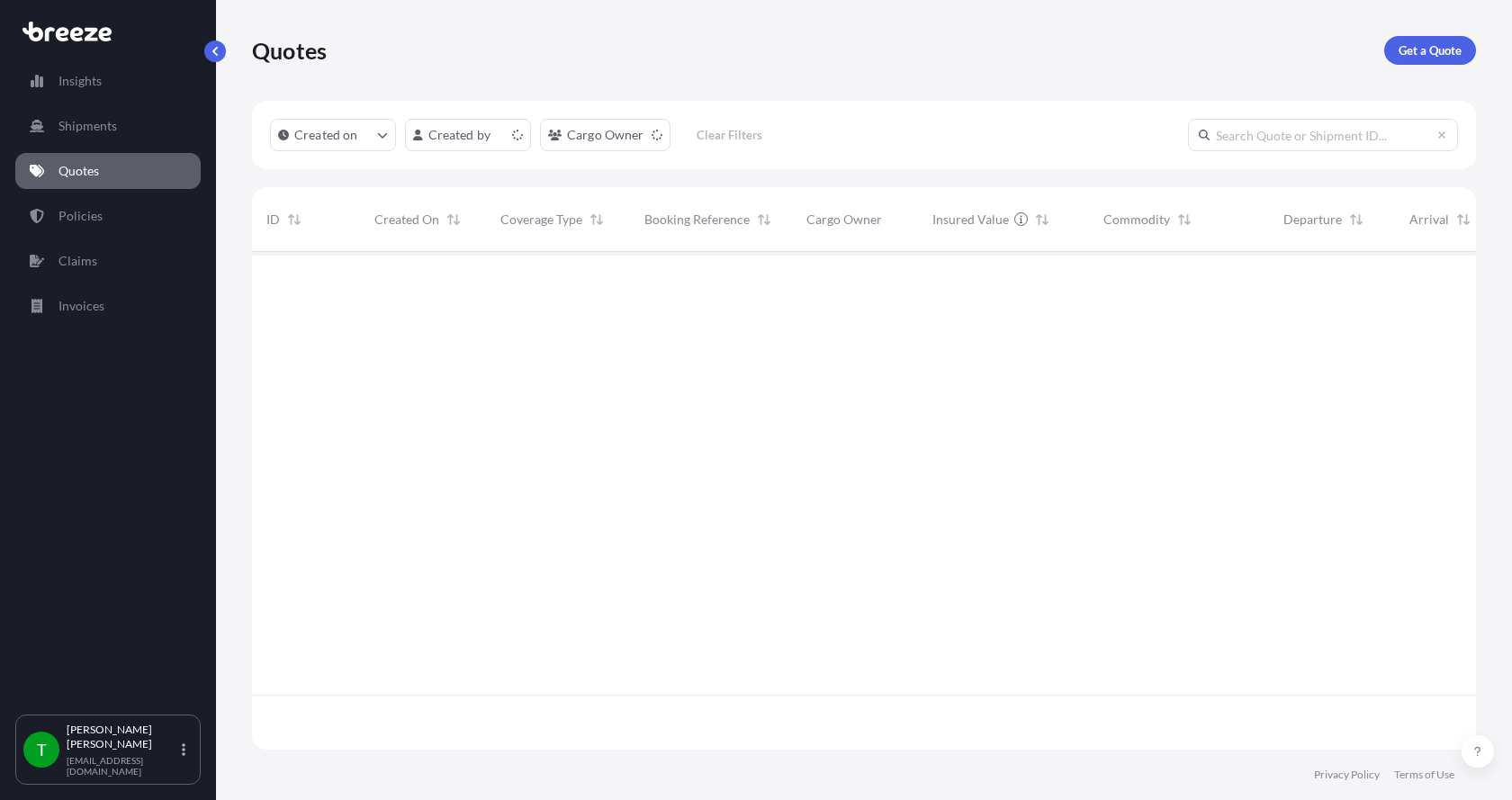
scroll to position [494, 1210]
click at [1431, 54] on p "Get a Quote" at bounding box center [1430, 49] width 63 height 18
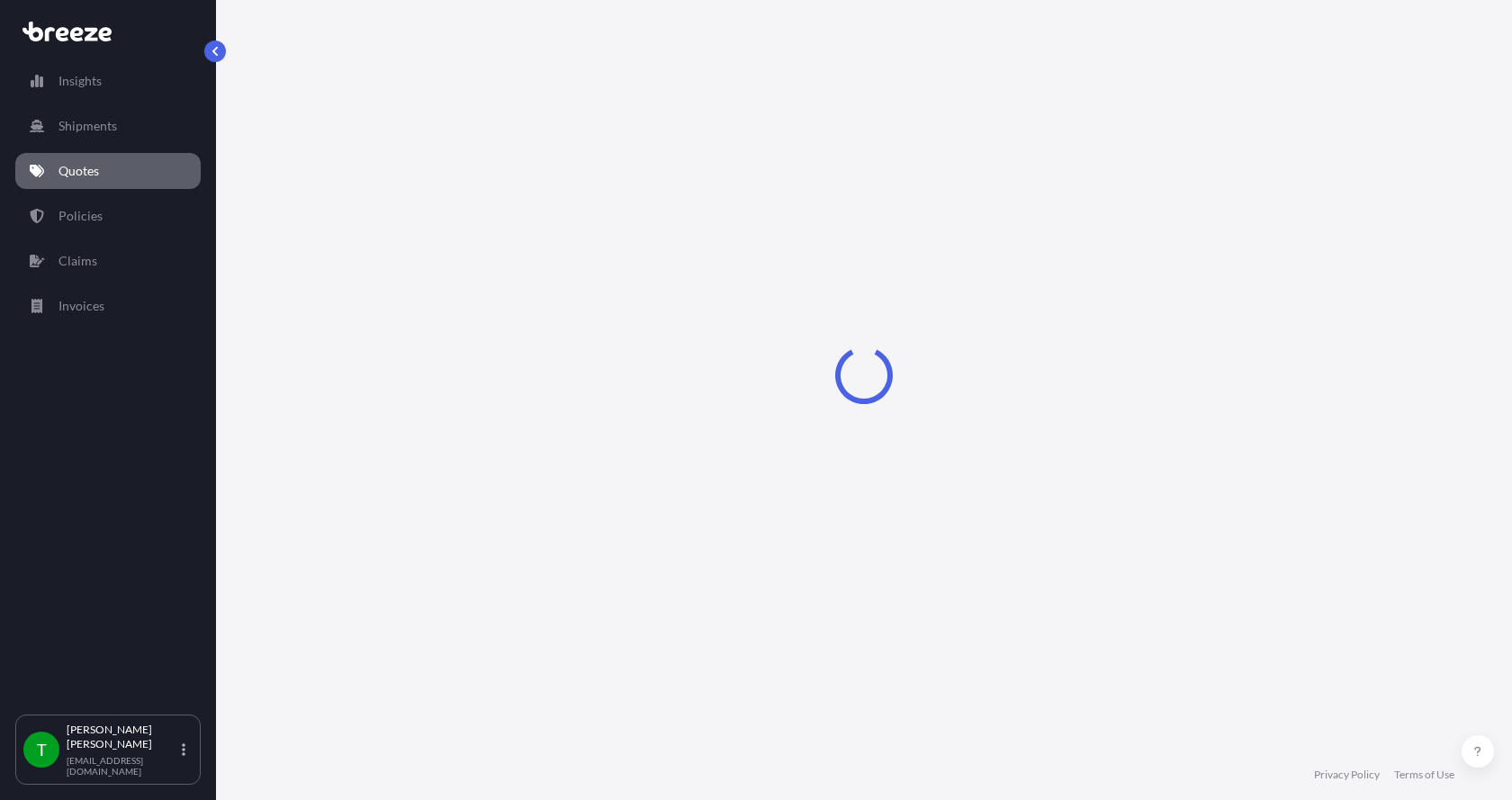
select select "Sea"
select select "1"
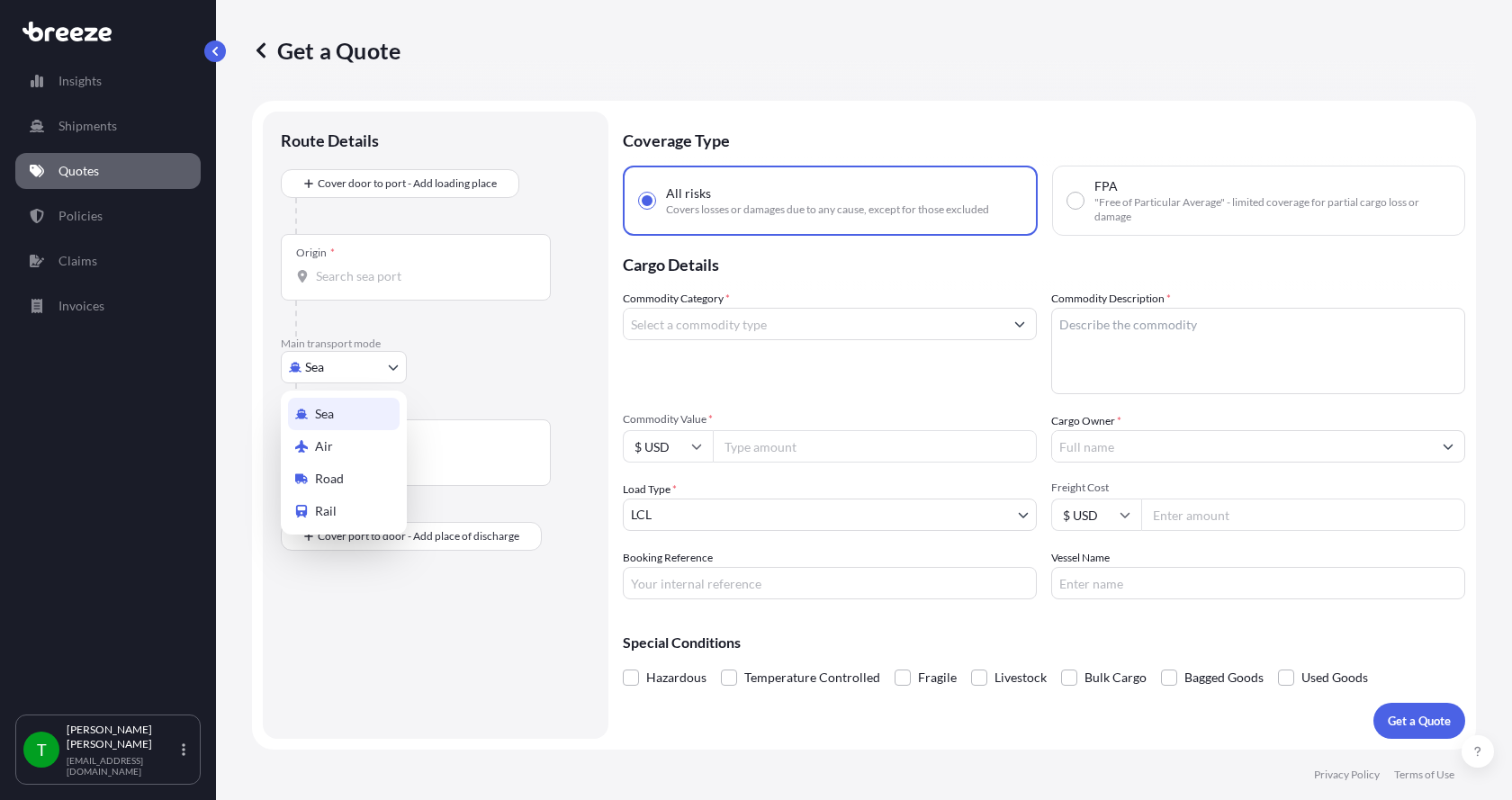
click at [302, 371] on body "Insights Shipments Quotes Policies Claims Invoices T [PERSON_NAME] [EMAIL_ADDRE…" at bounding box center [756, 400] width 1512 height 800
click at [331, 473] on span "Road" at bounding box center [329, 478] width 29 height 18
select select "Road"
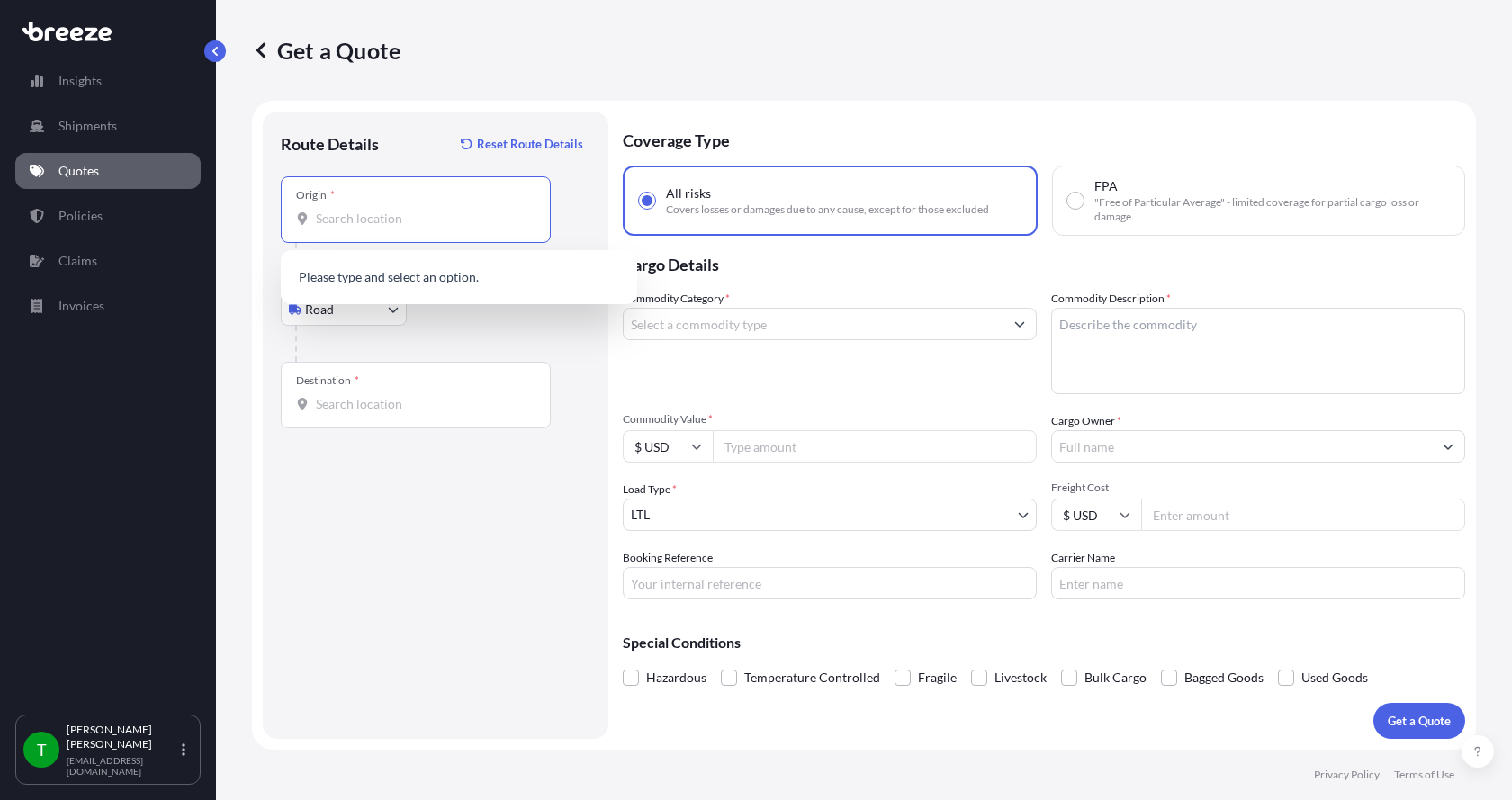
click at [344, 222] on input "Origin *" at bounding box center [422, 218] width 212 height 18
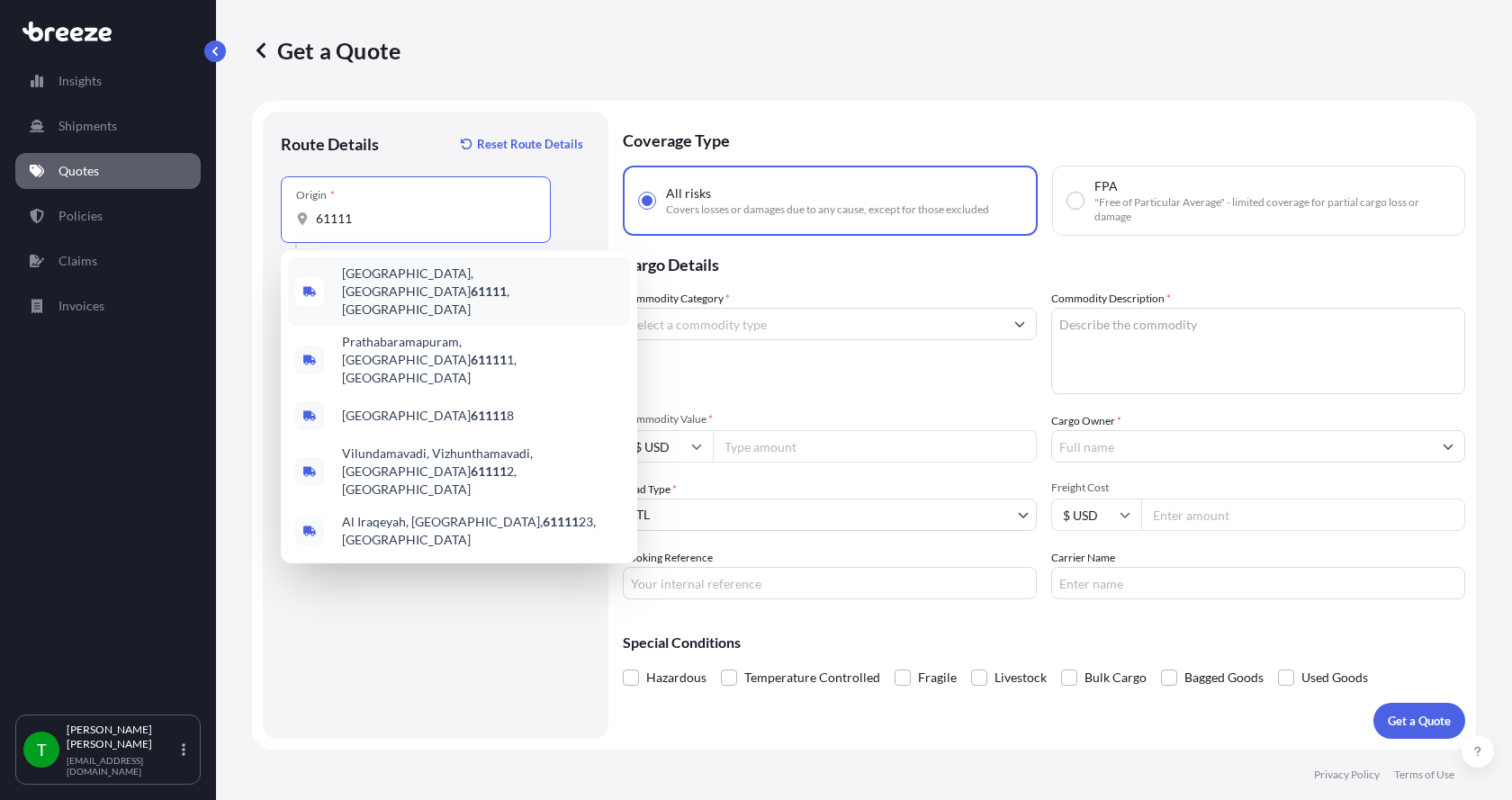
click at [369, 281] on span "[GEOGRAPHIC_DATA] , [GEOGRAPHIC_DATA]" at bounding box center [482, 292] width 280 height 54
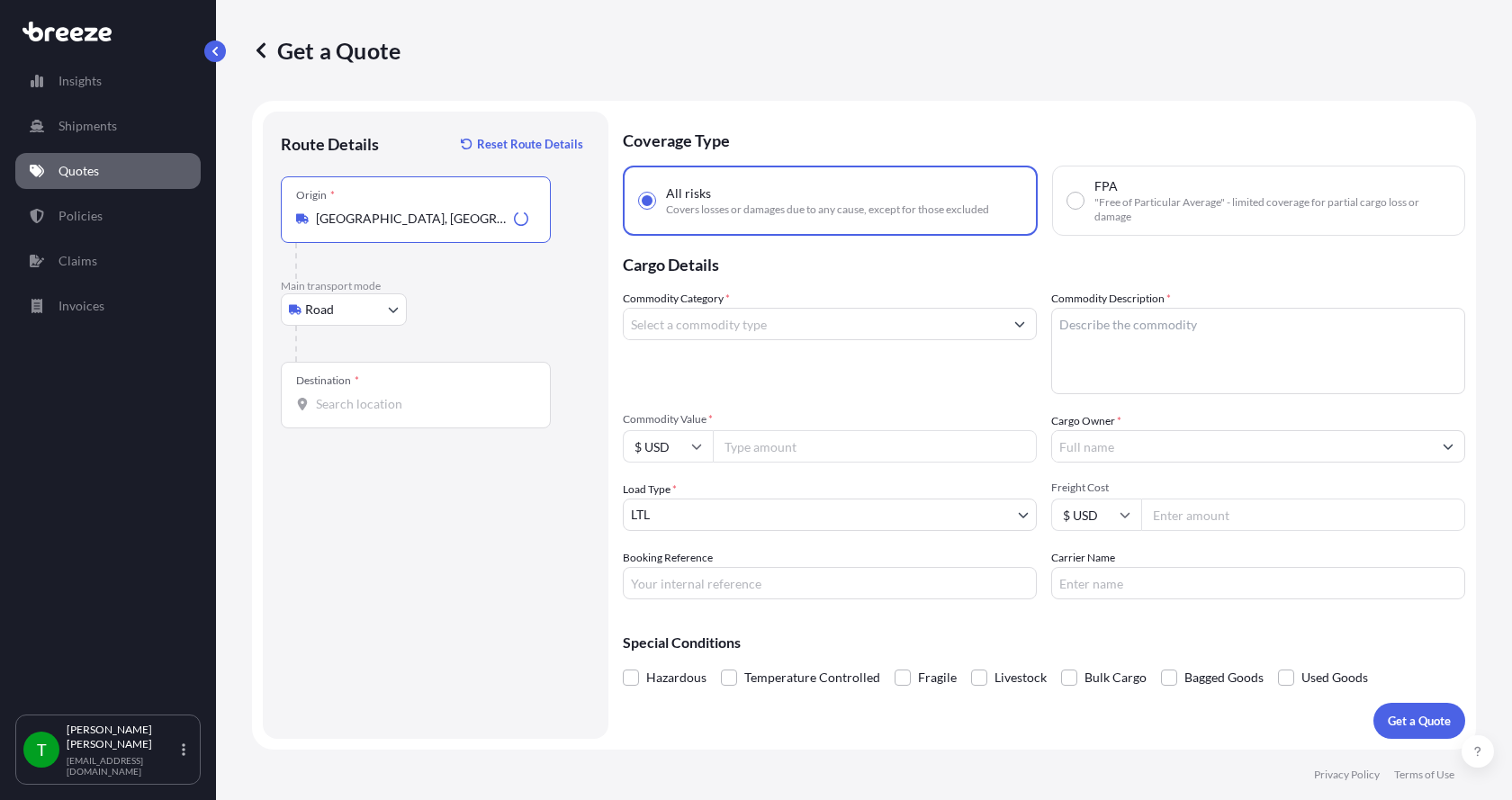
type input "[GEOGRAPHIC_DATA], [GEOGRAPHIC_DATA]"
click at [330, 406] on input "Destination *" at bounding box center [422, 403] width 212 height 18
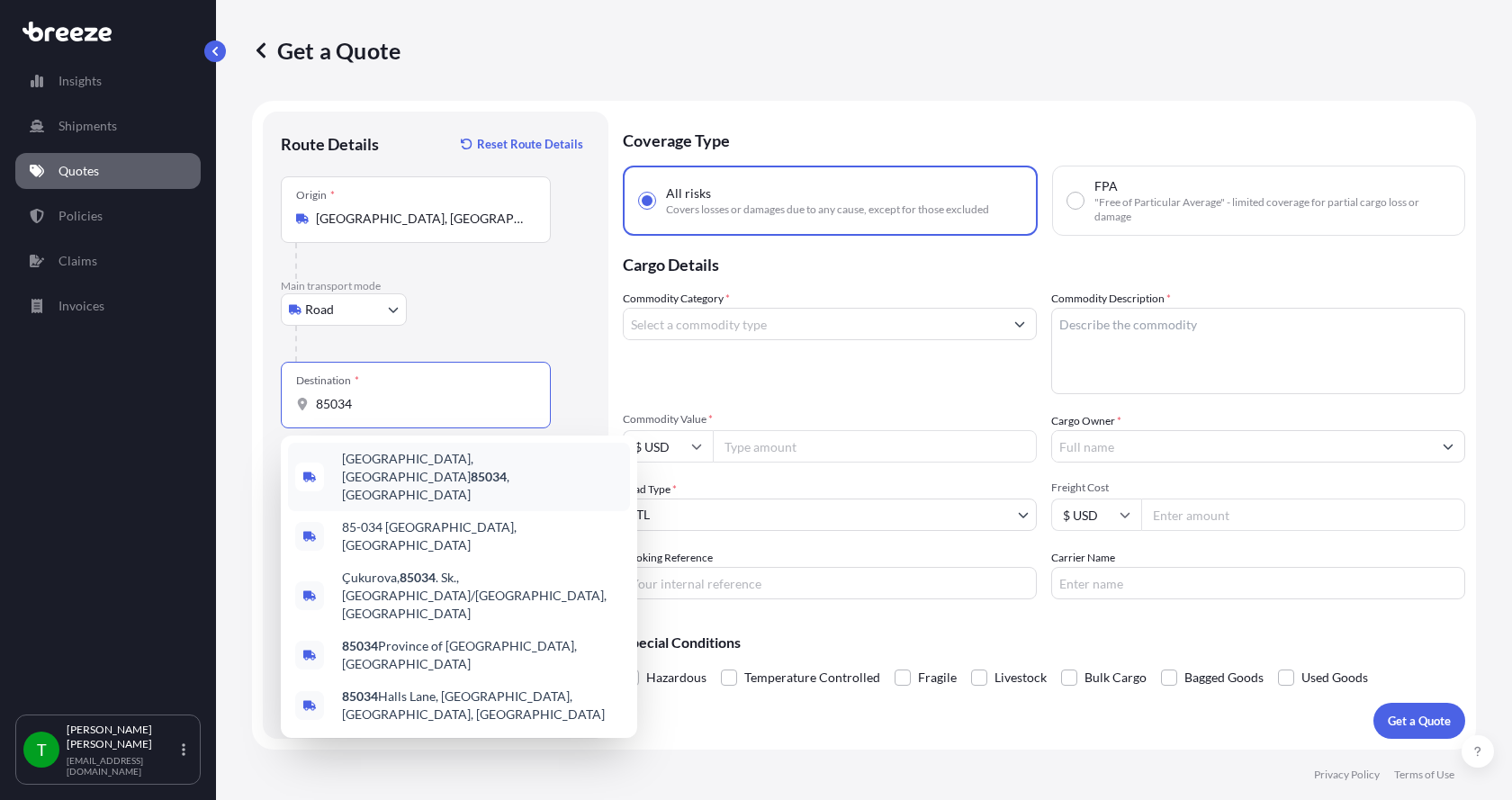
click at [364, 466] on span "[GEOGRAPHIC_DATA], AZ 85034 , [GEOGRAPHIC_DATA]" at bounding box center [482, 477] width 280 height 54
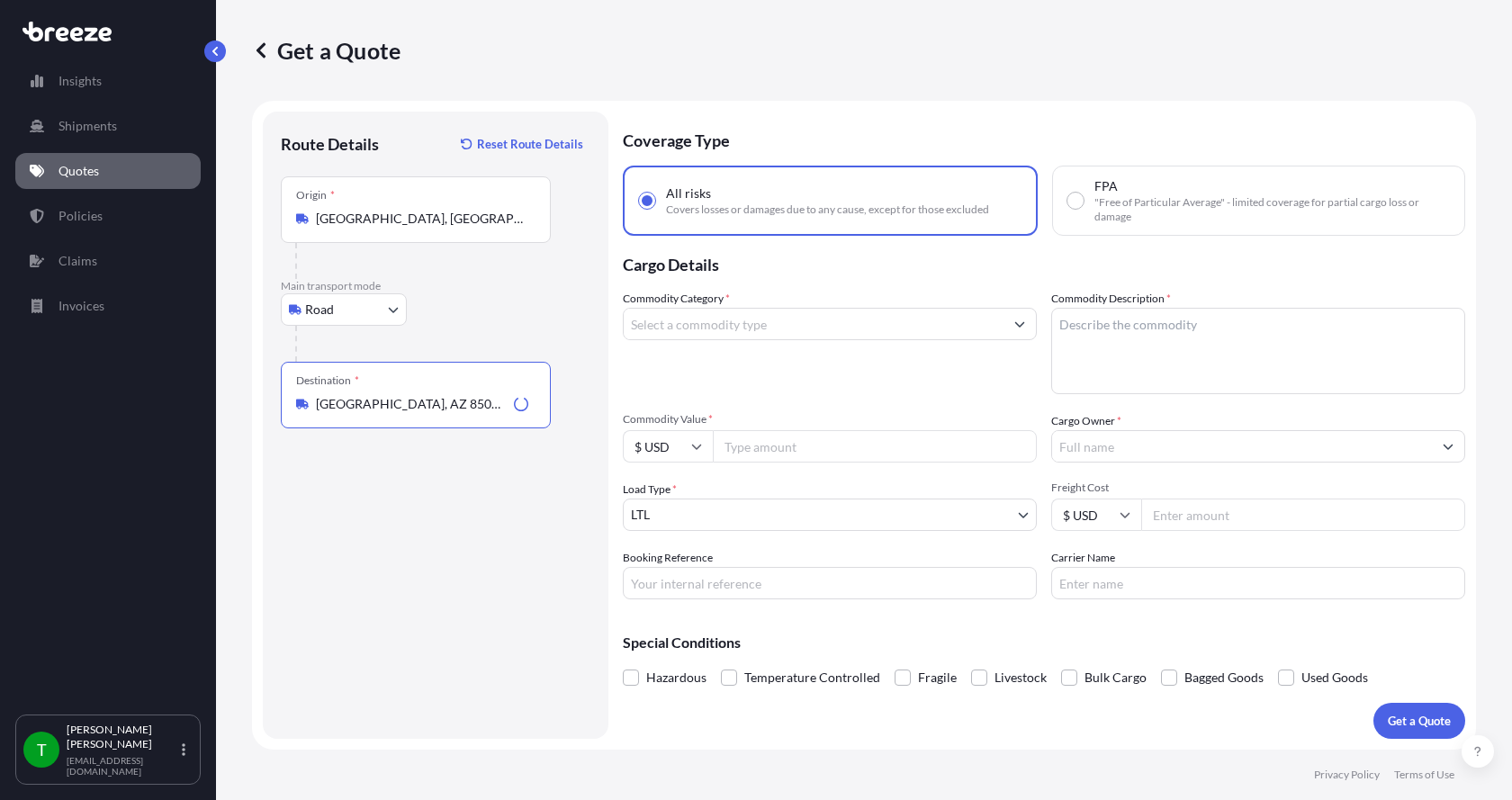
type input "[GEOGRAPHIC_DATA], AZ 85034, [GEOGRAPHIC_DATA]"
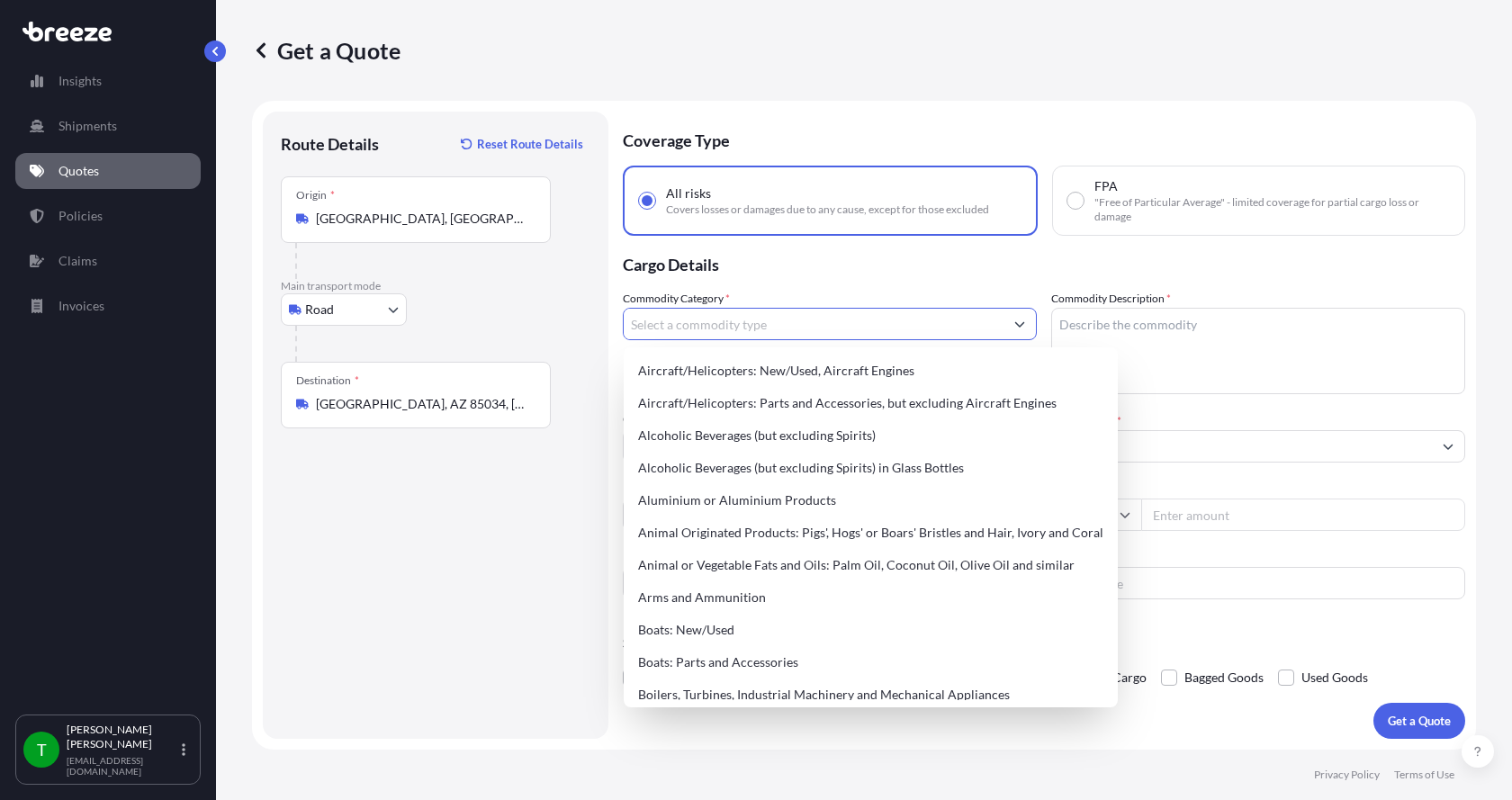
click at [671, 326] on input "Commodity Category *" at bounding box center [813, 323] width 380 height 33
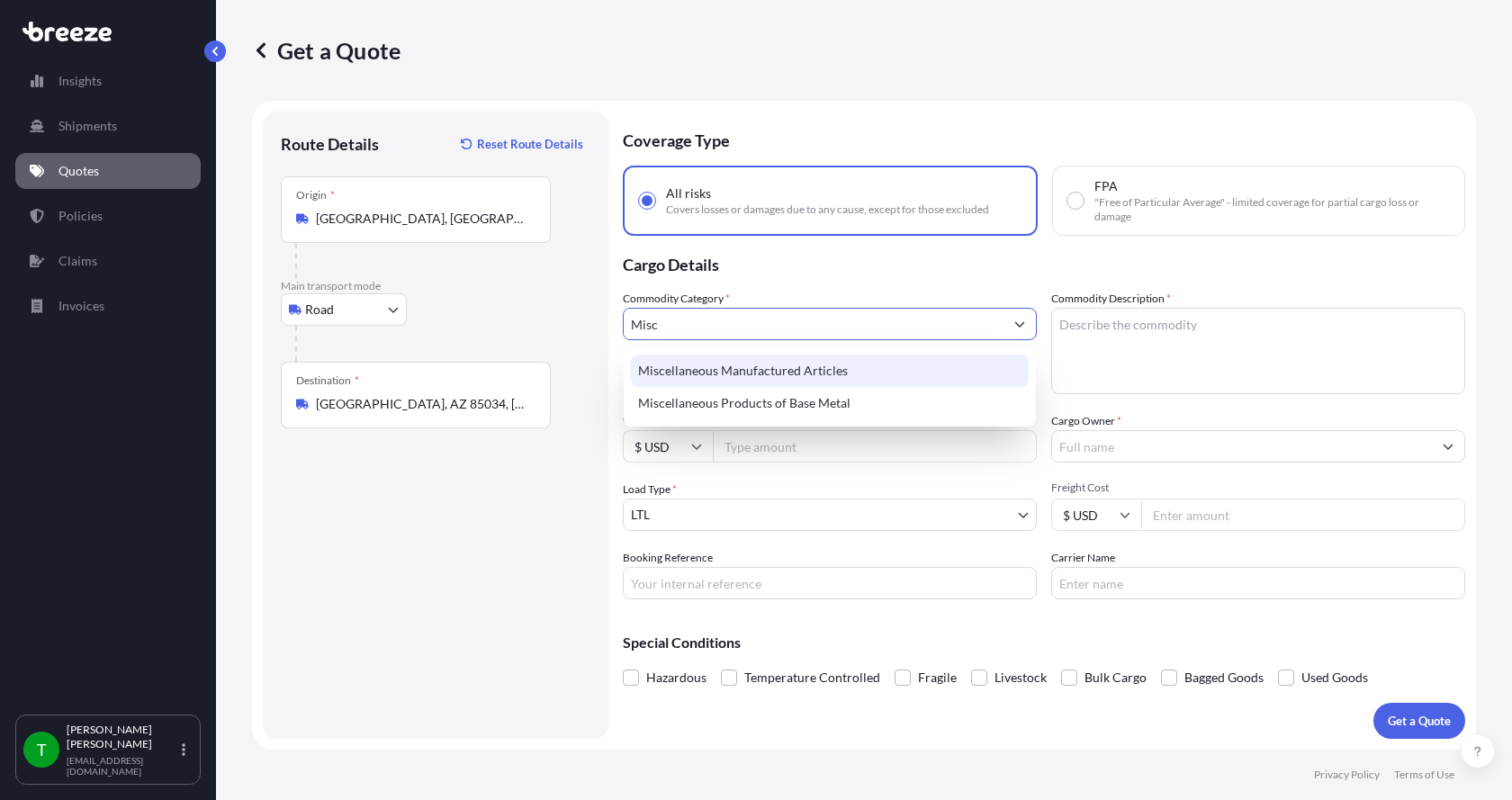
click at [693, 368] on div "Miscellaneous Manufactured Articles" at bounding box center [829, 371] width 398 height 33
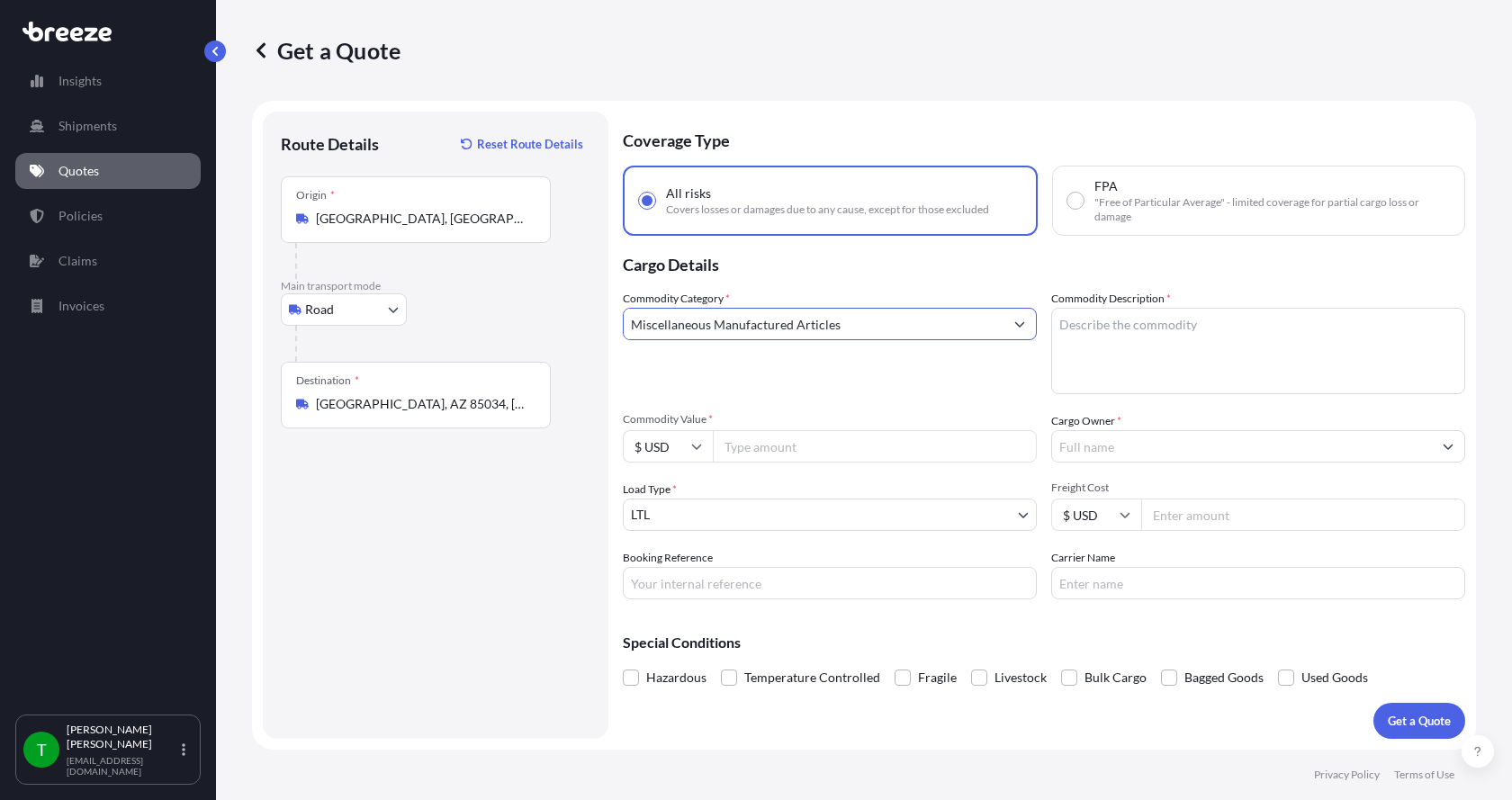
type input "Miscellaneous Manufactured Articles"
click at [1093, 326] on textarea "Commodity Description *" at bounding box center [1258, 350] width 414 height 87
type textarea "Motor AER 15HP PE"
click at [828, 454] on input "Commodity Value *" at bounding box center [875, 446] width 324 height 33
click at [746, 450] on input "Commodity Value *" at bounding box center [875, 446] width 324 height 33
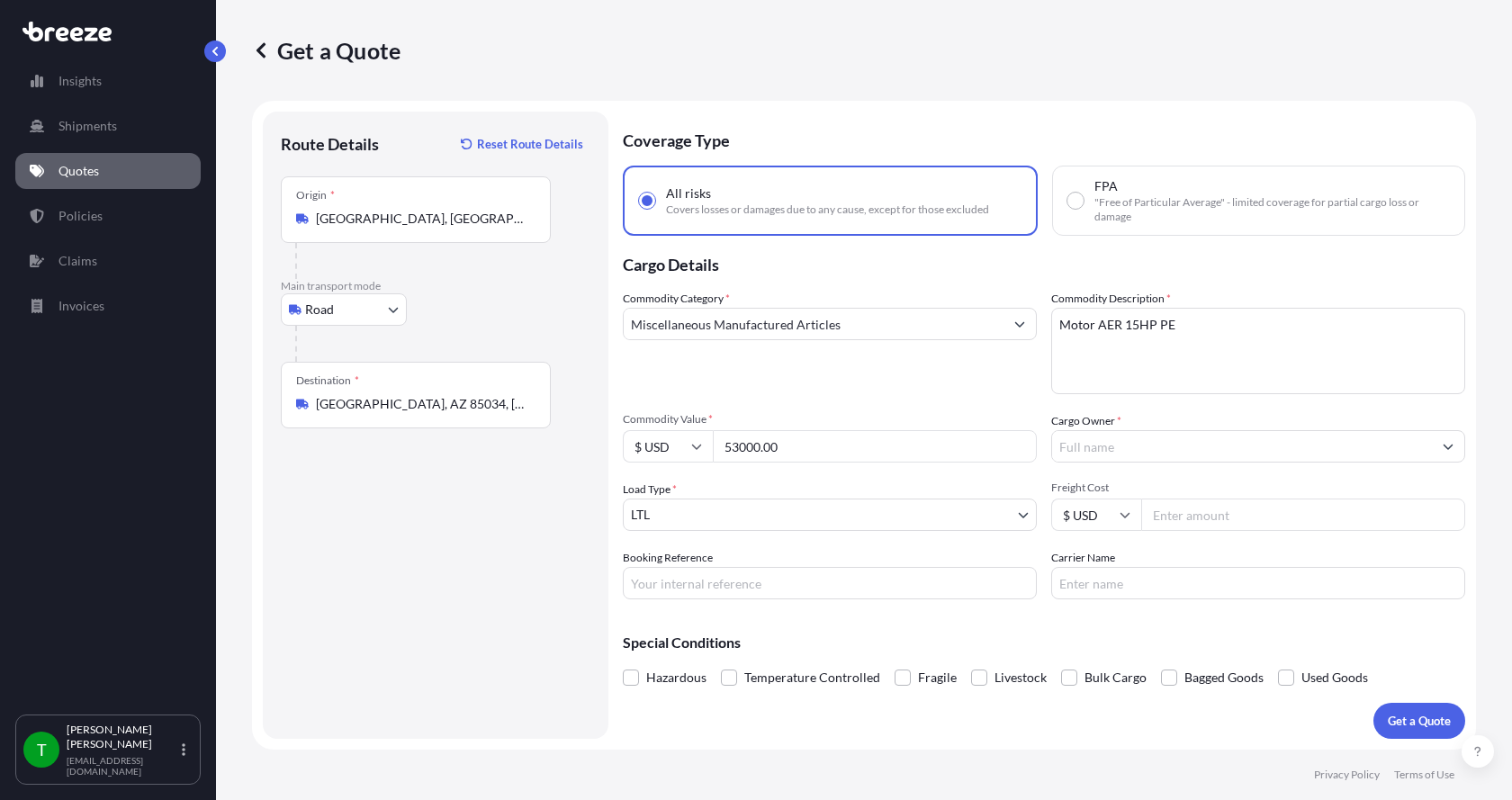
type input "53000.00"
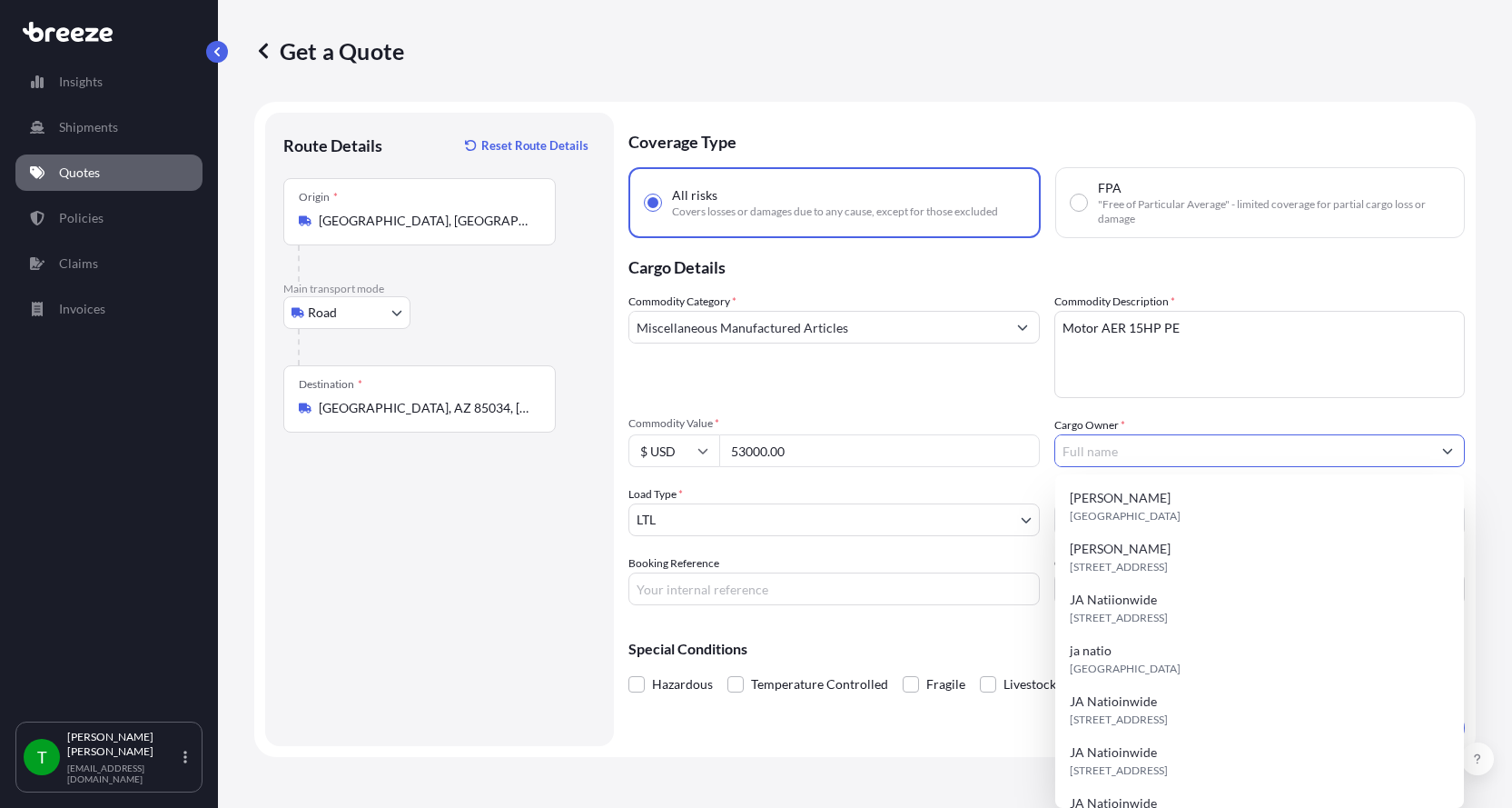
click at [1082, 453] on input "Cargo Owner *" at bounding box center [1243, 451] width 377 height 33
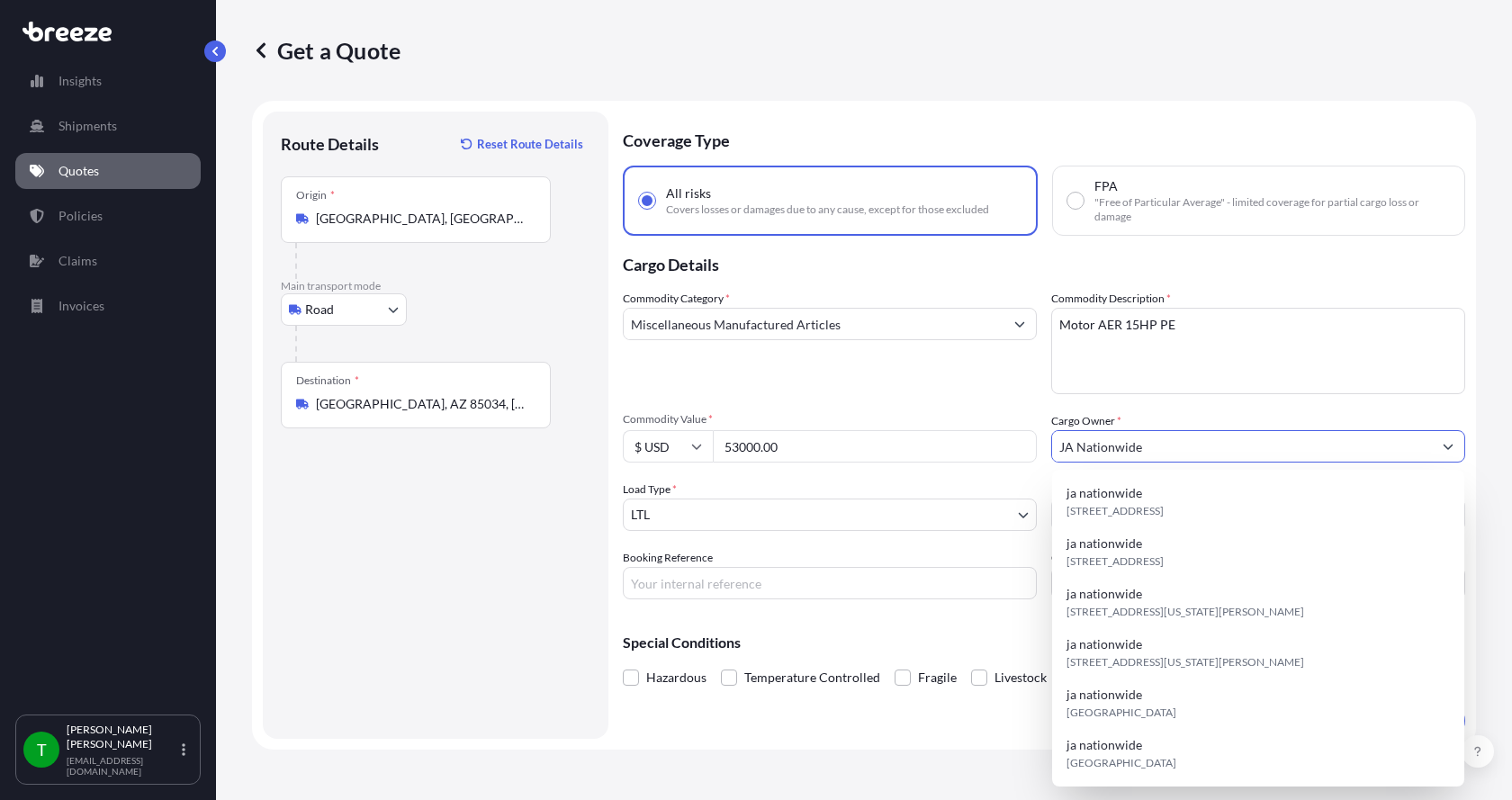
type input "JA Nationwide"
click at [707, 590] on input "Booking Reference" at bounding box center [829, 583] width 414 height 33
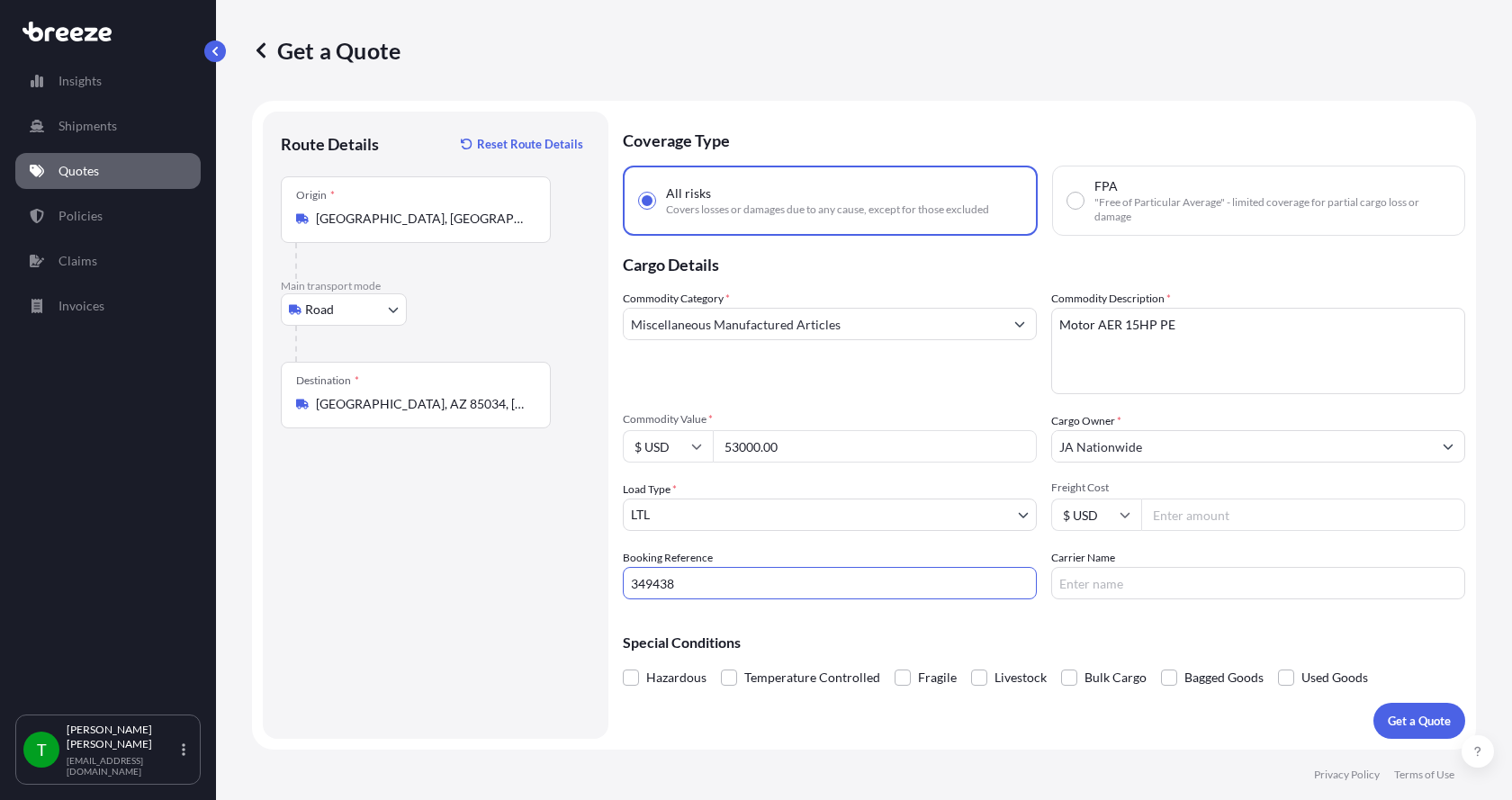
type input "349438"
click at [1232, 517] on input "Freight Cost" at bounding box center [1303, 514] width 324 height 33
type input "395.00"
click at [1149, 590] on input "Carrier Name" at bounding box center [1258, 583] width 414 height 33
type input "Roadrunner"
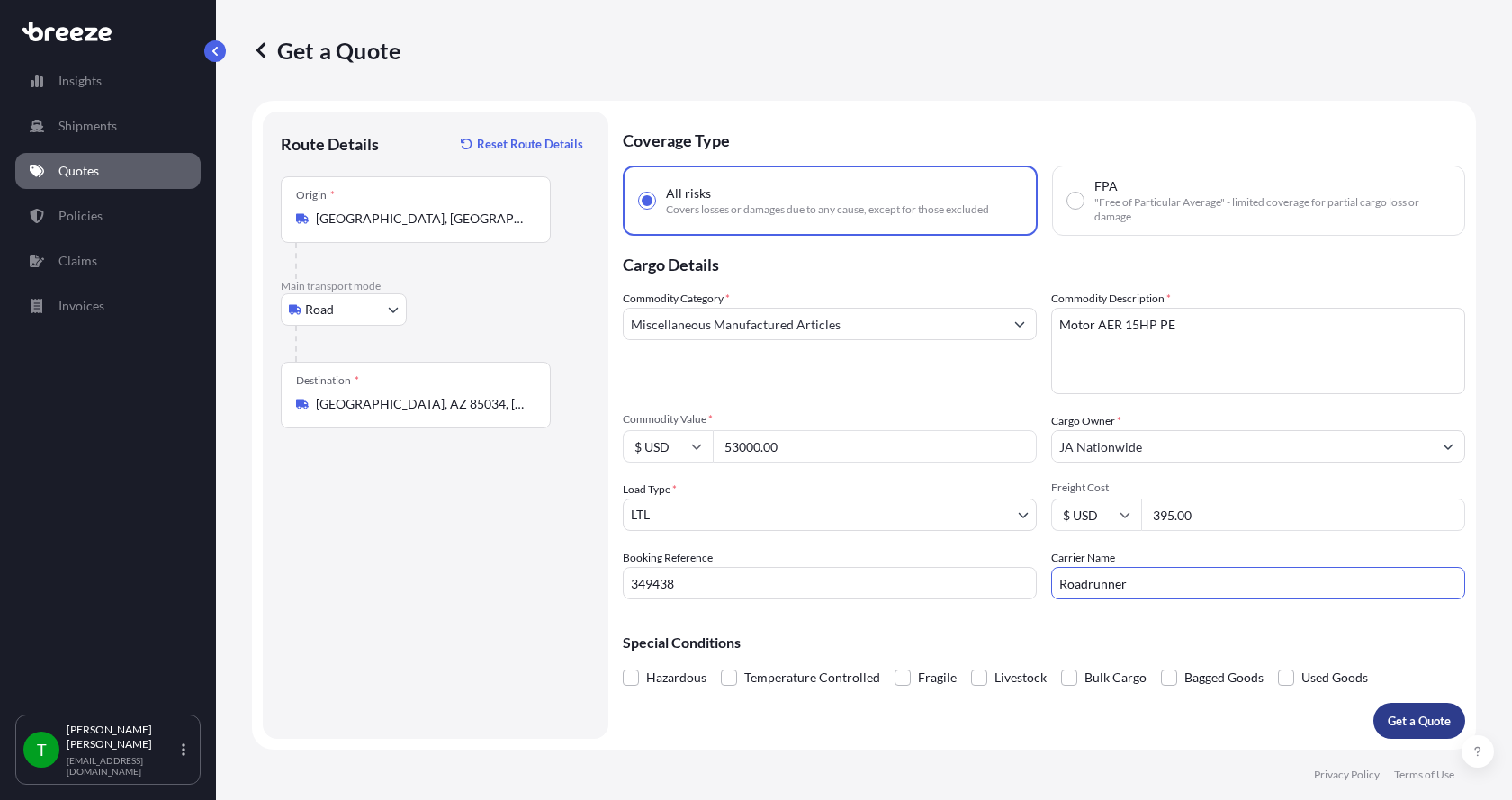
click at [1411, 719] on p "Get a Quote" at bounding box center [1419, 720] width 63 height 18
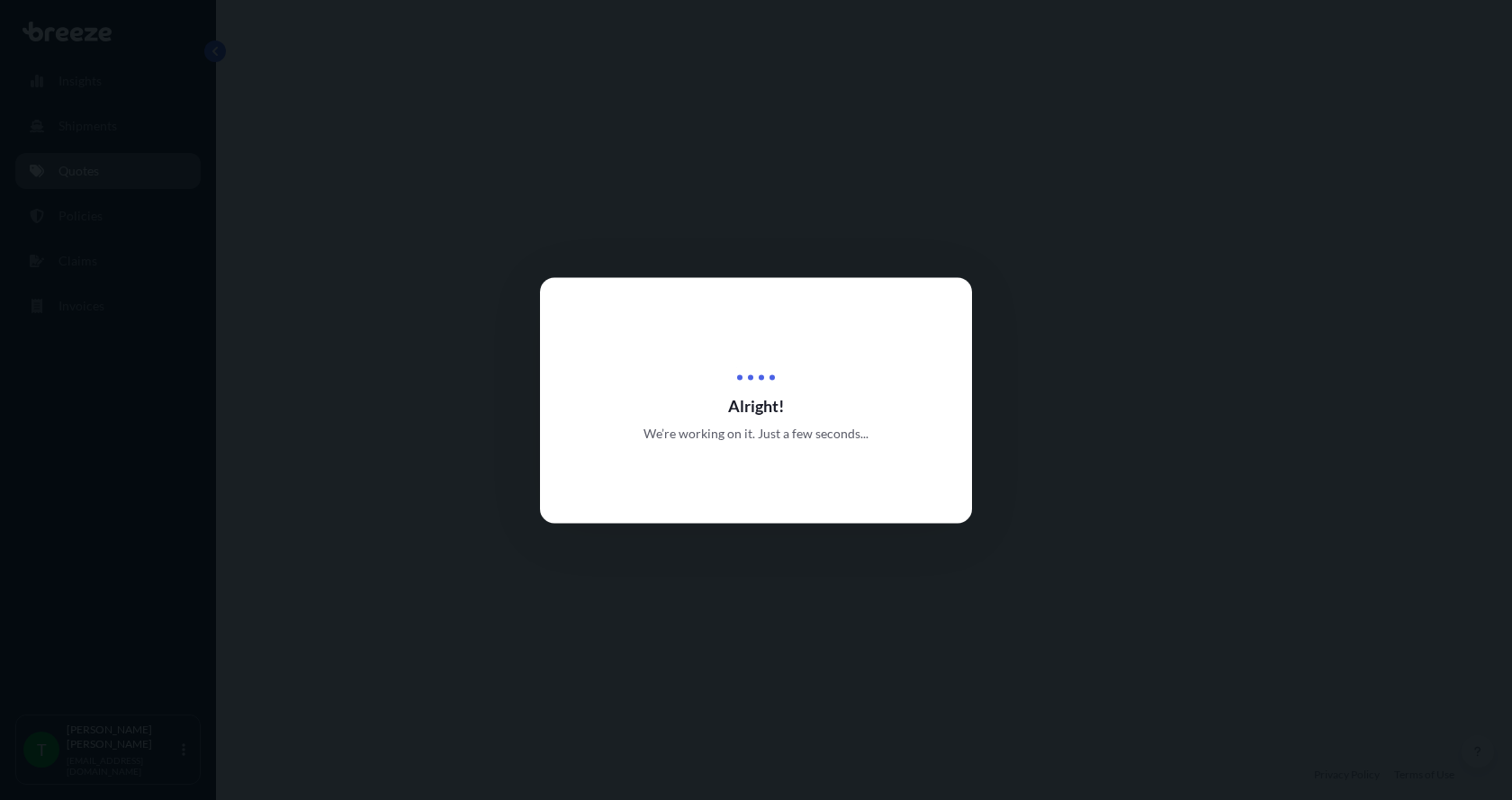
select select "Road"
select select "1"
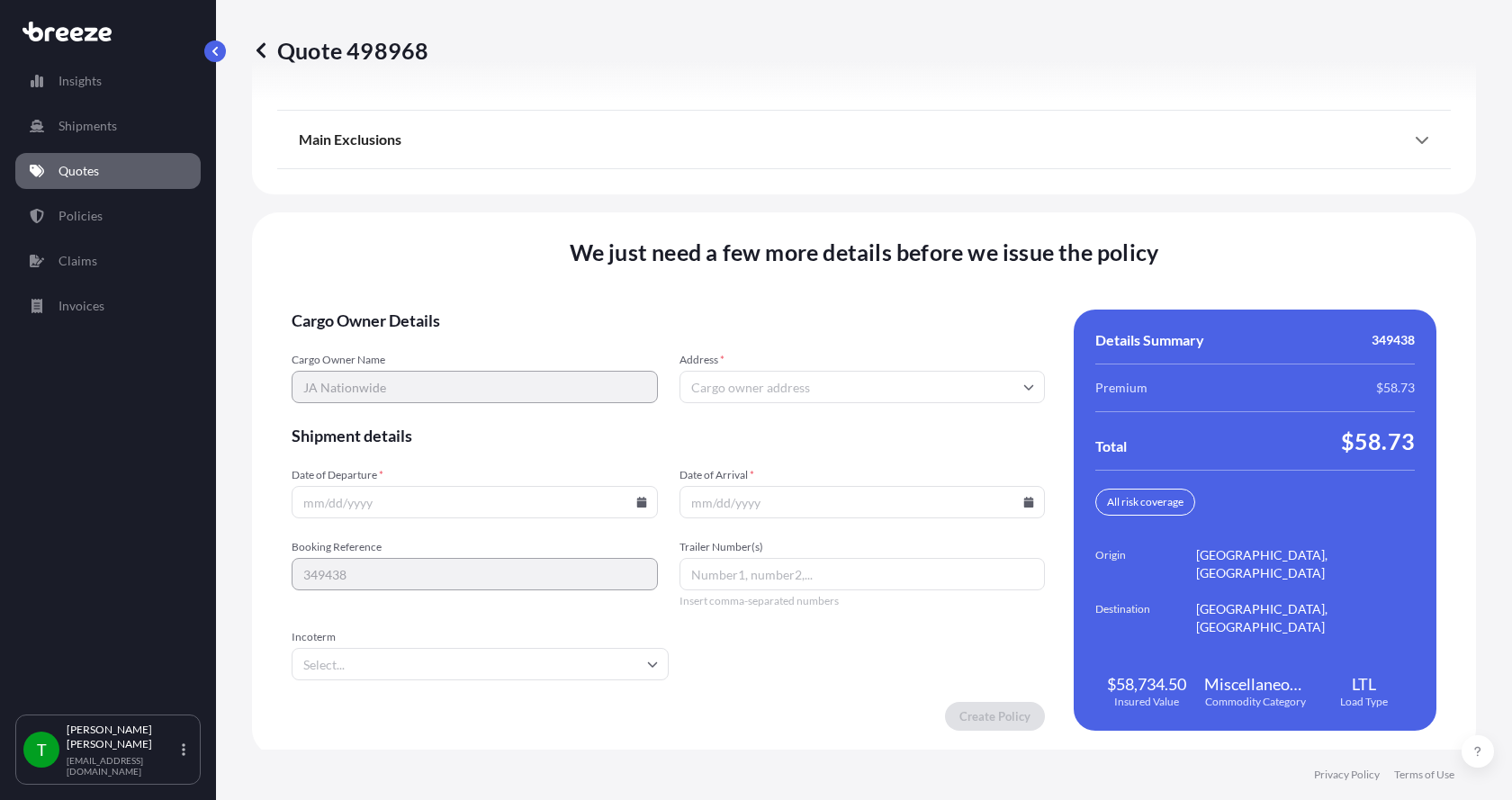
scroll to position [2366, 0]
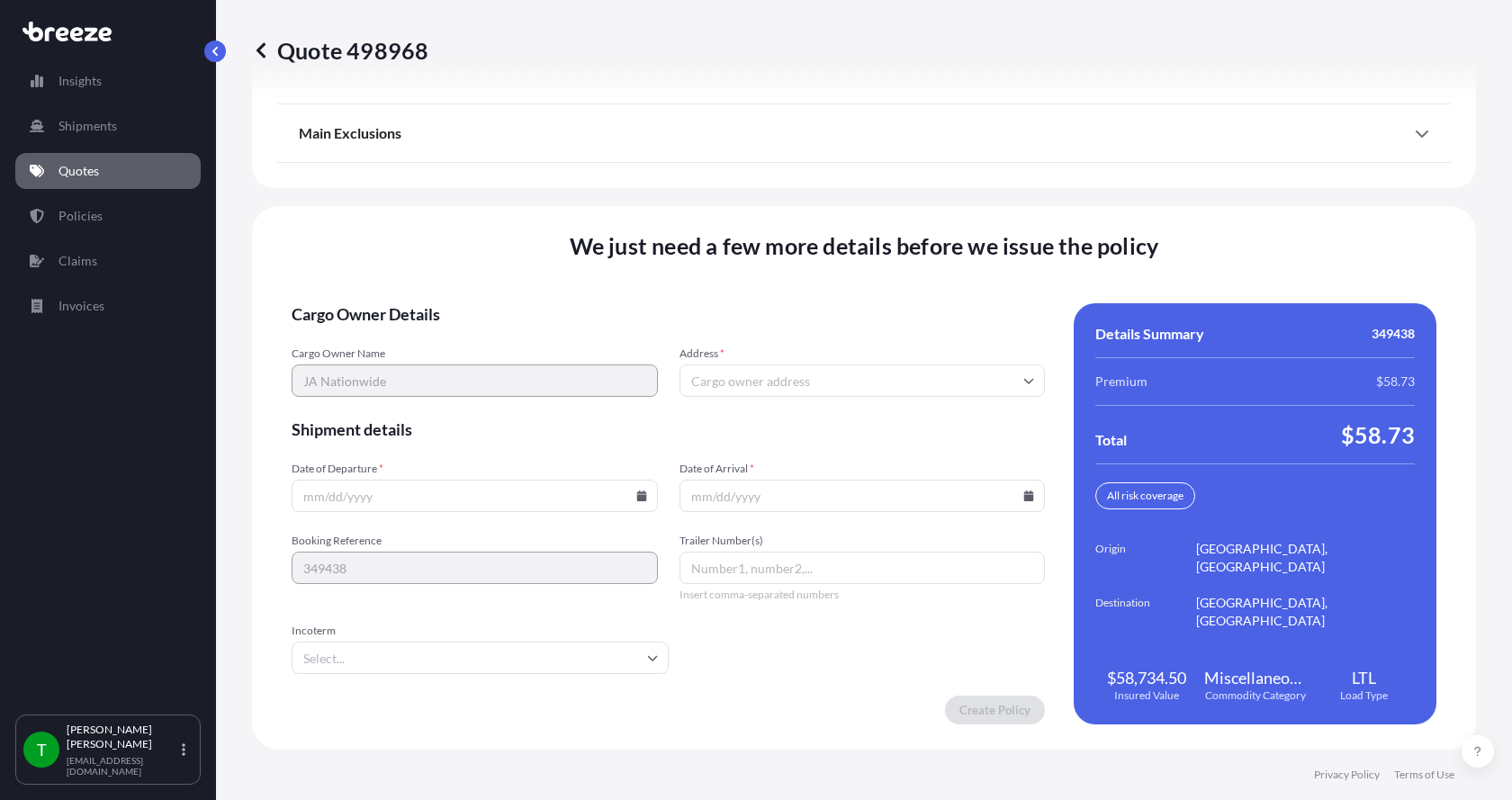
click at [711, 378] on input "Address *" at bounding box center [862, 380] width 366 height 33
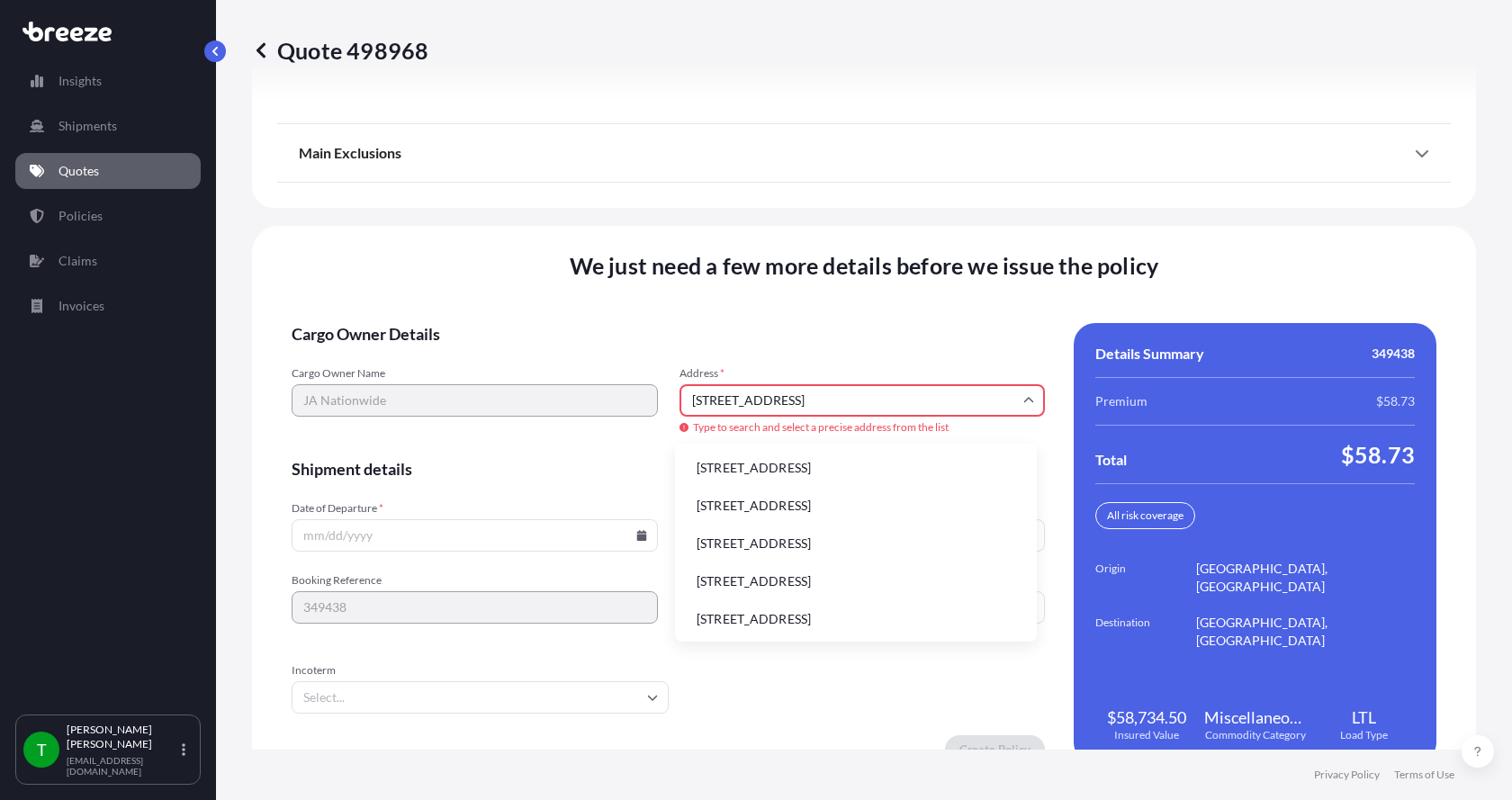
click at [753, 464] on li "[STREET_ADDRESS]" at bounding box center [855, 468] width 347 height 34
type input "[STREET_ADDRESS]"
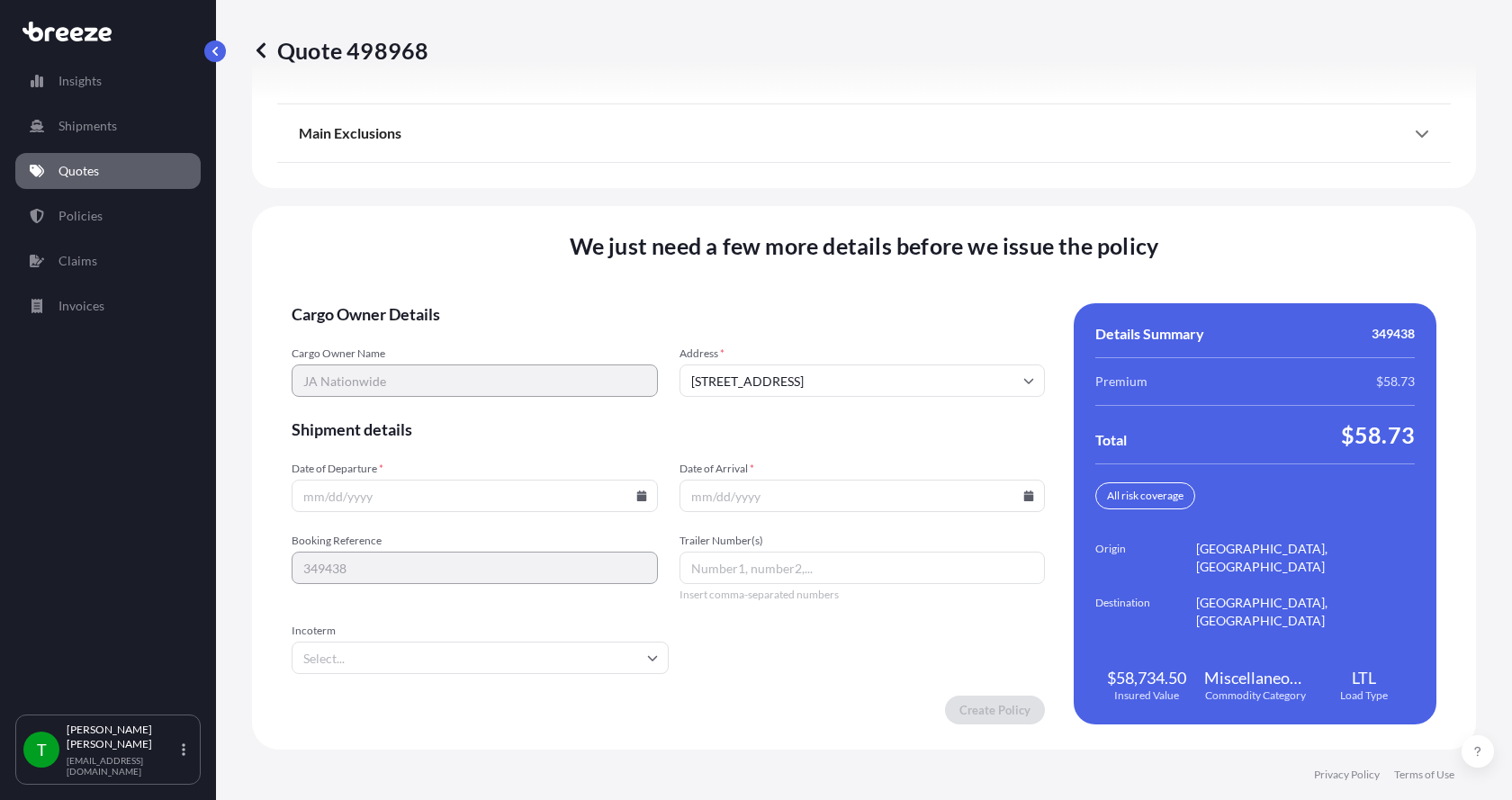
click at [638, 494] on icon at bounding box center [642, 495] width 11 height 11
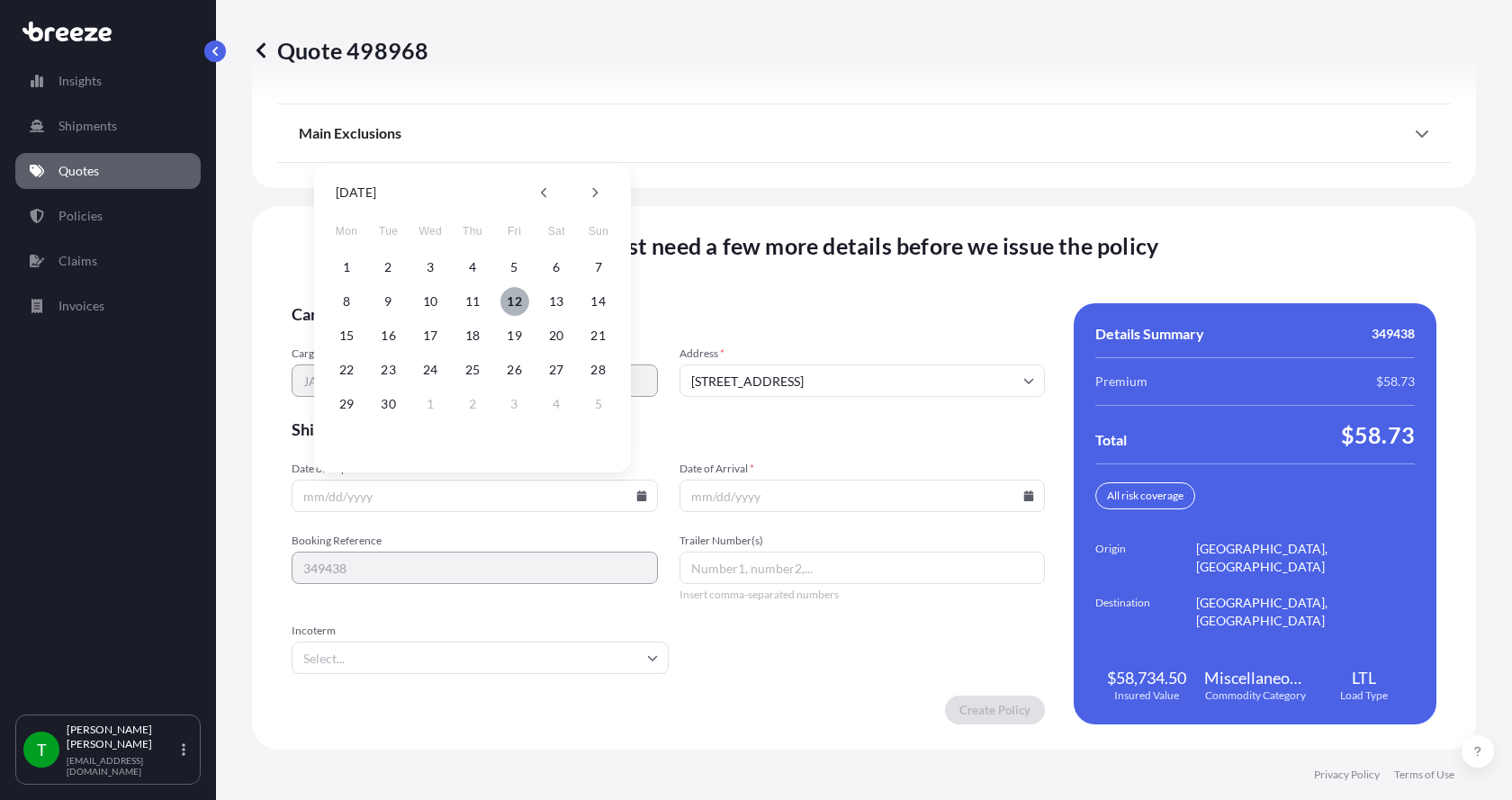
click at [514, 304] on button "12" at bounding box center [514, 301] width 29 height 29
type input "[DATE]"
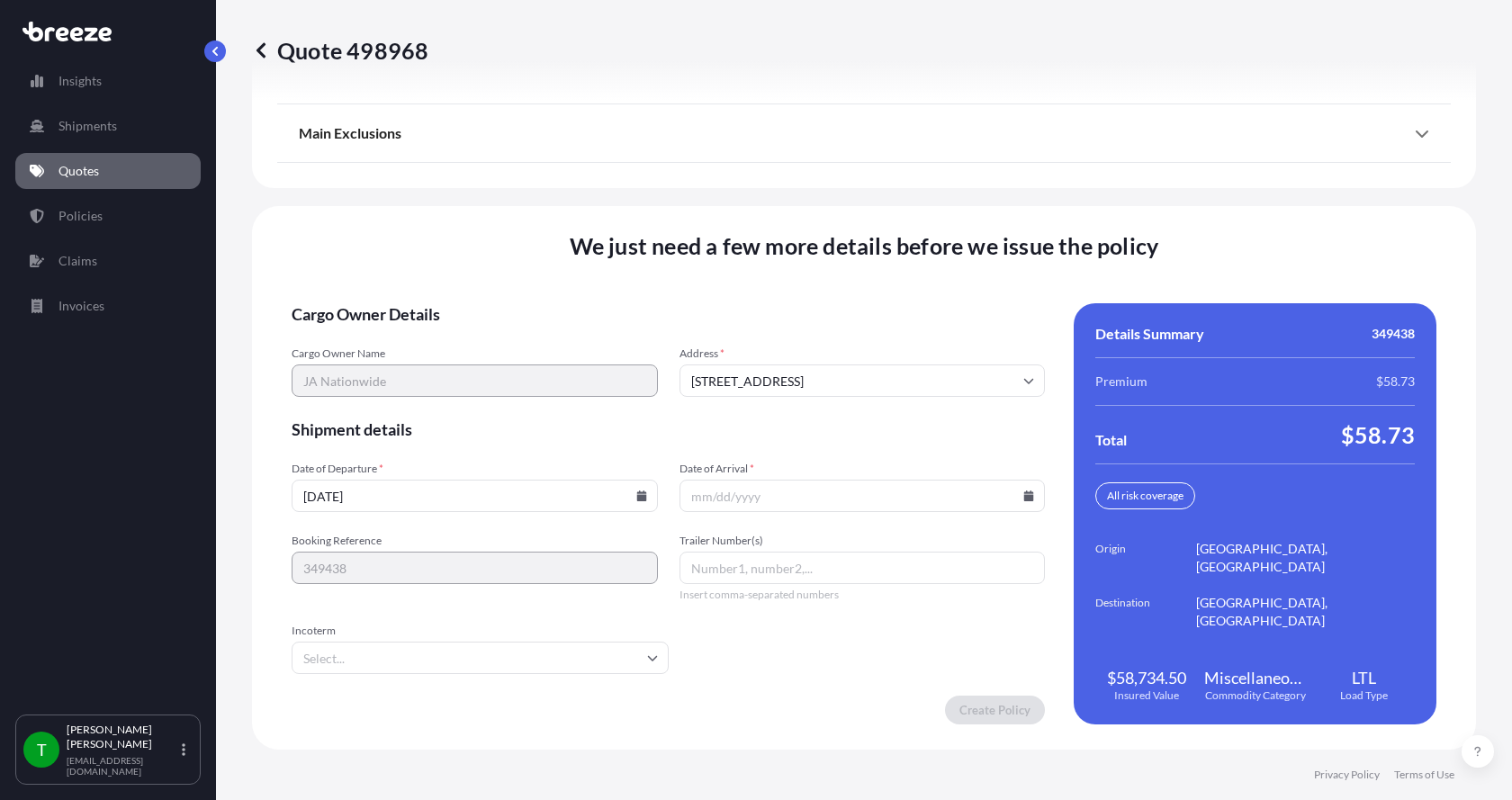
click at [1024, 493] on icon at bounding box center [1028, 495] width 10 height 11
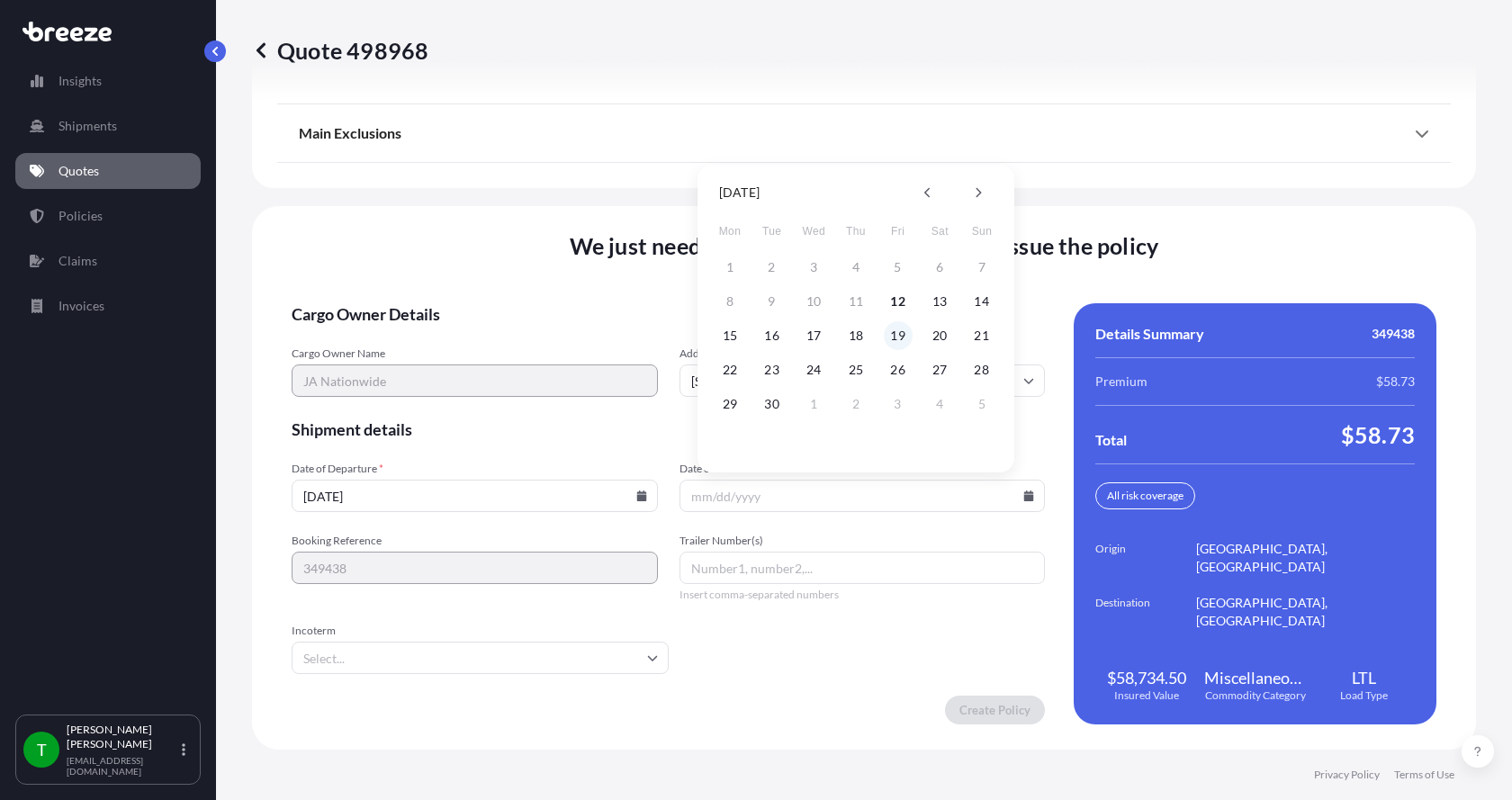
click at [902, 334] on button "19" at bounding box center [897, 335] width 29 height 29
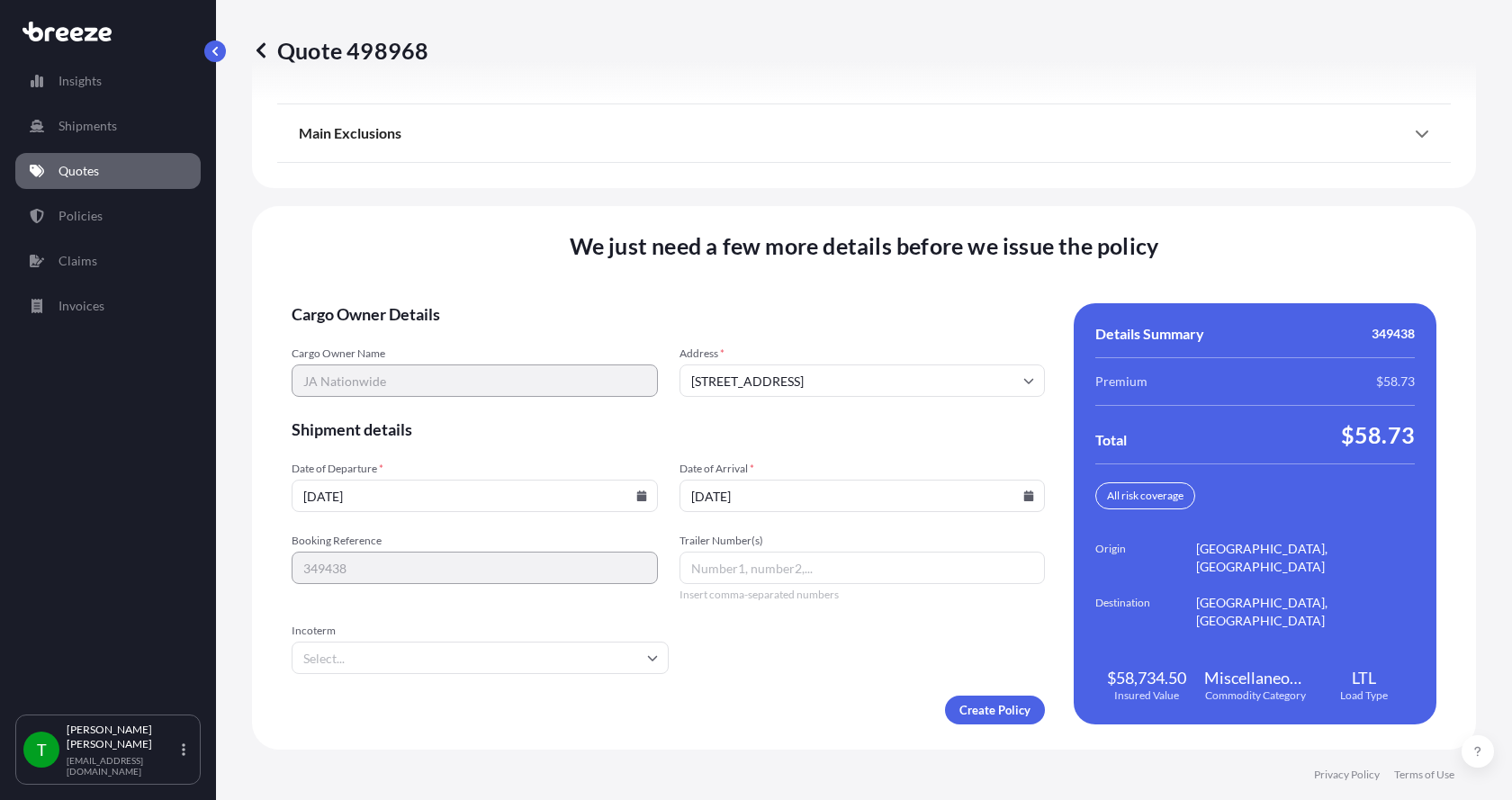
type input "[DATE]"
click at [898, 387] on button "19" at bounding box center [887, 395] width 21 height 16
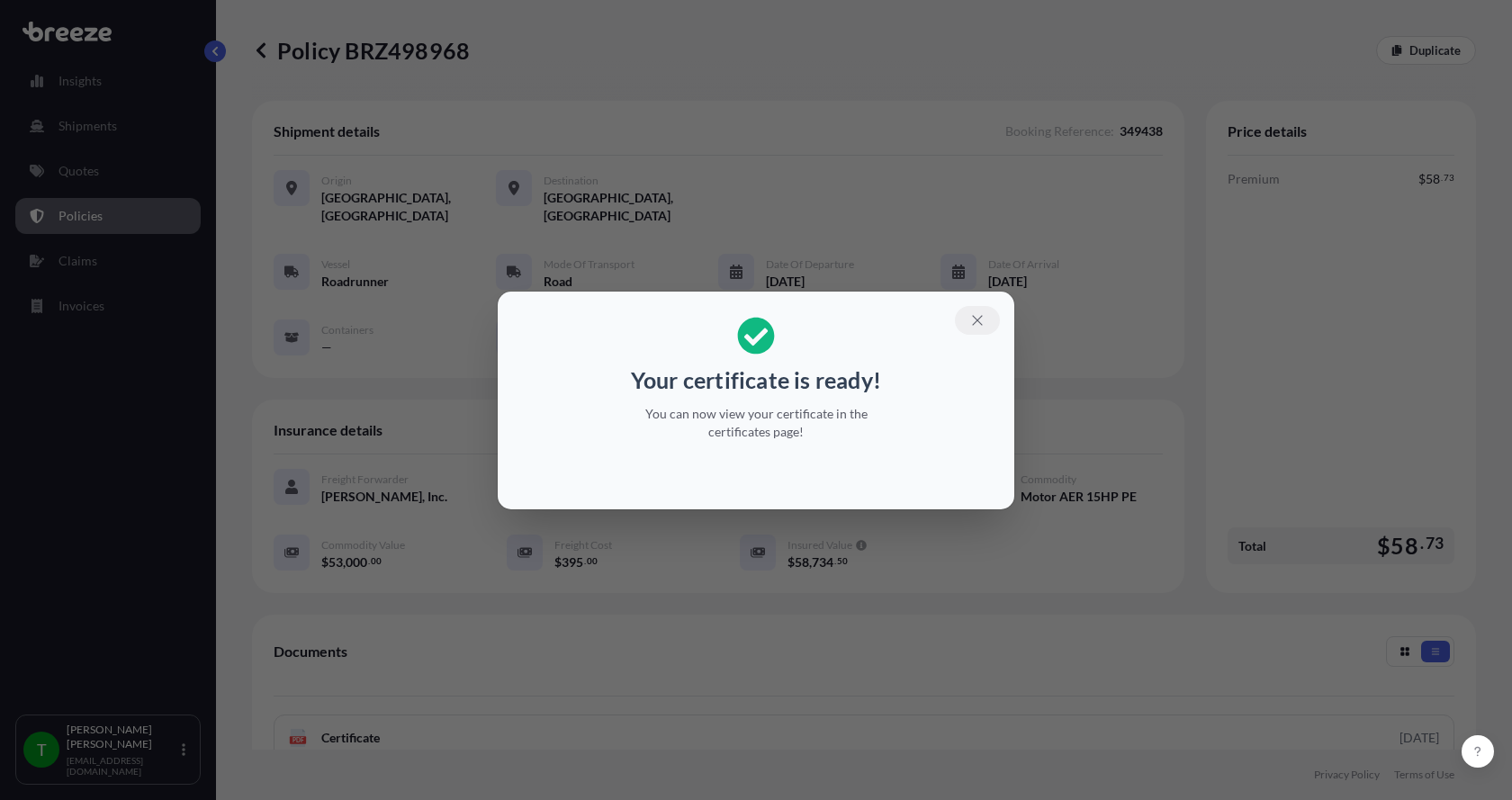
click at [979, 320] on icon "button" at bounding box center [976, 319] width 16 height 16
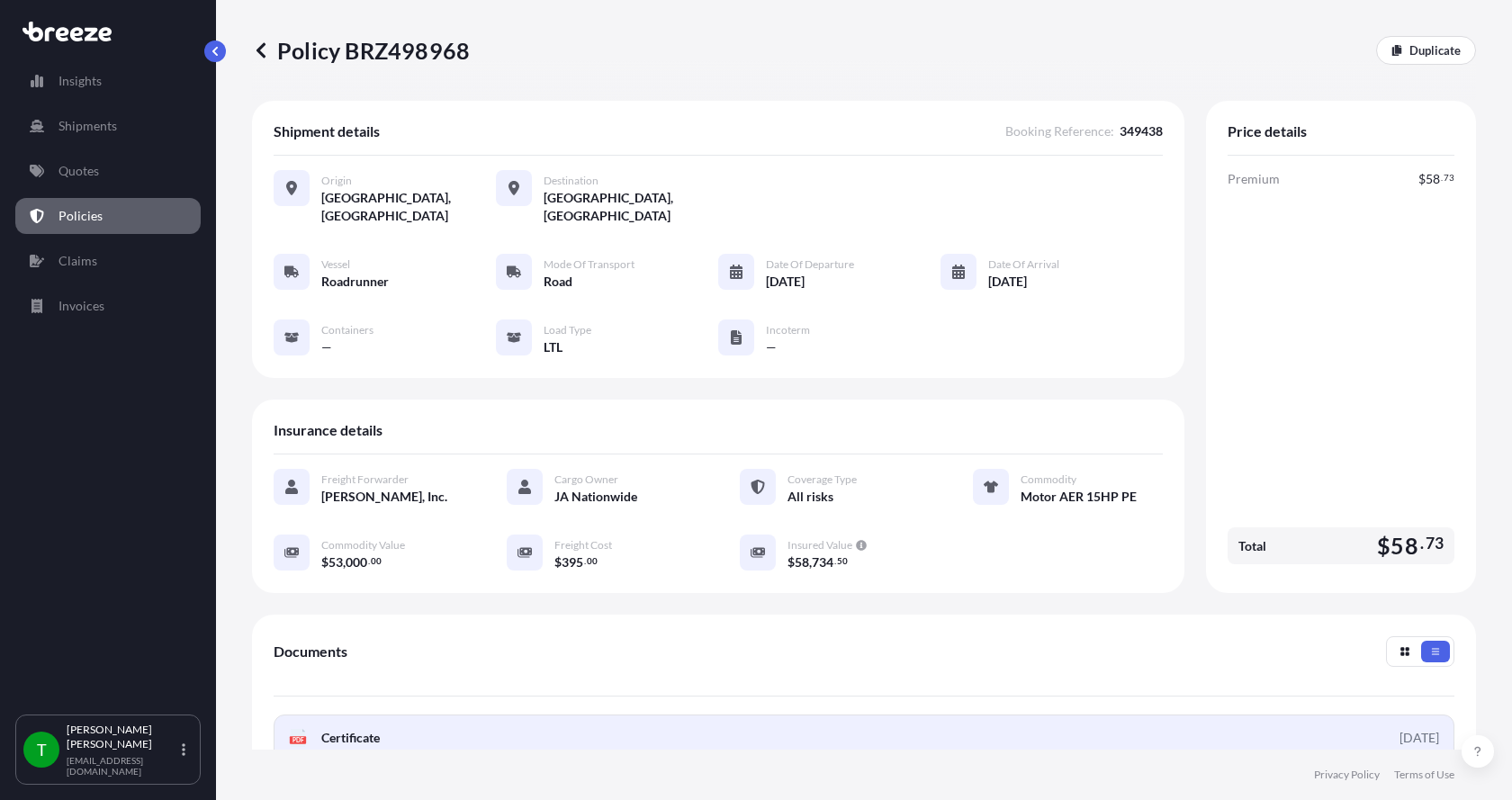
click at [291, 736] on rect at bounding box center [297, 739] width 16 height 7
